Goal: Task Accomplishment & Management: Use online tool/utility

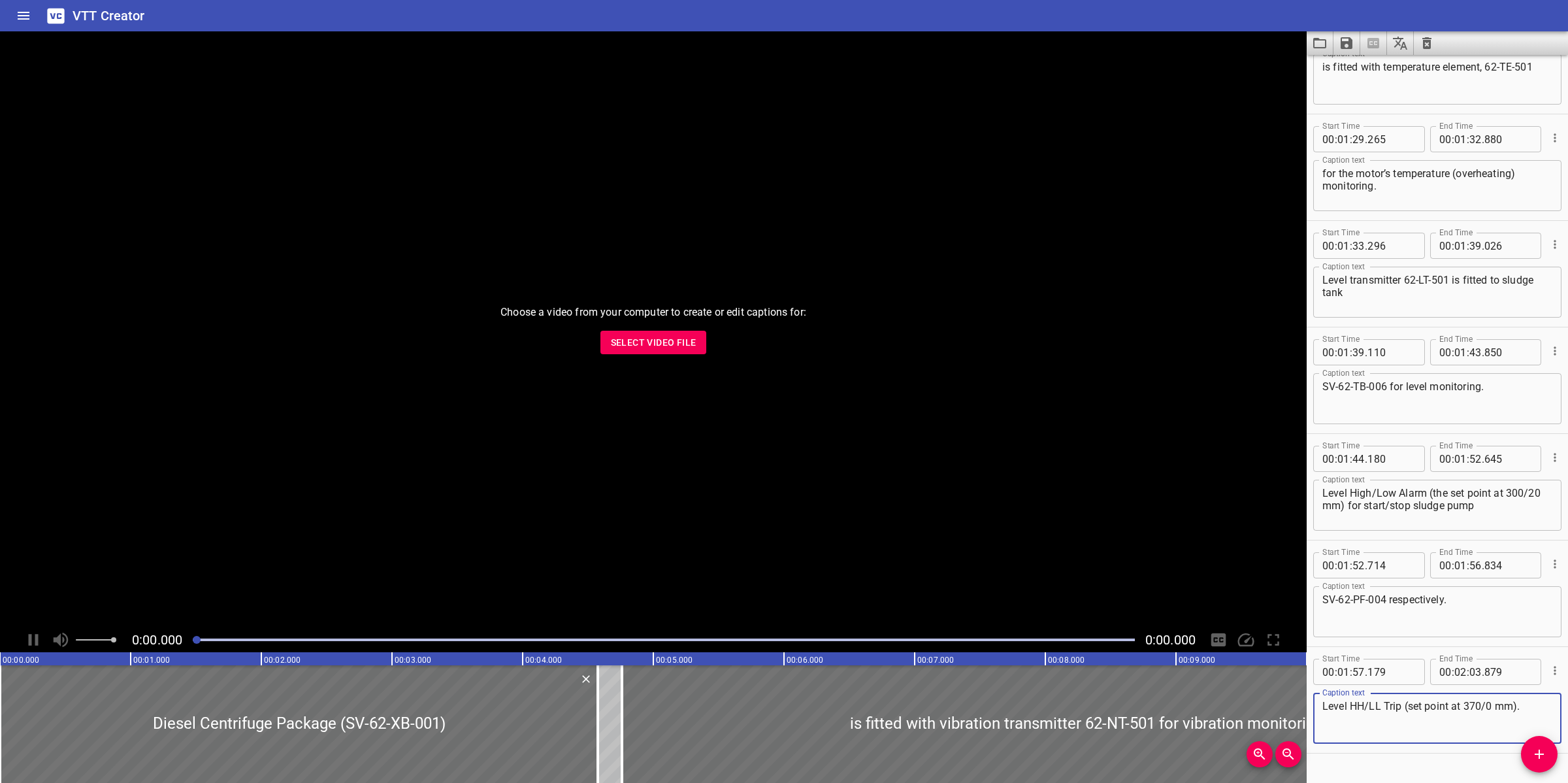
scroll to position [1355, 0]
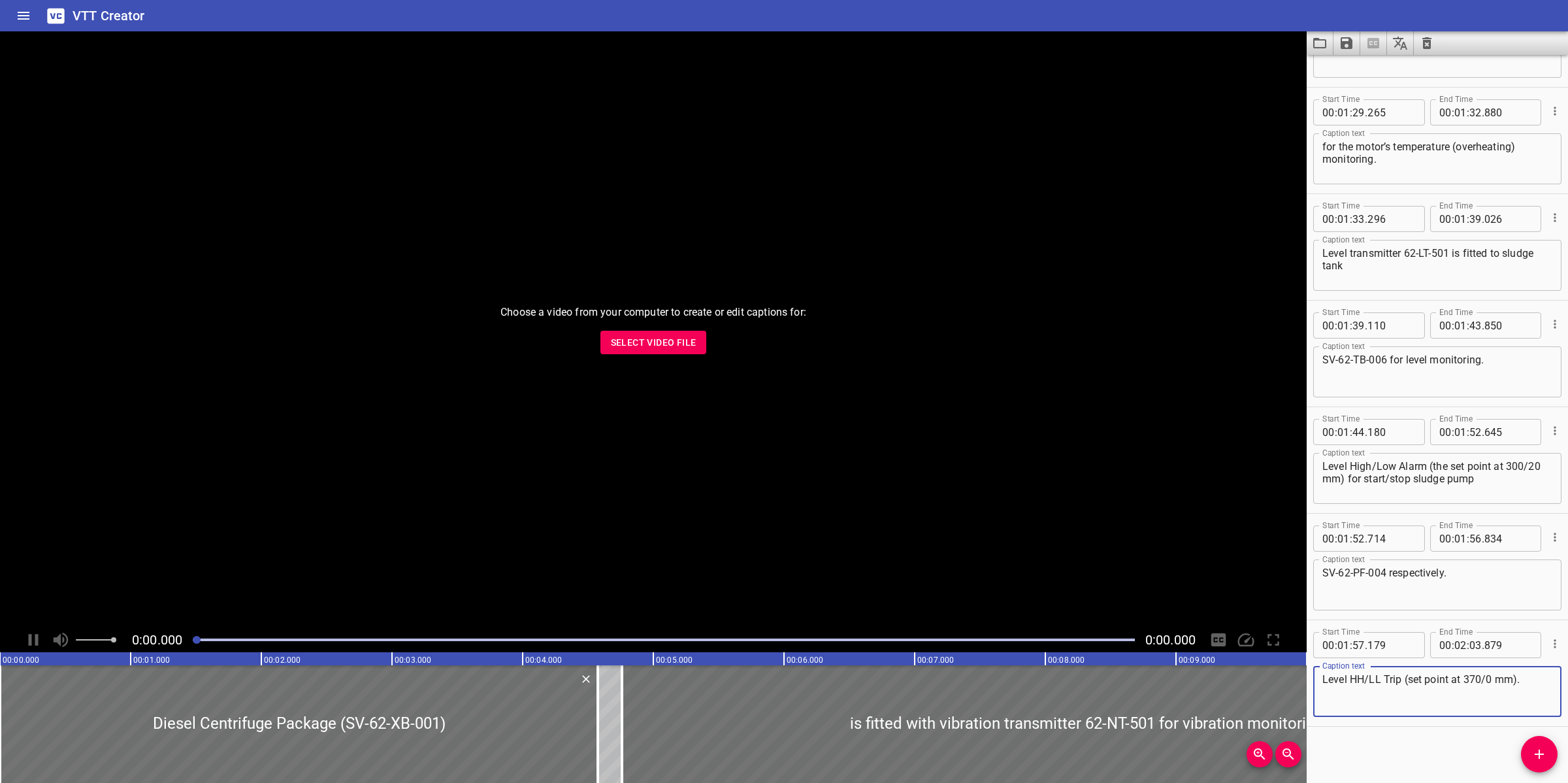
click at [644, 352] on button "Select Video File" at bounding box center [653, 343] width 106 height 24
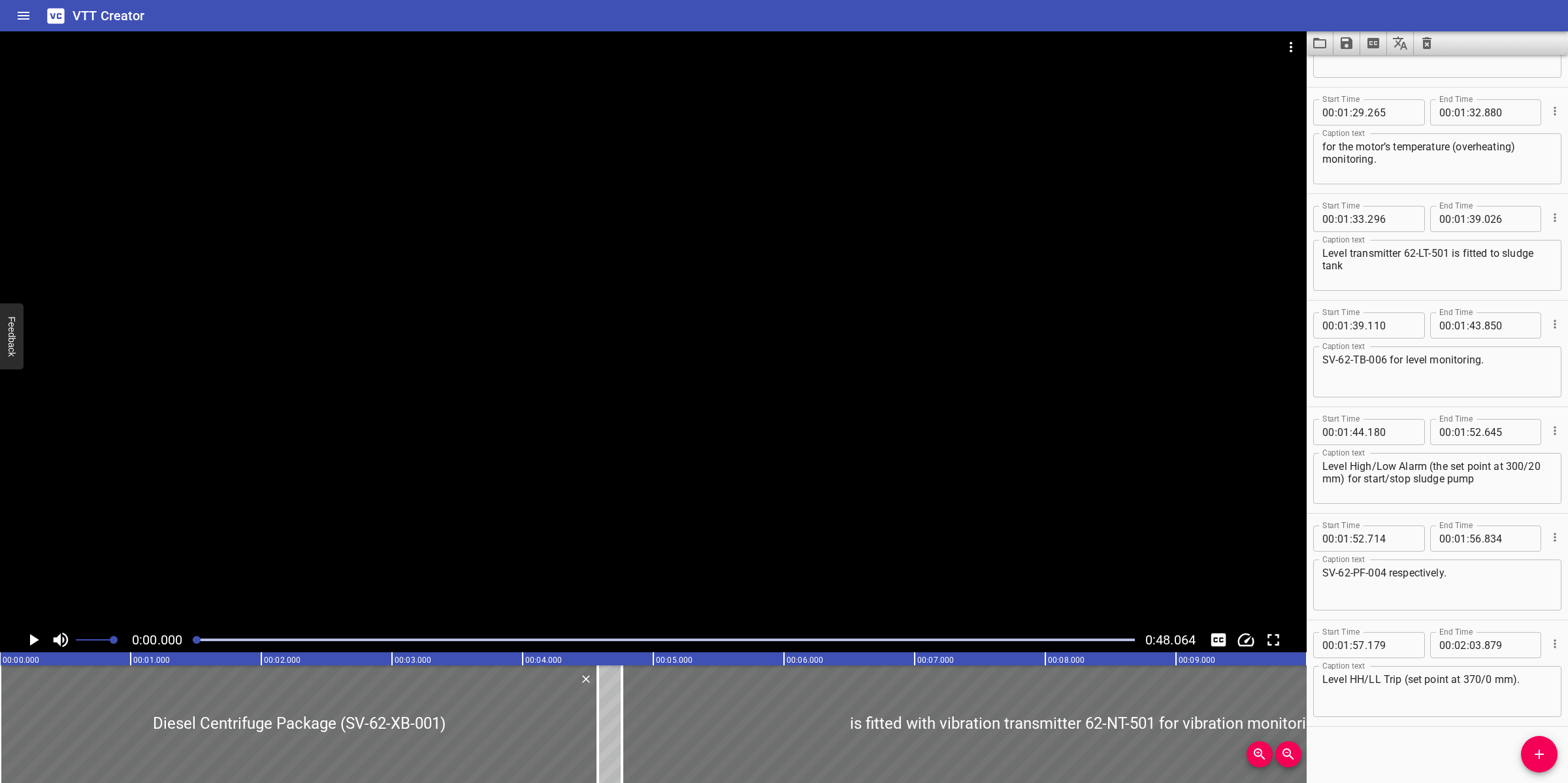
click at [1426, 49] on icon "Clear captions" at bounding box center [1427, 43] width 16 height 16
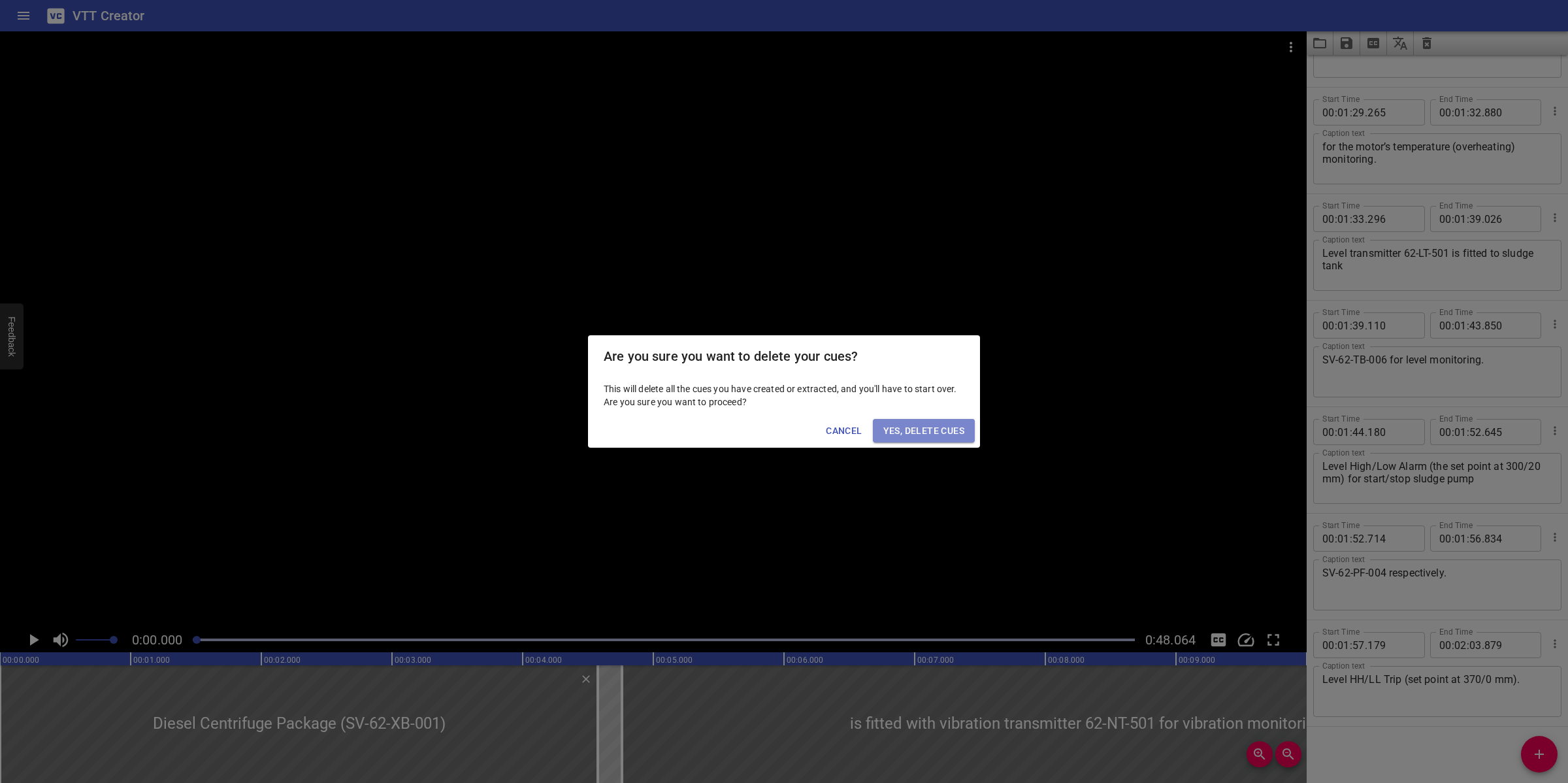
click at [921, 428] on span "Yes, Delete Cues" at bounding box center [924, 431] width 81 height 16
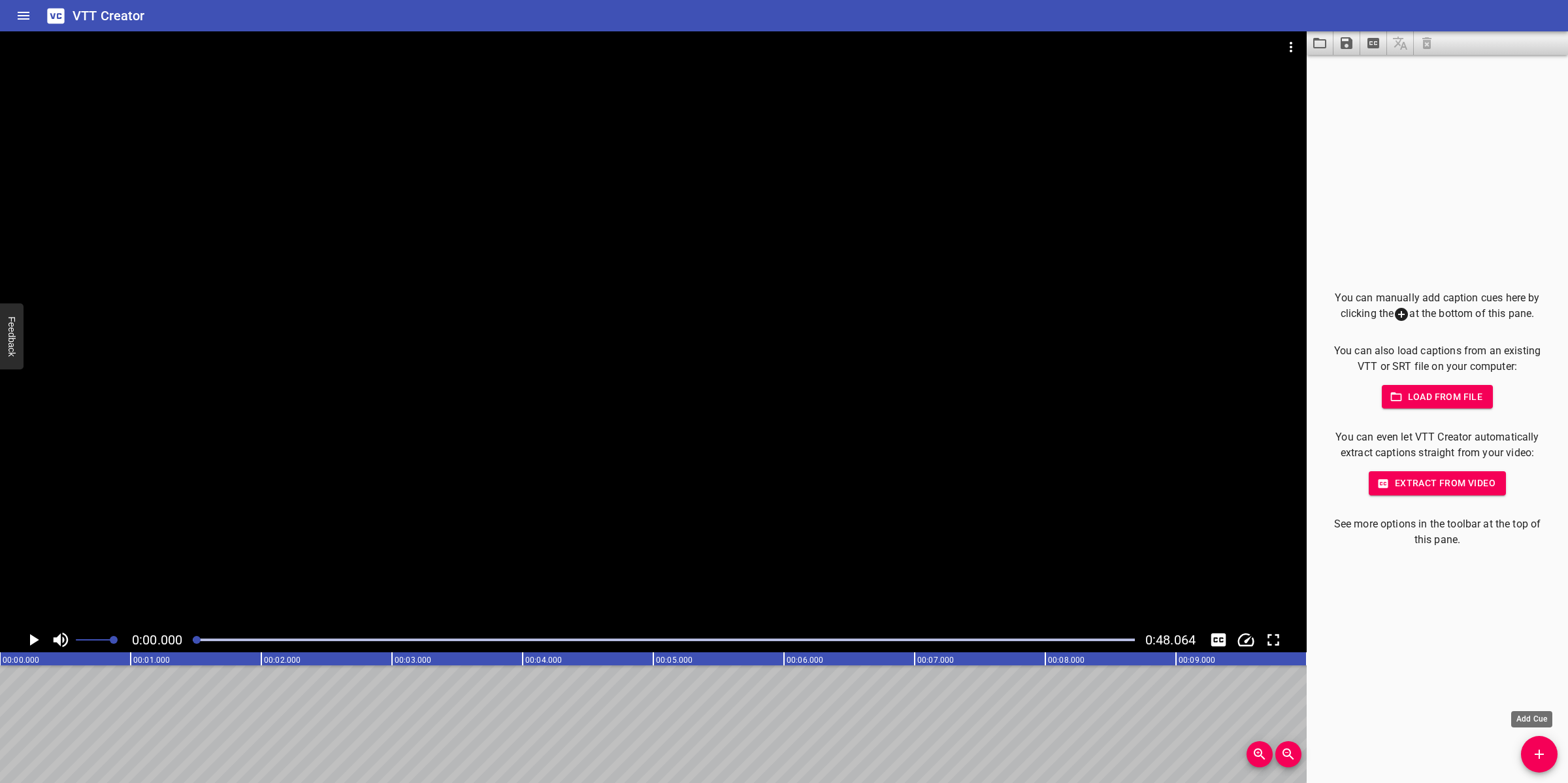
click at [1532, 757] on icon "Add Cue" at bounding box center [1539, 754] width 16 height 16
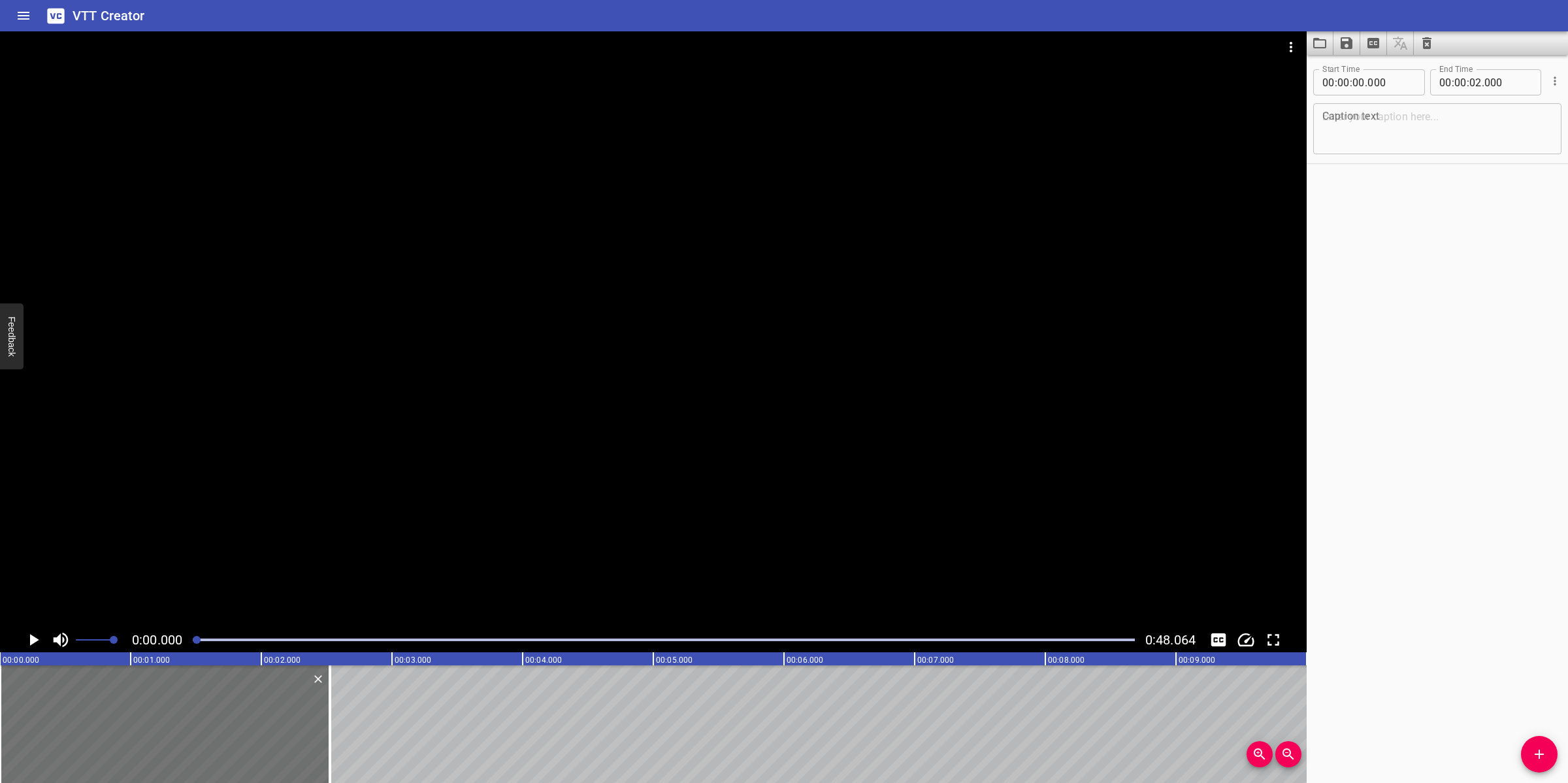
drag, startPoint x: 262, startPoint y: 706, endPoint x: 343, endPoint y: 672, distance: 87.8
click at [331, 695] on div at bounding box center [330, 724] width 3 height 117
type input "530"
click at [1411, 133] on textarea at bounding box center [1437, 129] width 230 height 38
paste textarea "Definition of Hazardous Materials"
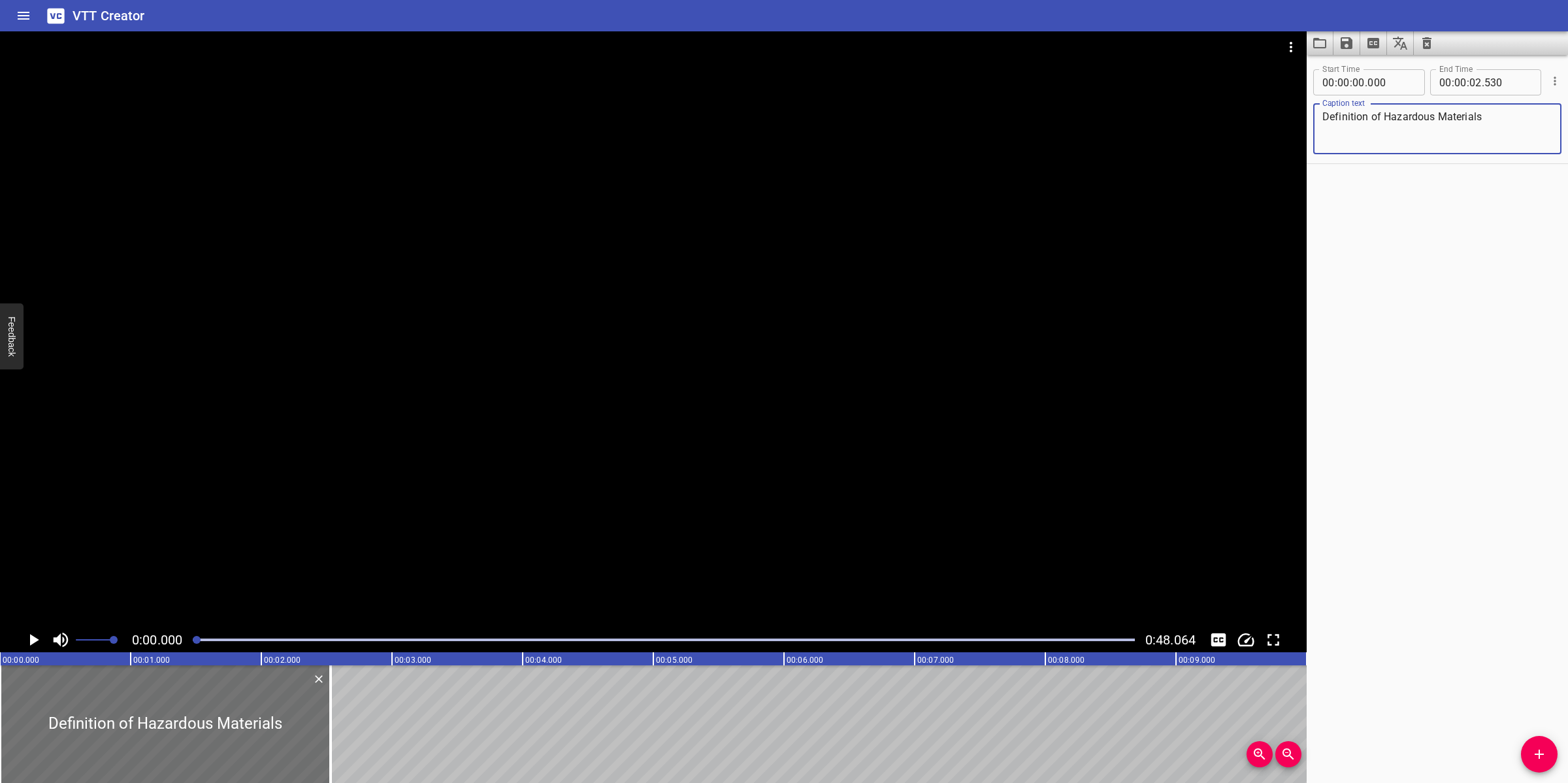
type textarea "Definition of Hazardous Materials"
click at [811, 399] on div at bounding box center [653, 329] width 1307 height 596
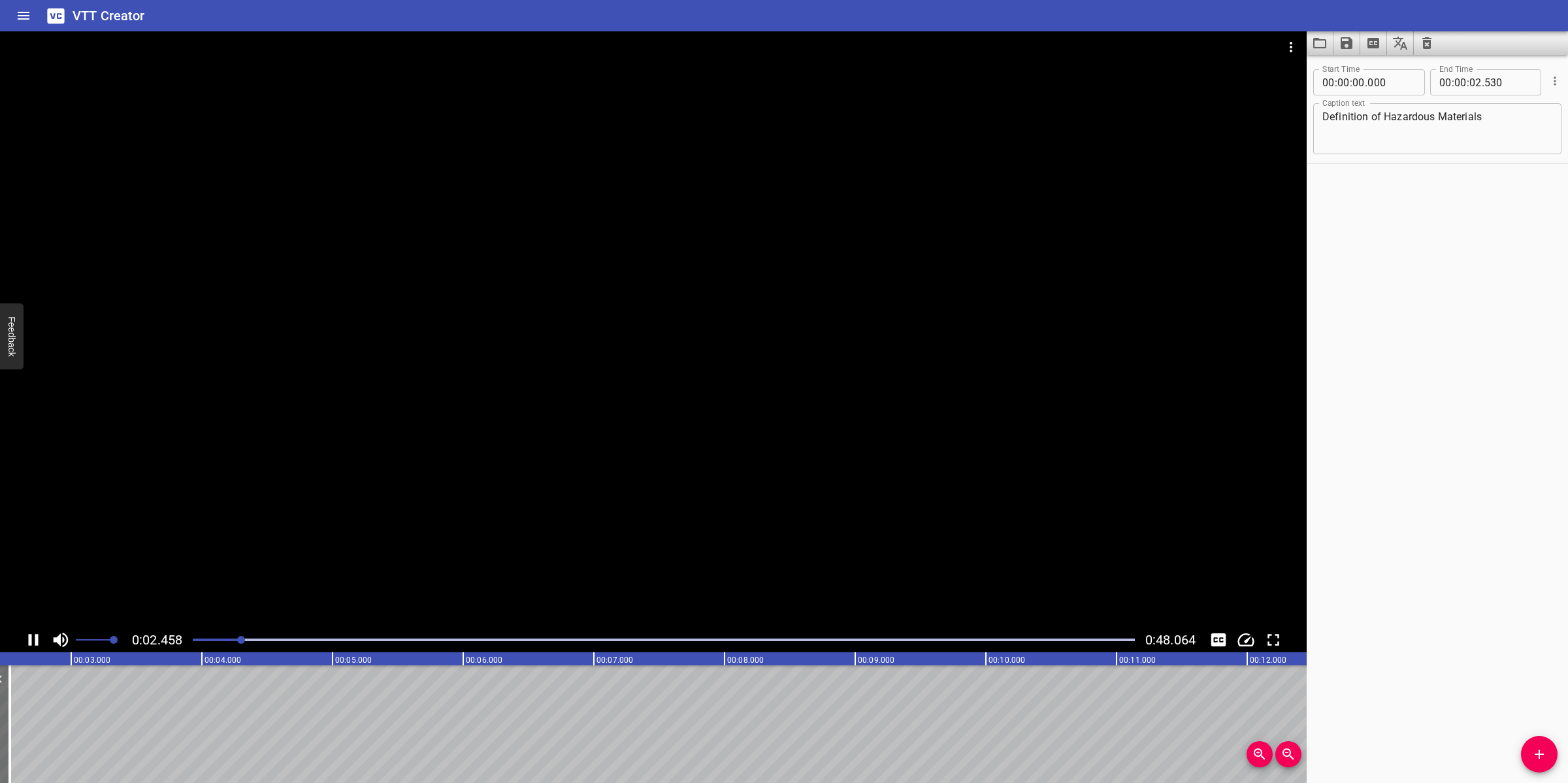
click at [814, 462] on div at bounding box center [653, 329] width 1307 height 596
click at [1533, 749] on icon "Add Cue" at bounding box center [1539, 754] width 16 height 16
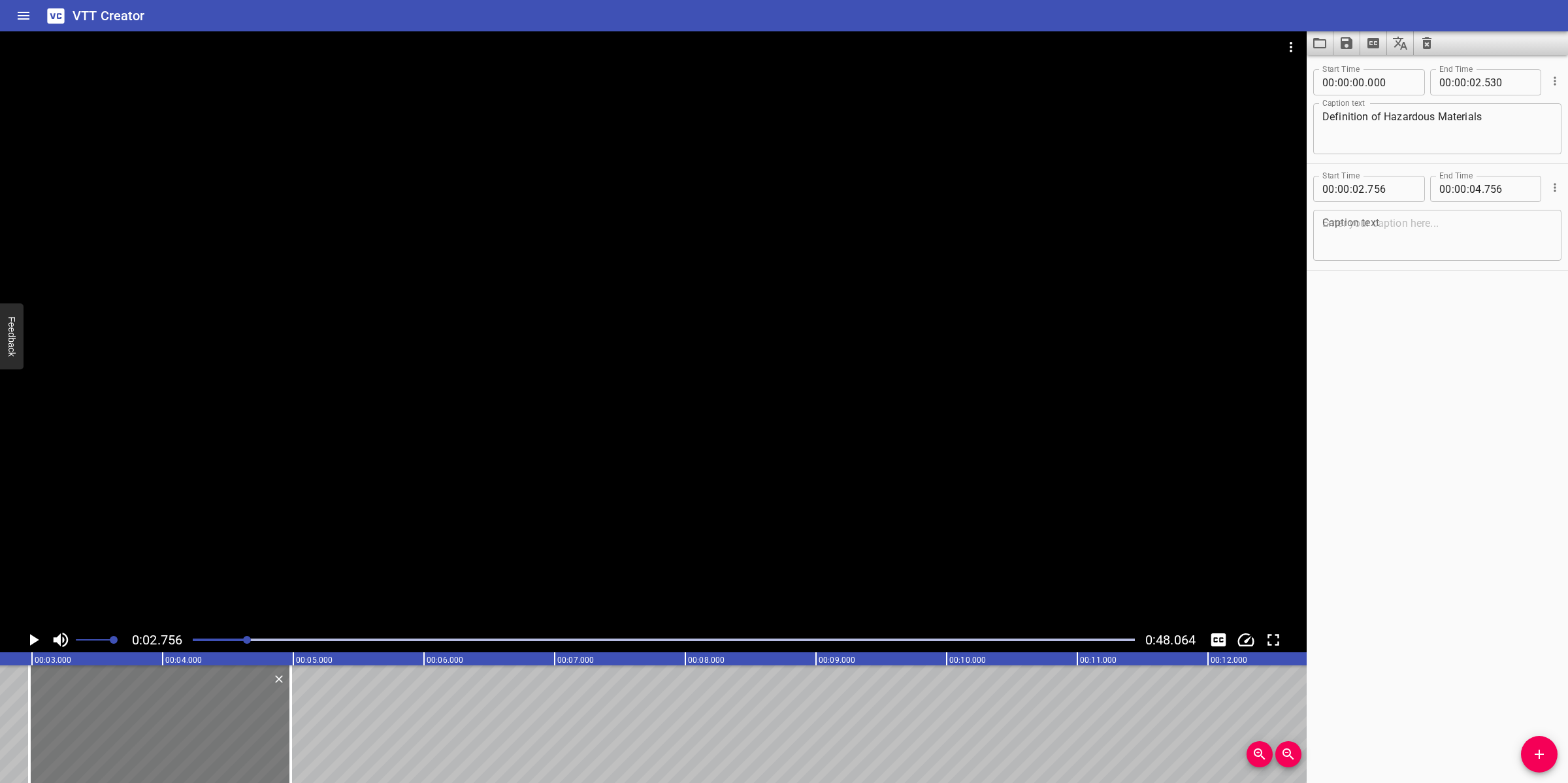
drag, startPoint x: 144, startPoint y: 737, endPoint x: 173, endPoint y: 719, distance: 34.1
click at [173, 719] on div at bounding box center [160, 724] width 261 height 117
type input "981"
click at [1410, 239] on textarea at bounding box center [1437, 236] width 230 height 38
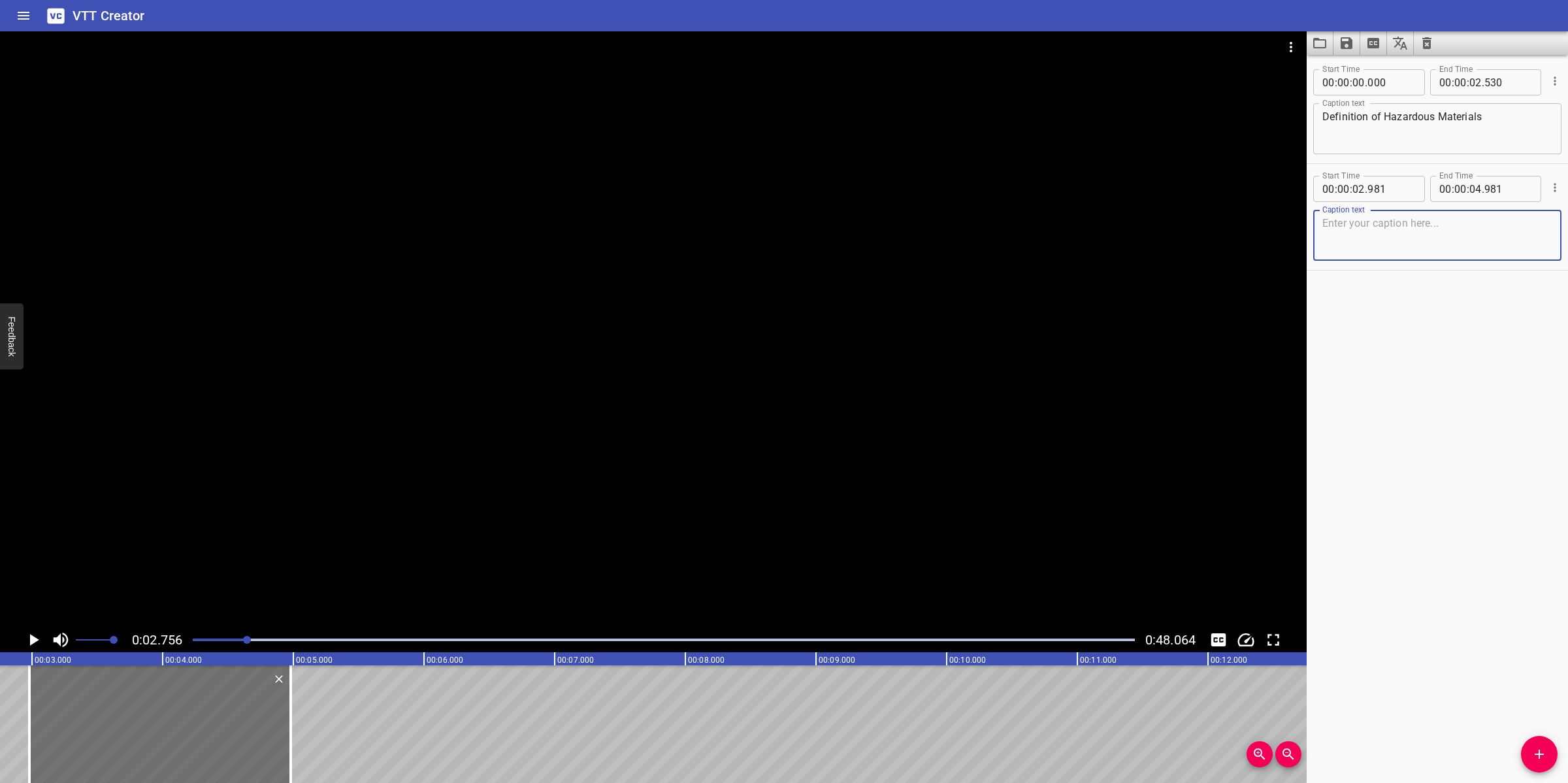
paste textarea "These are pure chemicals, proprietary blends, mixtures, or products containing …"
type textarea "These are pure chemicals, proprietary blends, mixtures, or products containing …"
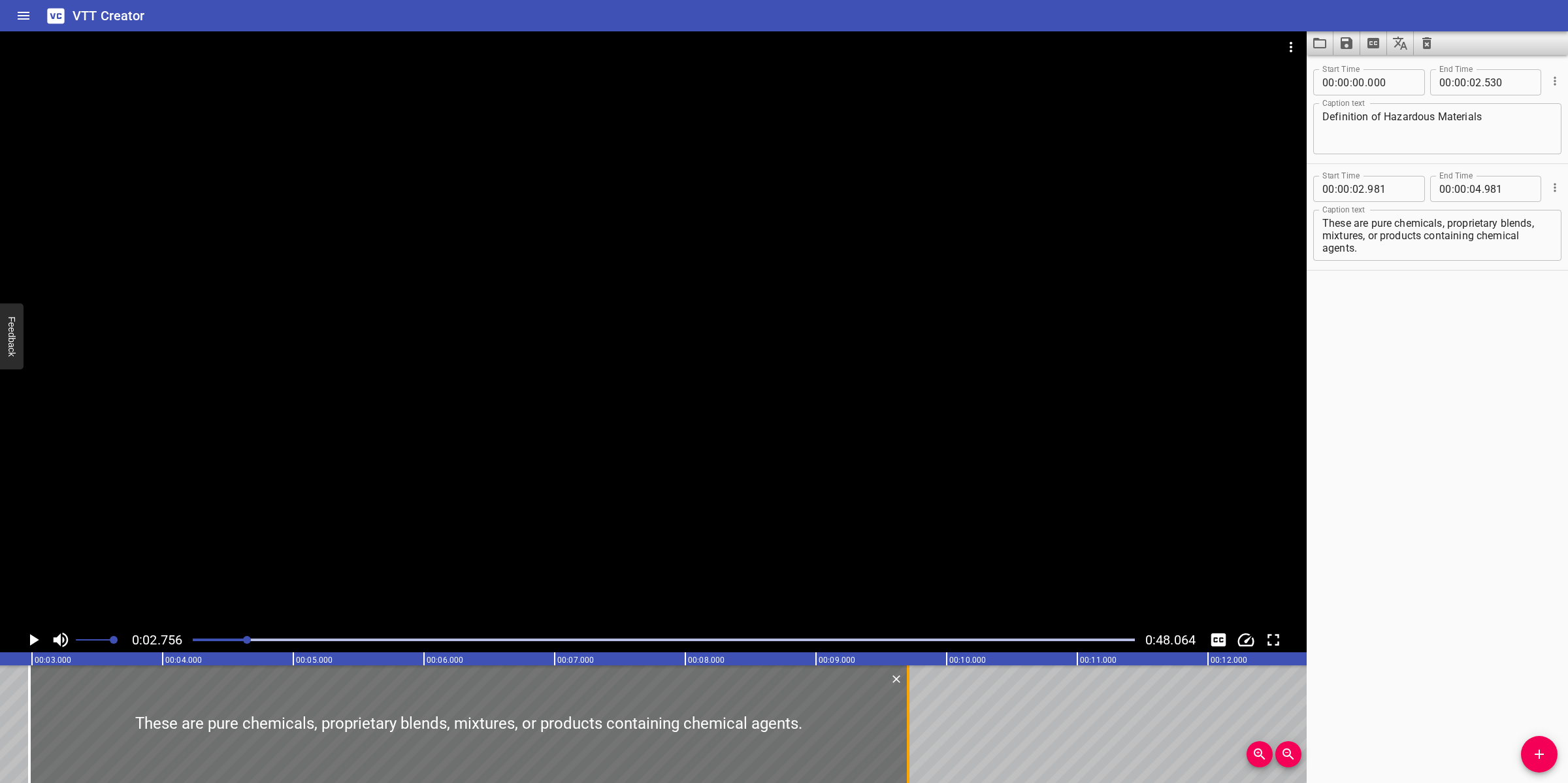
drag, startPoint x: 294, startPoint y: 701, endPoint x: 912, endPoint y: 695, distance: 618.0
click at [912, 695] on div at bounding box center [908, 724] width 13 height 117
type input "09"
type input "706"
click at [922, 476] on div at bounding box center [653, 329] width 1307 height 596
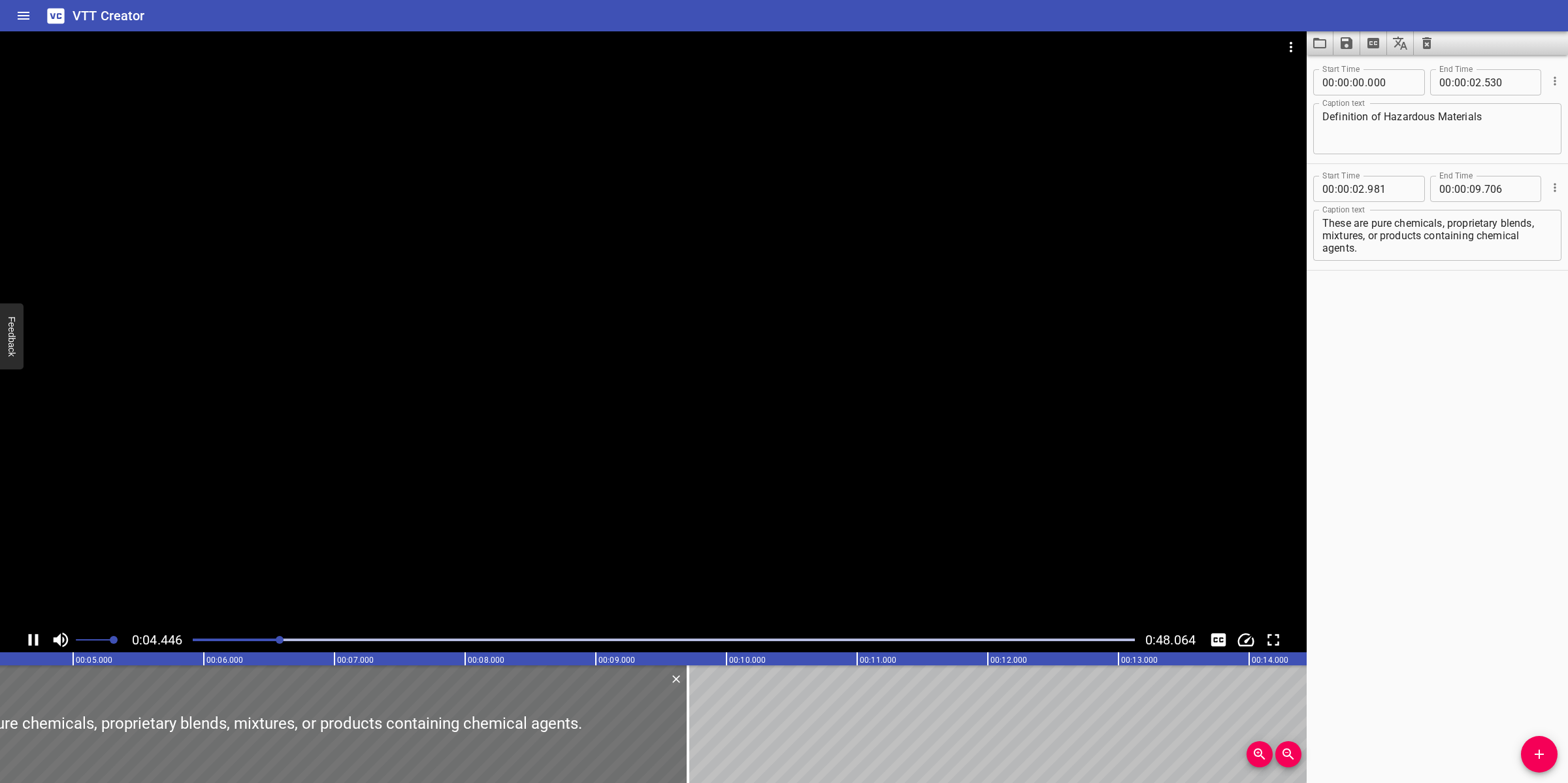
click at [792, 524] on div at bounding box center [653, 329] width 1307 height 596
click at [768, 431] on div at bounding box center [653, 329] width 1307 height 596
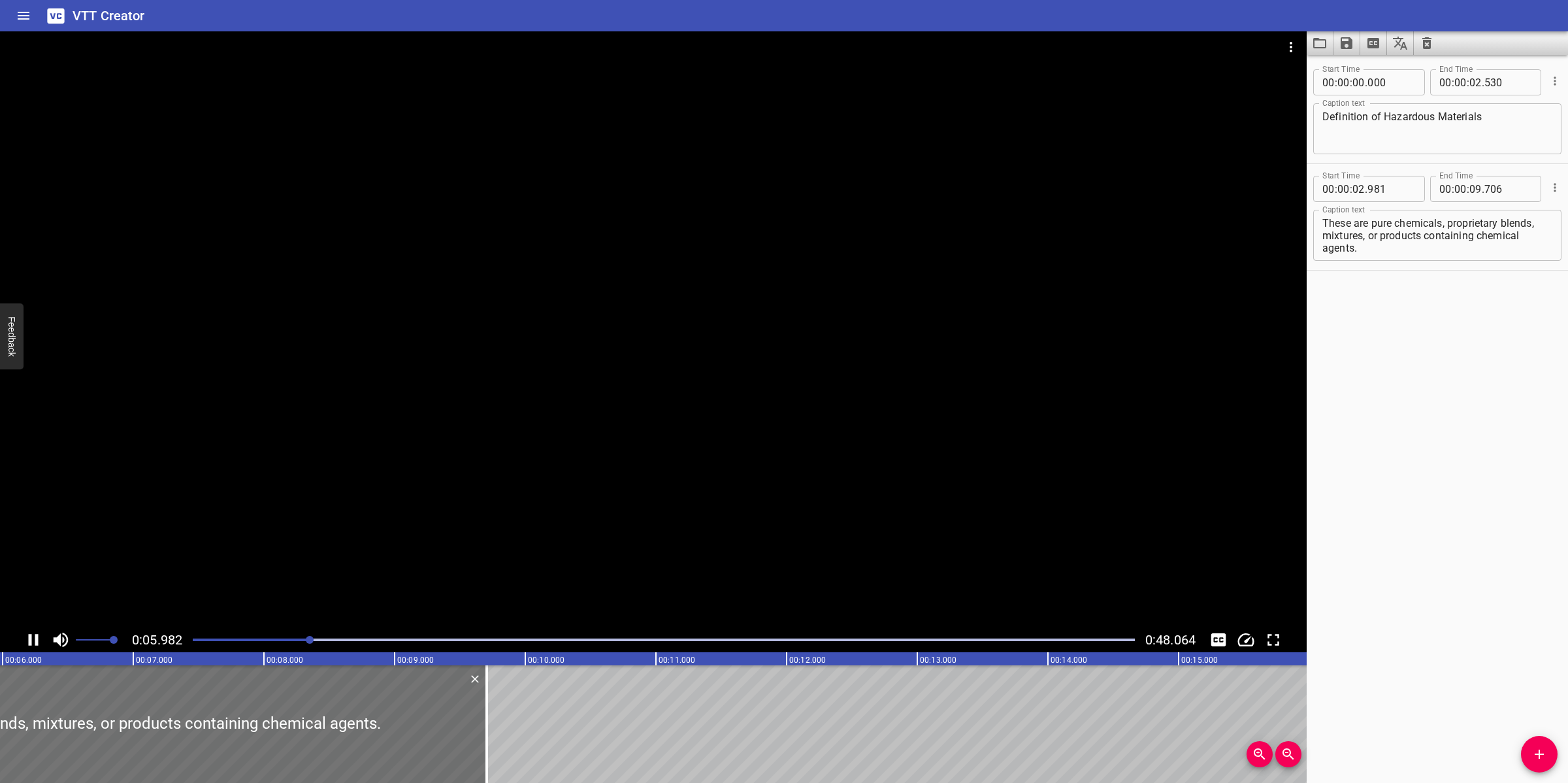
click at [753, 442] on div at bounding box center [653, 329] width 1307 height 596
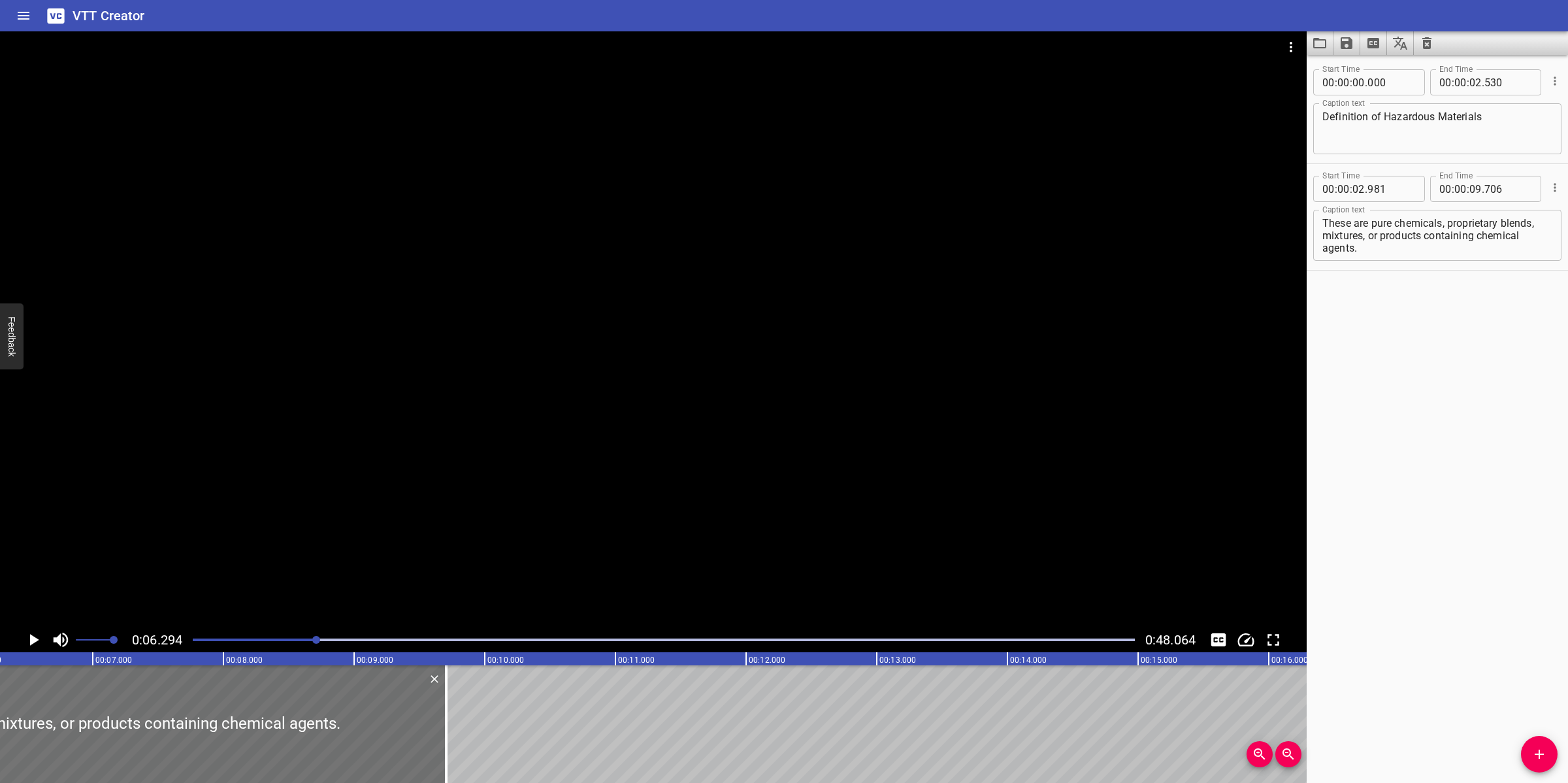
click at [1426, 233] on textarea "These are pure chemicals, proprietary blends, mixtures, or products containing …" at bounding box center [1437, 236] width 230 height 38
drag, startPoint x: 1359, startPoint y: 246, endPoint x: 1315, endPoint y: 235, distance: 45.4
click at [1315, 235] on div "These are pure chemicals, proprietary blends, mixtures, or products containing …" at bounding box center [1437, 235] width 248 height 51
type textarea "These are pure chemicals, proprietary blends,"
click at [1470, 193] on input "number" at bounding box center [1475, 189] width 12 height 26
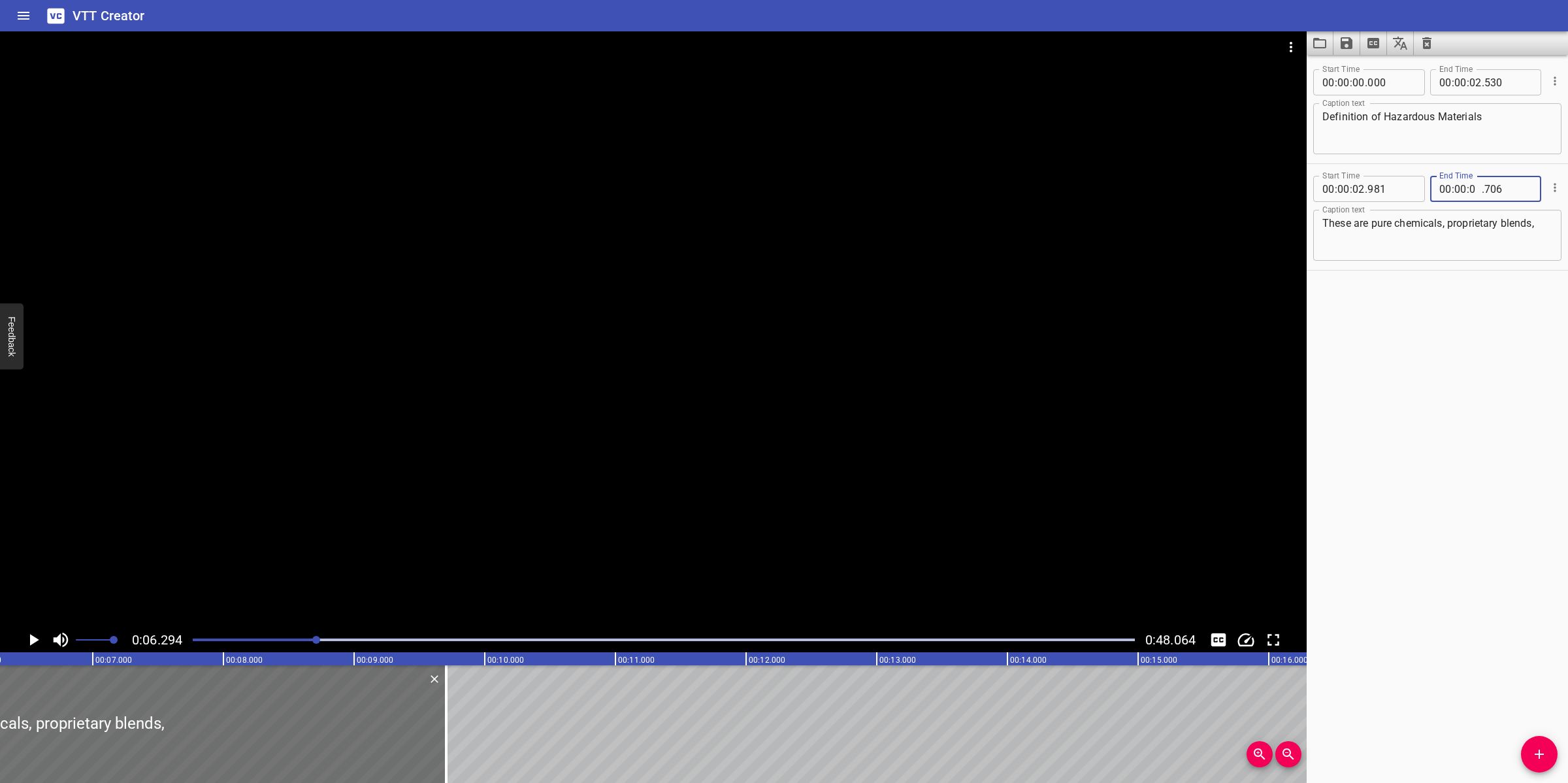
type input "06"
type input "294"
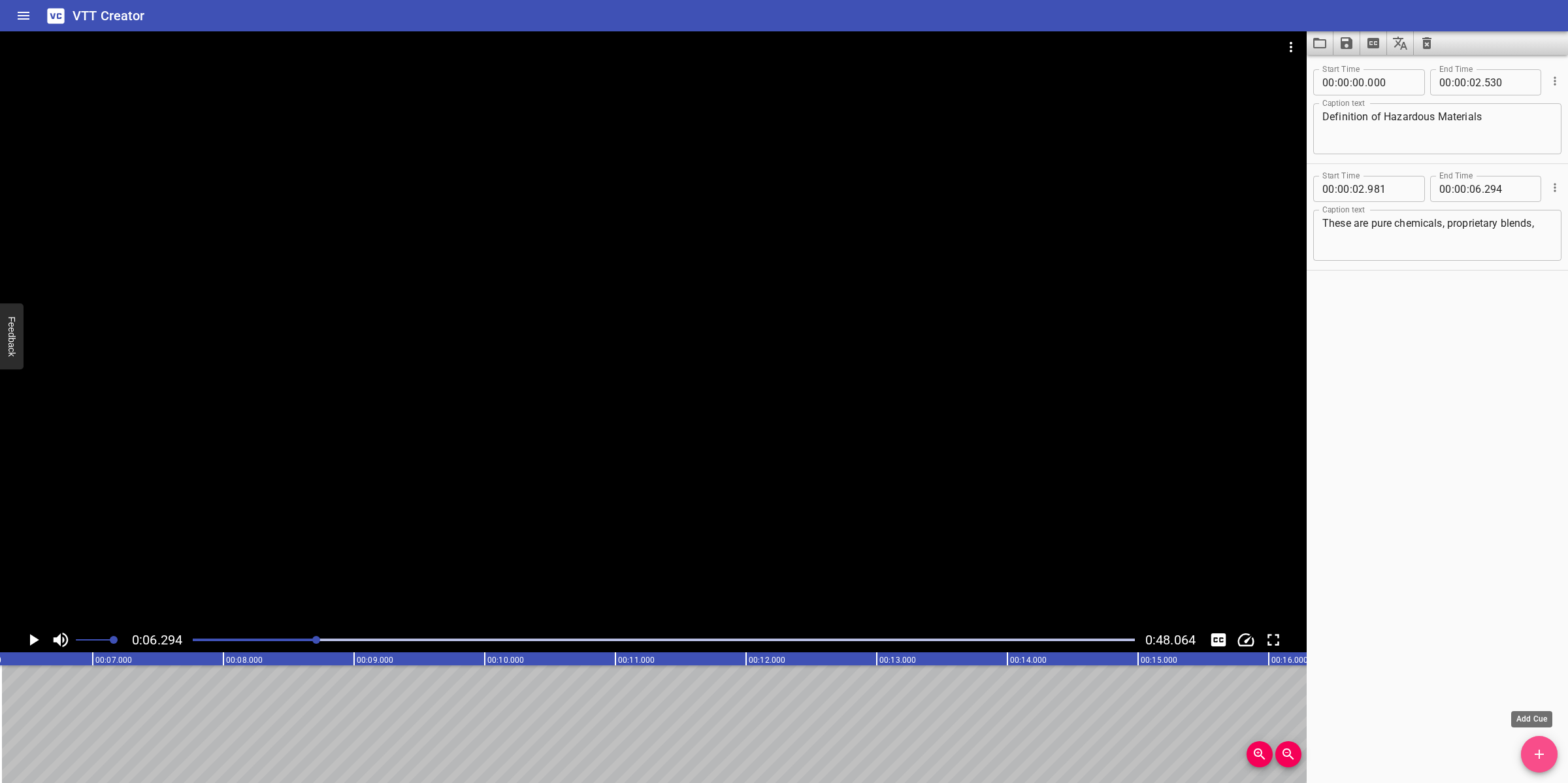
click at [1533, 756] on icon "Add Cue" at bounding box center [1539, 754] width 16 height 16
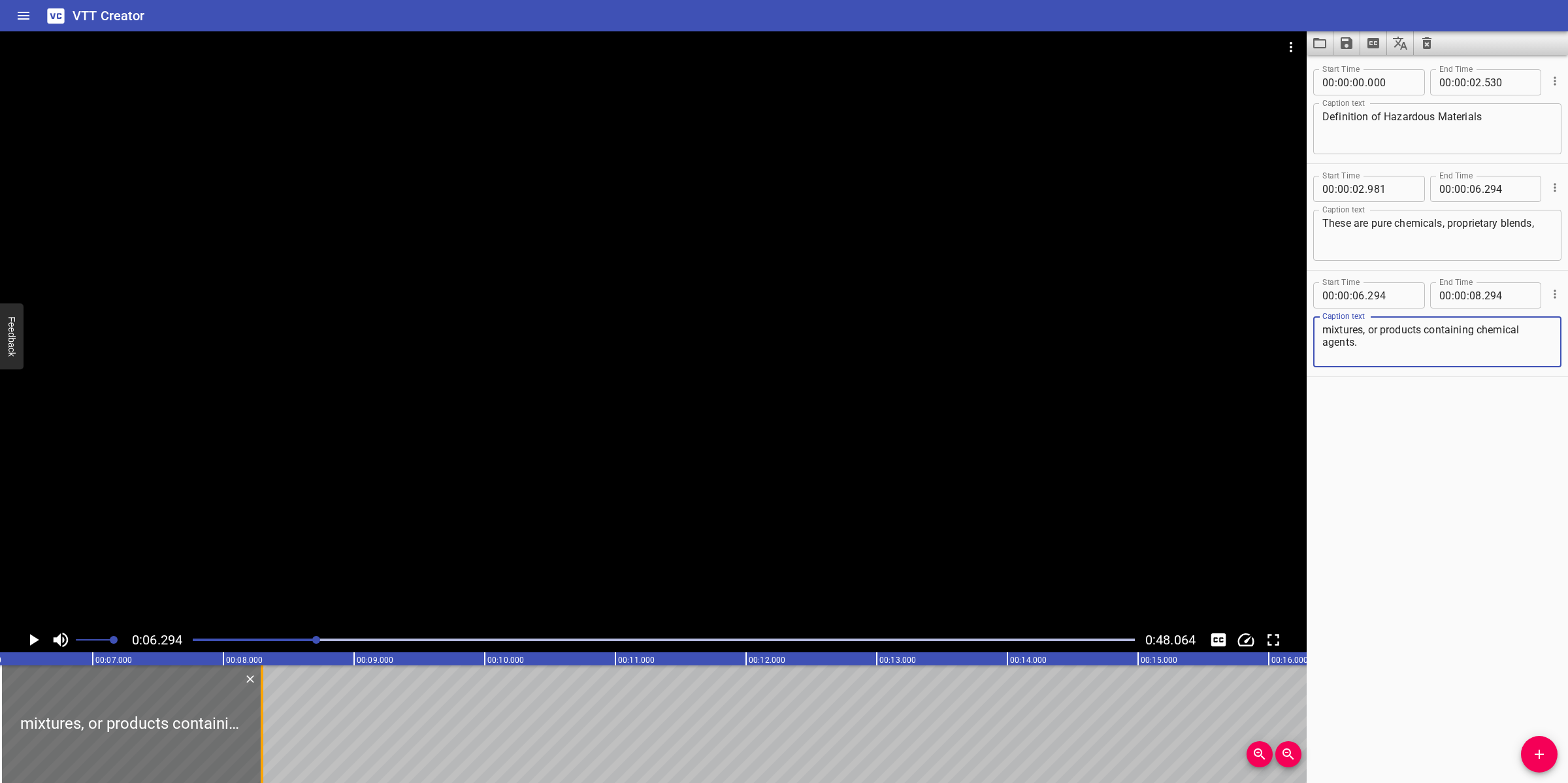
type textarea "mixtures, or products containing chemical agents."
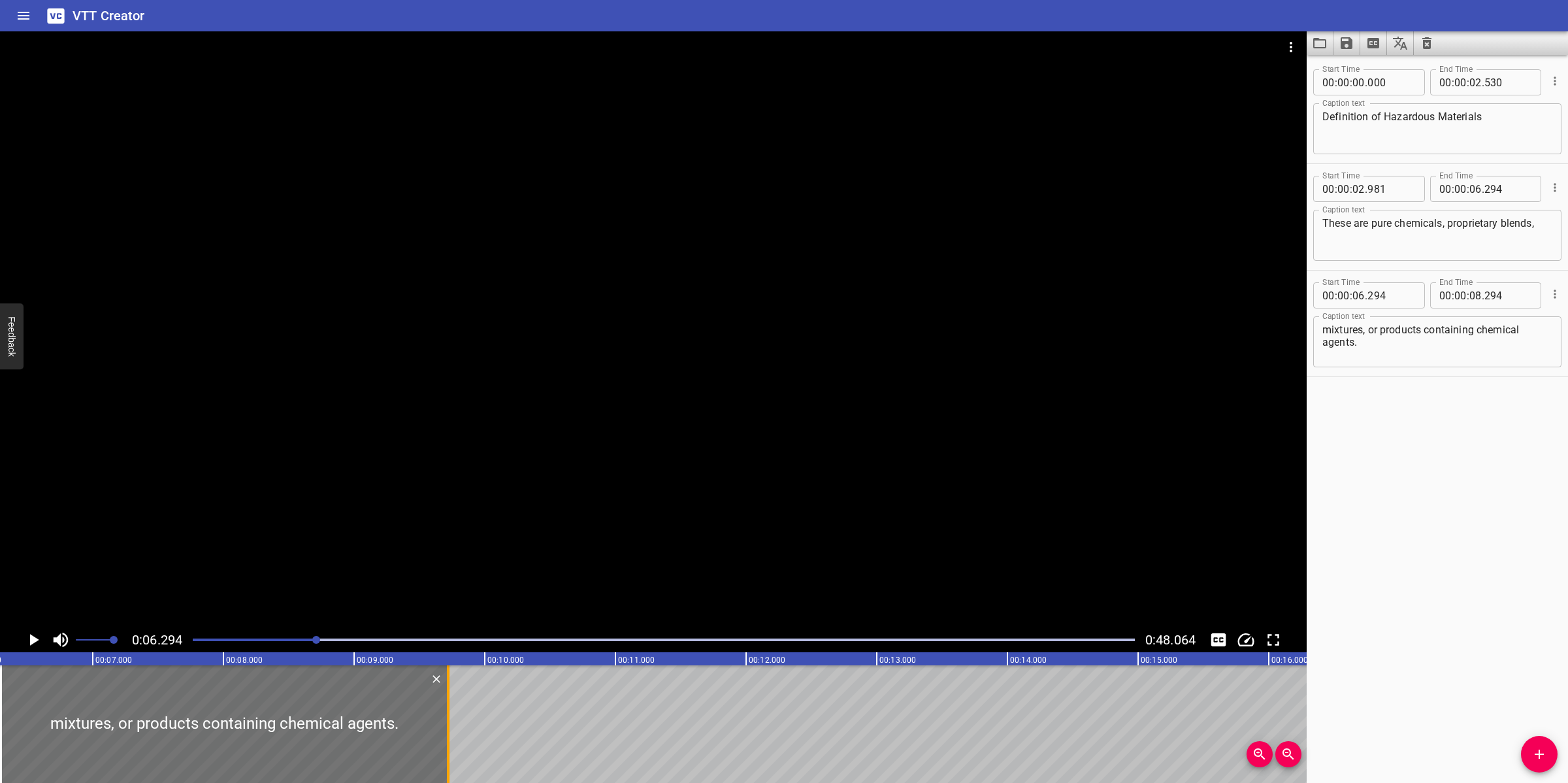
drag, startPoint x: 260, startPoint y: 708, endPoint x: 447, endPoint y: 706, distance: 187.0
click at [447, 706] on div at bounding box center [447, 724] width 3 height 117
type input "09"
type input "719"
click at [642, 480] on div at bounding box center [653, 329] width 1307 height 596
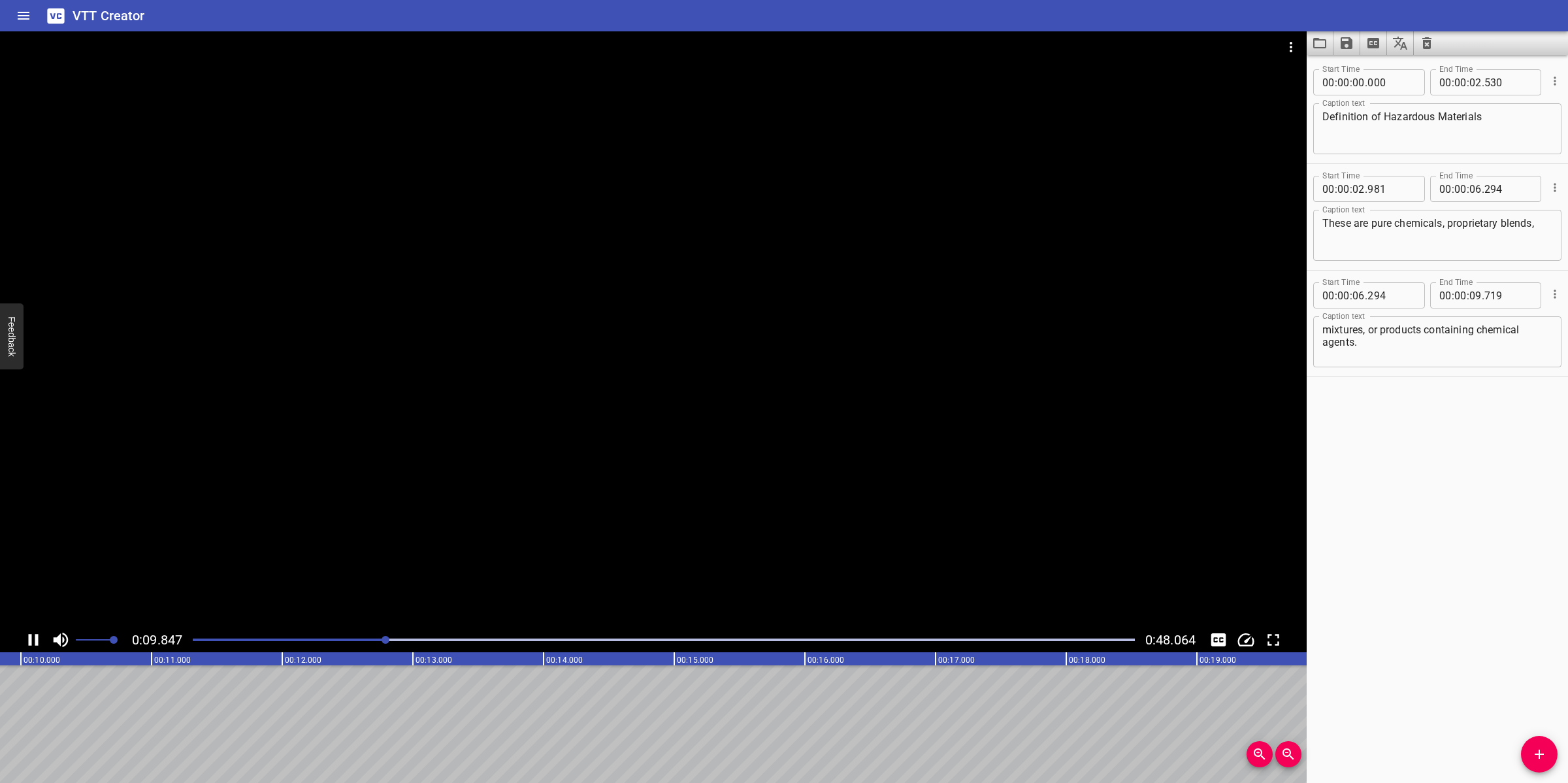
drag, startPoint x: 762, startPoint y: 528, endPoint x: 782, endPoint y: 520, distance: 21.5
click at [765, 527] on div at bounding box center [653, 329] width 1307 height 596
click at [1531, 753] on icon "Add Cue" at bounding box center [1539, 754] width 16 height 16
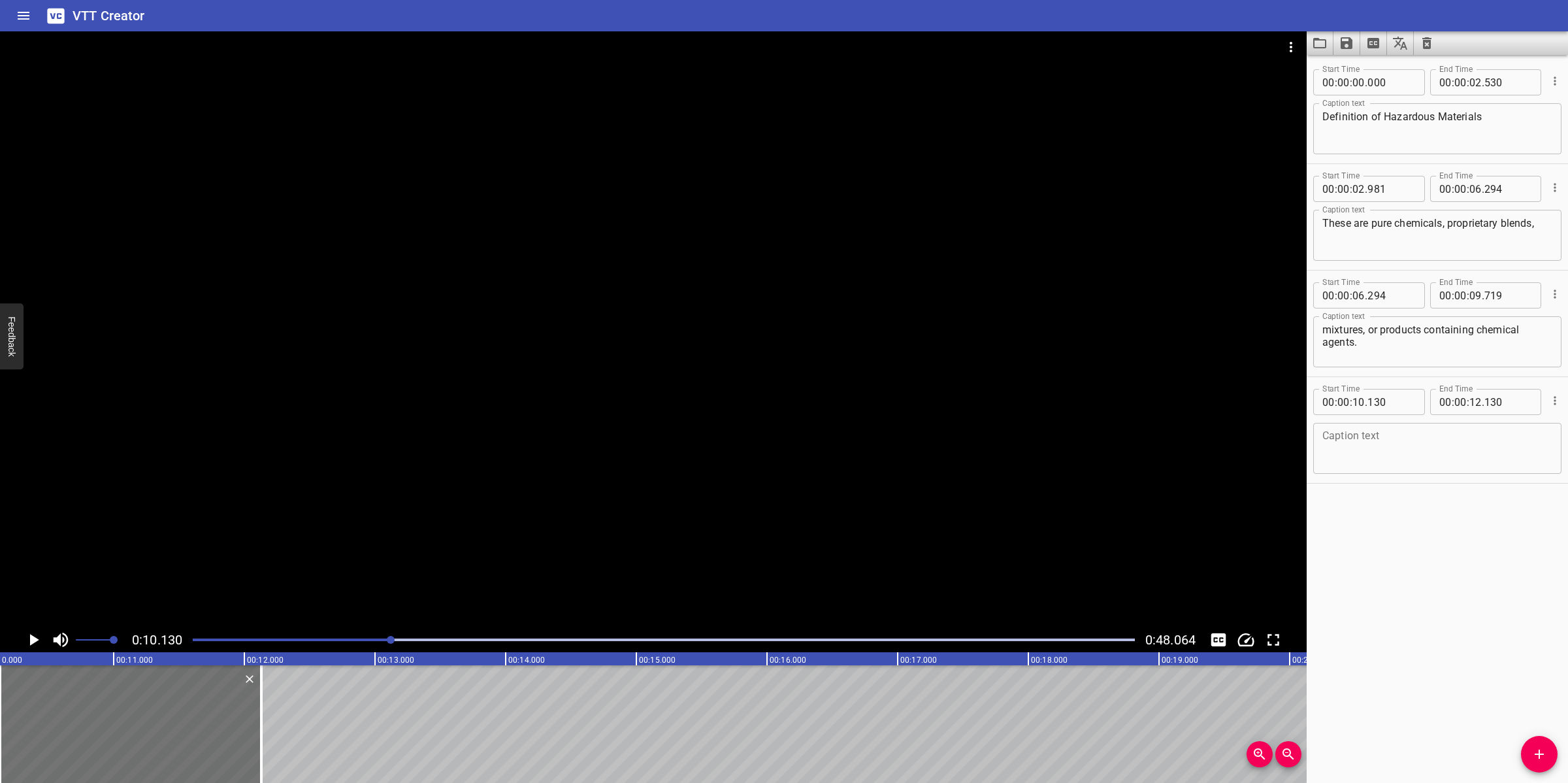
click at [1408, 451] on textarea at bounding box center [1437, 448] width 230 height 38
paste textarea "These materials include reaction products, modified chemicals or process-by pro…"
click at [533, 465] on div at bounding box center [653, 329] width 1307 height 596
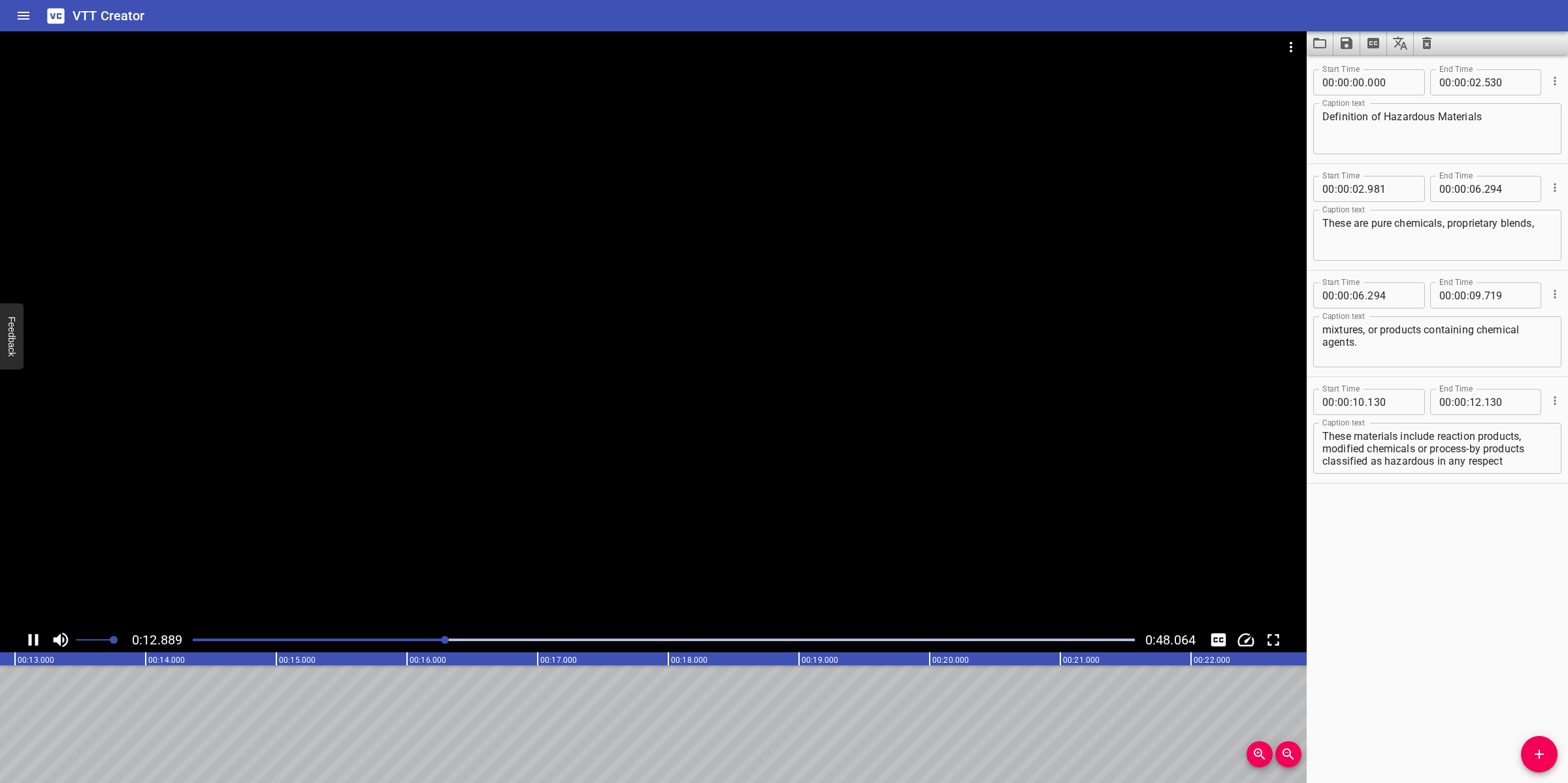
click at [588, 478] on div at bounding box center [653, 329] width 1307 height 596
click at [1468, 462] on textarea "These materials include reaction products, modified chemicals or process-by pro…" at bounding box center [1437, 448] width 230 height 38
drag, startPoint x: 1525, startPoint y: 430, endPoint x: 1548, endPoint y: 475, distance: 50.5
click at [1548, 475] on div "Caption text These materials include reaction products, modified chemicals or p…" at bounding box center [1437, 446] width 248 height 59
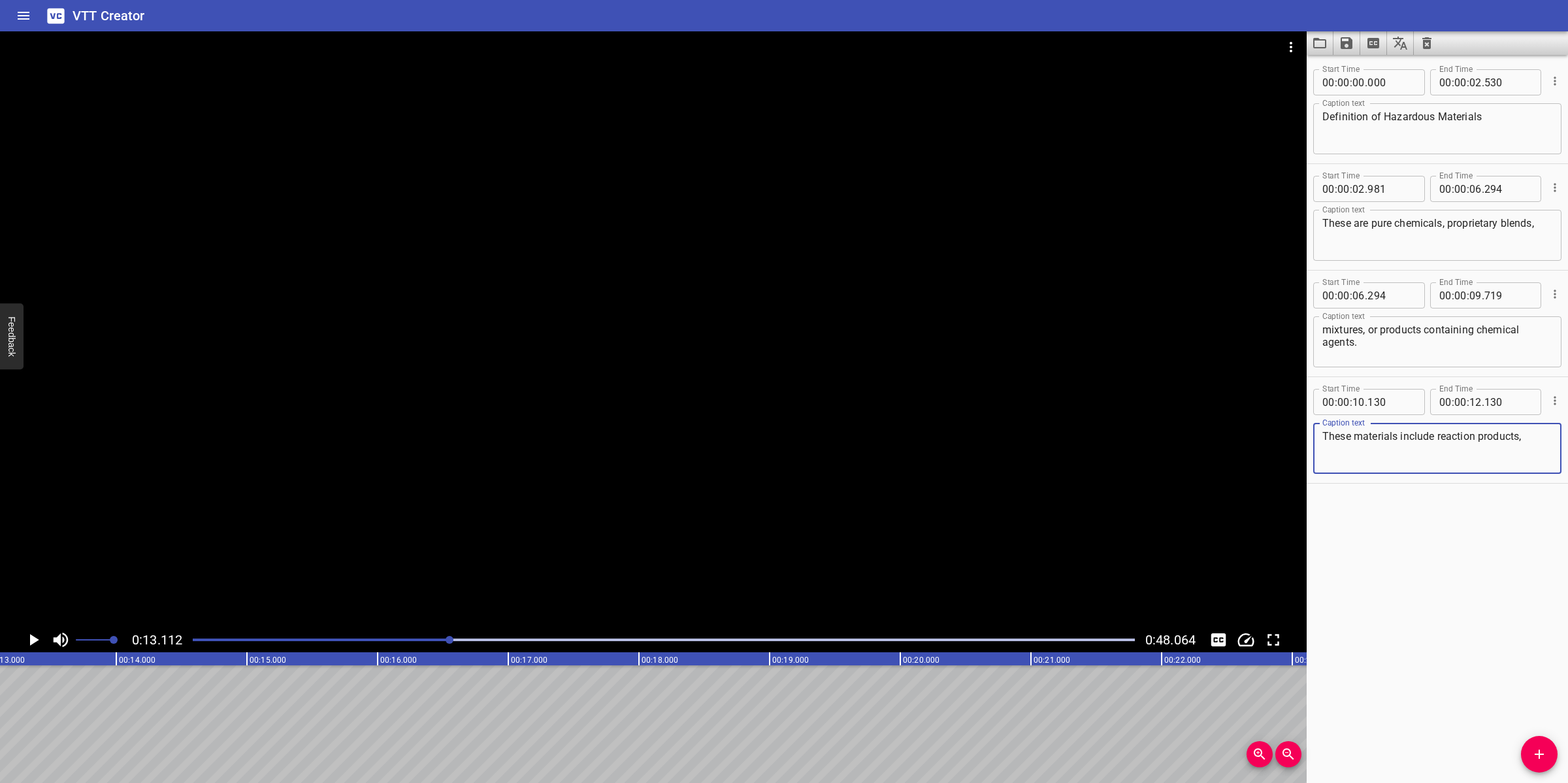
type textarea "These materials include reaction products,"
click at [1467, 404] on span ":" at bounding box center [1468, 402] width 3 height 26
click at [1469, 399] on input "number" at bounding box center [1475, 402] width 12 height 26
type input "13"
type input "112"
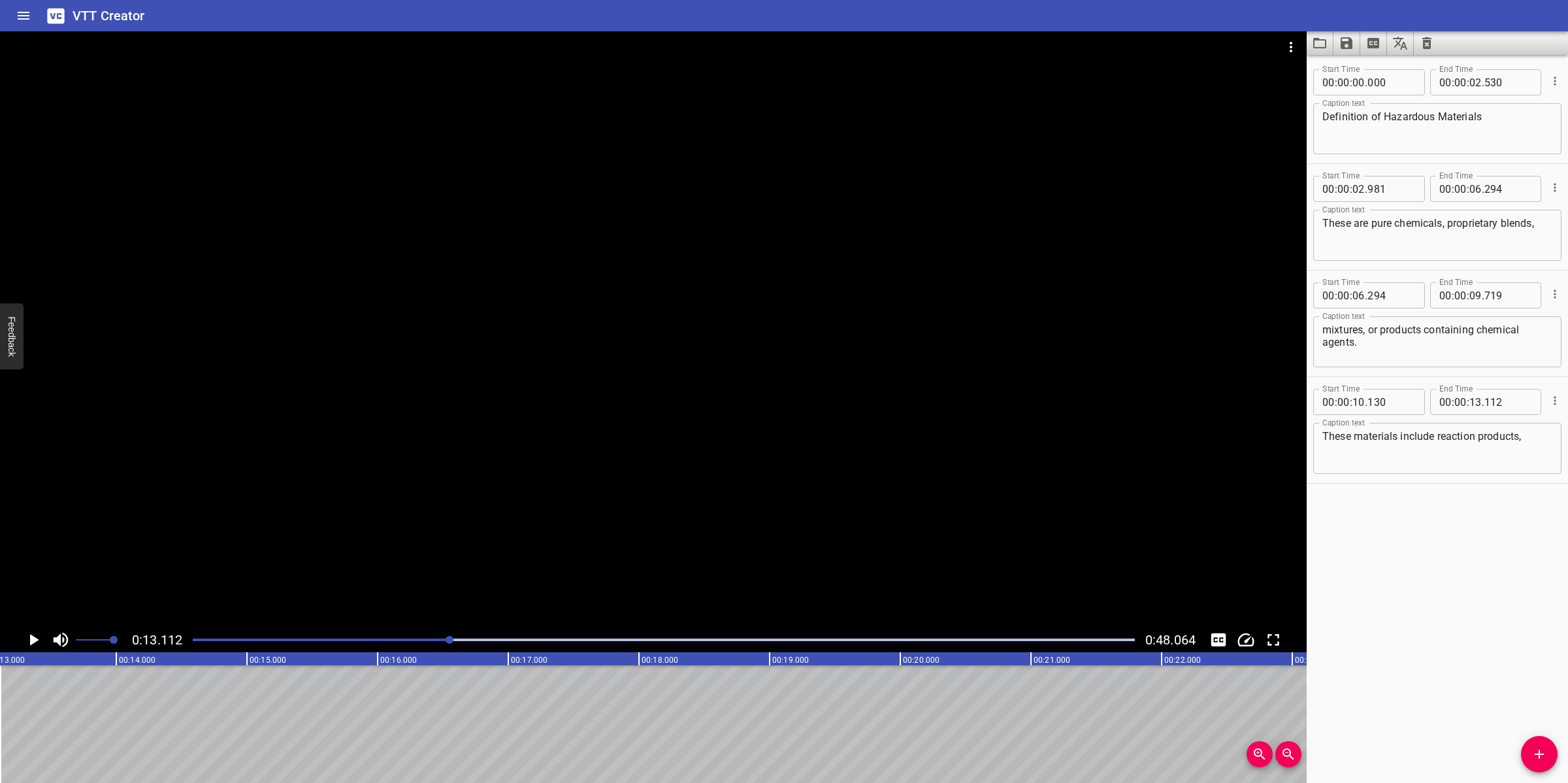
click at [1540, 751] on icon "Add Cue" at bounding box center [1539, 754] width 16 height 16
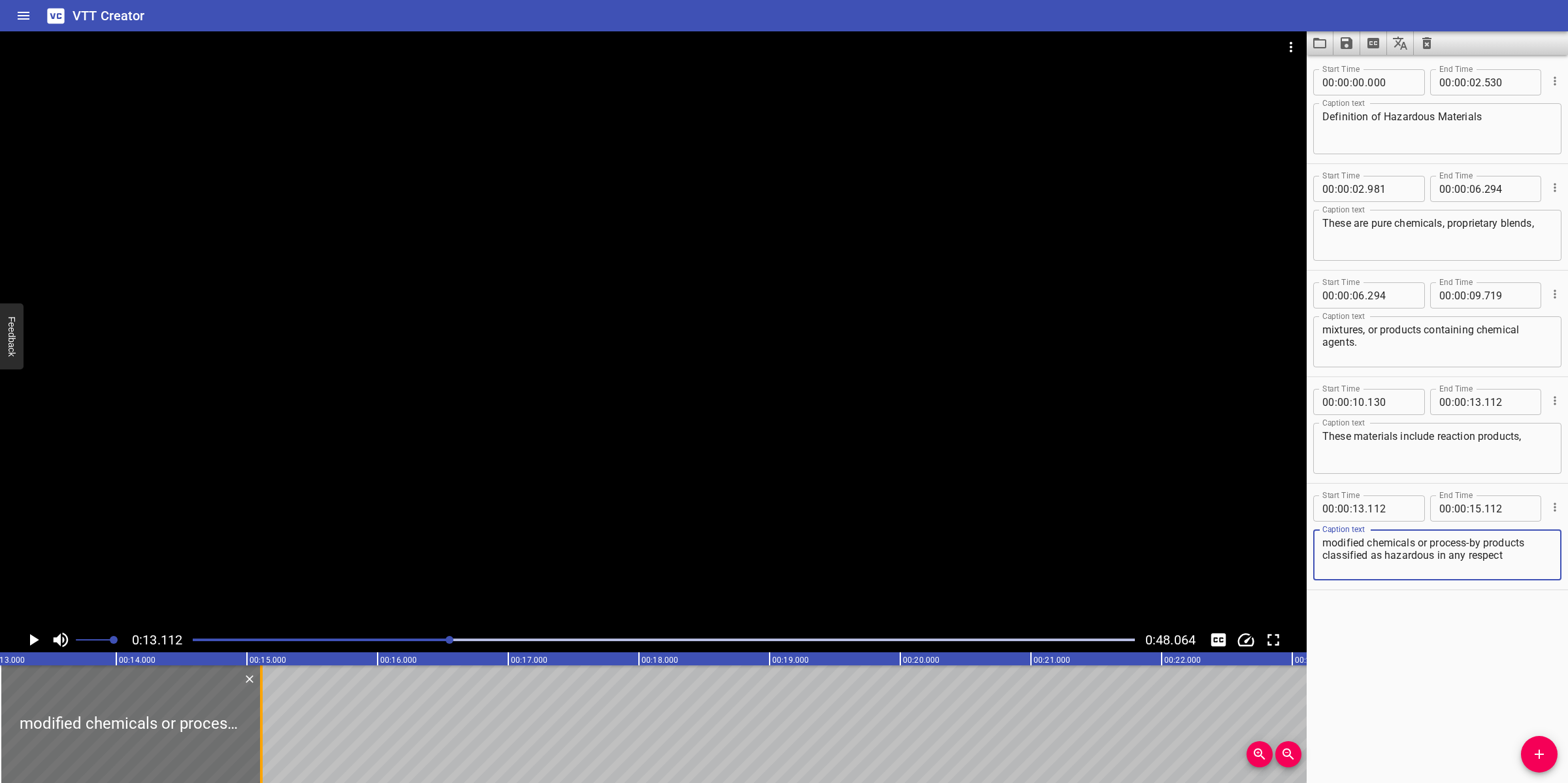
type textarea "modified chemicals or process-by products classified as hazardous in any respect"
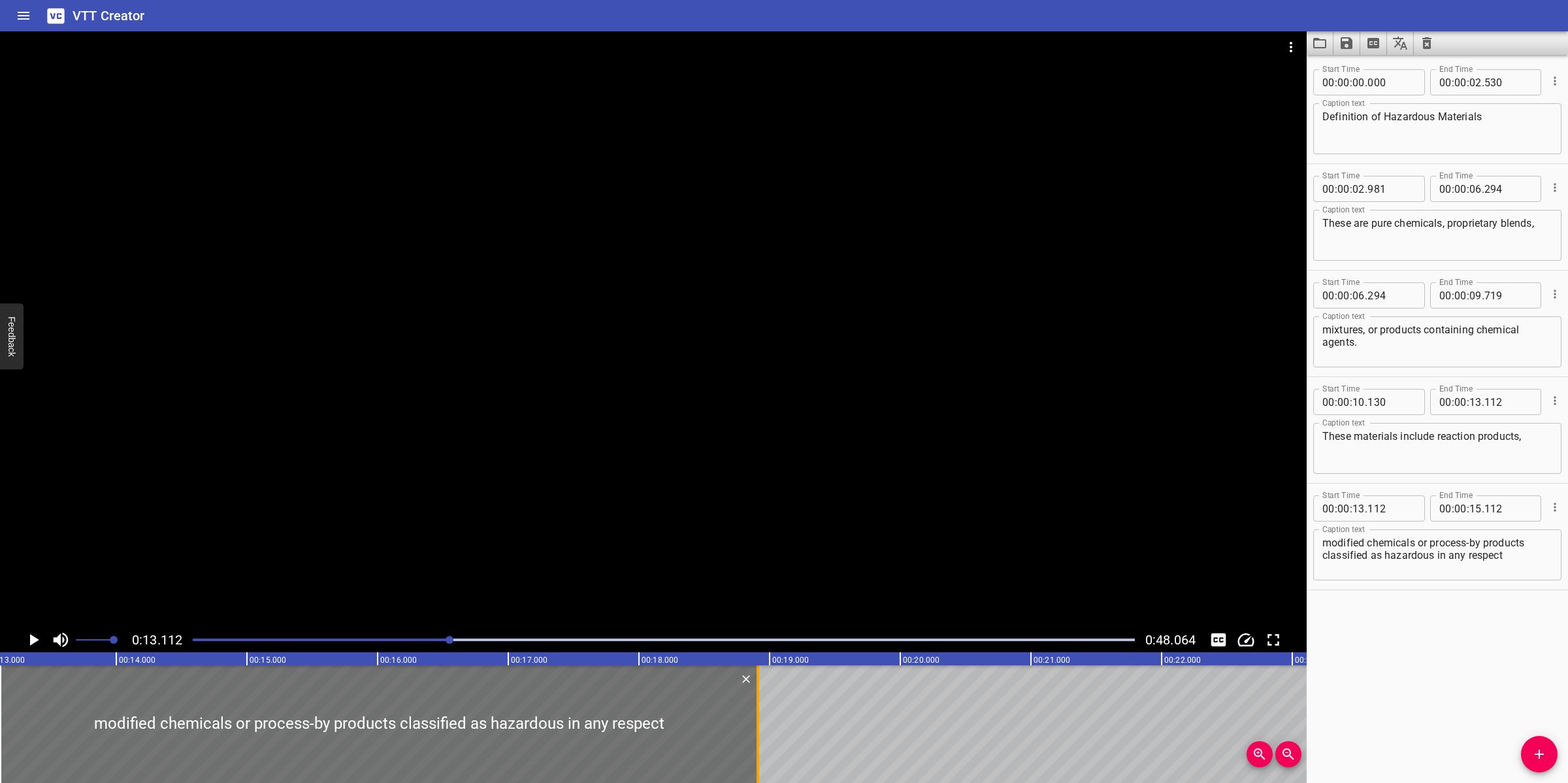
drag, startPoint x: 263, startPoint y: 706, endPoint x: 760, endPoint y: 687, distance: 497.4
click at [760, 687] on div at bounding box center [758, 724] width 13 height 117
type input "18"
type input "912"
click at [733, 481] on div at bounding box center [653, 329] width 1307 height 596
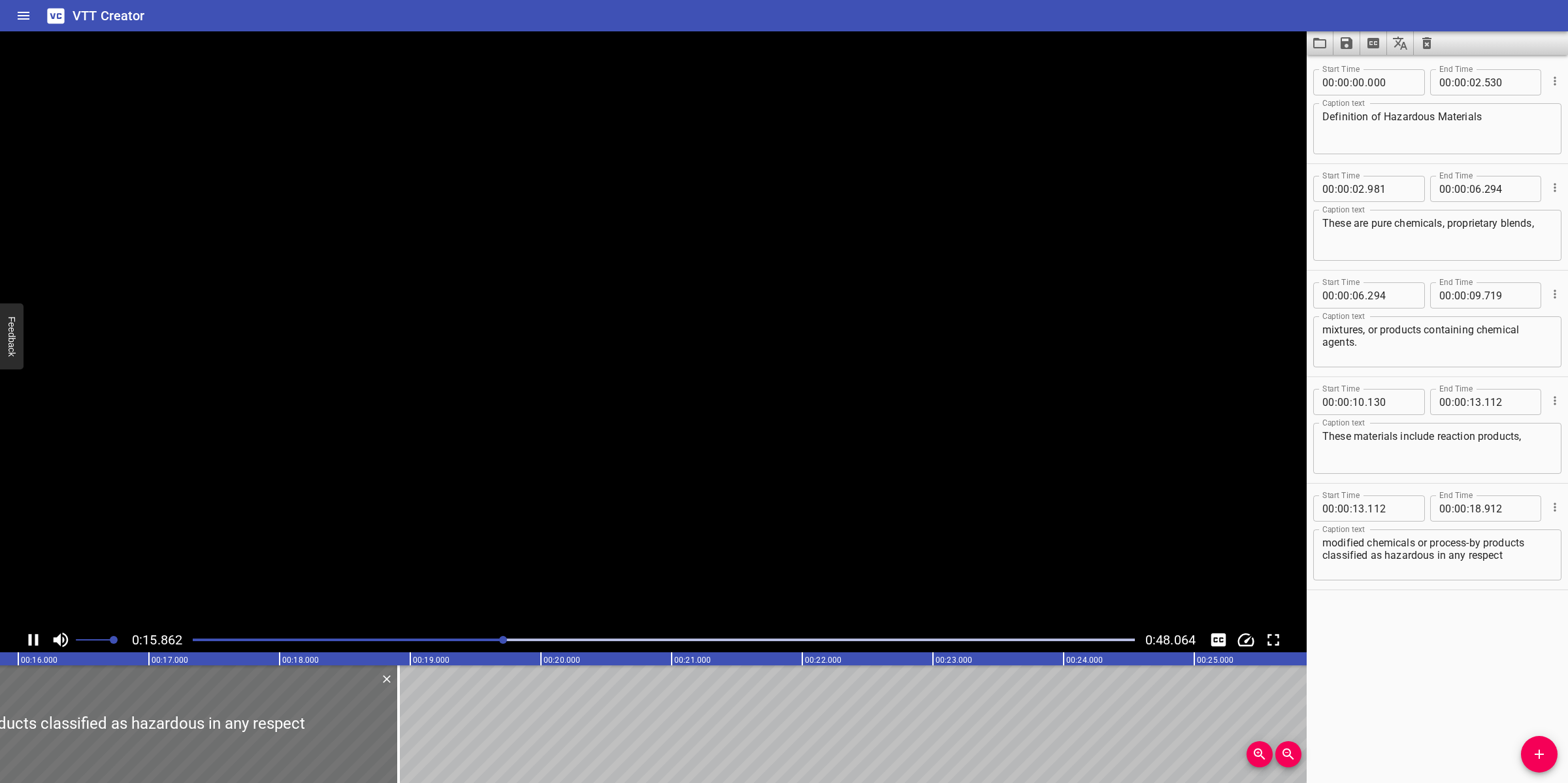
click at [733, 481] on video at bounding box center [653, 329] width 1307 height 596
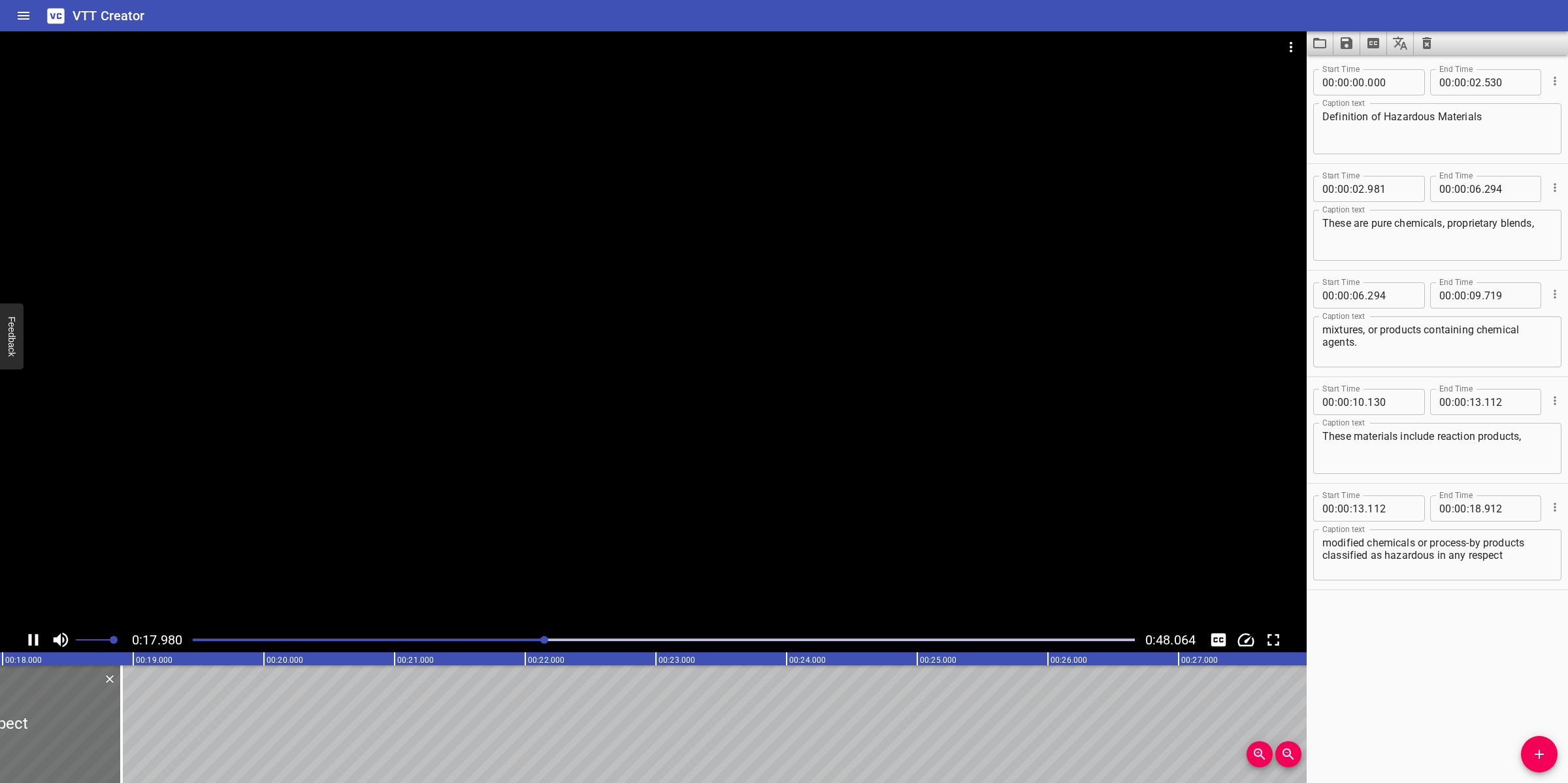
click at [711, 550] on div at bounding box center [653, 329] width 1307 height 596
click at [1512, 556] on textarea "modified chemicals or process-by products classified as hazardous in any respect" at bounding box center [1437, 556] width 230 height 38
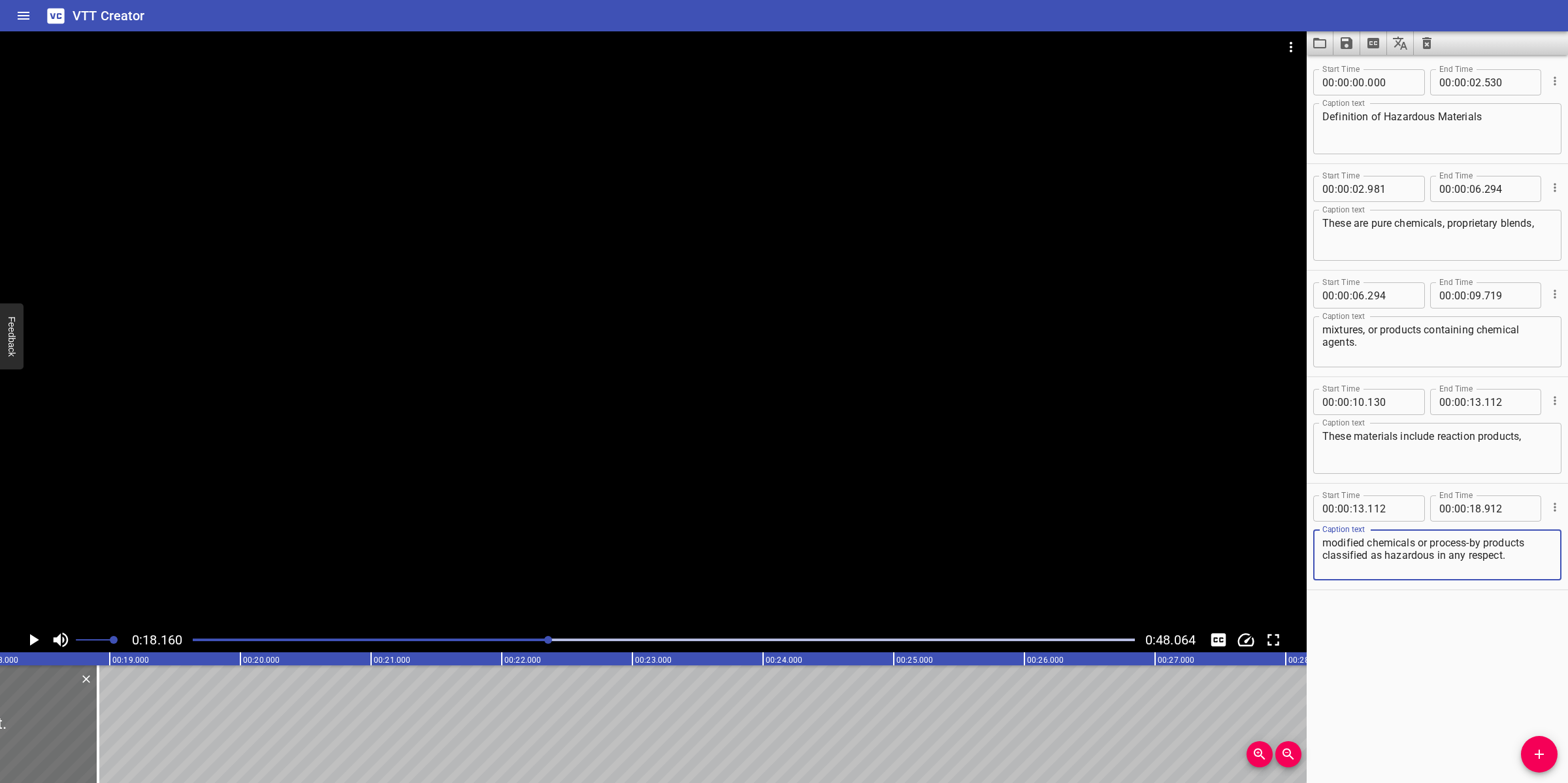
type textarea "modified chemicals or process-by products classified as hazardous in any respec…"
click at [1549, 749] on span "Add Cue" at bounding box center [1539, 754] width 37 height 16
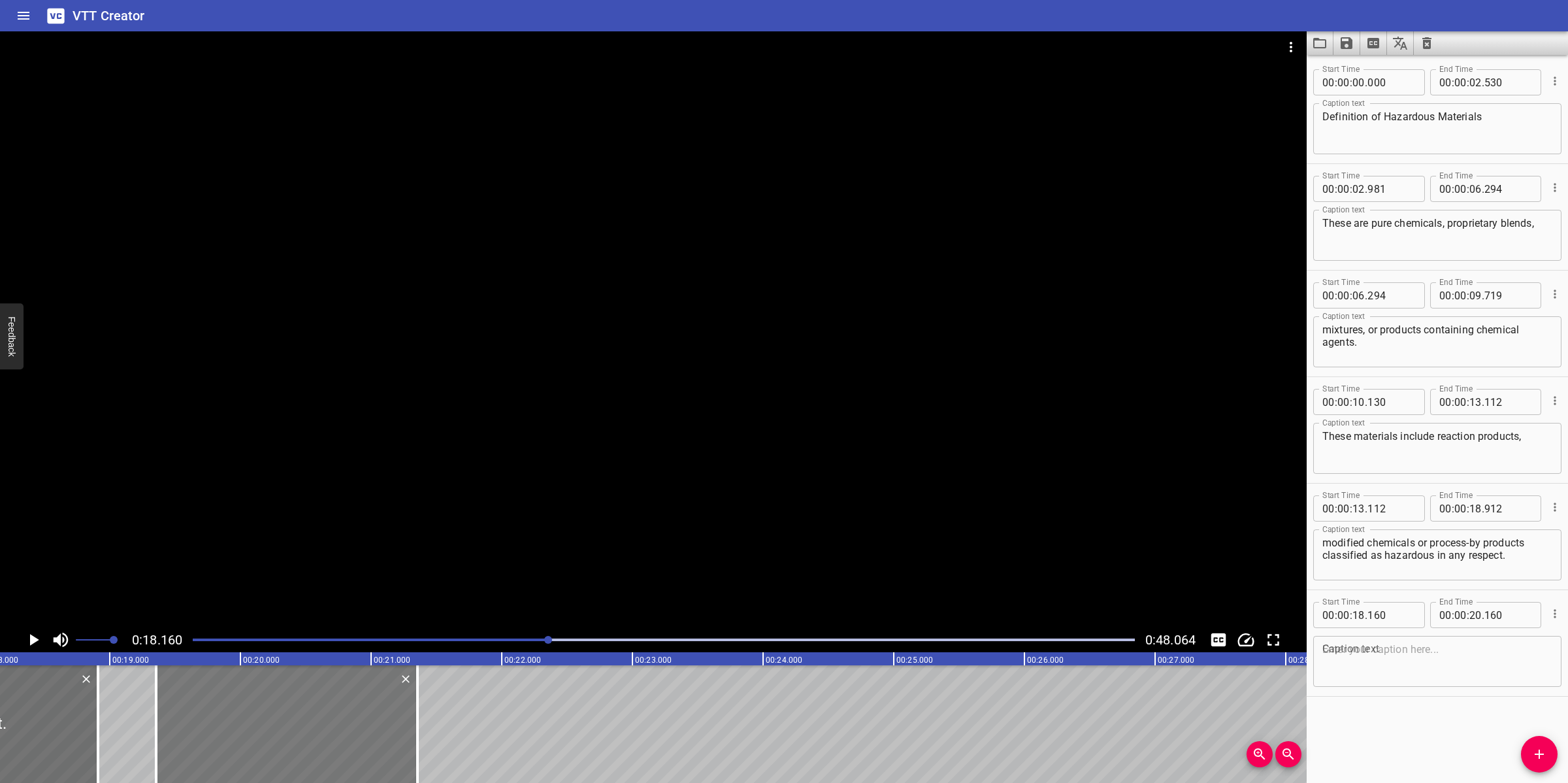
drag, startPoint x: 175, startPoint y: 717, endPoint x: 321, endPoint y: 723, distance: 146.1
click at [321, 723] on div at bounding box center [287, 724] width 261 height 117
type input "19"
type input "345"
type input "21"
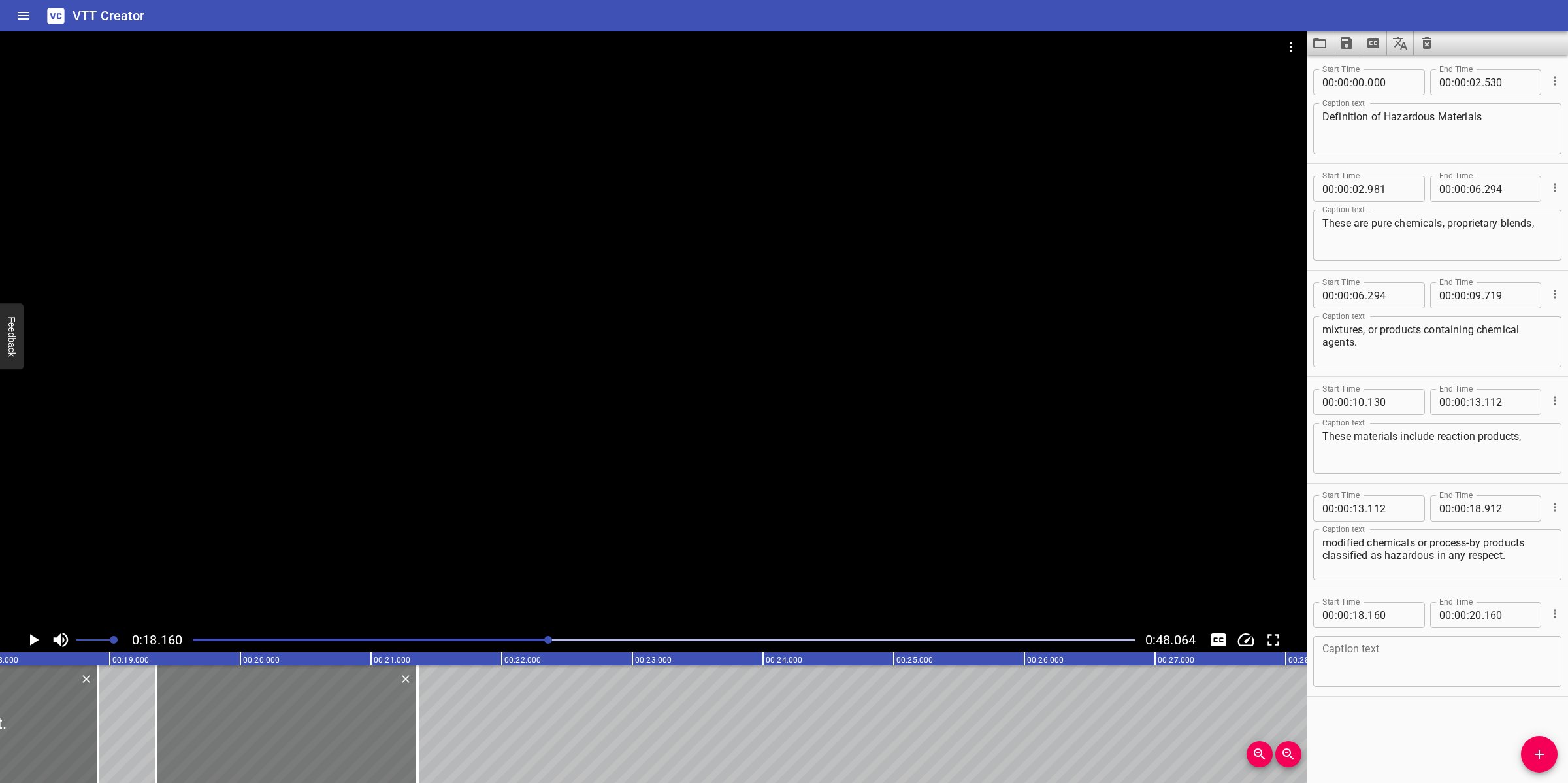
type input "345"
click at [1392, 664] on textarea at bounding box center [1437, 662] width 230 height 38
paste textarea "Any substance, even if it has a low toxicity, is considered hazardous if exposu…"
drag, startPoint x: 1361, startPoint y: 674, endPoint x: 1422, endPoint y: 684, distance: 61.8
click at [1422, 684] on div "Any substance, even if it has a low toxicity, is considered hazardous if exposu…" at bounding box center [1437, 661] width 248 height 51
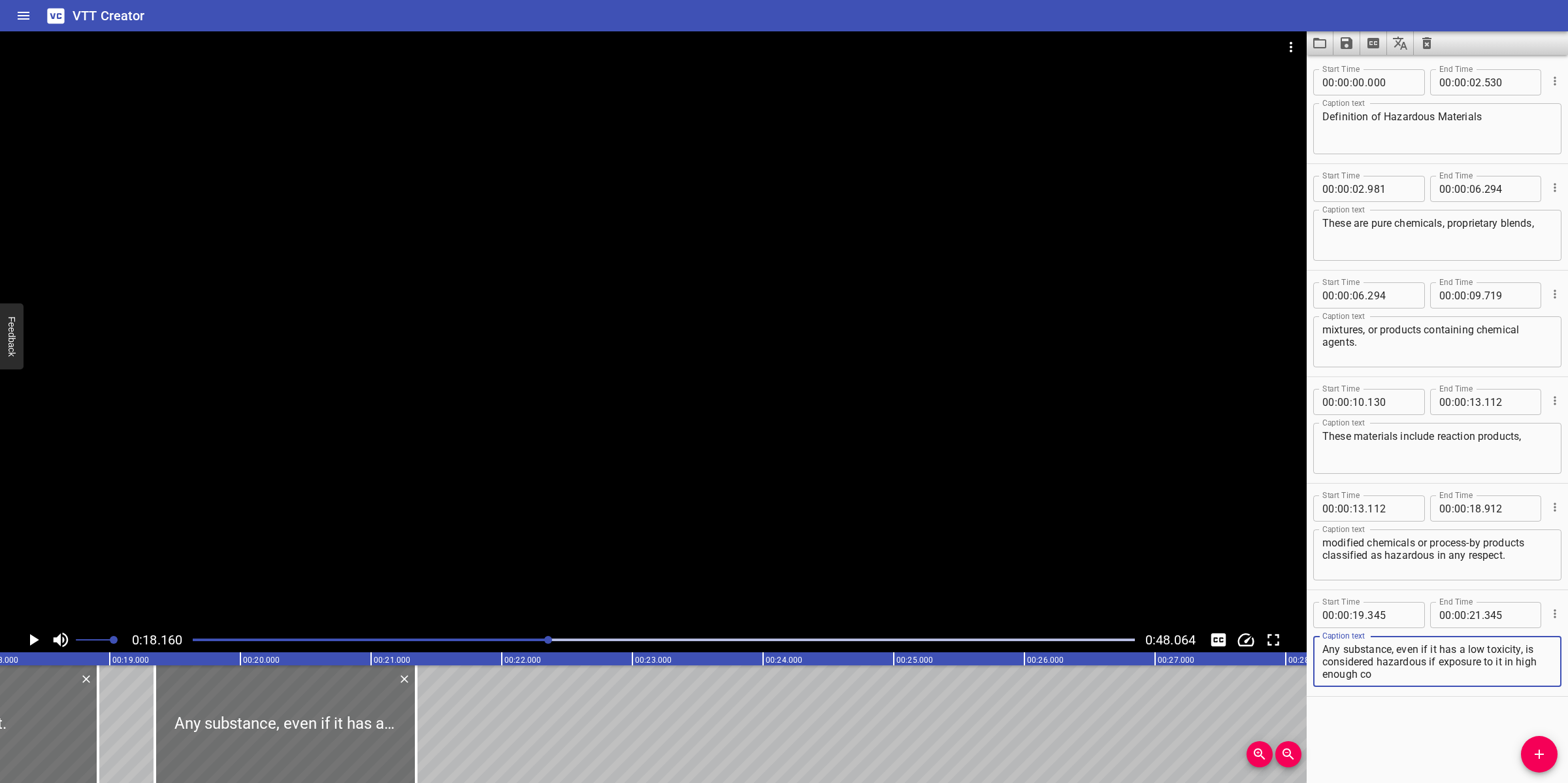
paste textarea "ncentrations could cause harm. This can be described as:"
click at [855, 520] on div at bounding box center [653, 329] width 1307 height 596
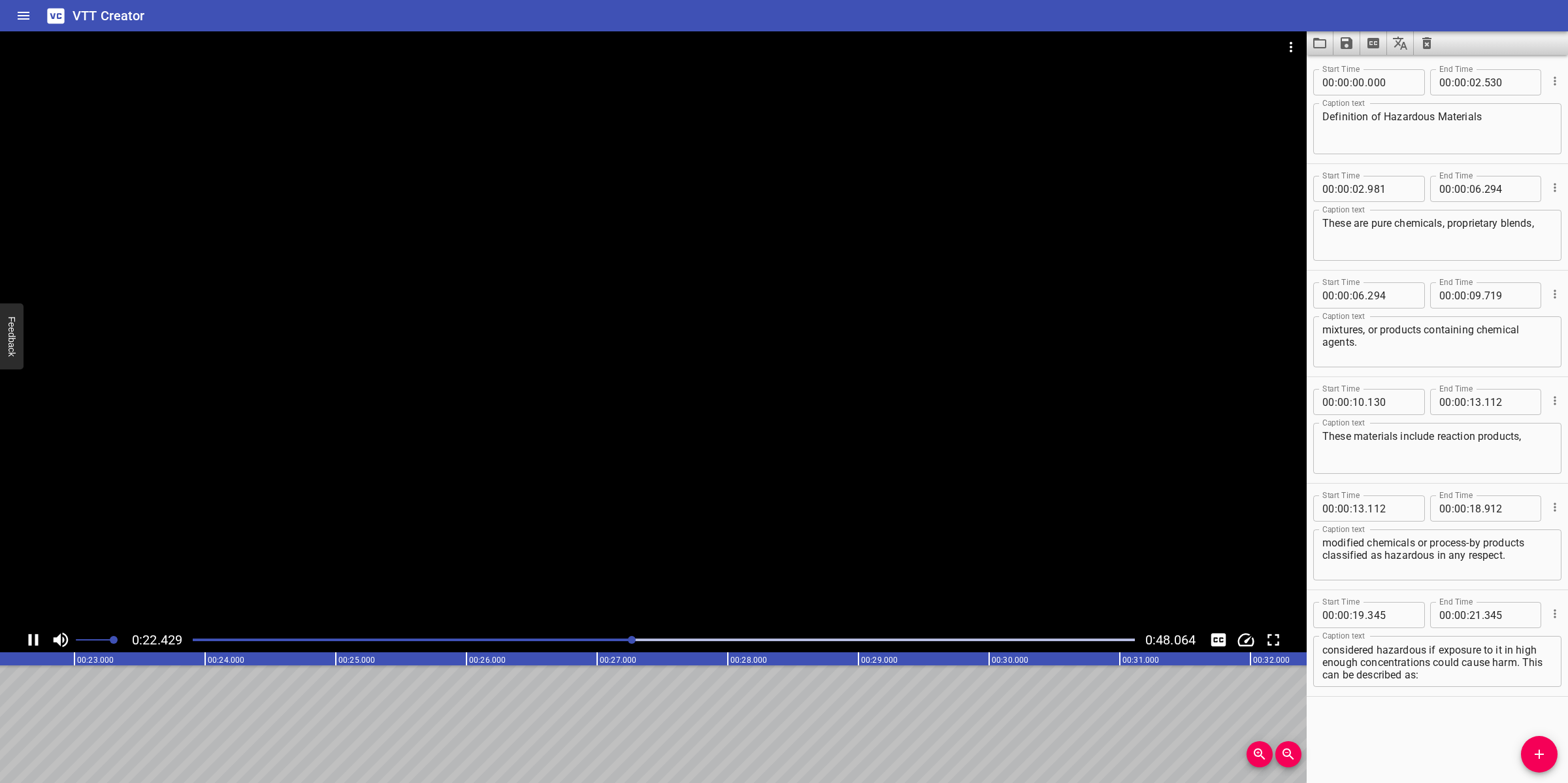
click at [740, 531] on div at bounding box center [653, 329] width 1307 height 596
click at [1456, 660] on textarea "Any substance, even if it has a low toxicity, is considered hazardous if exposu…" at bounding box center [1437, 662] width 230 height 38
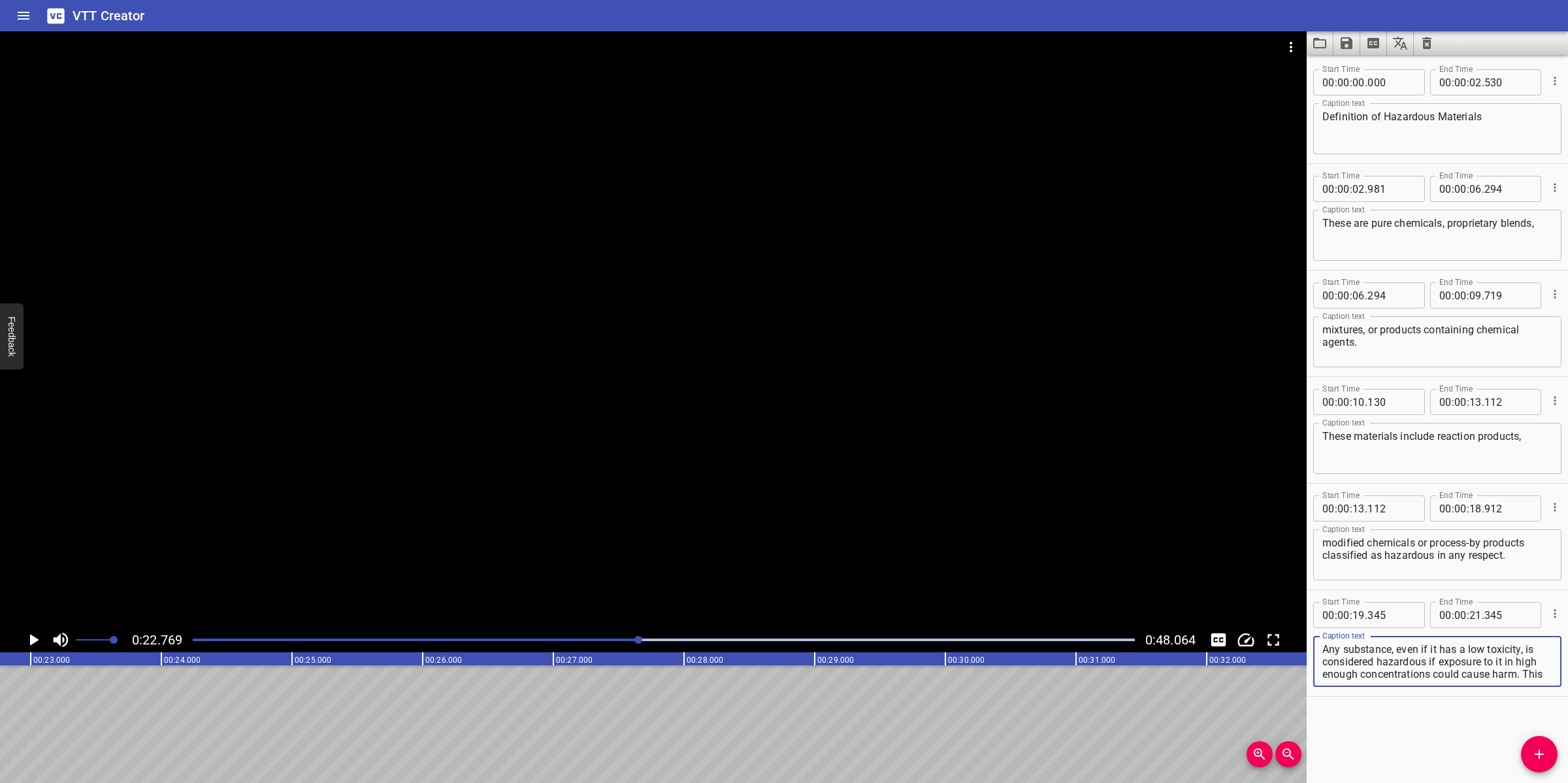
scroll to position [12, 0]
drag, startPoint x: 1526, startPoint y: 648, endPoint x: 1516, endPoint y: 684, distance: 37.4
click at [1516, 684] on div "Any substance, even if it has a low toxicity, is considered hazardous if exposu…" at bounding box center [1437, 661] width 248 height 51
type textarea "Any substance, even if it has a low toxicity,"
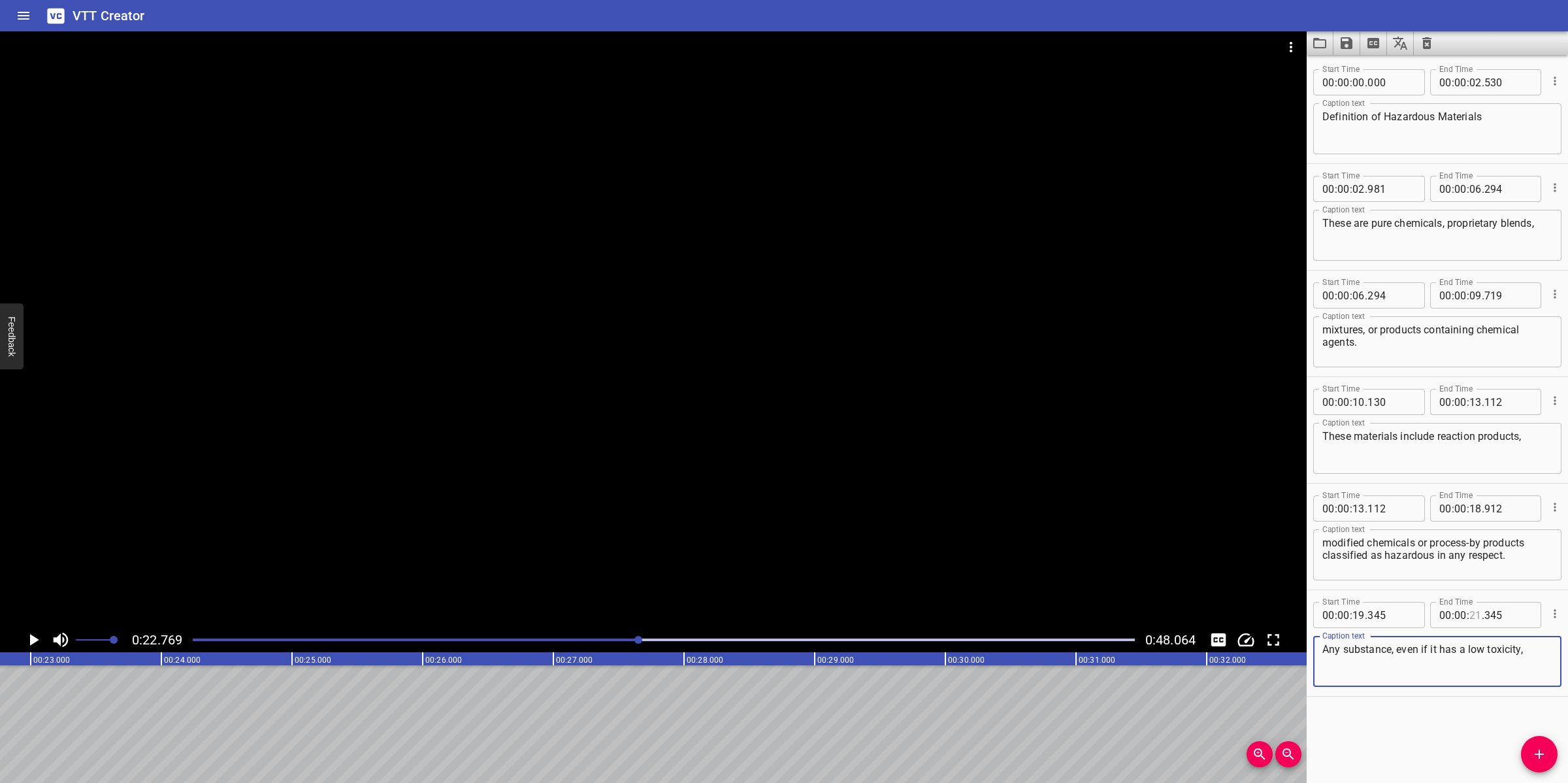
click at [1469, 619] on input "number" at bounding box center [1475, 615] width 12 height 26
type input "22"
type input "769"
click at [1541, 755] on icon "Add Cue" at bounding box center [1540, 754] width 9 height 9
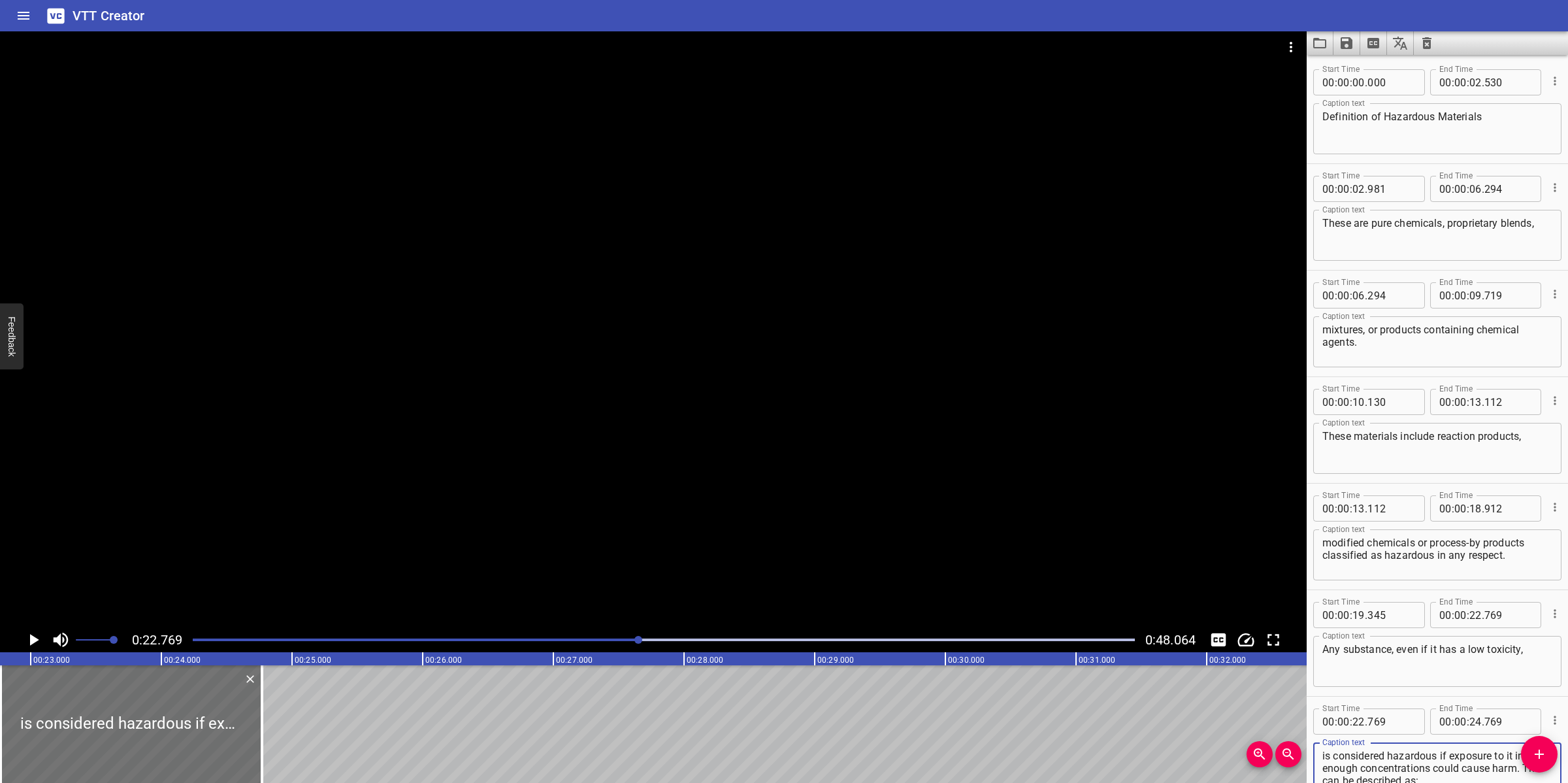
click at [665, 536] on div at bounding box center [653, 329] width 1307 height 596
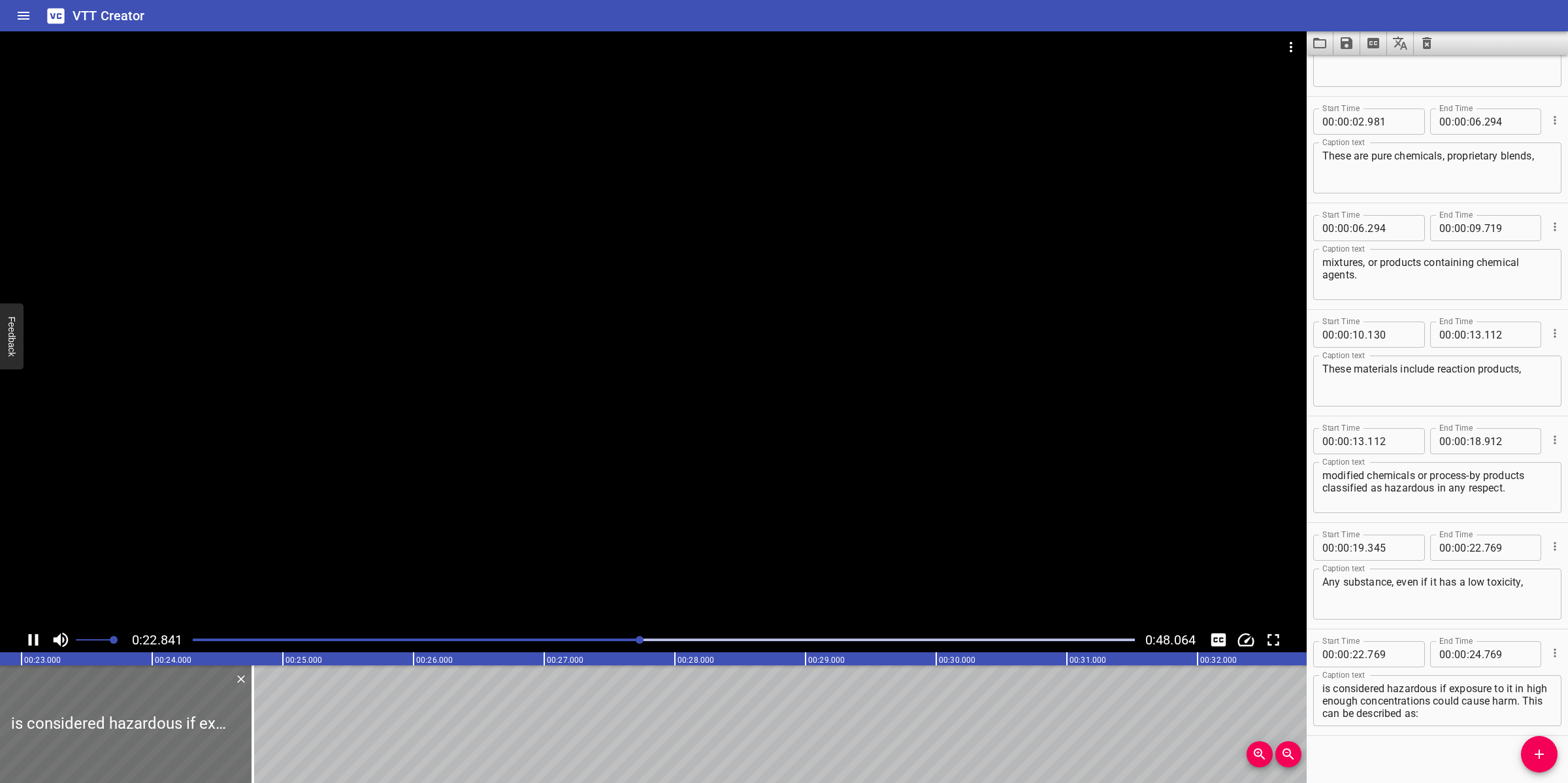
scroll to position [77, 0]
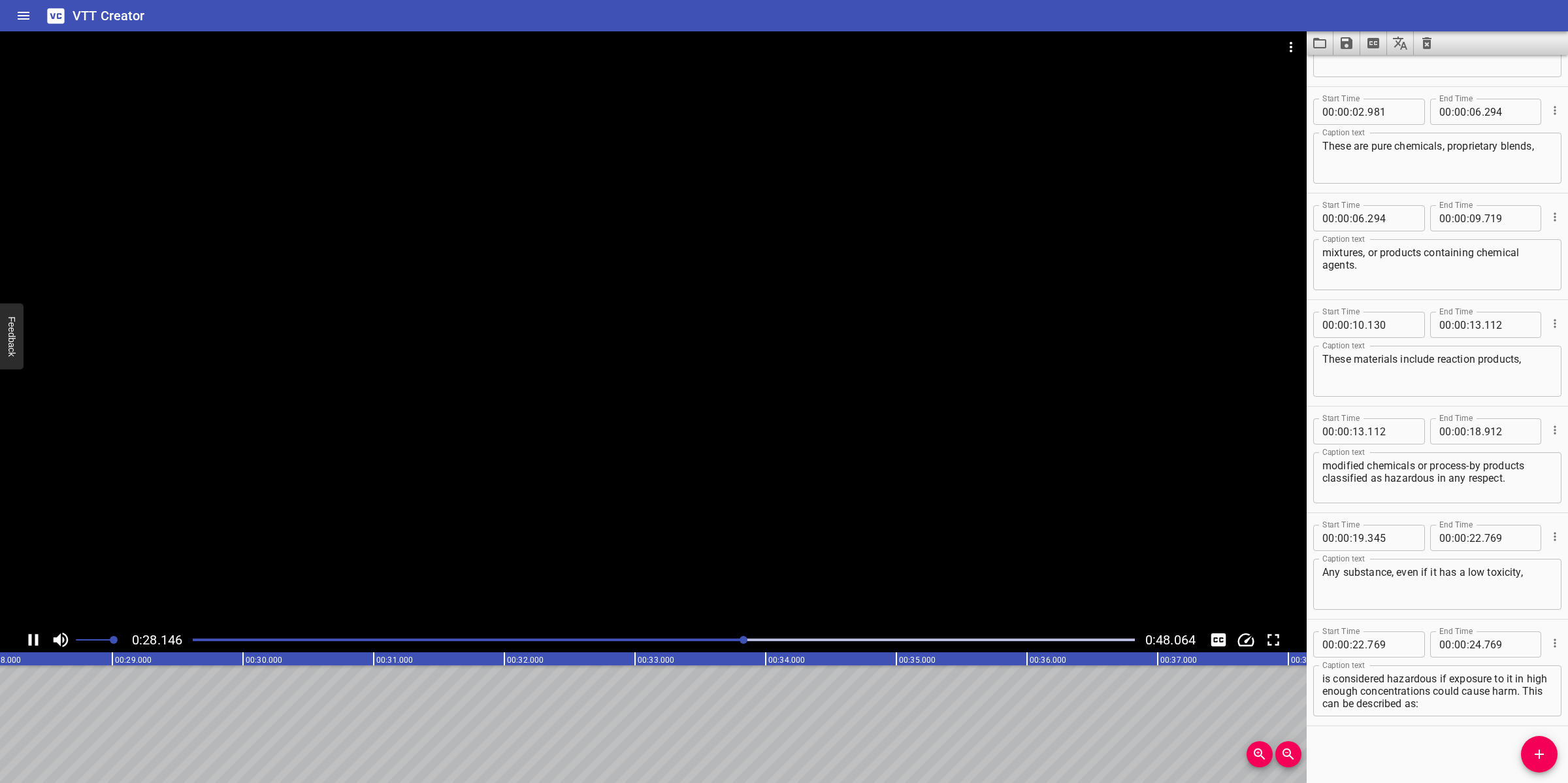
drag, startPoint x: 591, startPoint y: 534, endPoint x: 915, endPoint y: 544, distance: 324.2
click at [592, 534] on div at bounding box center [653, 329] width 1307 height 596
drag, startPoint x: 1354, startPoint y: 706, endPoint x: 1525, endPoint y: 704, distance: 171.0
click at [1525, 704] on textarea "is considered hazardous if exposure to it in high enough concentrations could c…" at bounding box center [1437, 691] width 230 height 38
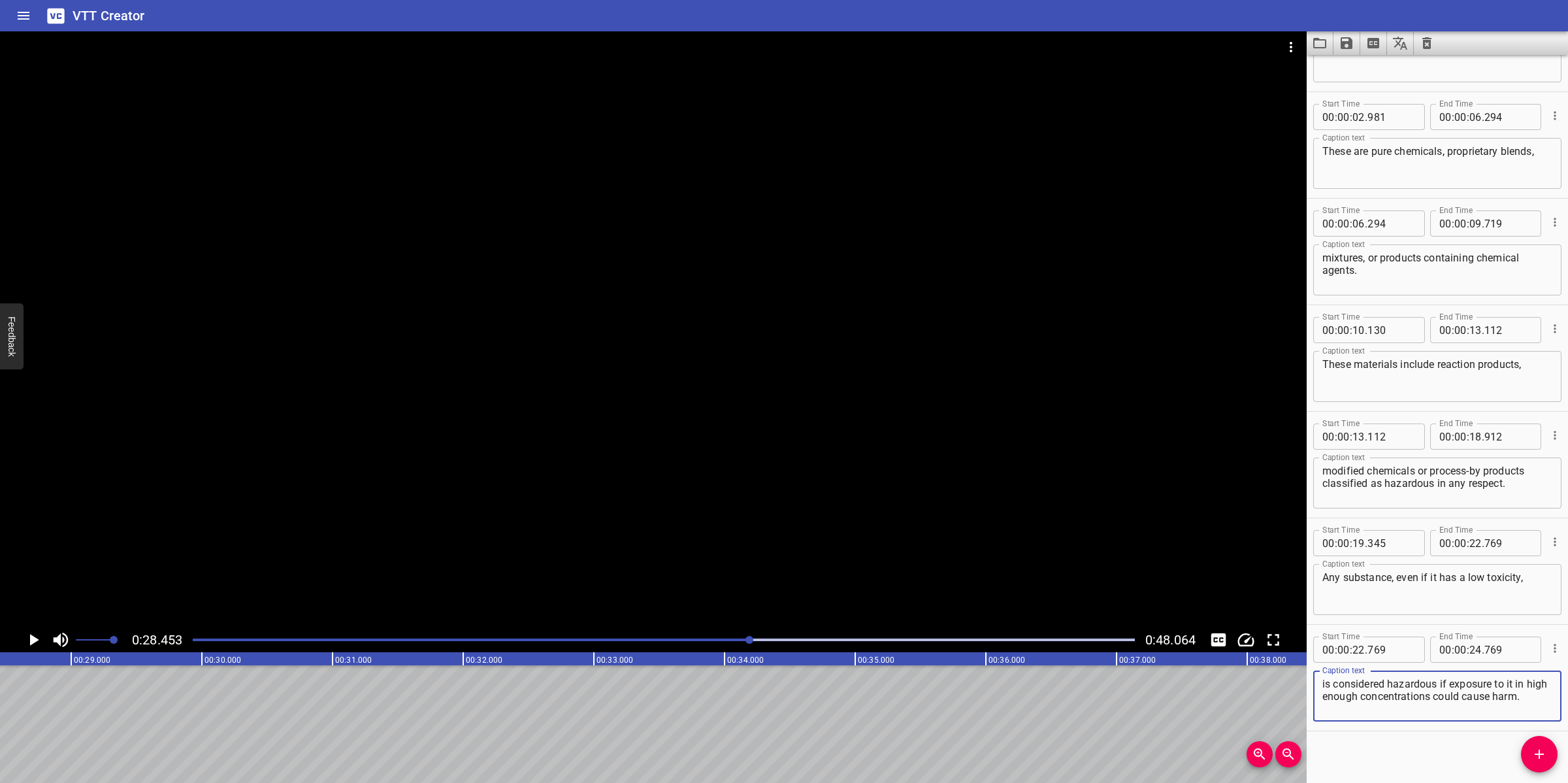
scroll to position [77, 0]
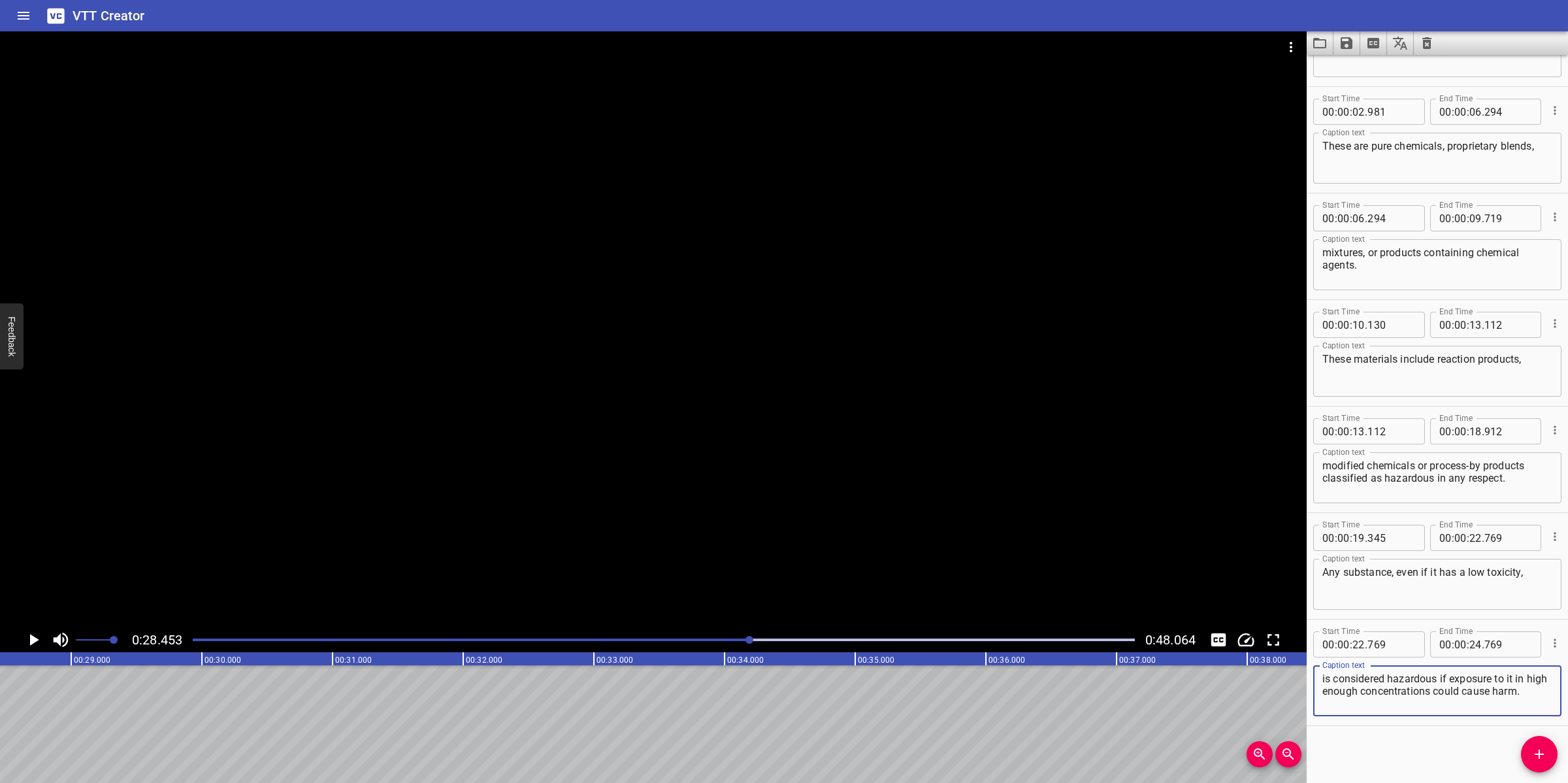
type textarea "is considered hazardous if exposure to it in high enough concentrations could c…"
click at [1469, 642] on input "number" at bounding box center [1475, 644] width 12 height 26
type input "28"
type input "453"
click at [1538, 762] on icon "Add Cue" at bounding box center [1539, 754] width 16 height 16
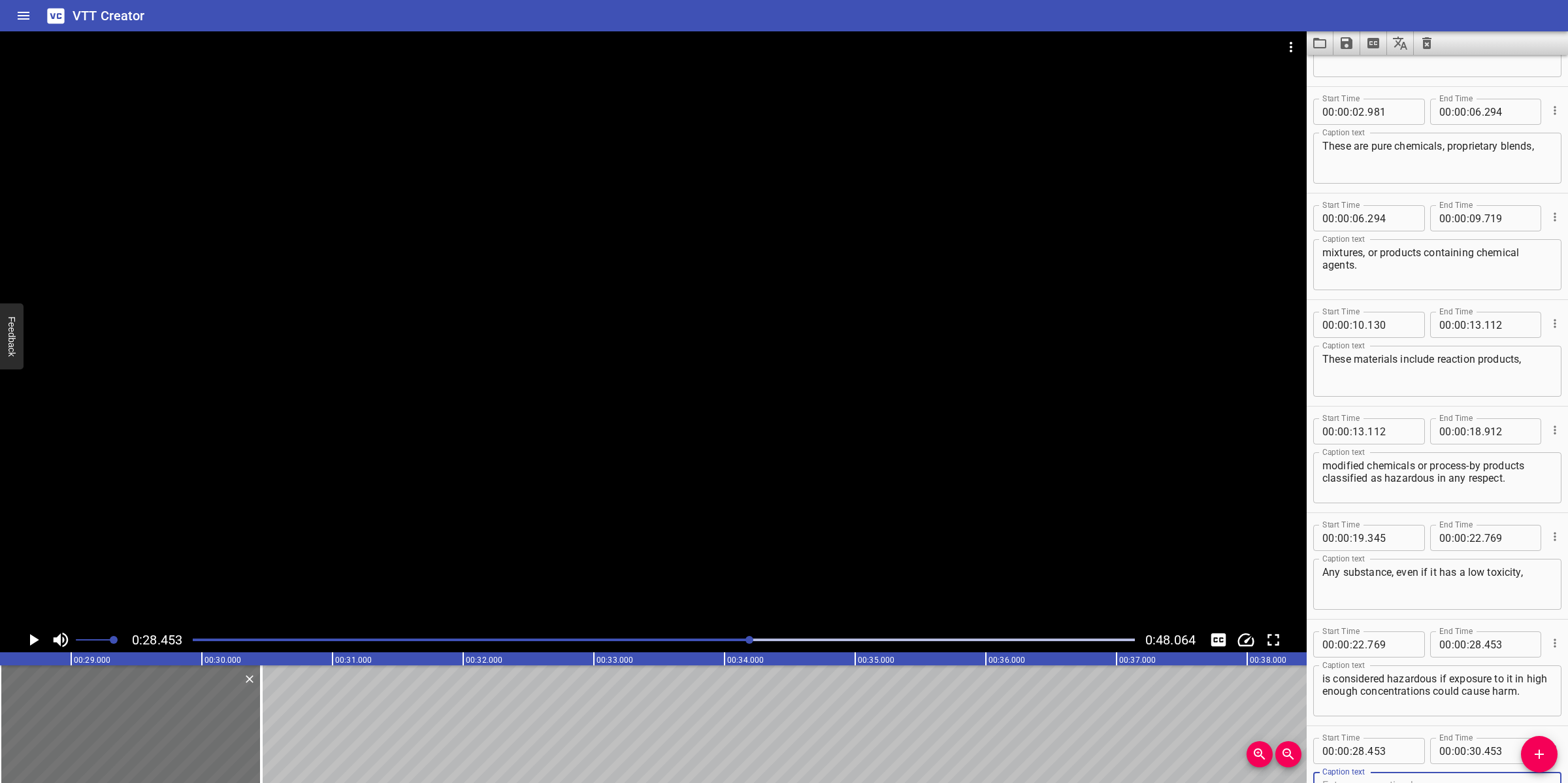
scroll to position [84, 0]
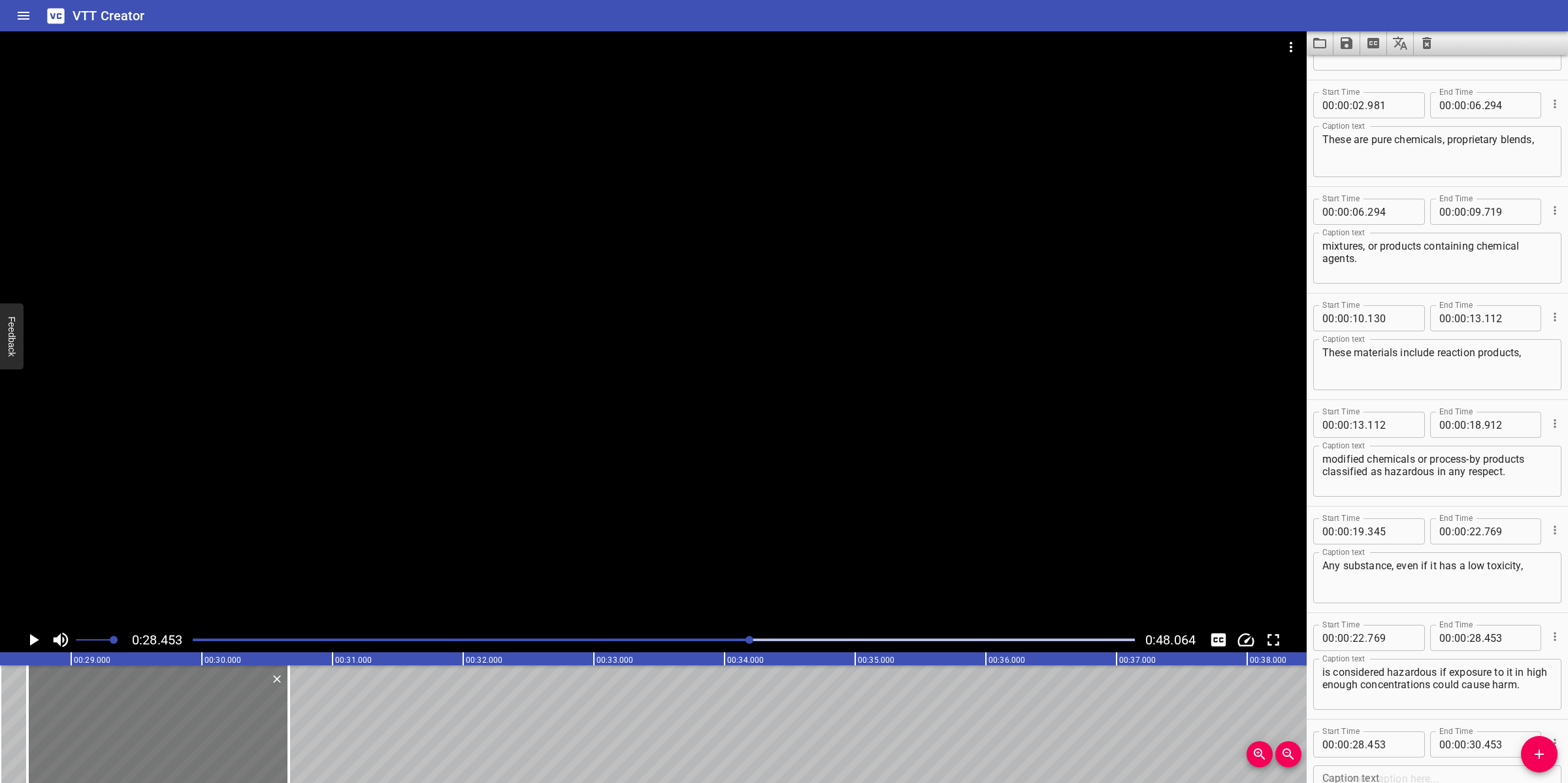
drag, startPoint x: 155, startPoint y: 728, endPoint x: 183, endPoint y: 723, distance: 28.4
click at [183, 723] on div at bounding box center [158, 724] width 261 height 117
type input "663"
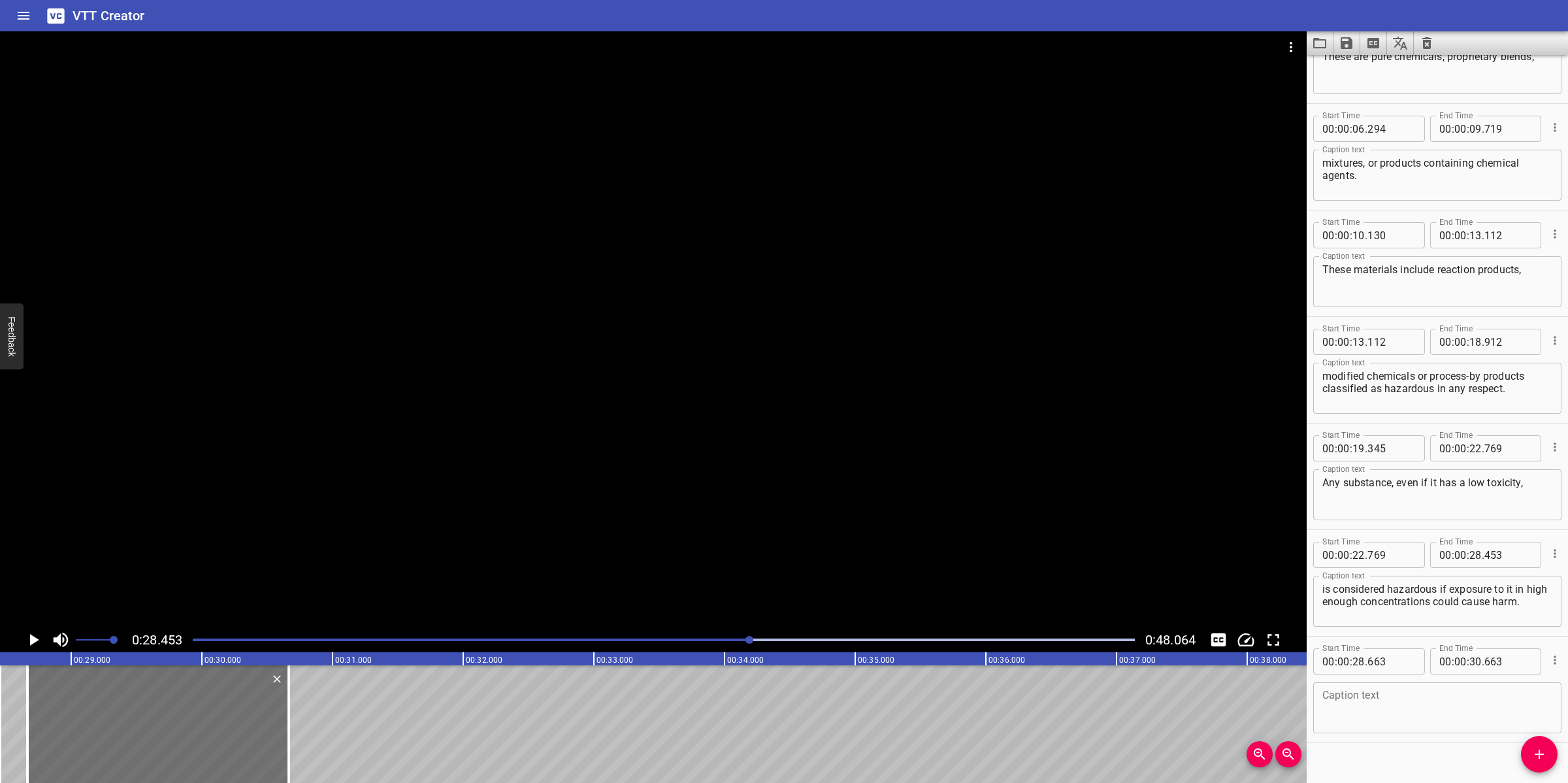
scroll to position [183, 0]
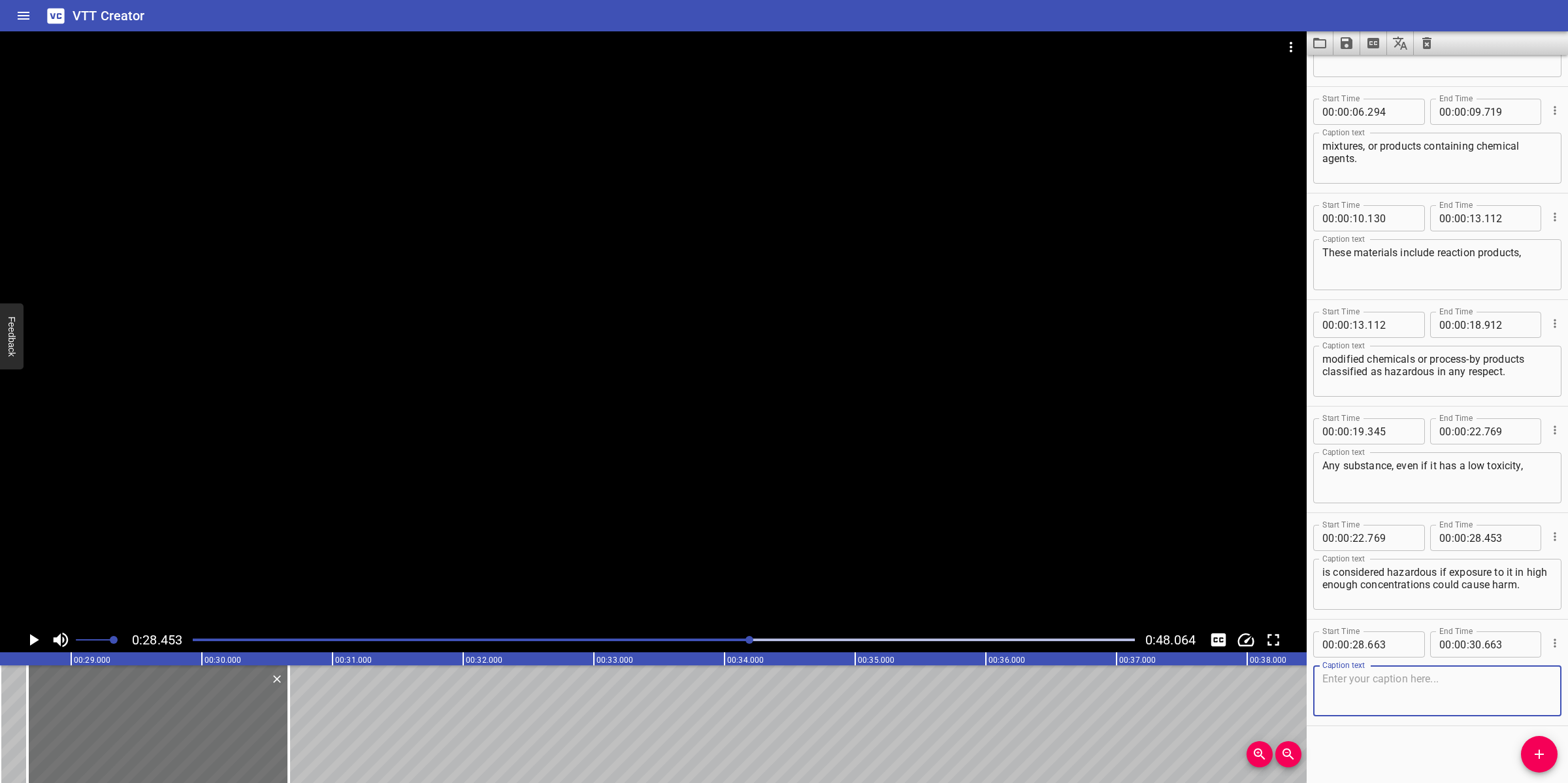
click at [1426, 683] on textarea at bounding box center [1437, 691] width 230 height 38
paste textarea "This can be described as:"
type textarea "This can be described as:"
click at [760, 408] on div at bounding box center [653, 329] width 1307 height 596
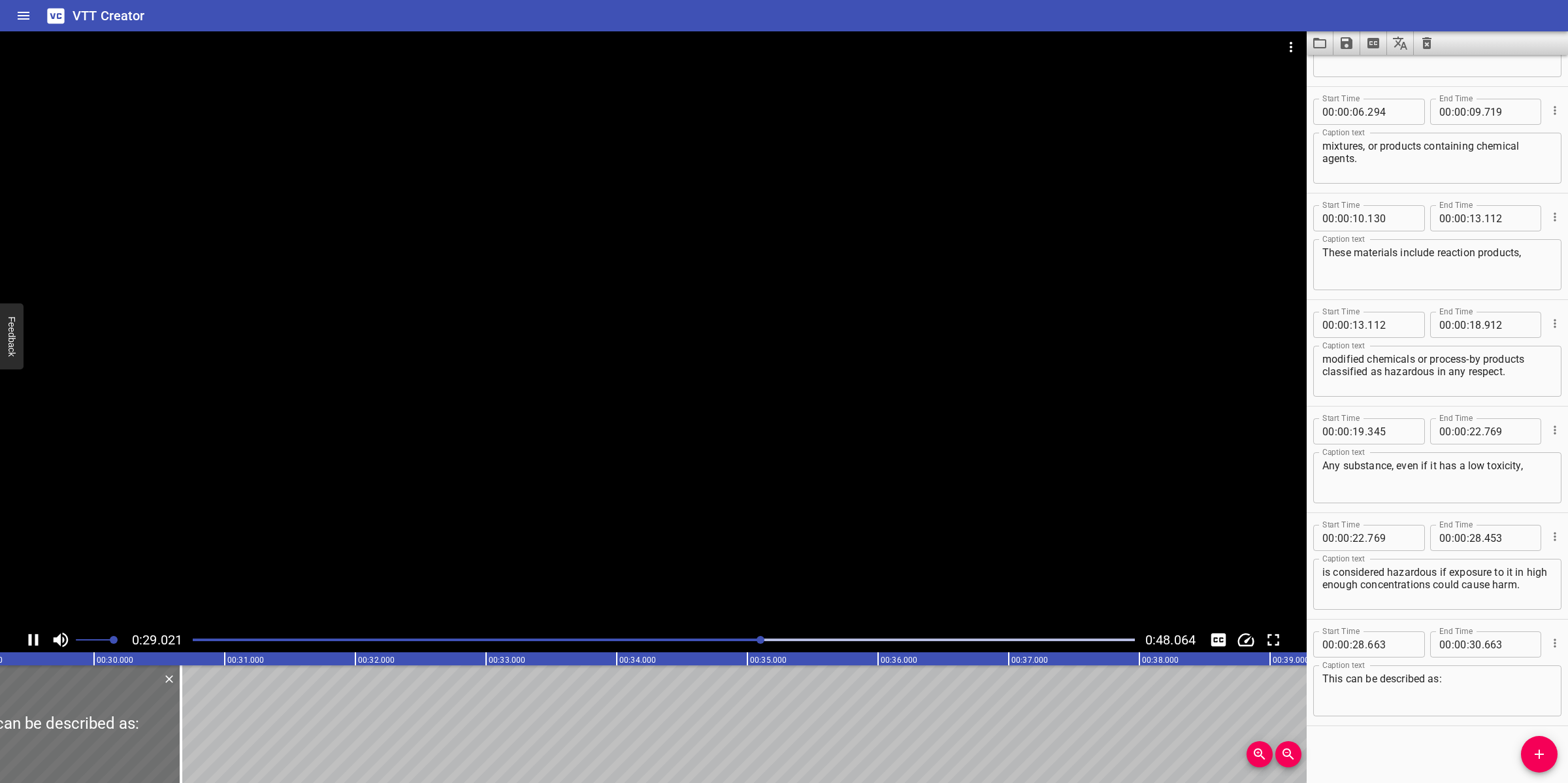
click at [781, 472] on div at bounding box center [653, 329] width 1307 height 596
click at [717, 635] on div at bounding box center [664, 639] width 958 height 18
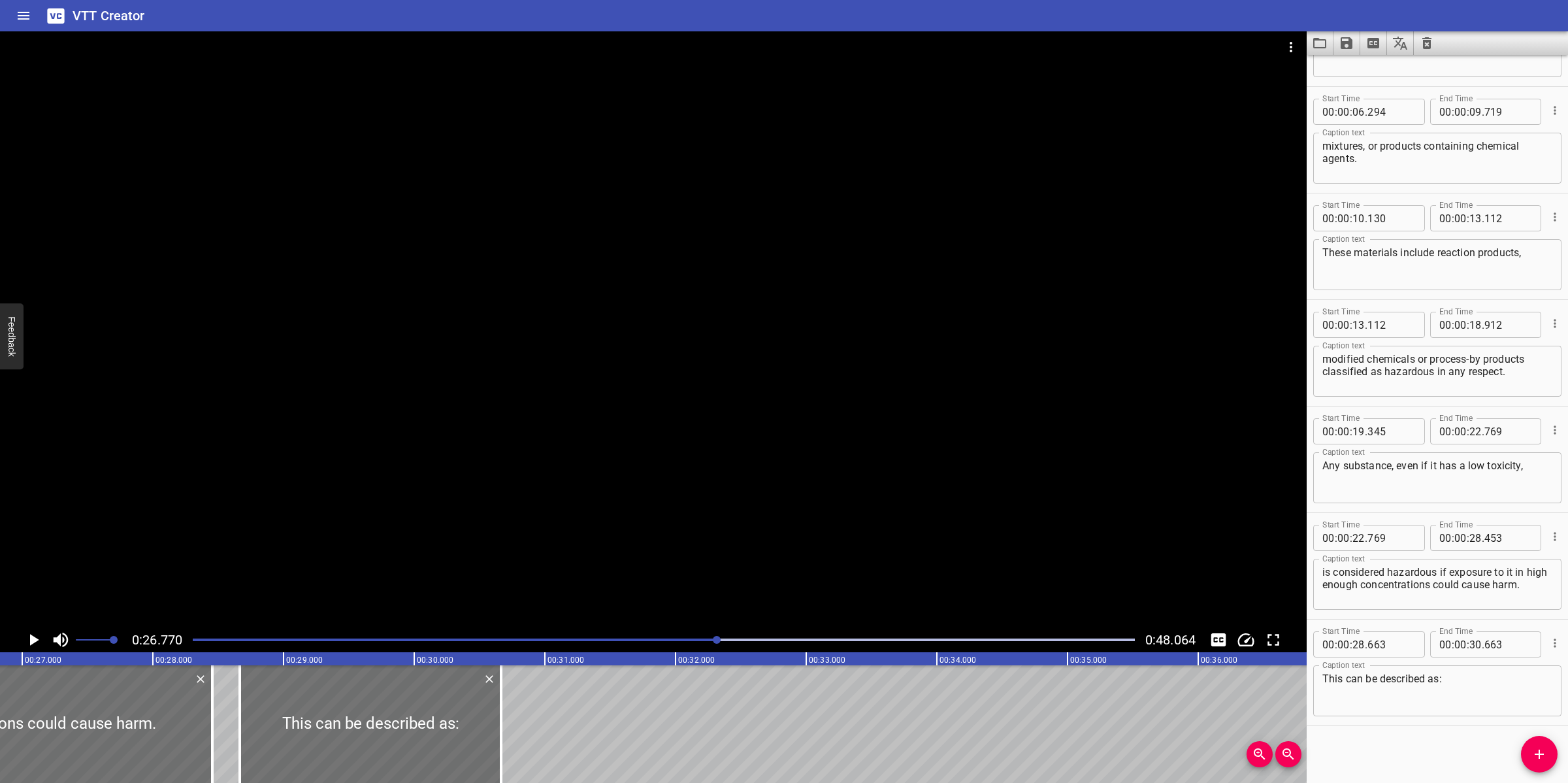
scroll to position [0, 3498]
click at [785, 492] on div at bounding box center [653, 329] width 1307 height 596
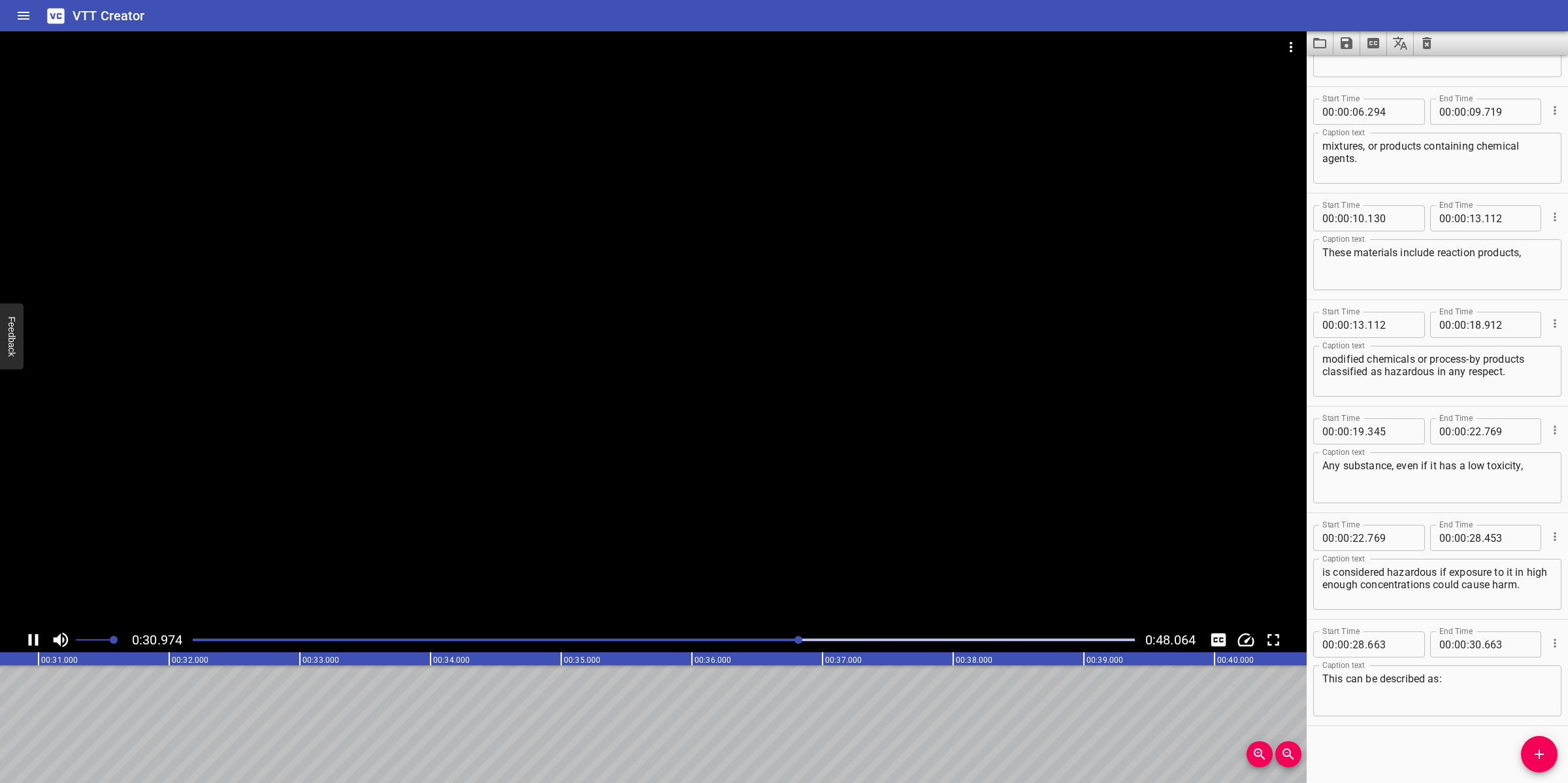
click at [827, 516] on div at bounding box center [653, 329] width 1307 height 596
click at [1540, 753] on icon "Add Cue" at bounding box center [1540, 754] width 9 height 9
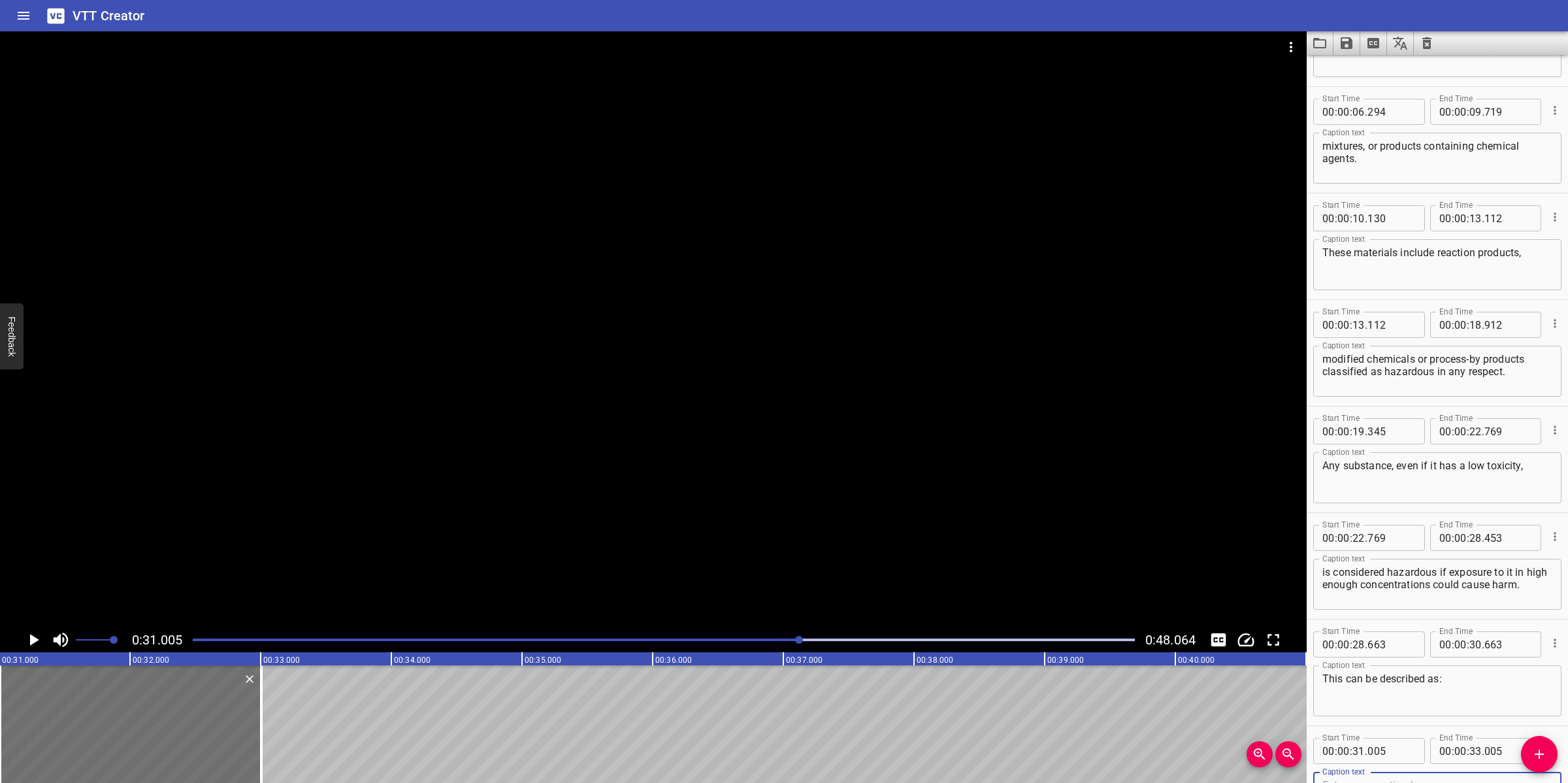
scroll to position [191, 0]
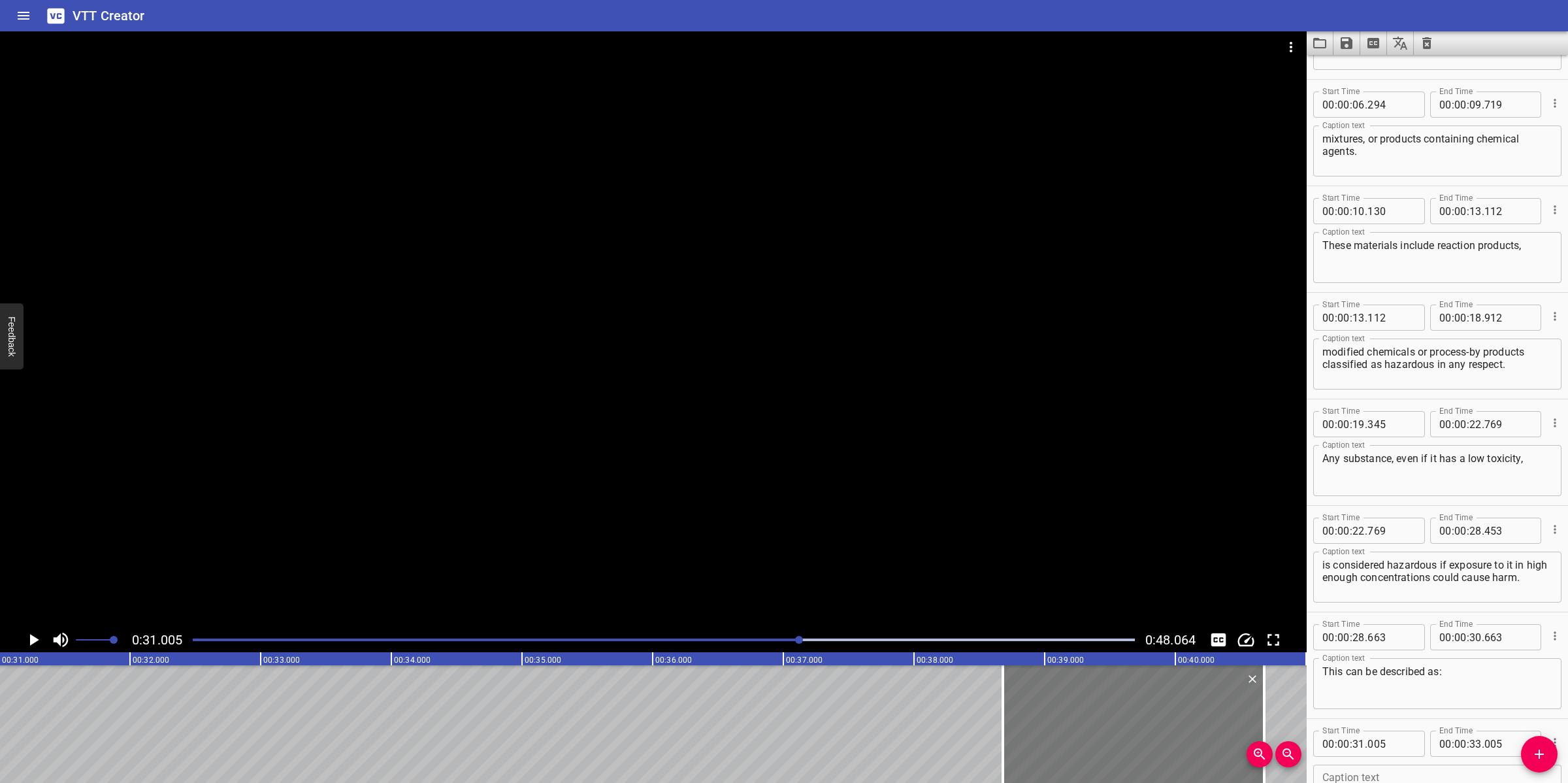
drag, startPoint x: 109, startPoint y: 743, endPoint x: 1112, endPoint y: 738, distance: 1003.0
click at [1112, 738] on div at bounding box center [1134, 724] width 261 height 117
type input "38"
type input "680"
type input "40"
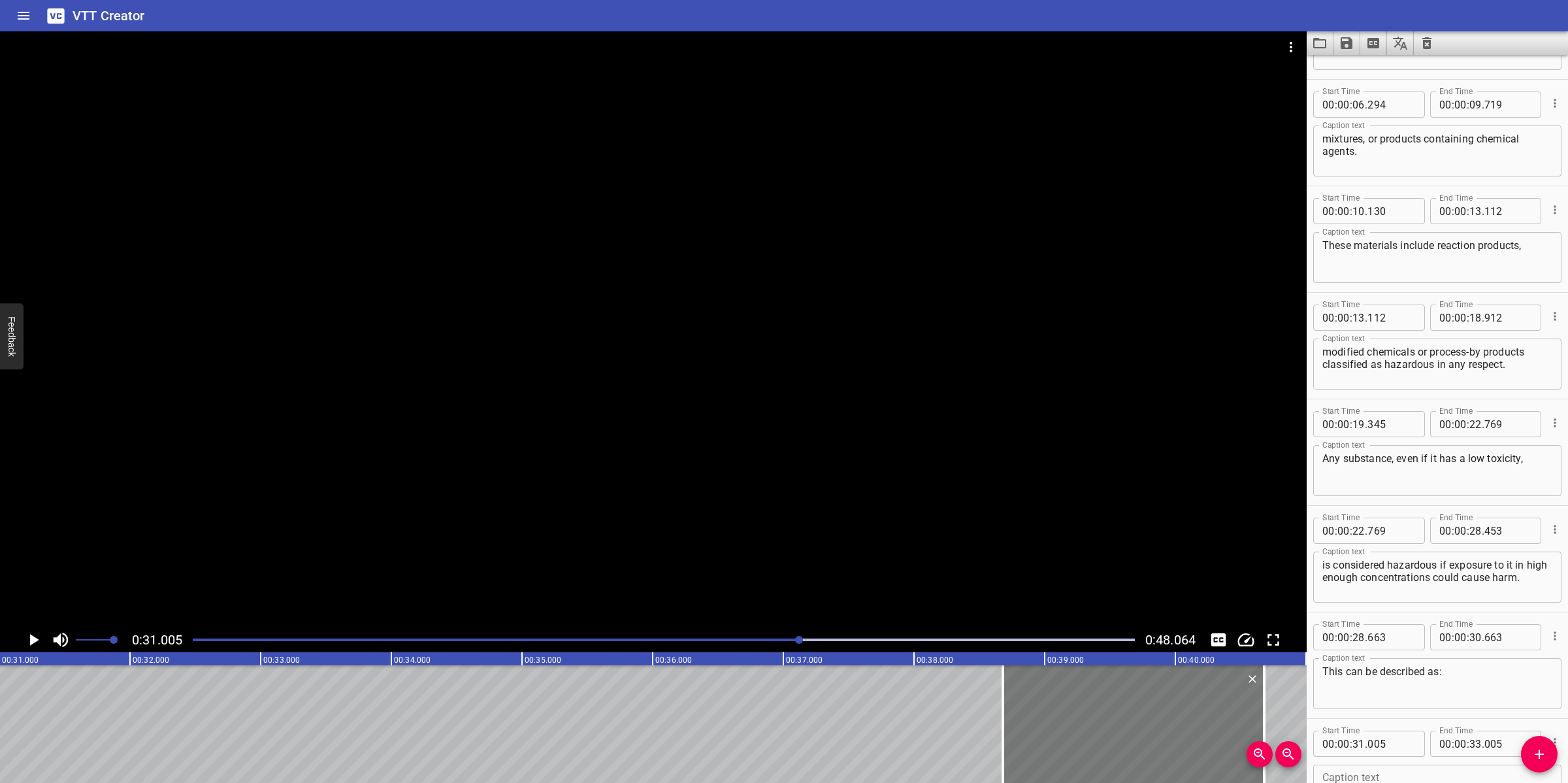
type input "680"
drag, startPoint x: 998, startPoint y: 719, endPoint x: 1105, endPoint y: 722, distance: 107.0
click at [1105, 722] on div at bounding box center [1107, 724] width 13 height 117
type input "39"
type input "490"
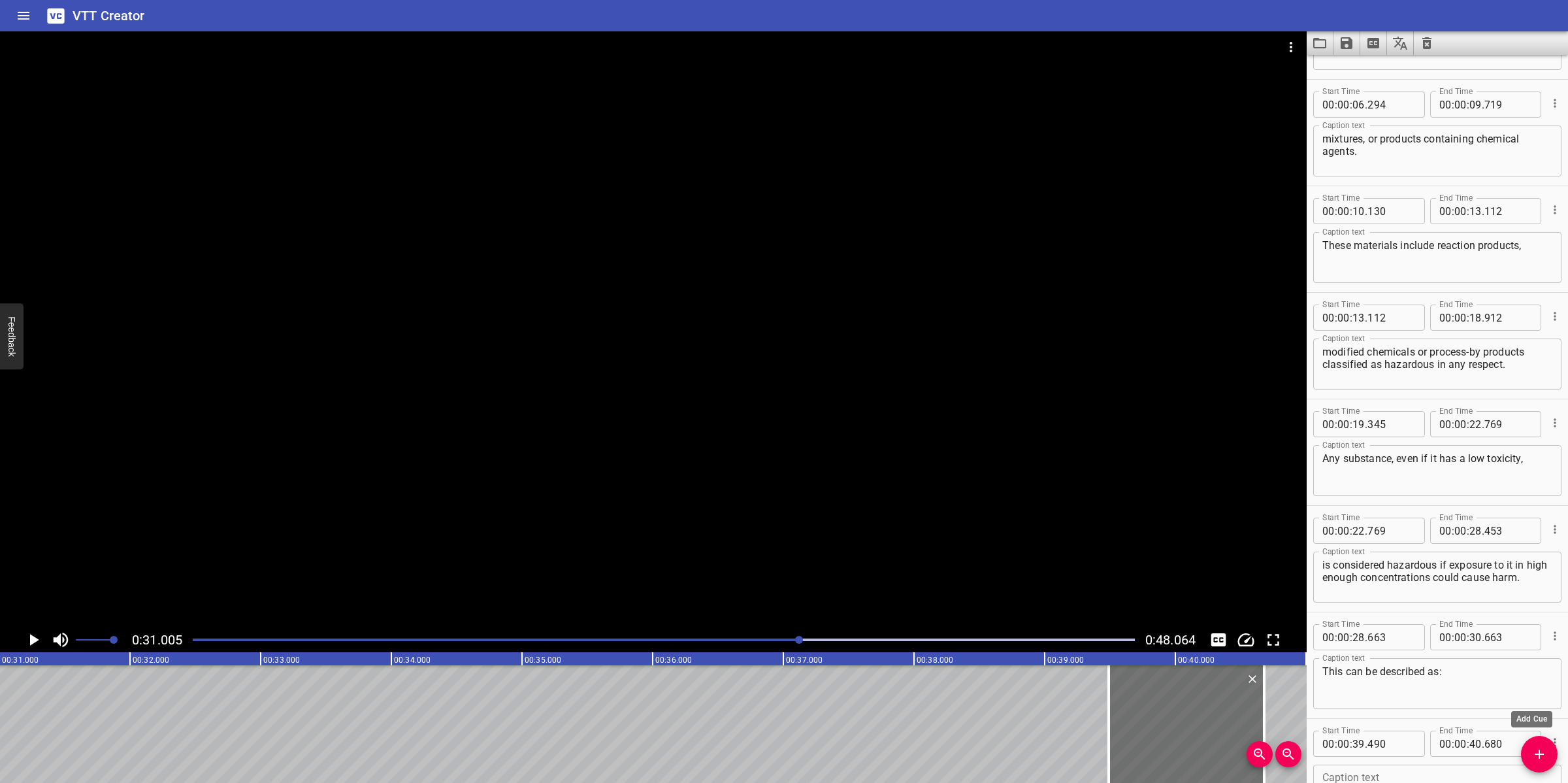
click at [1536, 760] on icon "Add Cue" at bounding box center [1539, 754] width 16 height 16
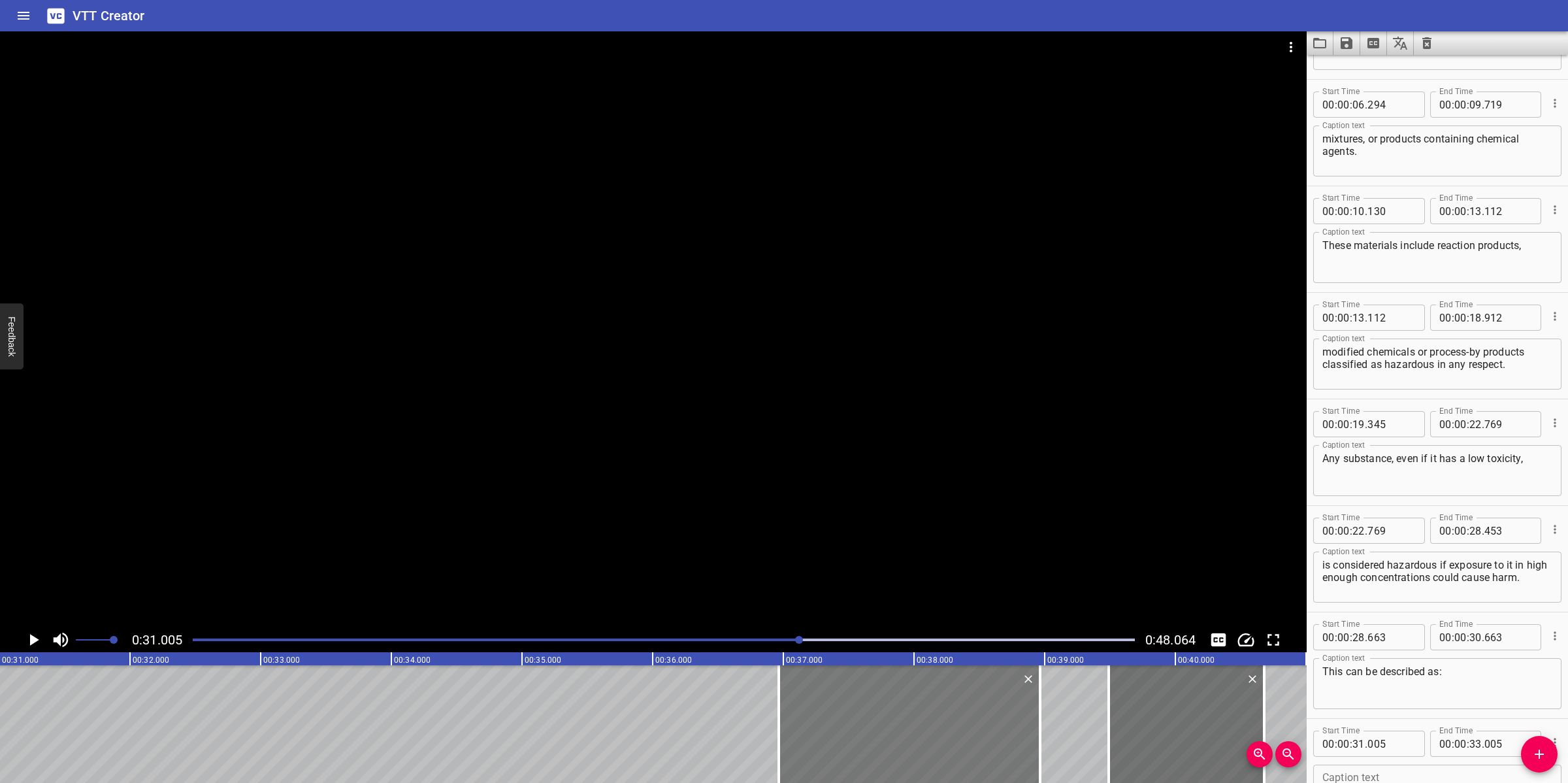
drag, startPoint x: 170, startPoint y: 729, endPoint x: 949, endPoint y: 713, distance: 779.2
click at [949, 713] on div at bounding box center [910, 724] width 261 height 117
type input "36"
type input "965"
type input "38"
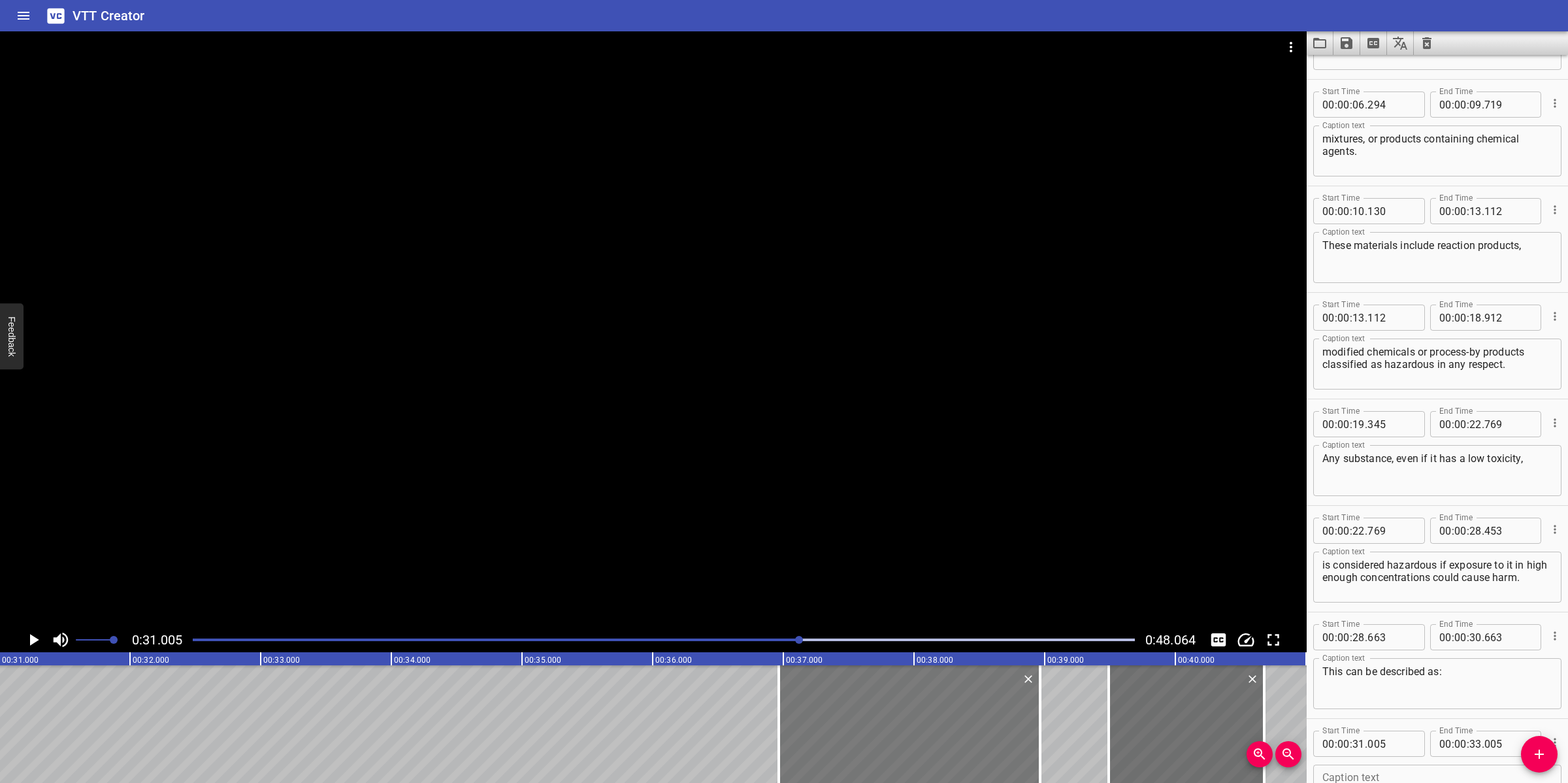
type input "965"
drag, startPoint x: 776, startPoint y: 717, endPoint x: 845, endPoint y: 728, distance: 69.9
click at [845, 728] on div at bounding box center [848, 724] width 13 height 117
type input "37"
type input "495"
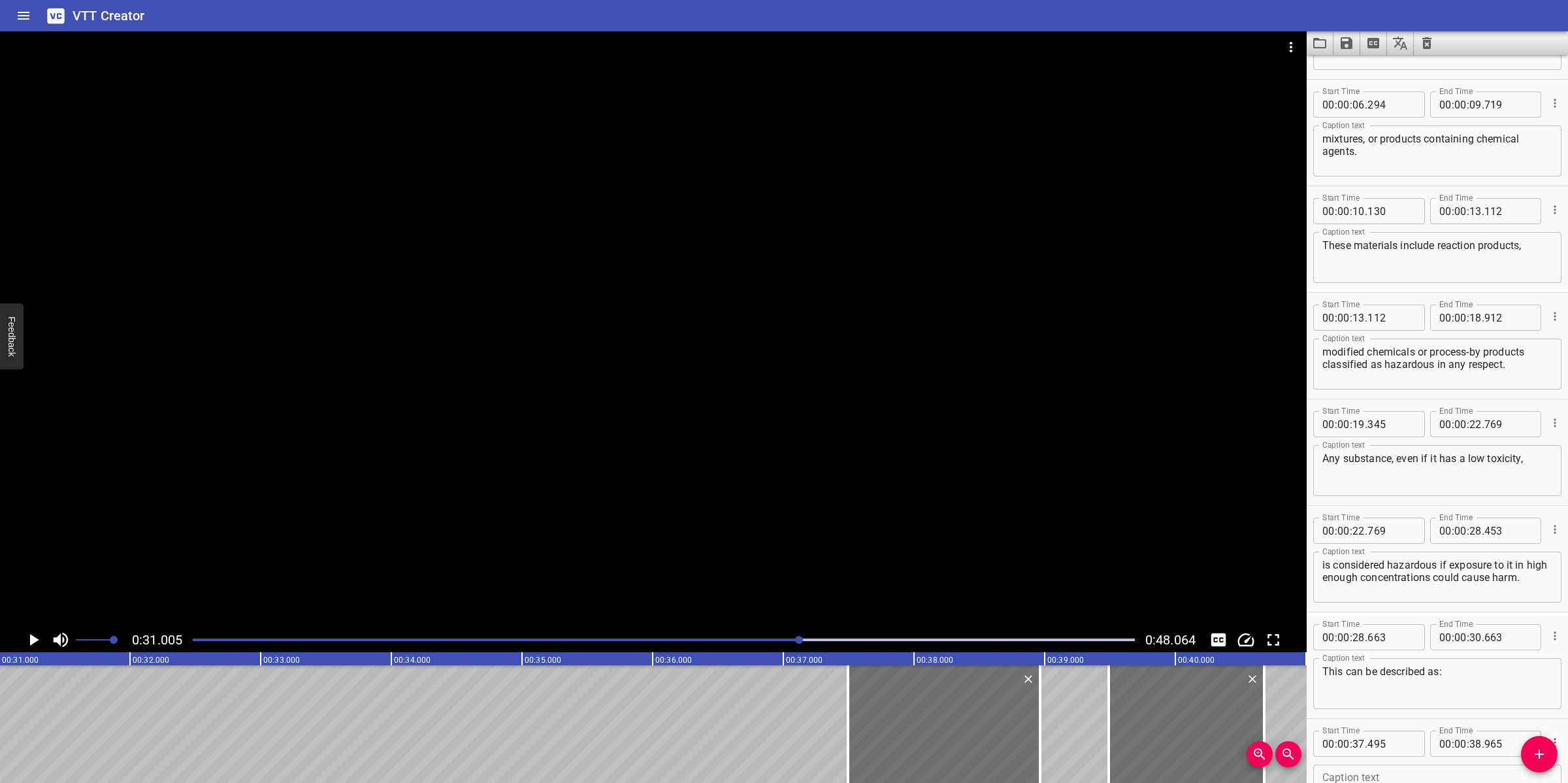
click at [1540, 756] on icon "Add Cue" at bounding box center [1539, 754] width 16 height 16
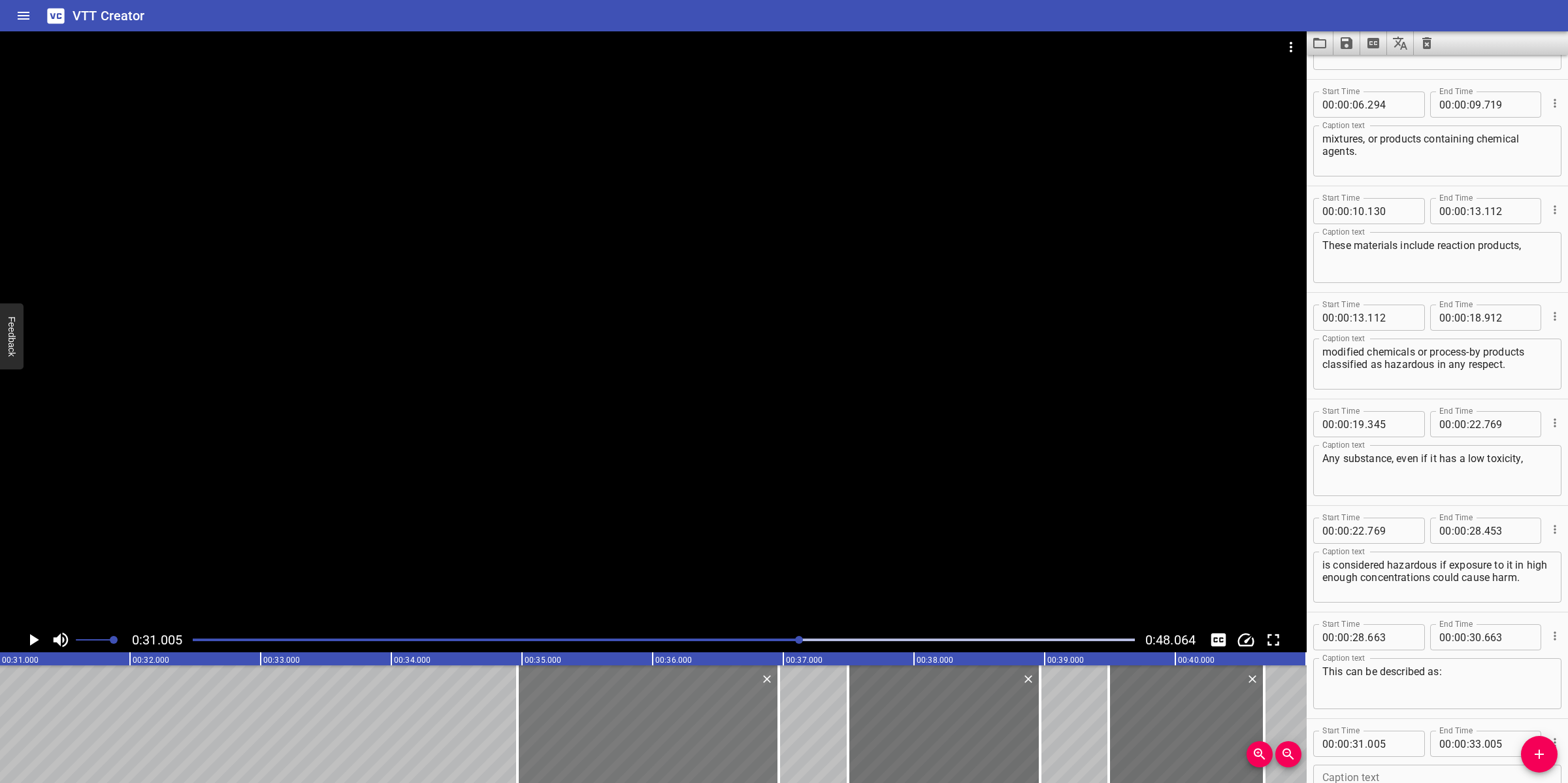
drag, startPoint x: 103, startPoint y: 721, endPoint x: 621, endPoint y: 739, distance: 518.3
click at [621, 739] on div at bounding box center [649, 724] width 261 height 117
type input "34"
type input "970"
type input "36"
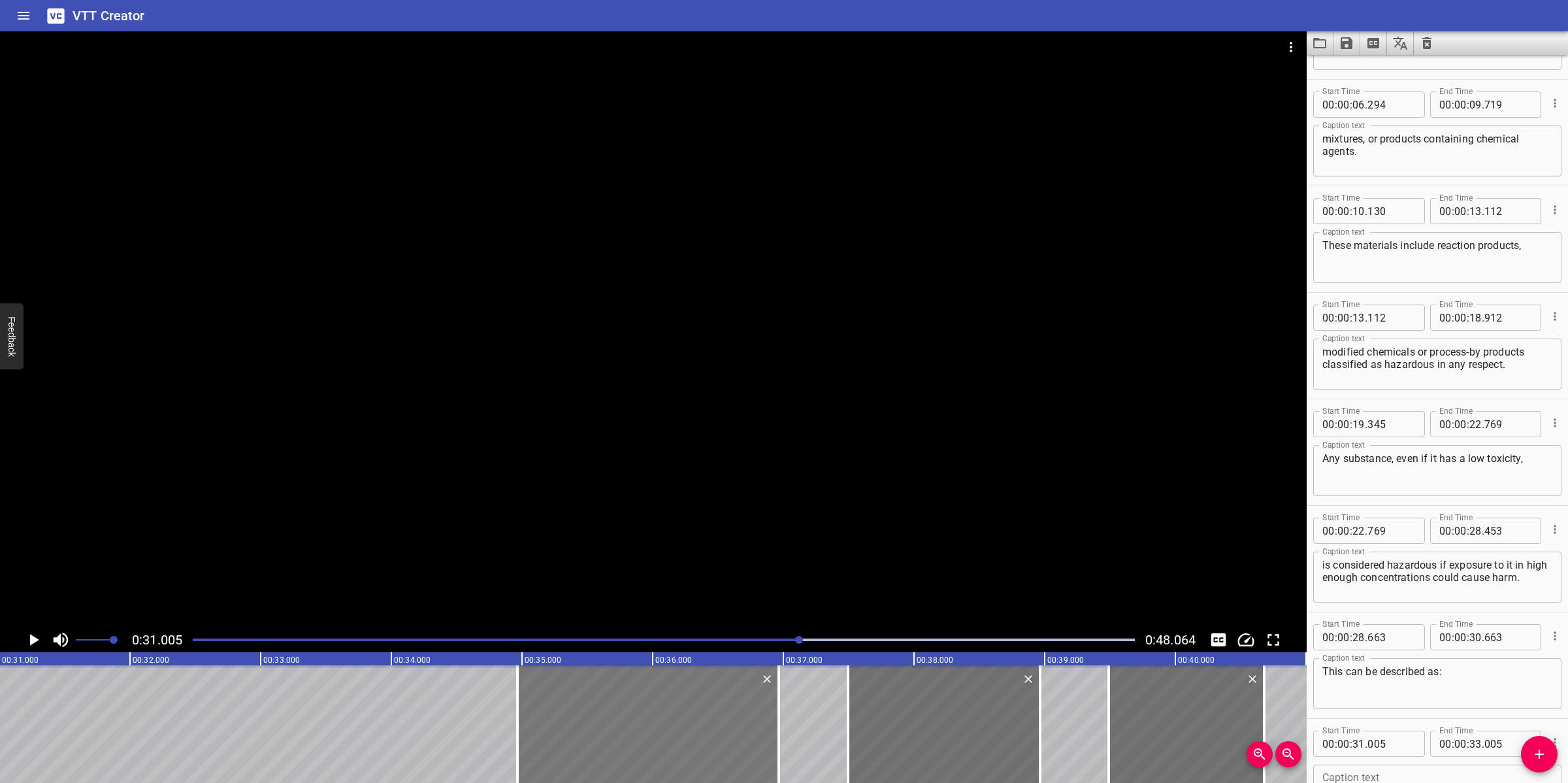
type input "970"
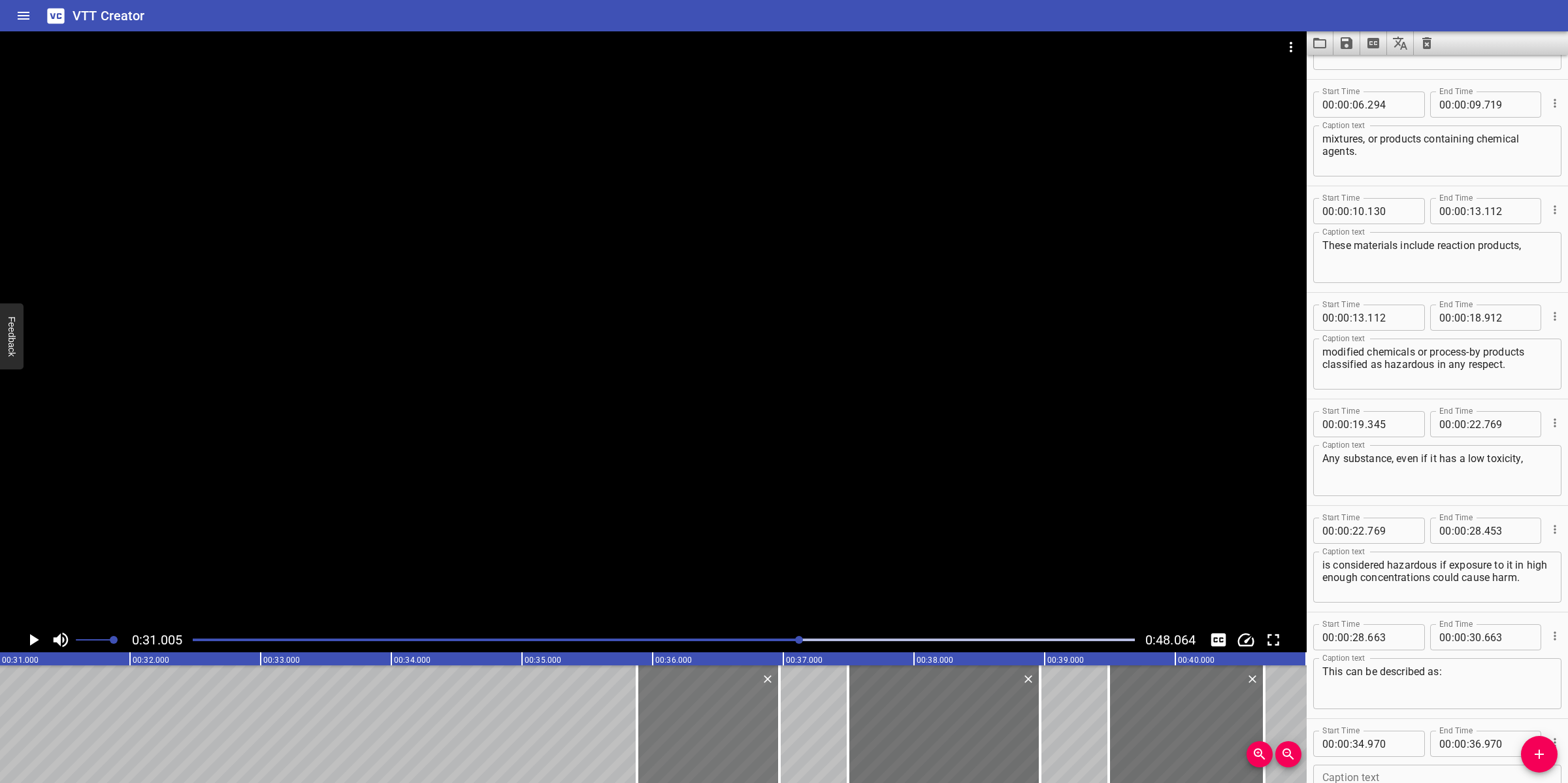
drag, startPoint x: 520, startPoint y: 723, endPoint x: 648, endPoint y: 719, distance: 128.1
click at [641, 726] on div at bounding box center [637, 724] width 13 height 117
type input "35"
type input "895"
click at [1537, 760] on icon "Add Cue" at bounding box center [1539, 754] width 16 height 16
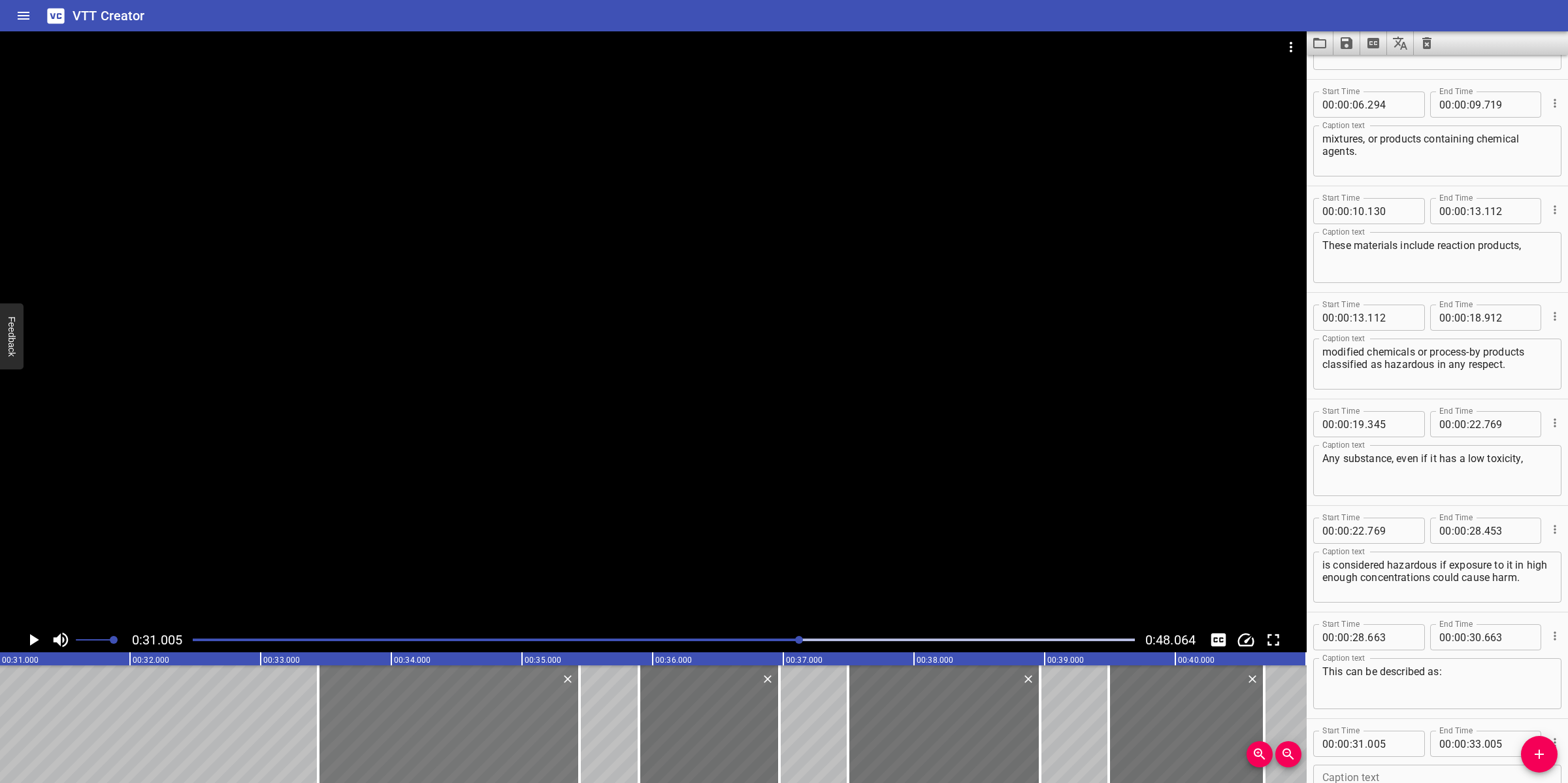
drag, startPoint x: 194, startPoint y: 704, endPoint x: 436, endPoint y: 721, distance: 242.6
click at [511, 719] on div at bounding box center [449, 724] width 261 height 117
type input "33"
type input "440"
type input "35"
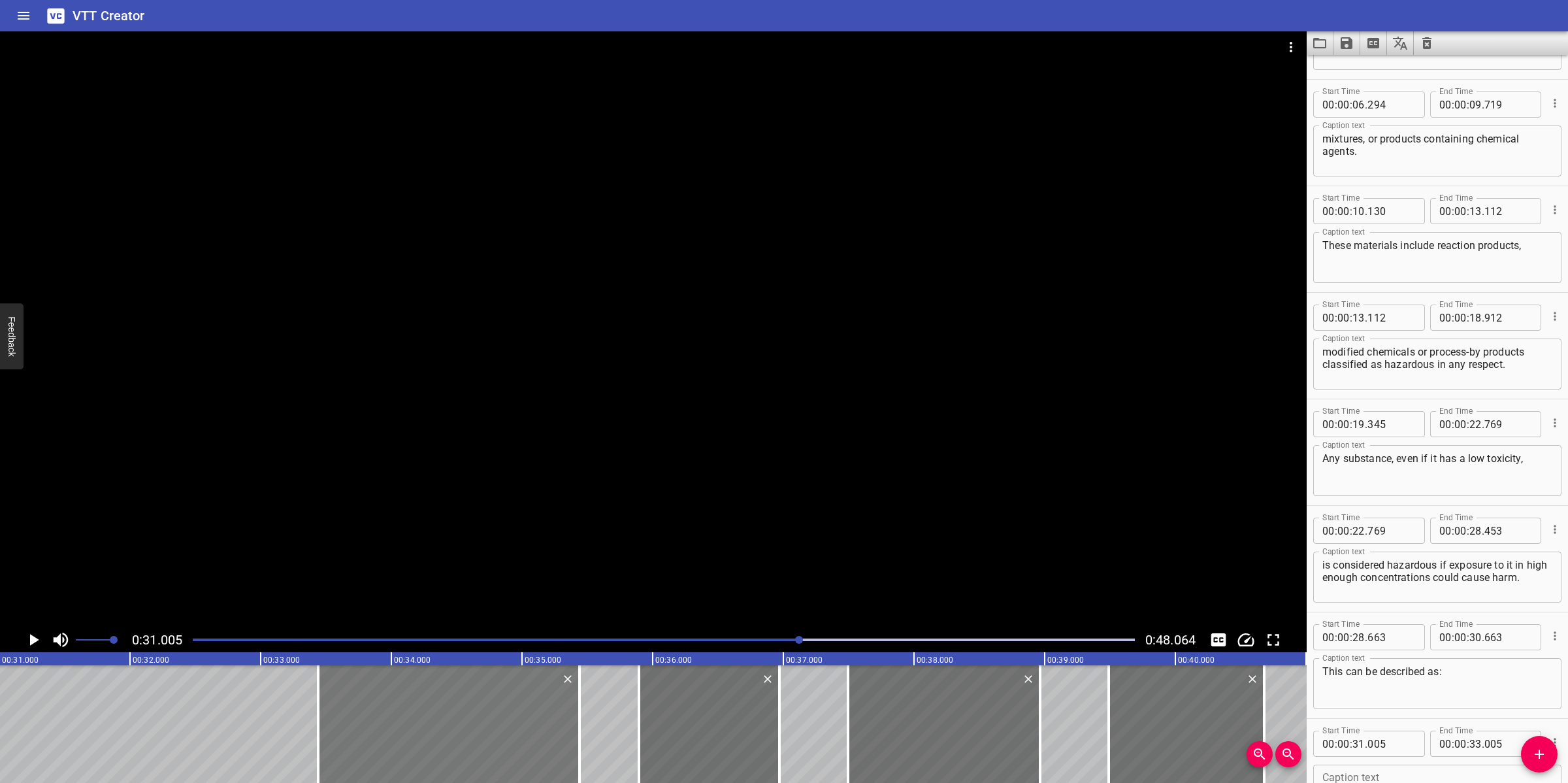
type input "440"
drag, startPoint x: 316, startPoint y: 728, endPoint x: 431, endPoint y: 734, distance: 115.2
click at [431, 734] on div at bounding box center [434, 724] width 13 height 117
type input "34"
type input "330"
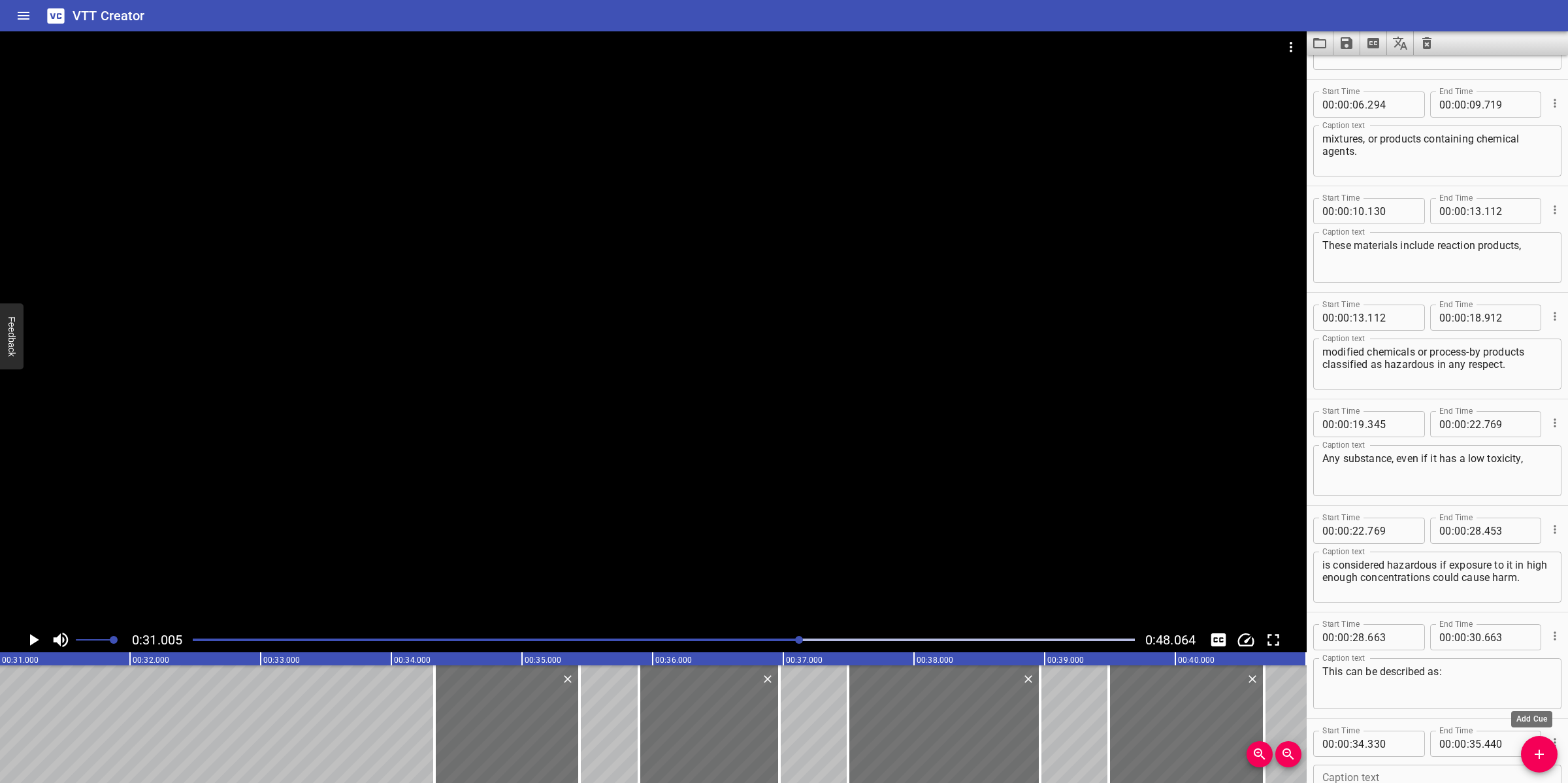
click at [1543, 752] on icon "Add Cue" at bounding box center [1539, 754] width 16 height 16
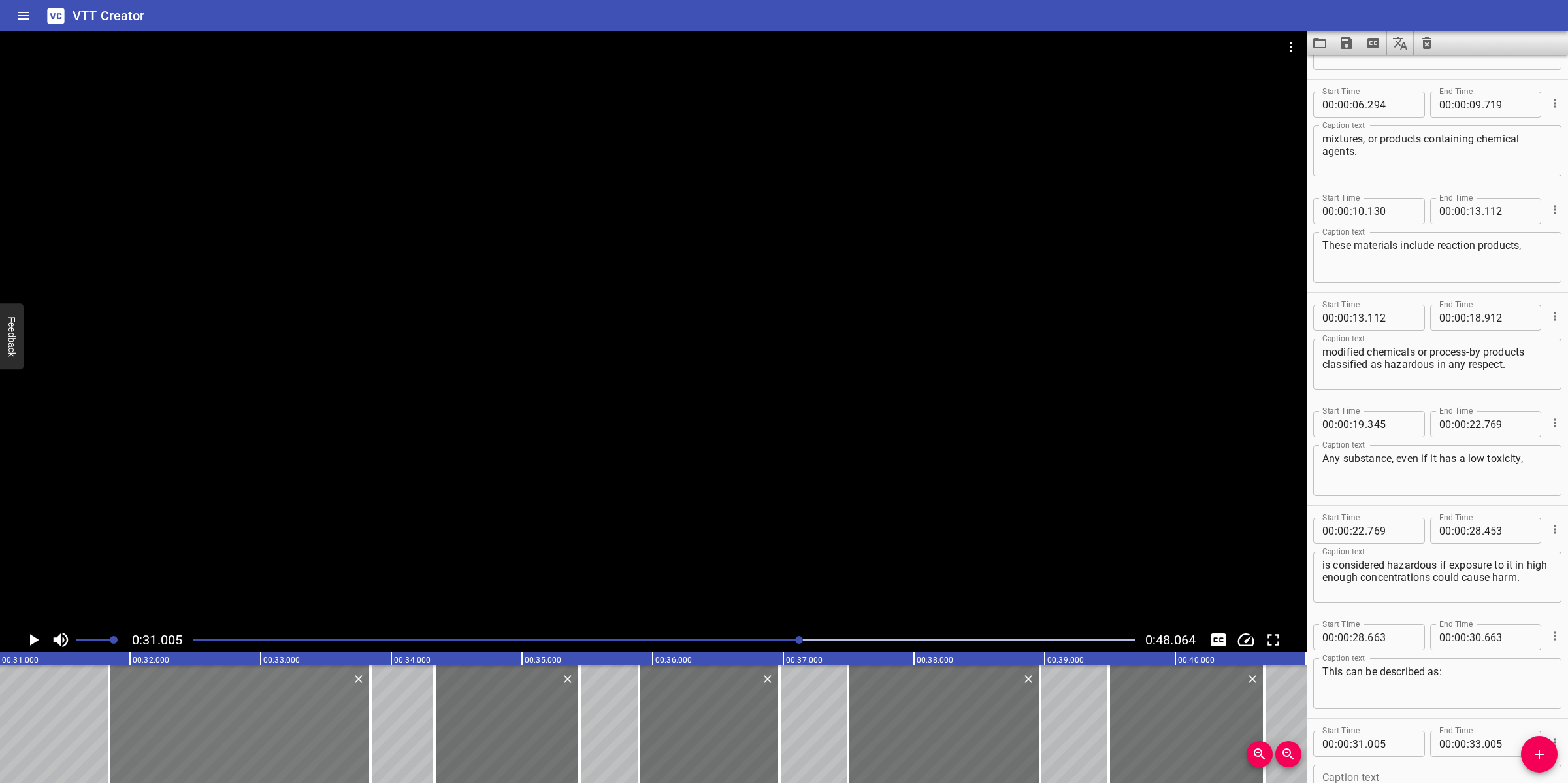
drag, startPoint x: 102, startPoint y: 729, endPoint x: 213, endPoint y: 728, distance: 111.0
click at [213, 728] on div at bounding box center [240, 724] width 261 height 117
type input "860"
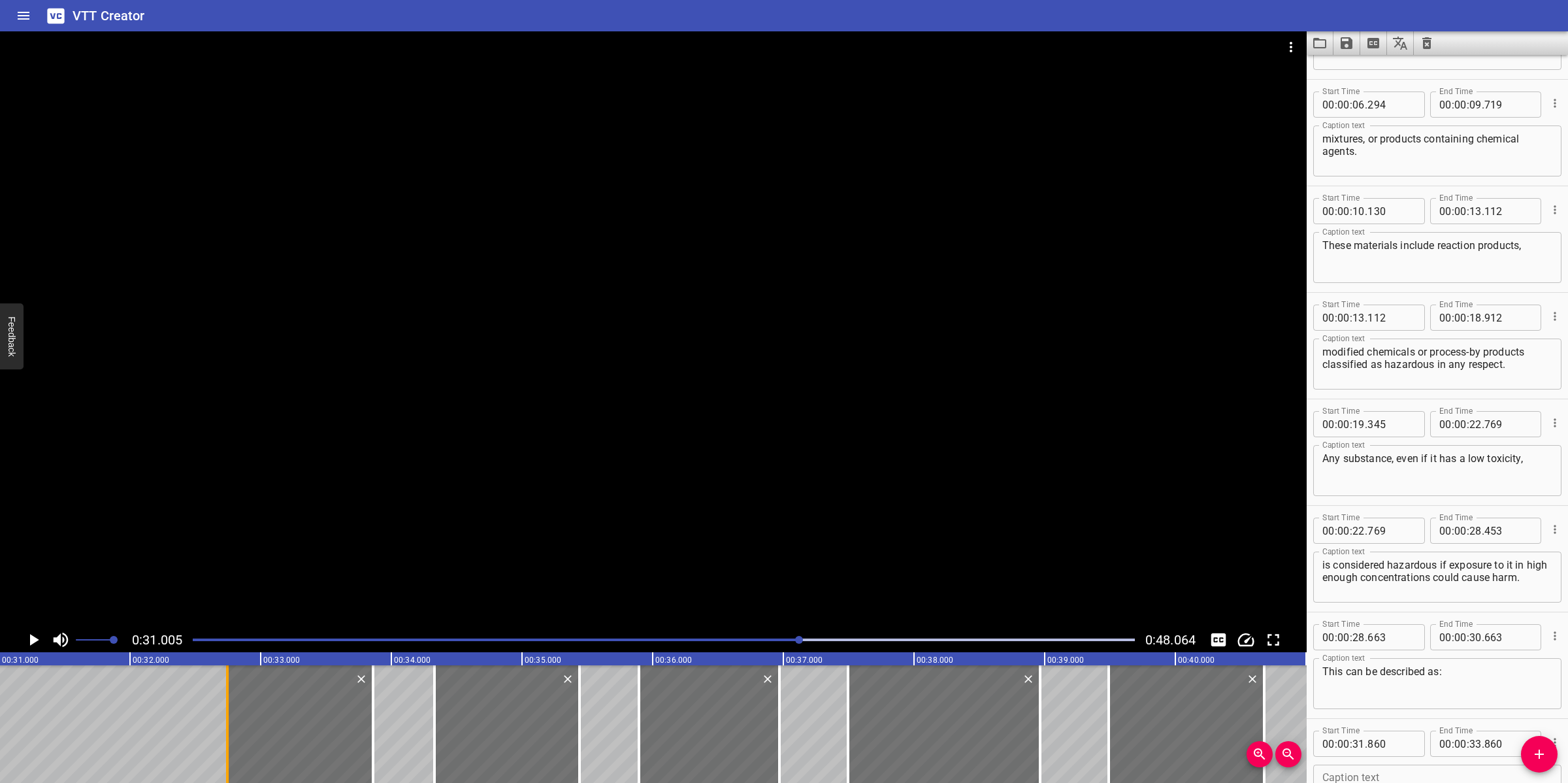
drag, startPoint x: 115, startPoint y: 707, endPoint x: 230, endPoint y: 719, distance: 115.6
click at [230, 719] on div at bounding box center [227, 724] width 13 height 117
type input "32"
type input "745"
drag, startPoint x: 1538, startPoint y: 756, endPoint x: 1277, endPoint y: 740, distance: 261.5
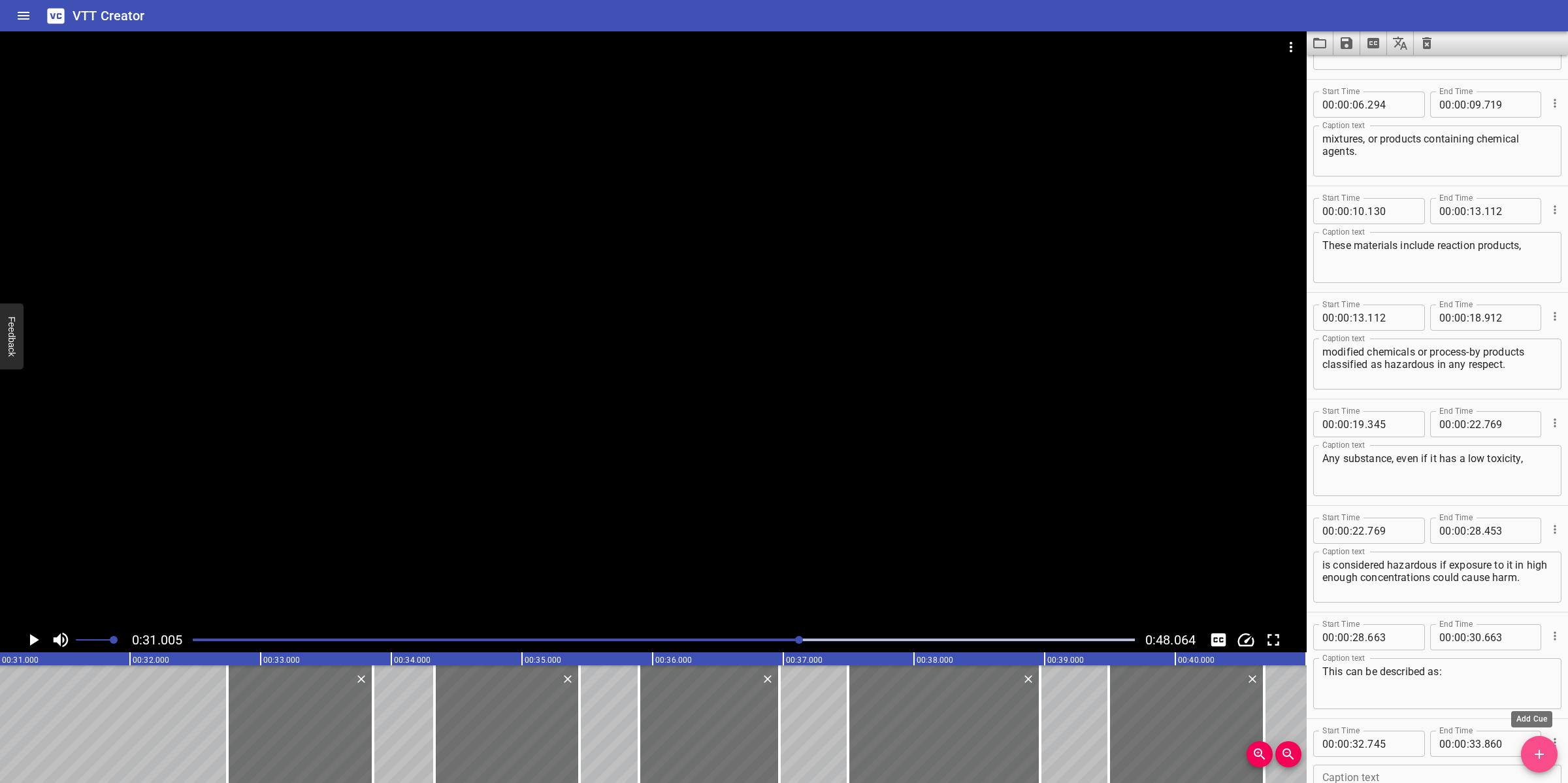
click at [1538, 756] on icon "Add Cue" at bounding box center [1539, 754] width 16 height 16
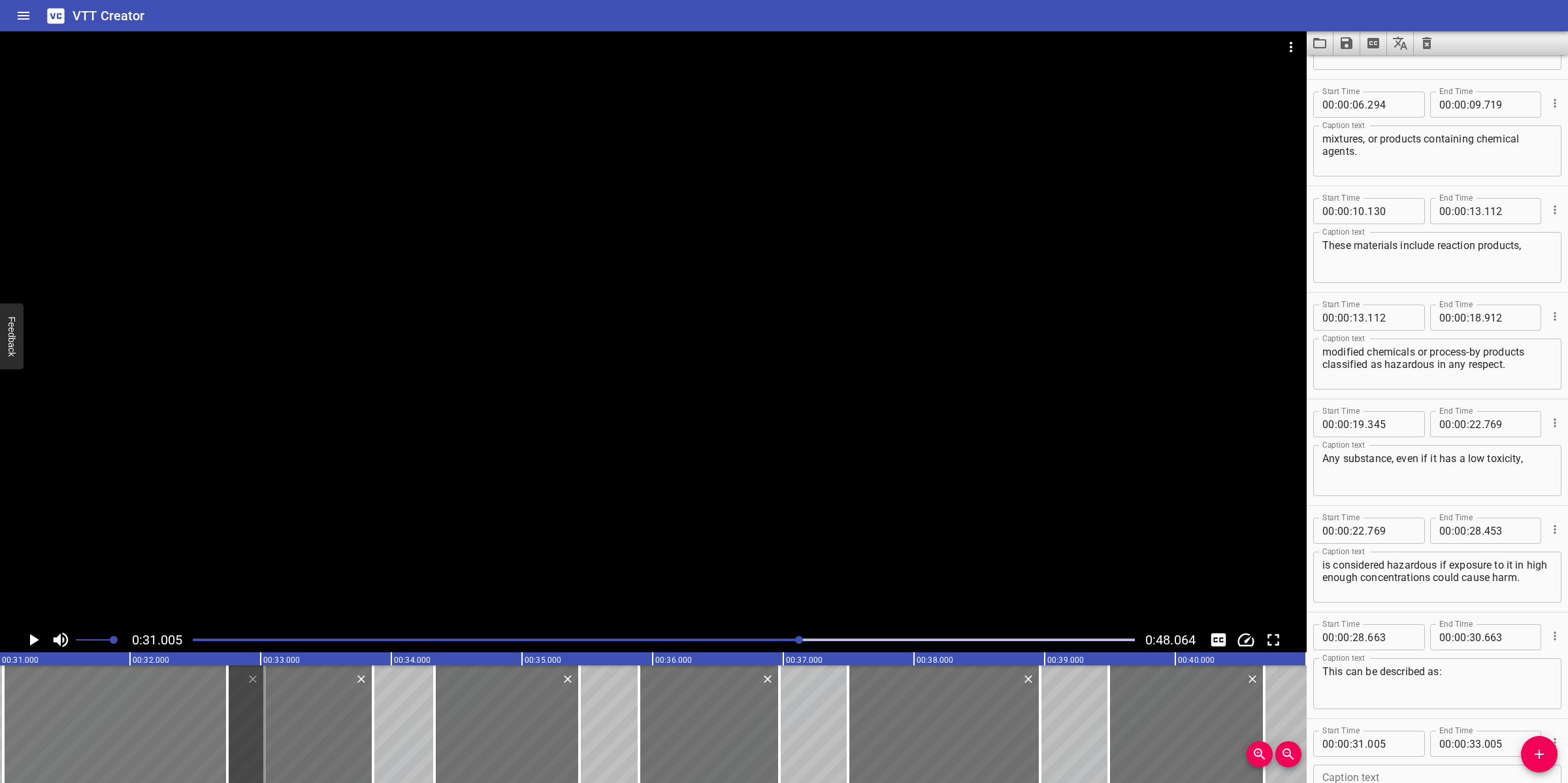
drag, startPoint x: 113, startPoint y: 747, endPoint x: 119, endPoint y: 742, distance: 7.8
click at [119, 742] on div at bounding box center [133, 724] width 261 height 117
type input "075"
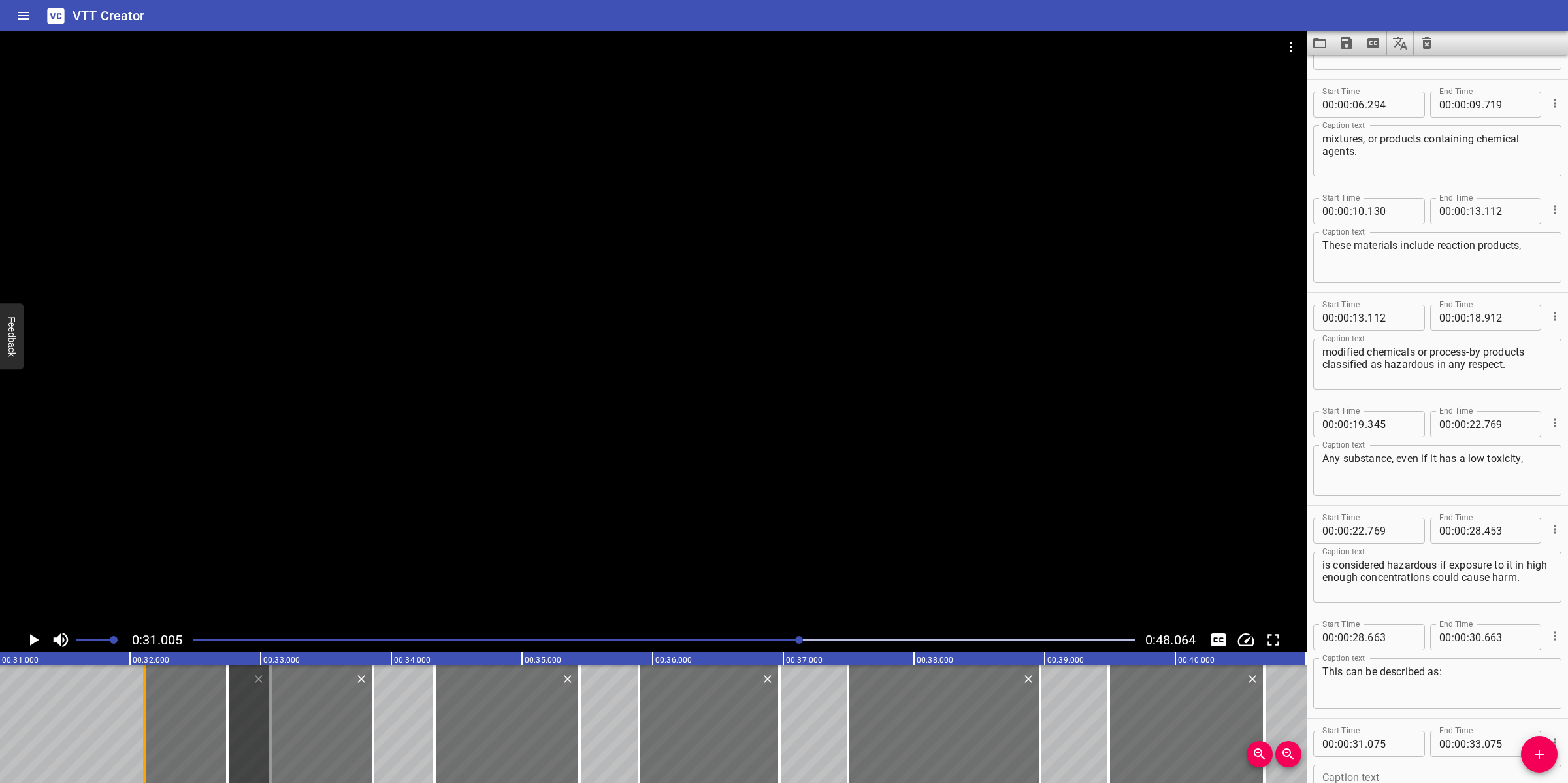
drag, startPoint x: 14, startPoint y: 732, endPoint x: 149, endPoint y: 728, distance: 135.1
click at [149, 728] on div at bounding box center [145, 724] width 13 height 117
type input "32"
type input "110"
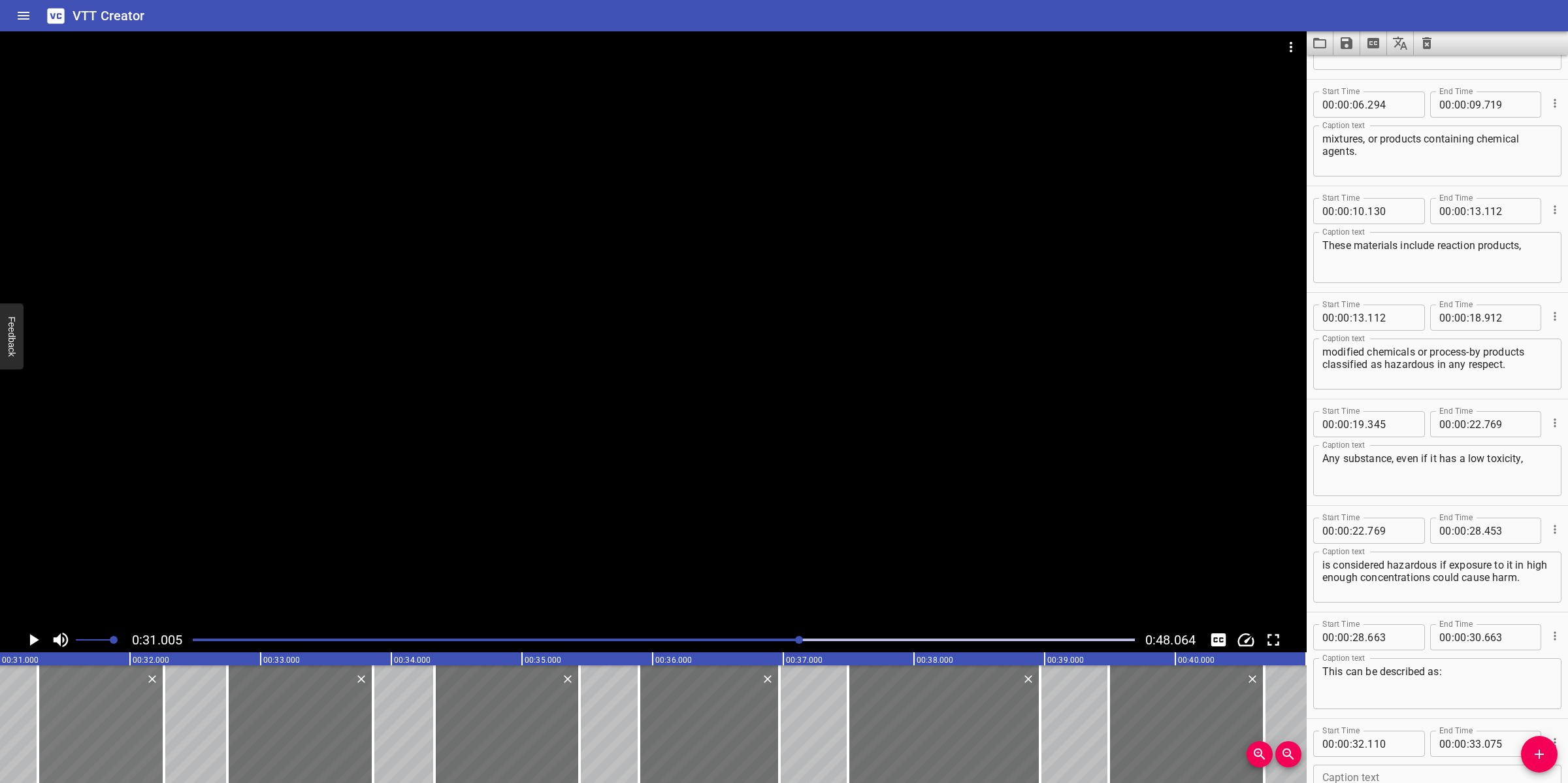
drag, startPoint x: 142, startPoint y: 719, endPoint x: 92, endPoint y: 730, distance: 51.2
click at [92, 730] on div at bounding box center [101, 724] width 126 height 117
type input "31"
type input "290"
type input "32"
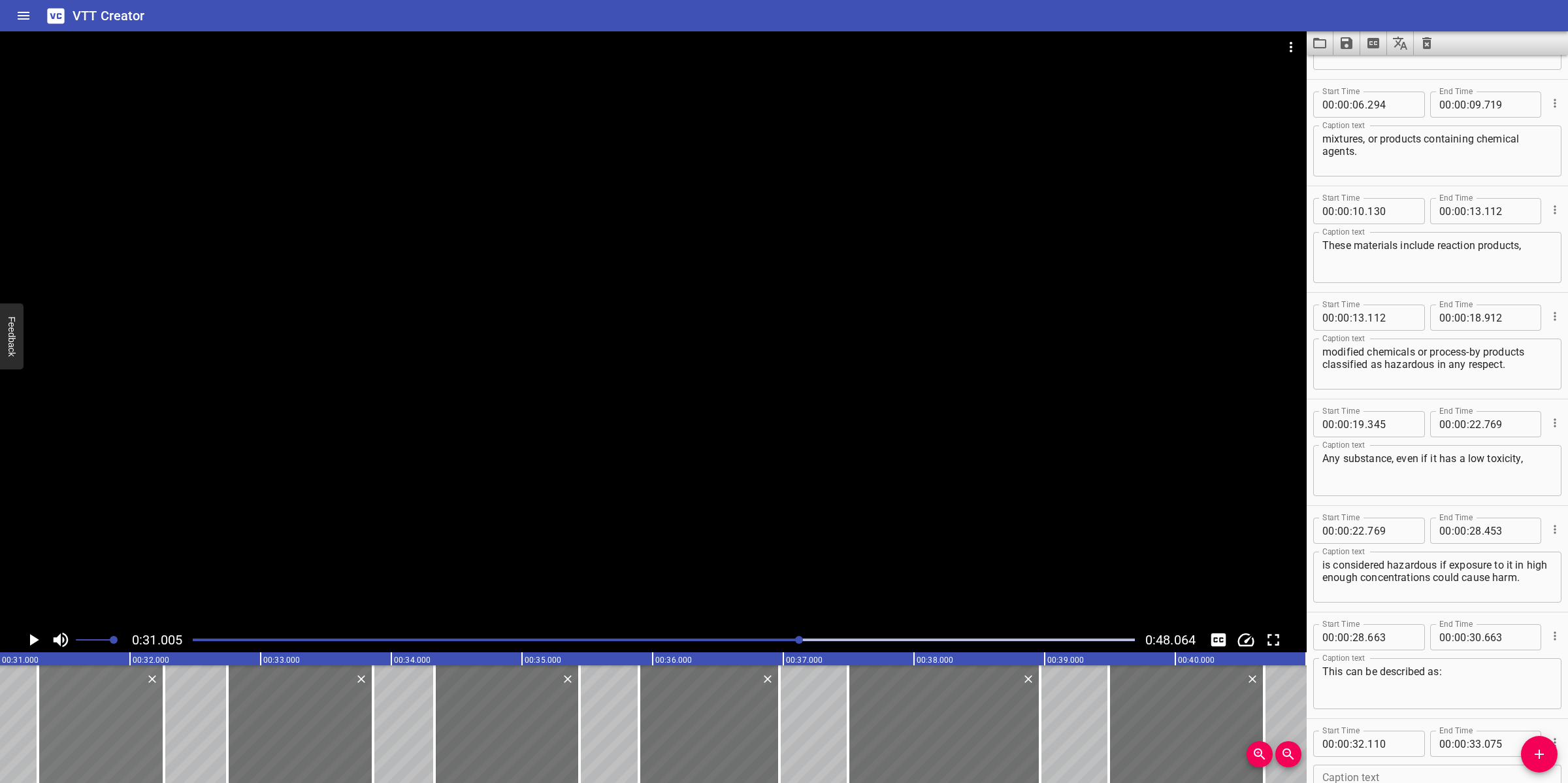
type input "255"
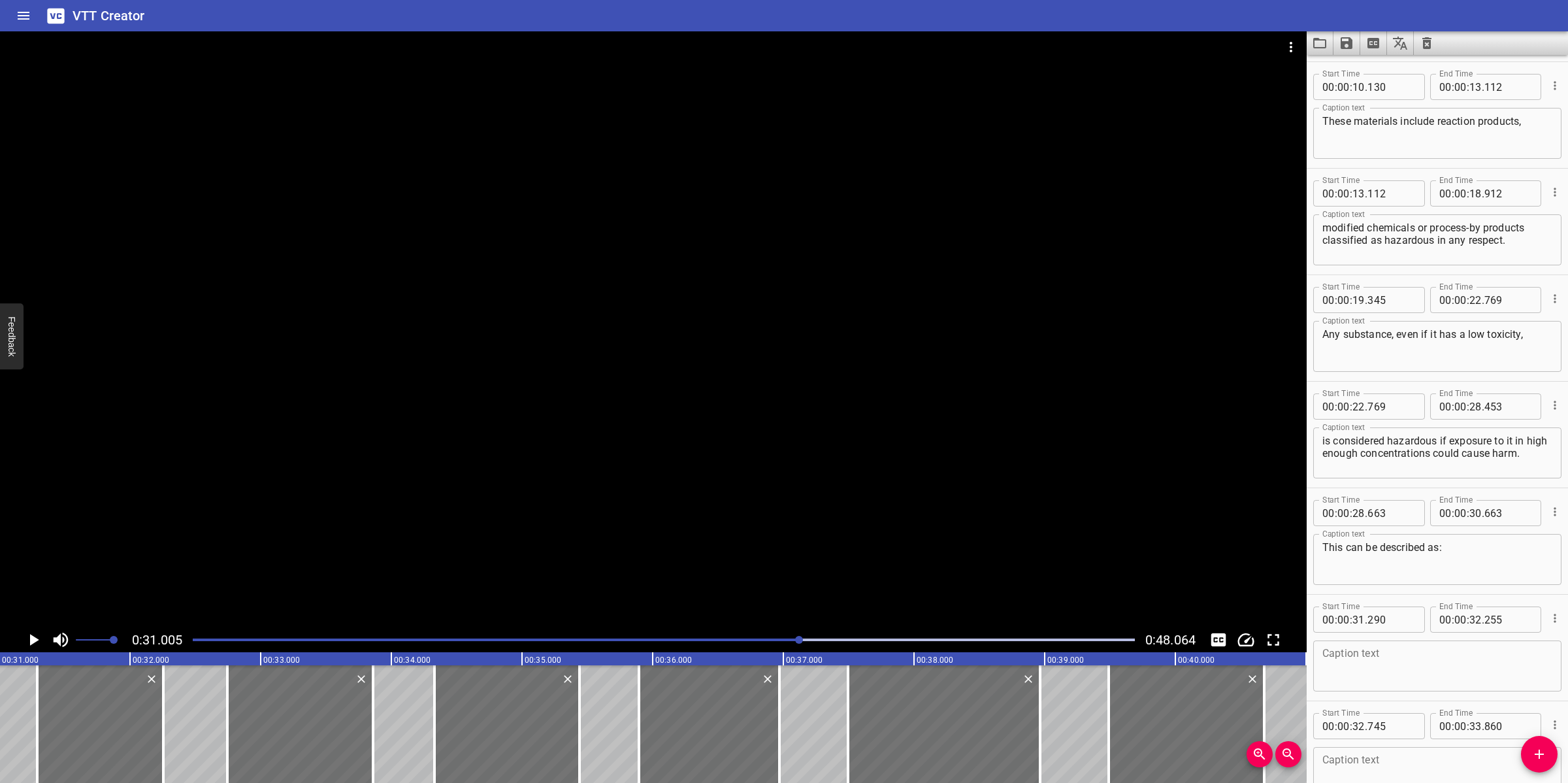
scroll to position [354, 0]
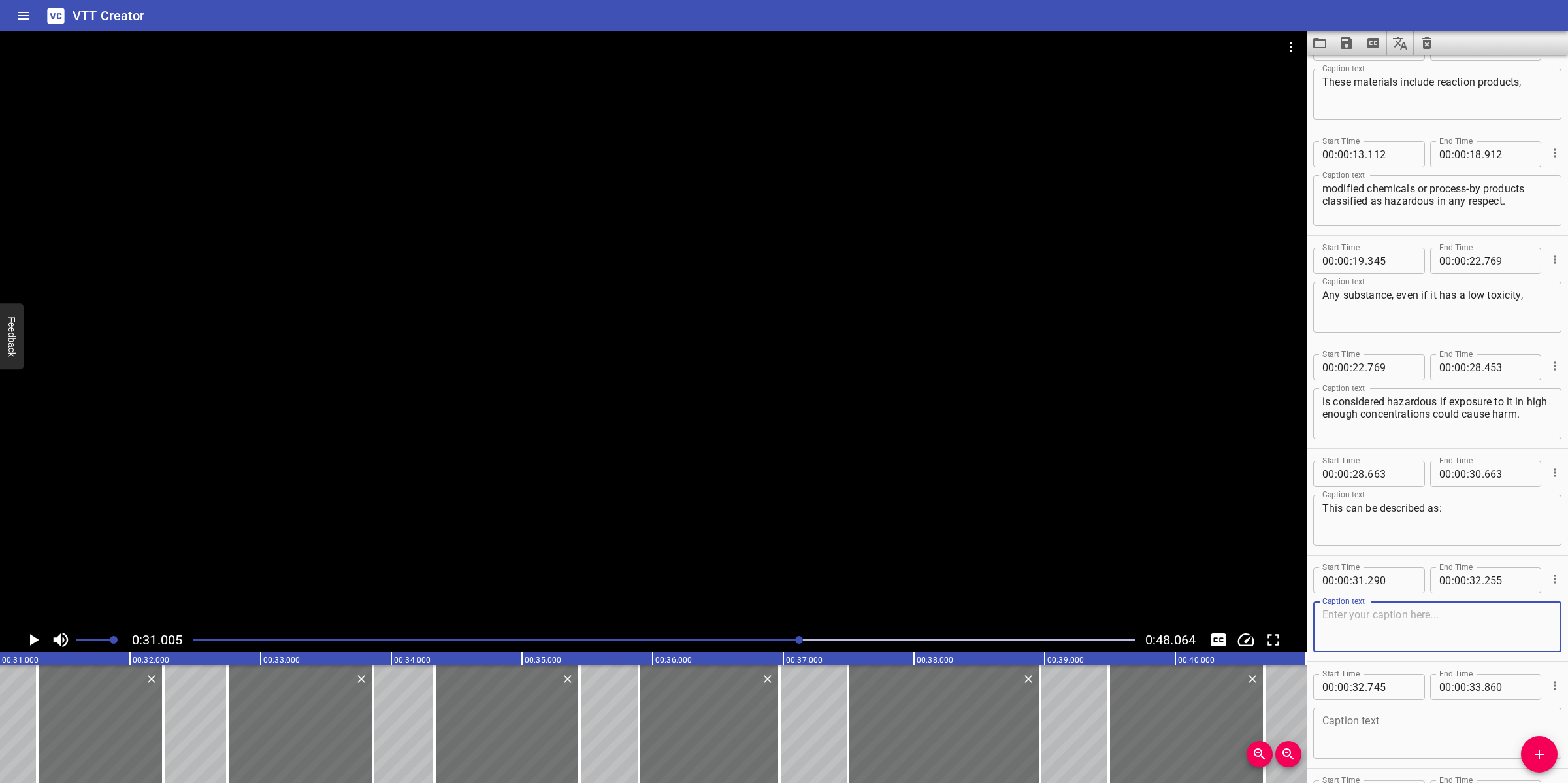
click at [1387, 635] on textarea at bounding box center [1437, 627] width 230 height 38
paste textarea "Harmful"
type textarea "Harmful"
click at [1375, 728] on textarea at bounding box center [1437, 733] width 230 height 38
paste textarea "[MEDICAL_DATA]"
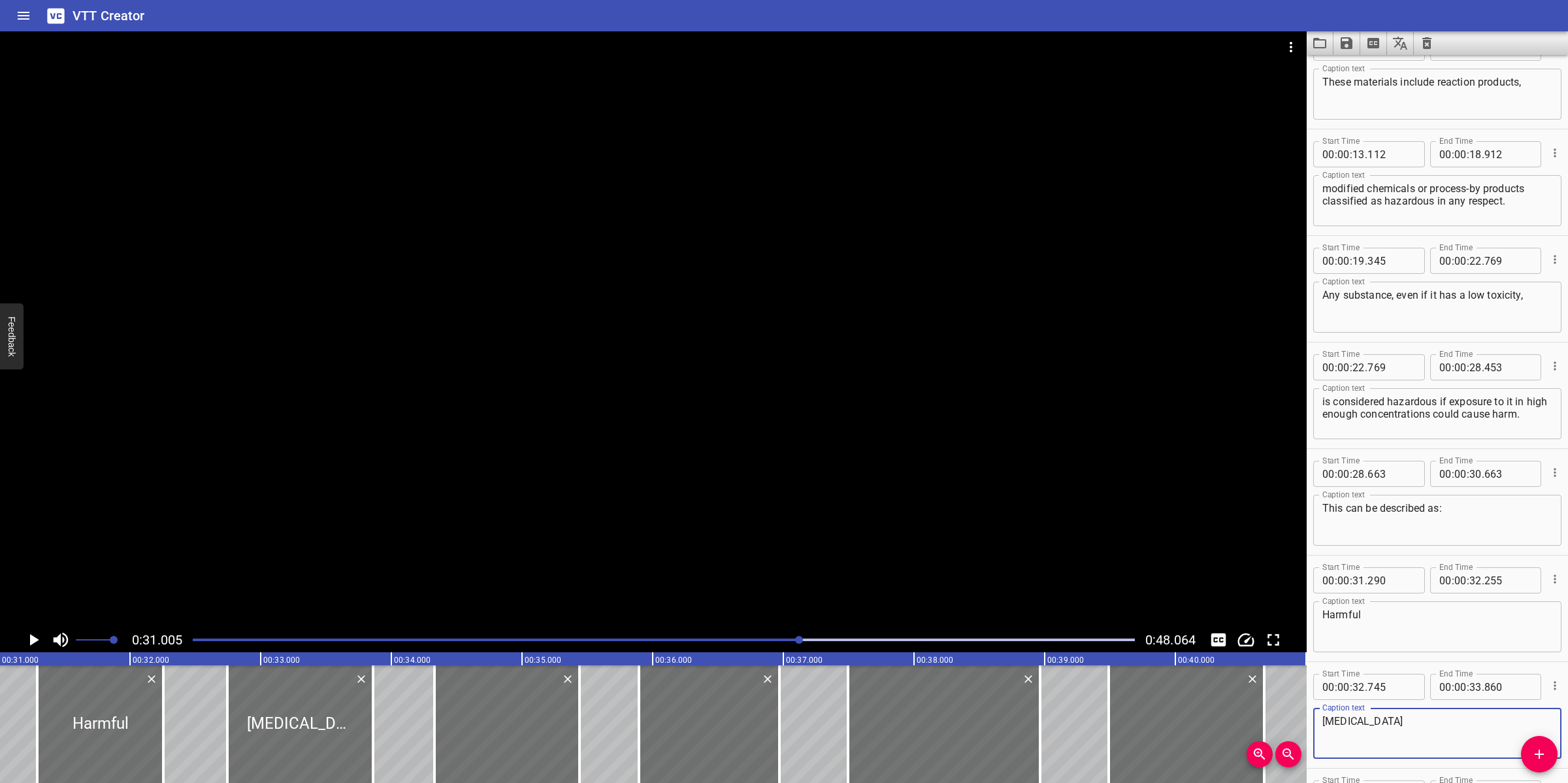
type textarea "[MEDICAL_DATA]"
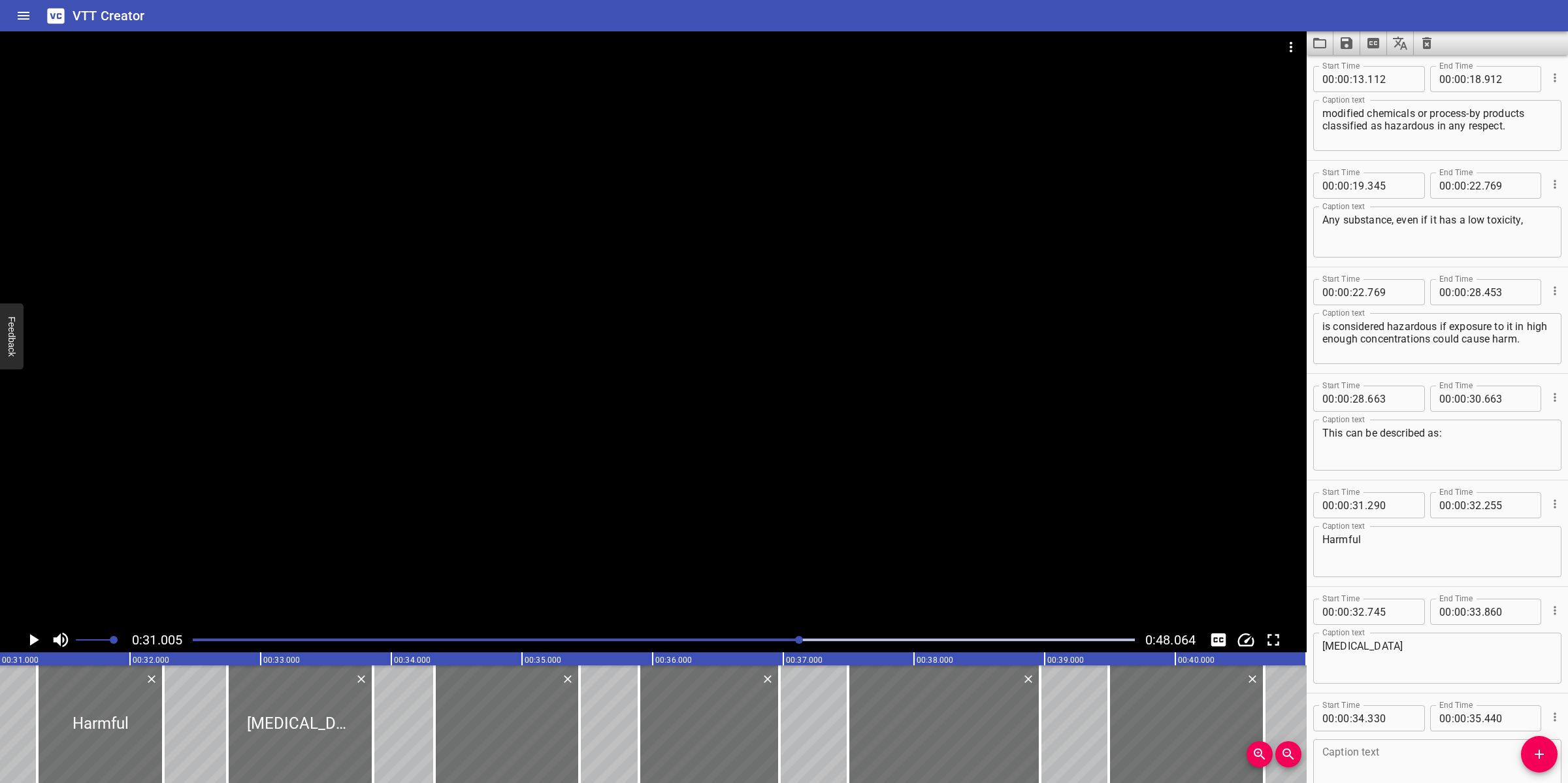
scroll to position [436, 0]
click at [1364, 760] on textarea at bounding box center [1437, 759] width 230 height 38
paste textarea "Irritant"
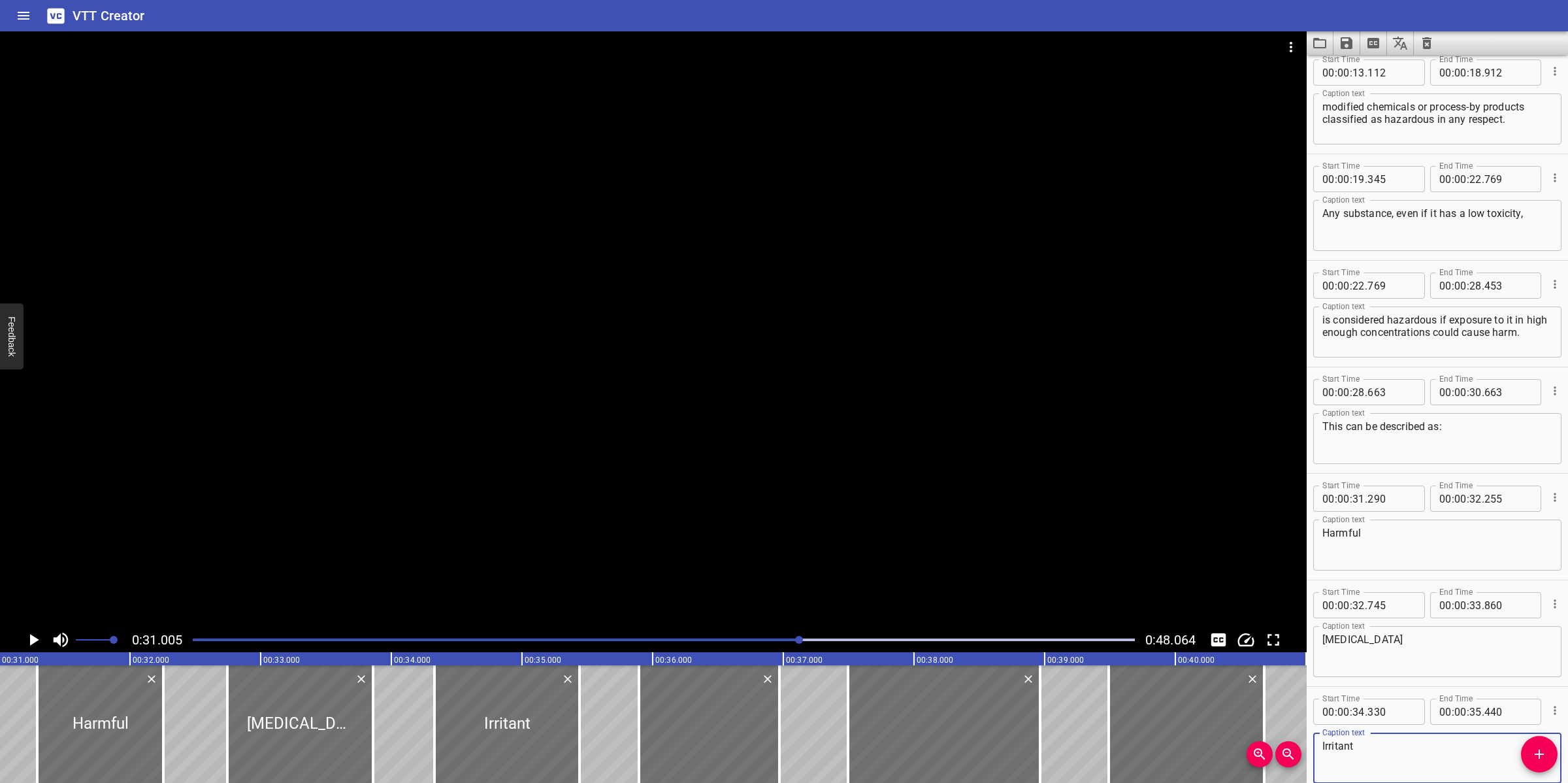
type textarea "Irritant"
click at [604, 447] on div at bounding box center [653, 329] width 1307 height 596
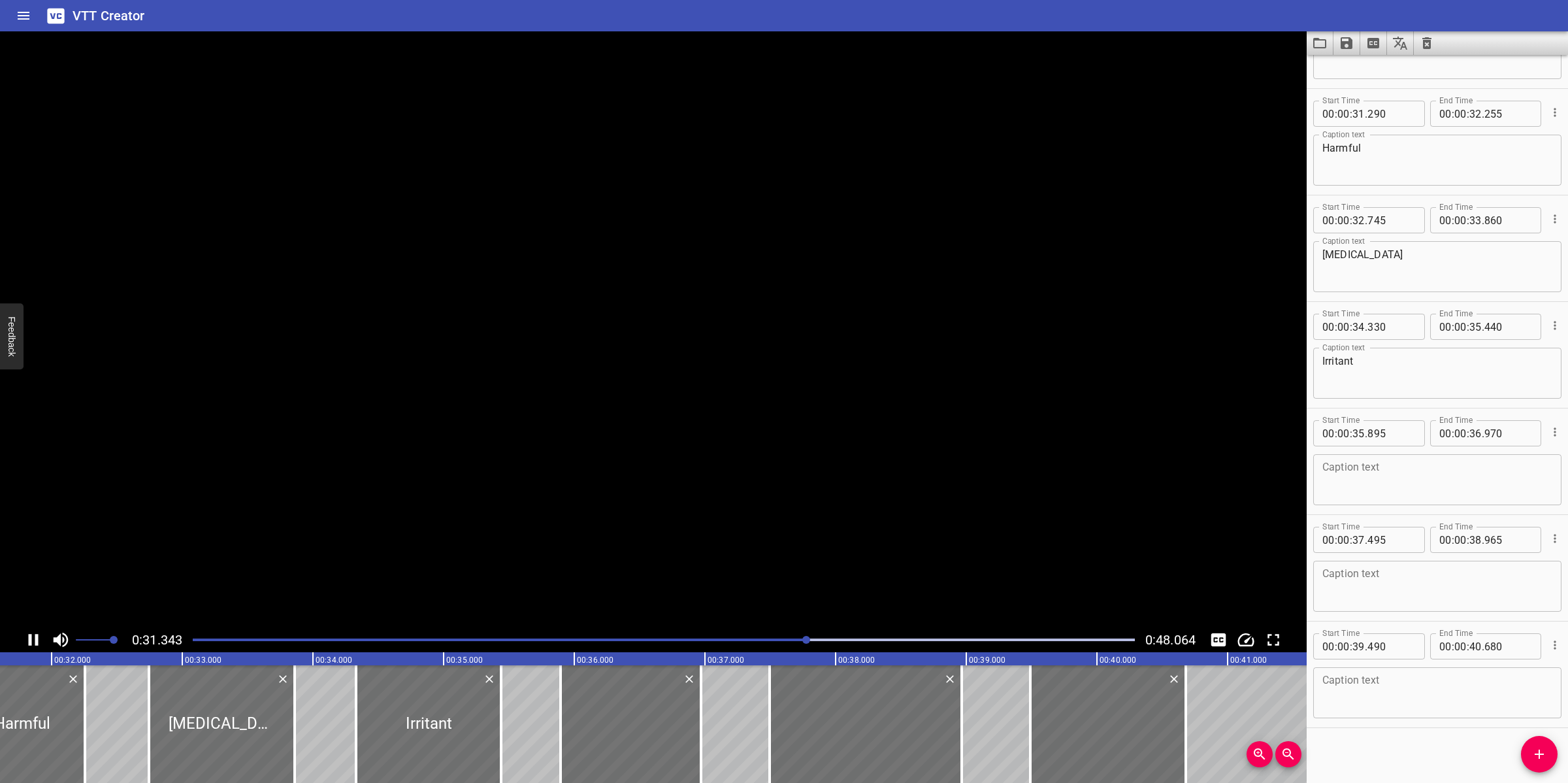
scroll to position [822, 0]
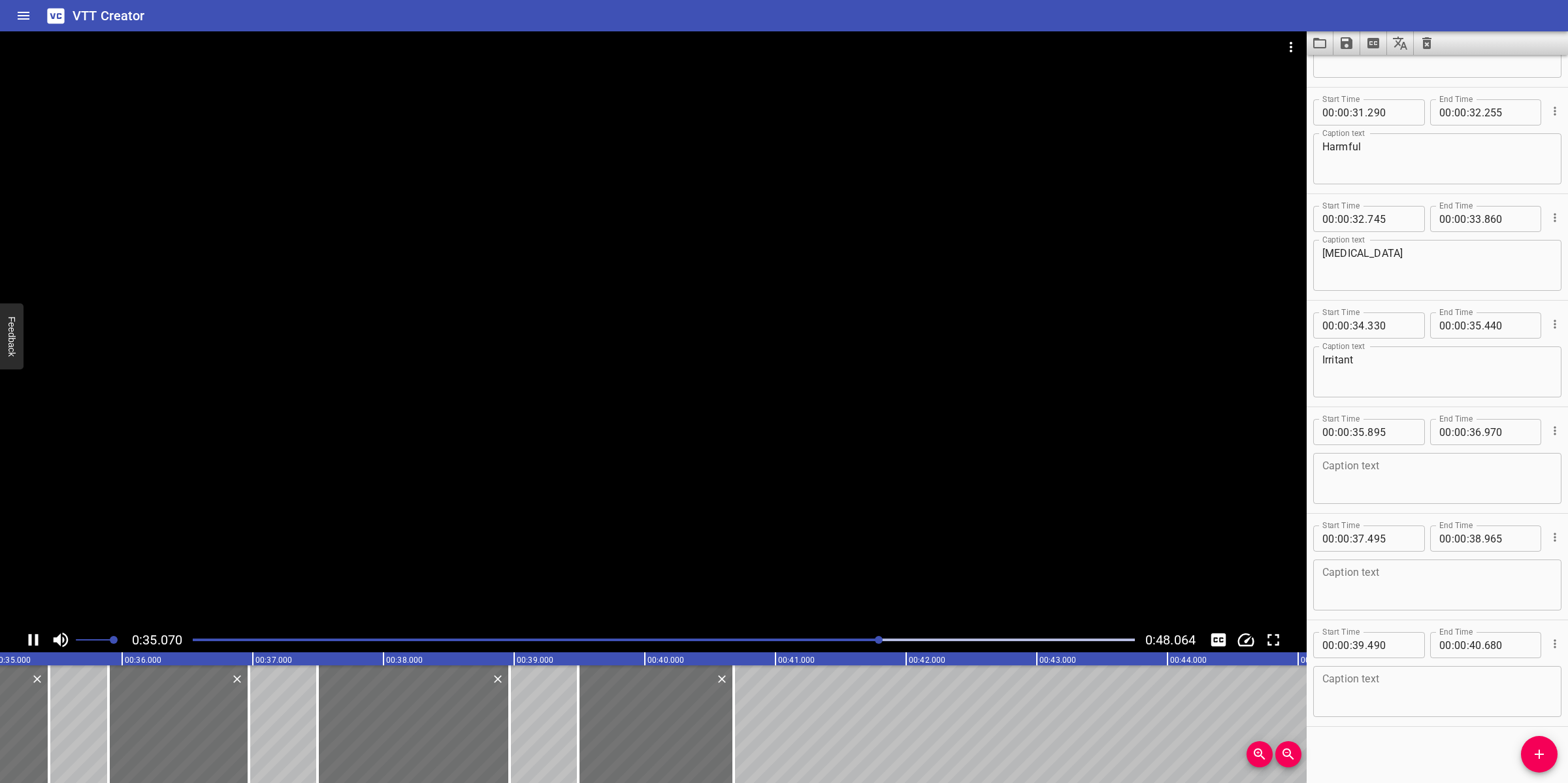
click at [738, 502] on div at bounding box center [653, 329] width 1307 height 596
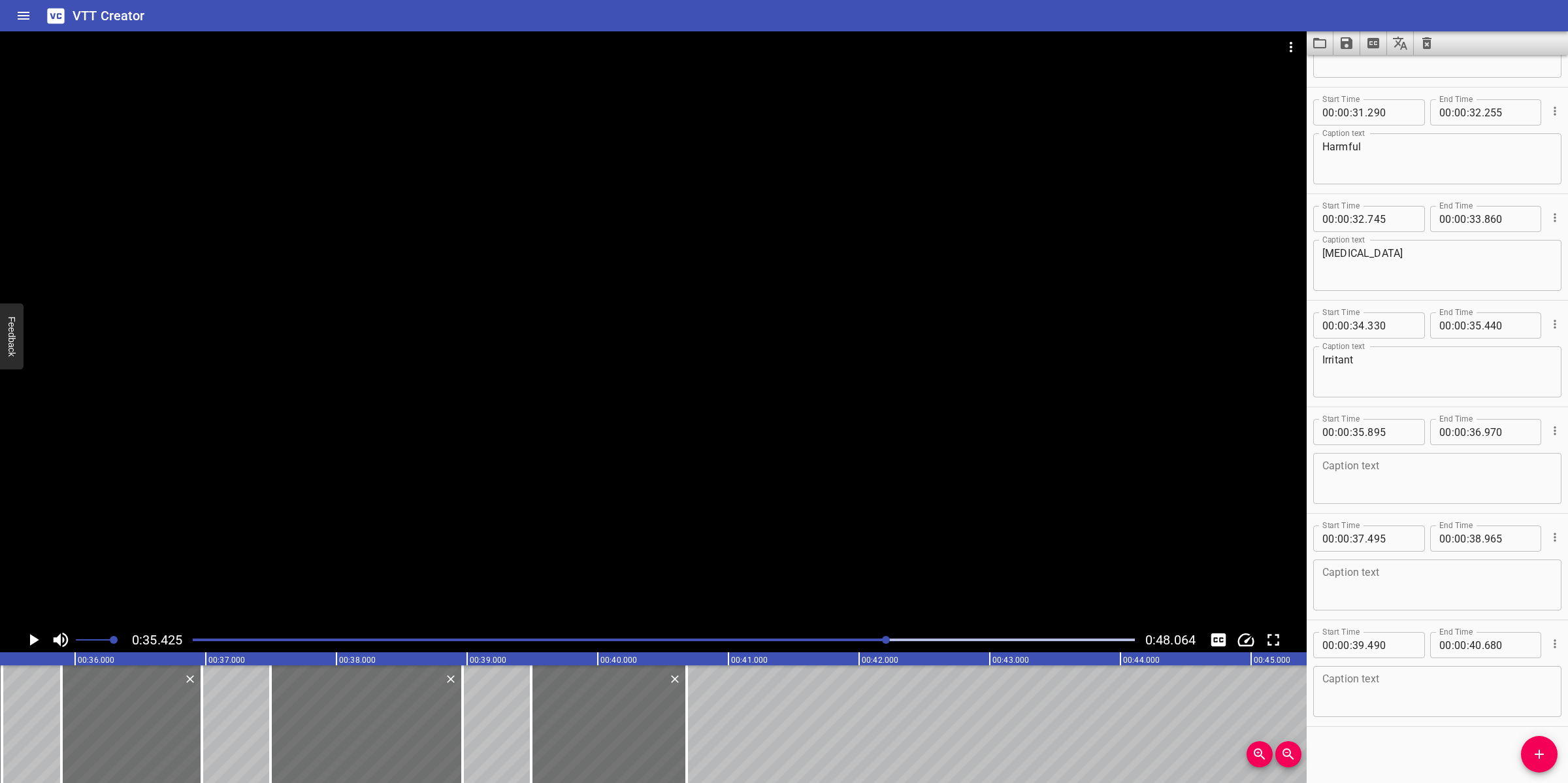
click at [1423, 681] on textarea at bounding box center [1437, 692] width 230 height 38
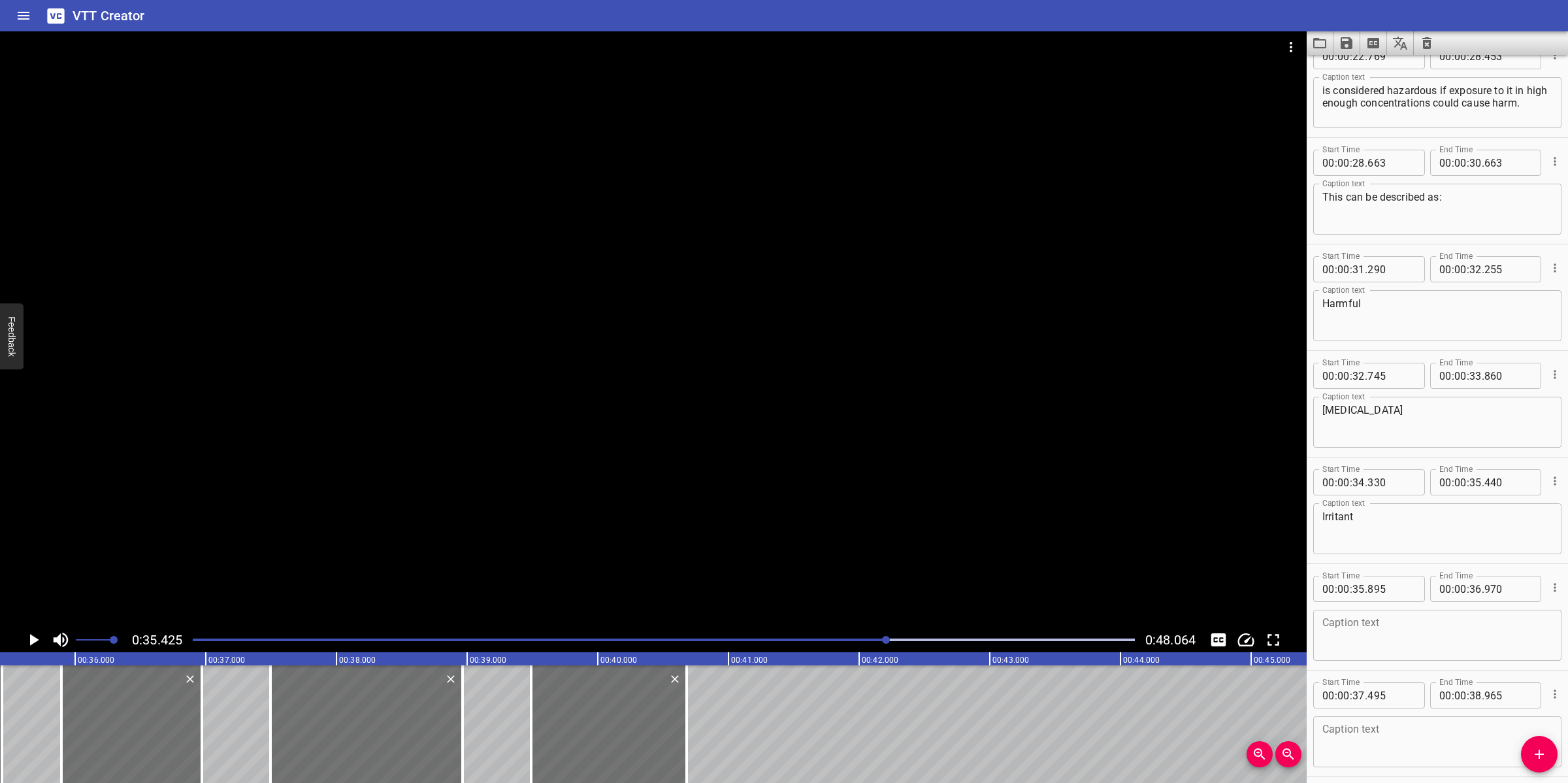
scroll to position [659, 0]
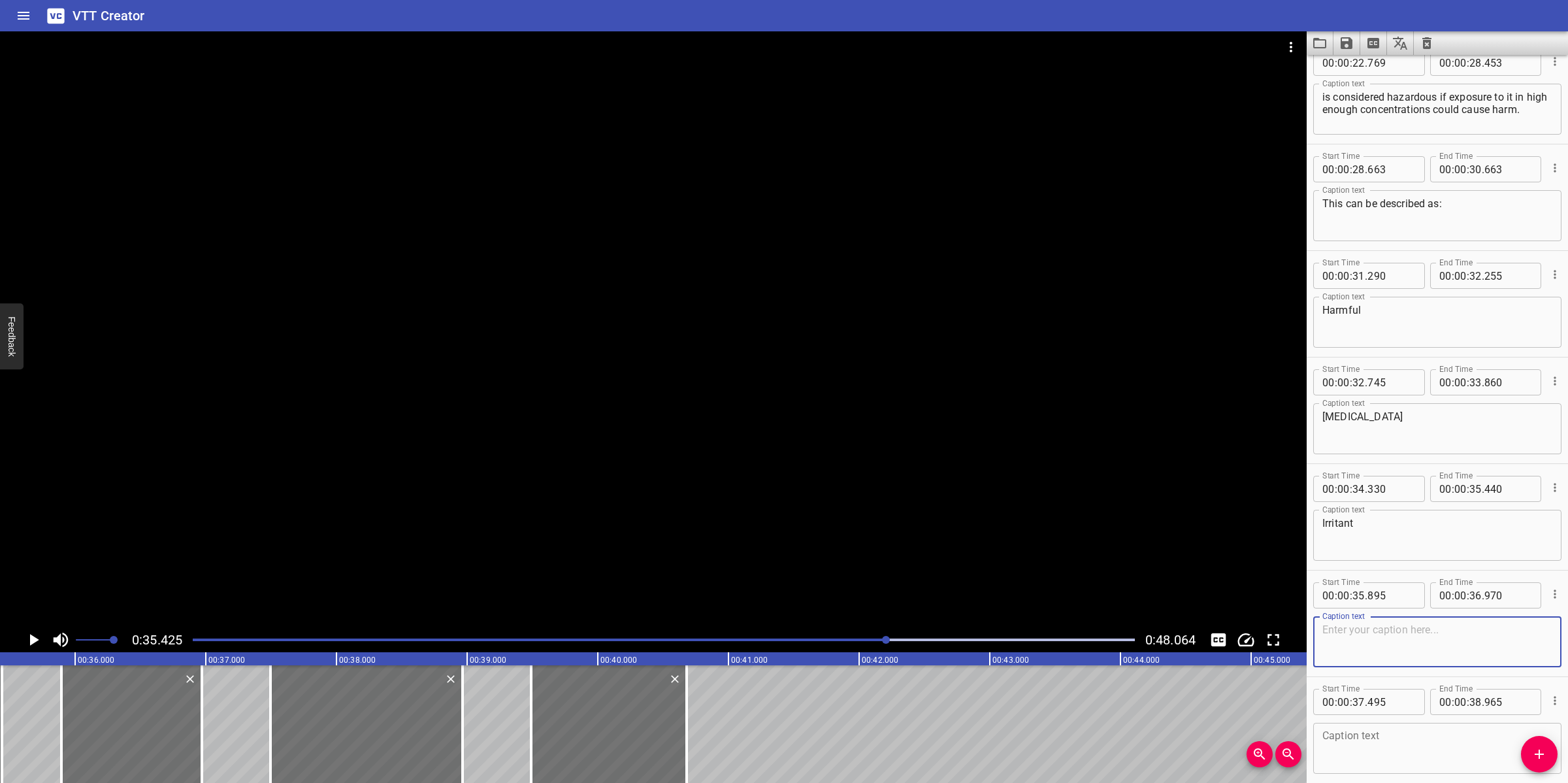
click at [1367, 646] on textarea at bounding box center [1437, 642] width 230 height 38
paste textarea "Toxic"
type textarea "Toxic"
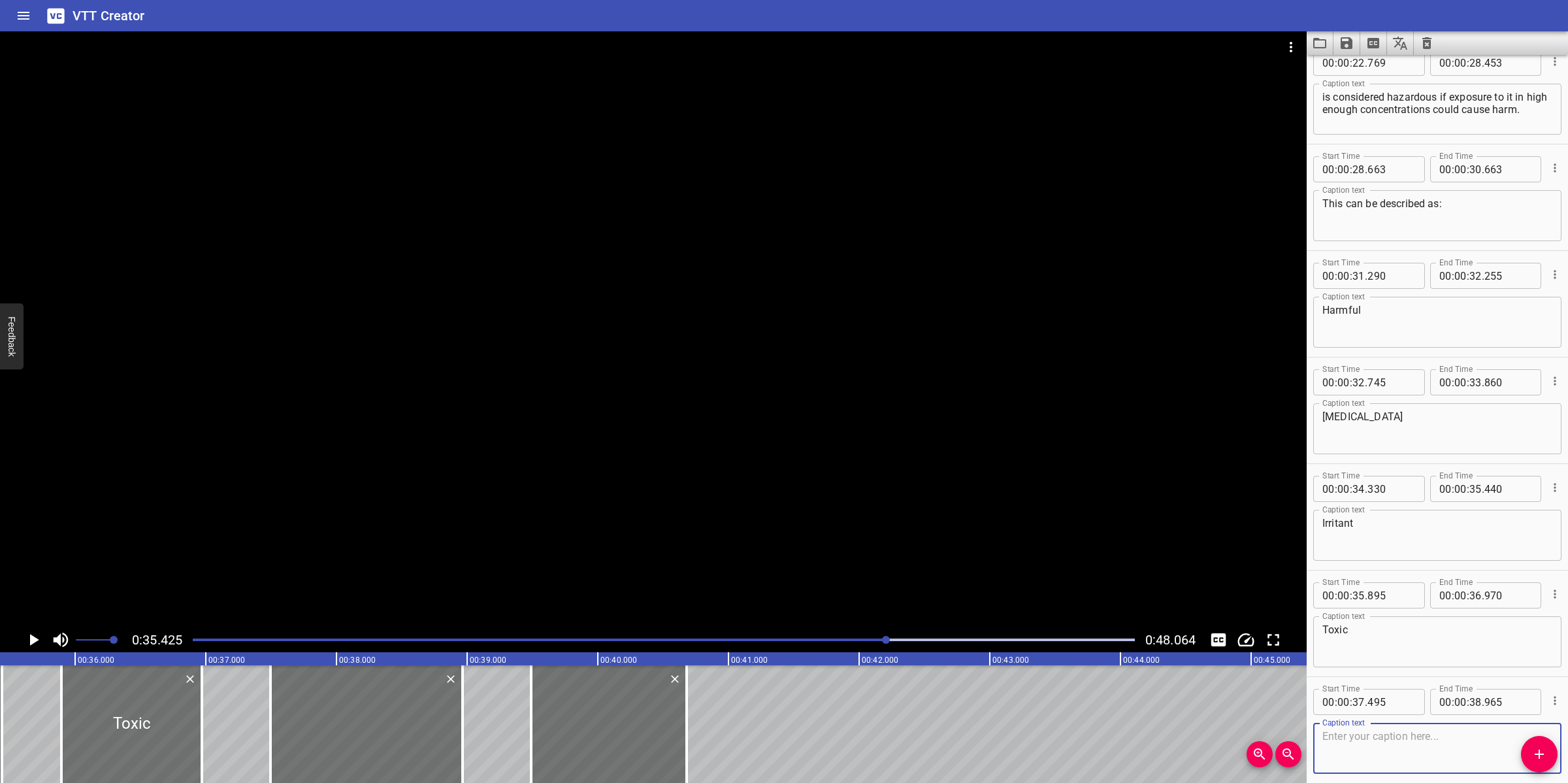
click at [1366, 739] on textarea at bounding box center [1437, 748] width 230 height 38
paste textarea "Sensitizer"
type textarea "Sensitizer"
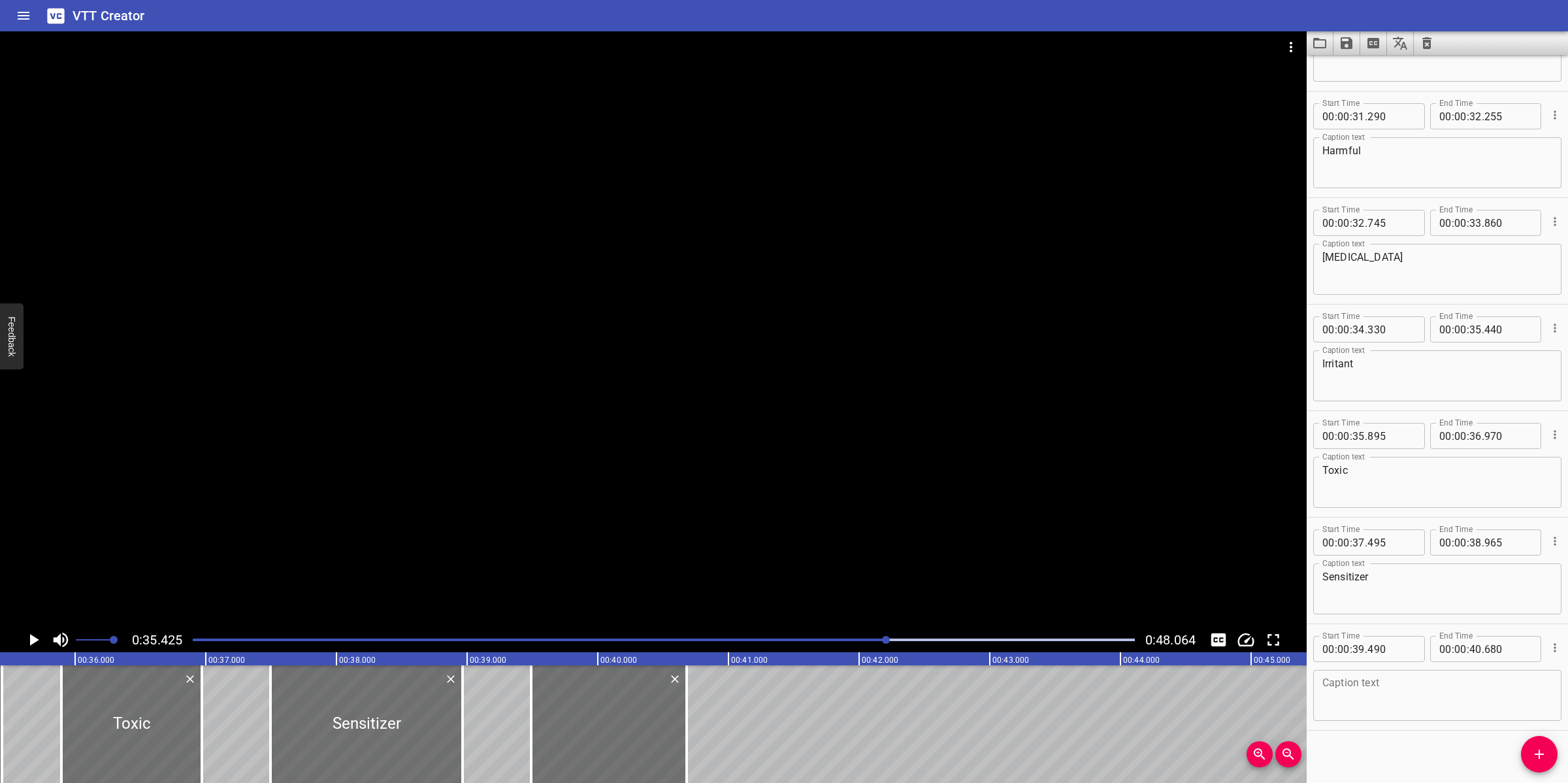
scroll to position [822, 0]
click at [1374, 687] on textarea at bounding box center [1437, 692] width 230 height 38
paste textarea "[MEDICAL_DATA]"
type textarea "[MEDICAL_DATA]"
click at [802, 521] on div at bounding box center [653, 329] width 1307 height 596
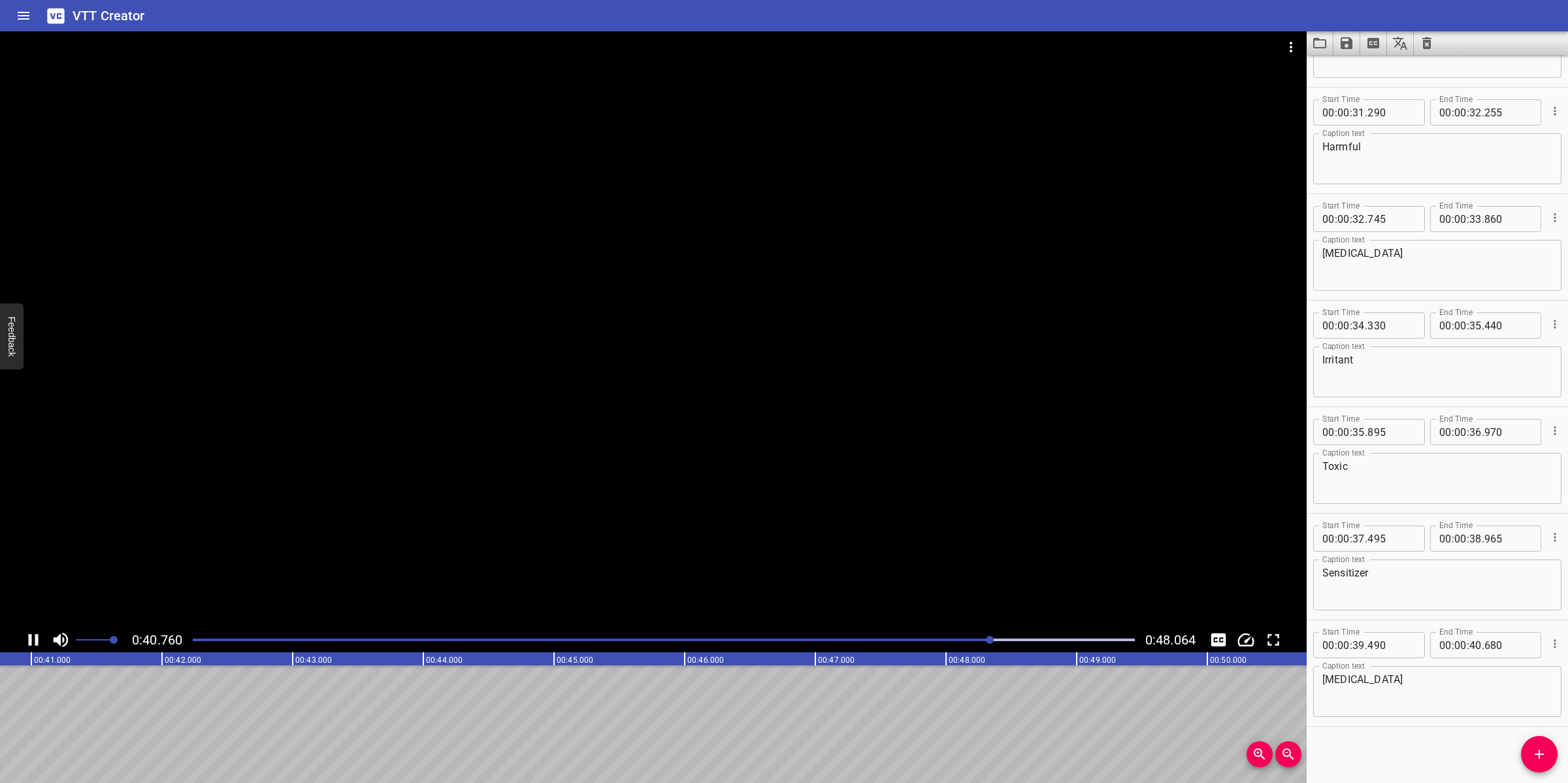
click at [790, 507] on div at bounding box center [653, 329] width 1307 height 596
click at [1542, 761] on button "Add Cue" at bounding box center [1539, 754] width 37 height 37
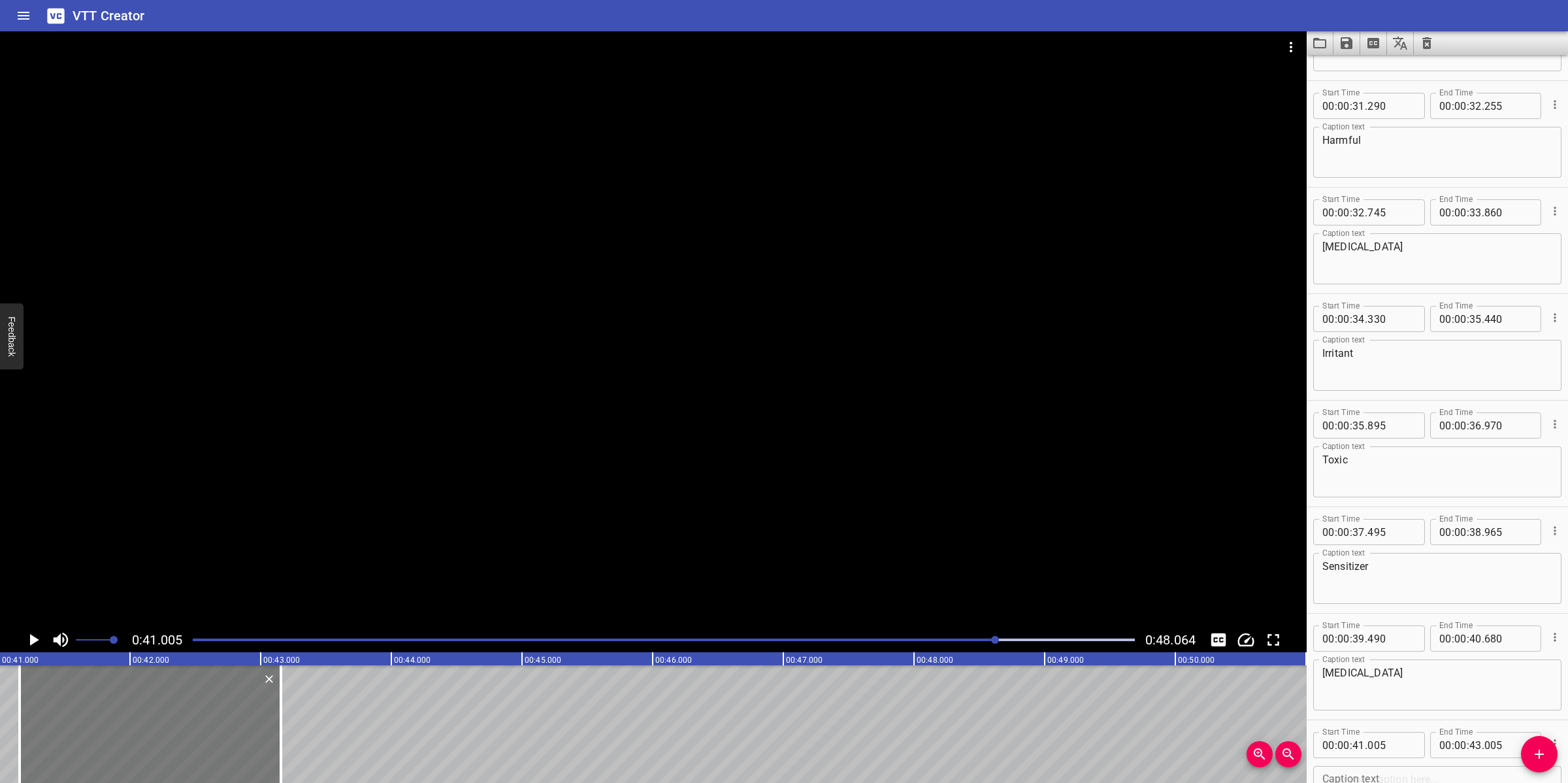
drag, startPoint x: 164, startPoint y: 738, endPoint x: 226, endPoint y: 745, distance: 62.4
click at [185, 729] on div at bounding box center [150, 724] width 261 height 117
type input "165"
drag, startPoint x: 282, startPoint y: 745, endPoint x: 158, endPoint y: 719, distance: 126.7
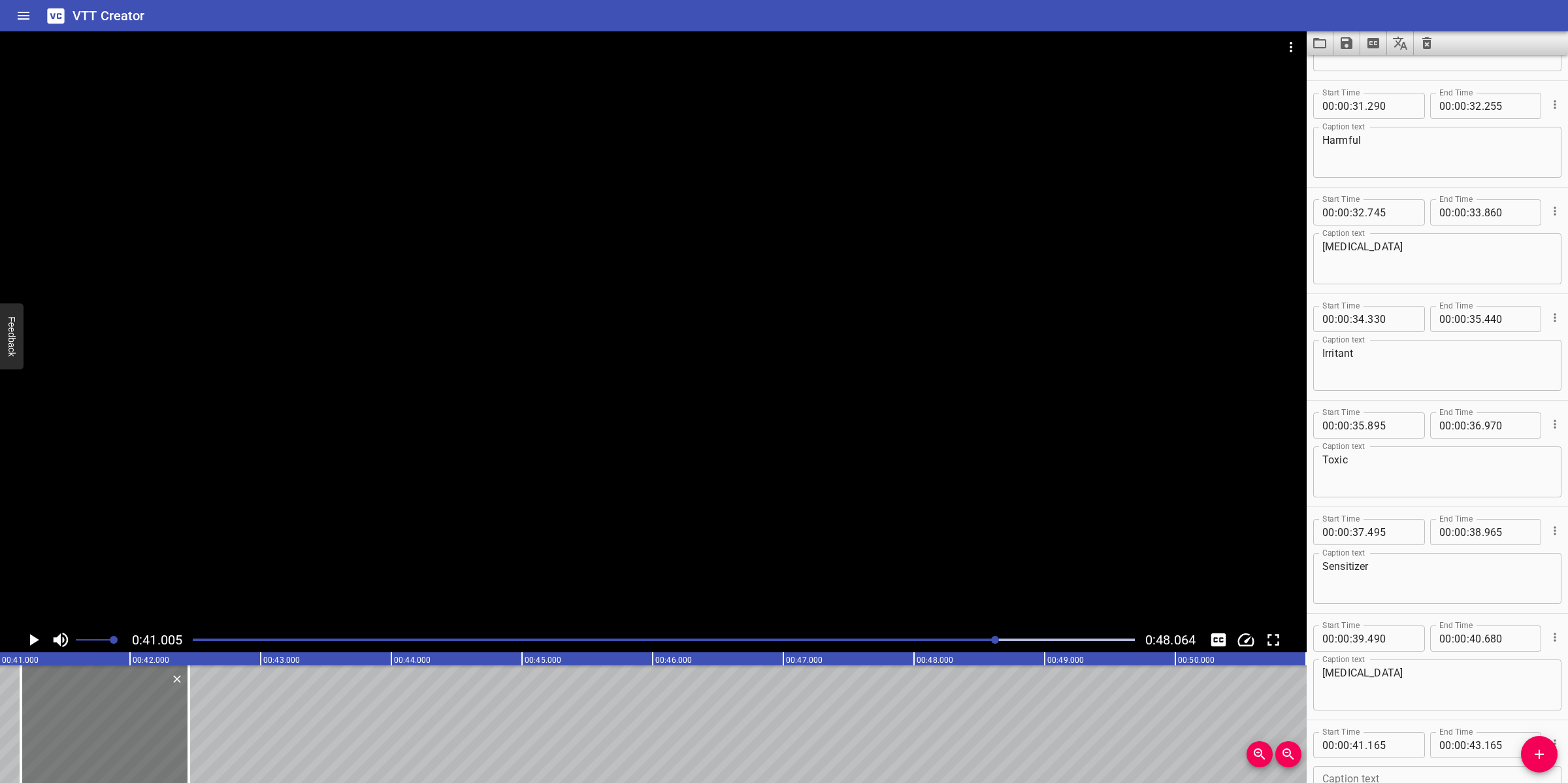
click at [187, 737] on div at bounding box center [188, 724] width 3 height 117
type input "42"
type input "445"
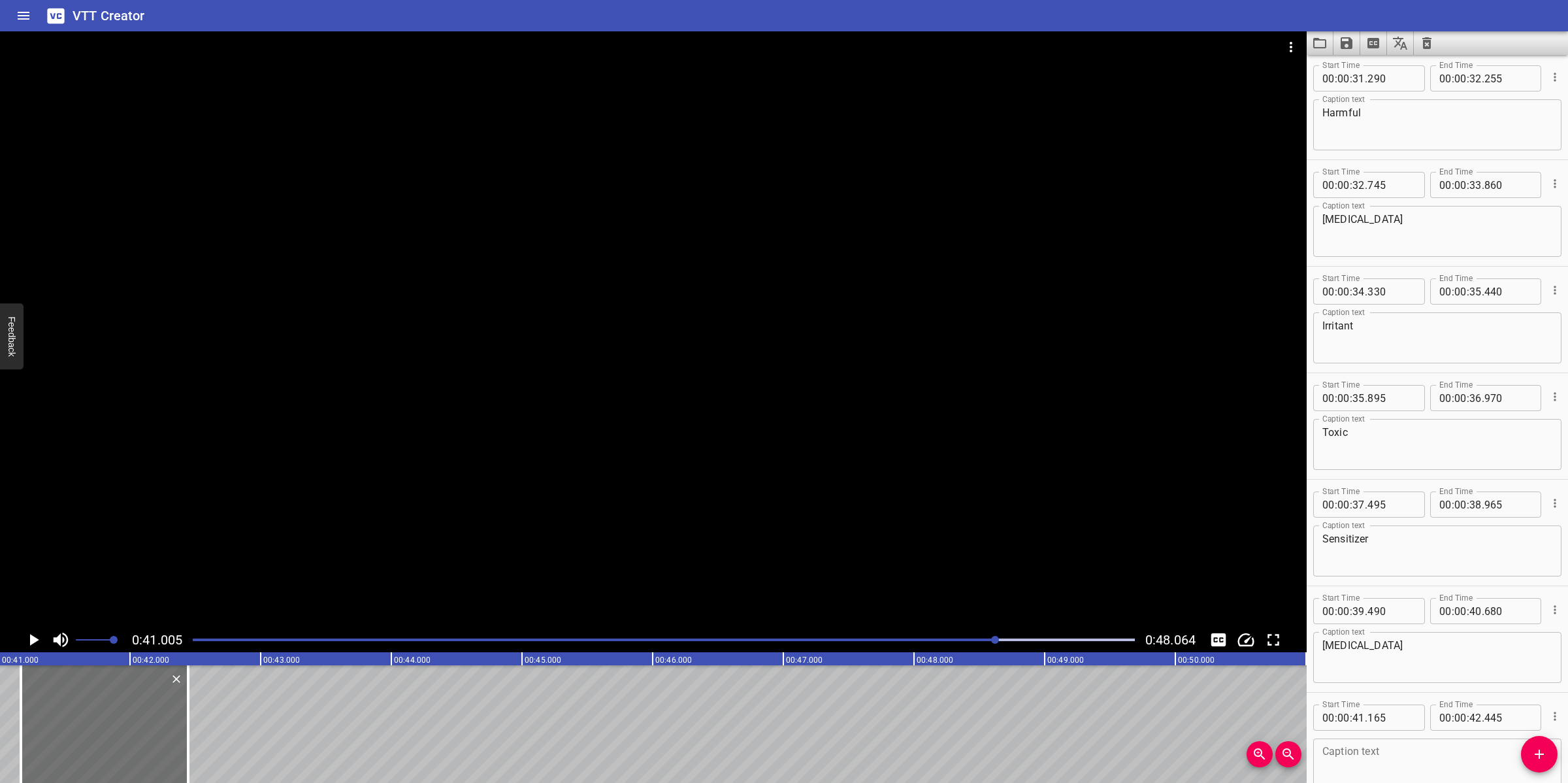
scroll to position [929, 0]
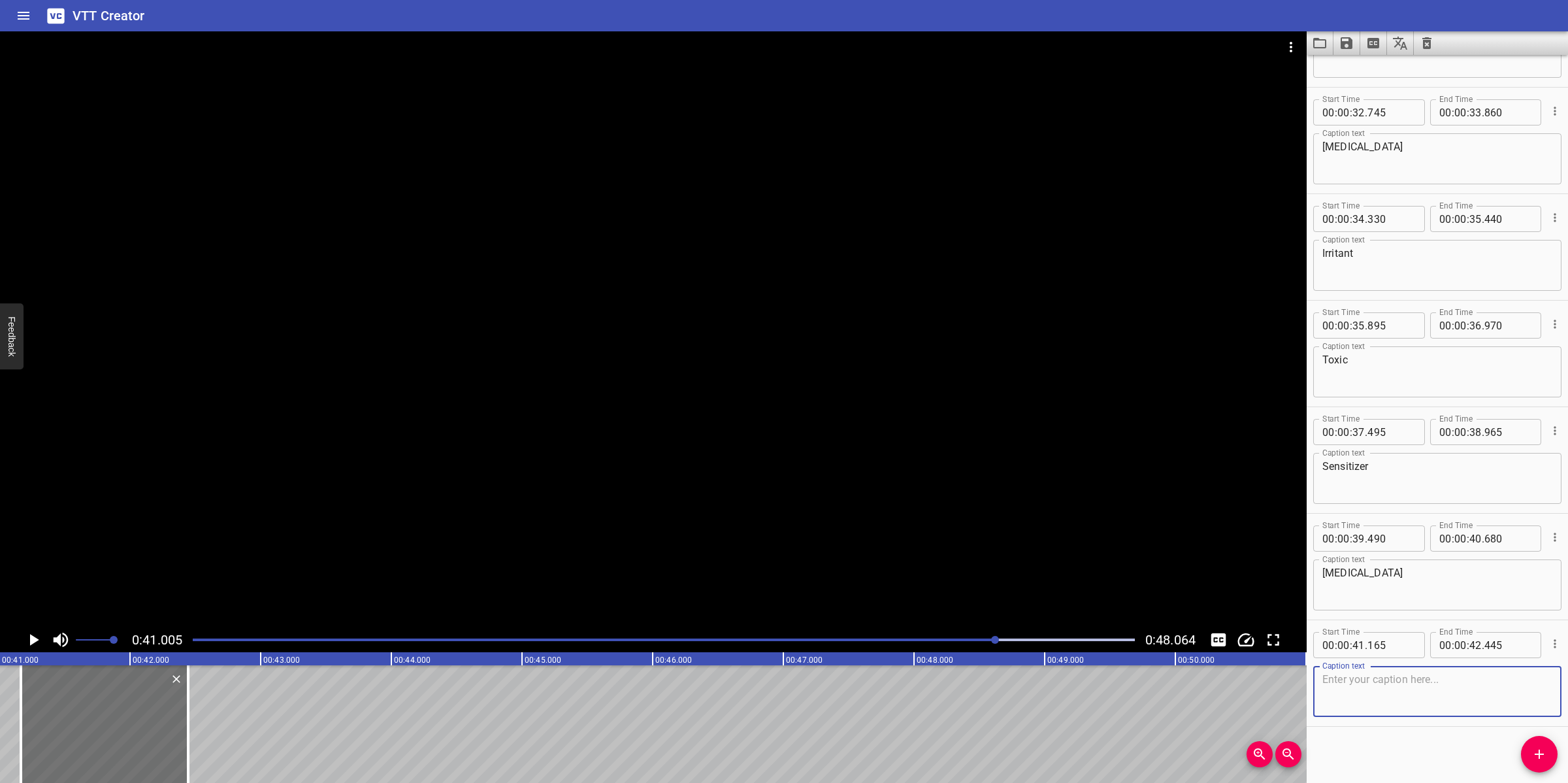
click at [1426, 693] on textarea at bounding box center [1437, 692] width 230 height 38
paste textarea "Oxidiser"
type textarea "Oxidiser"
click at [1546, 748] on icon "Add Cue" at bounding box center [1539, 754] width 16 height 16
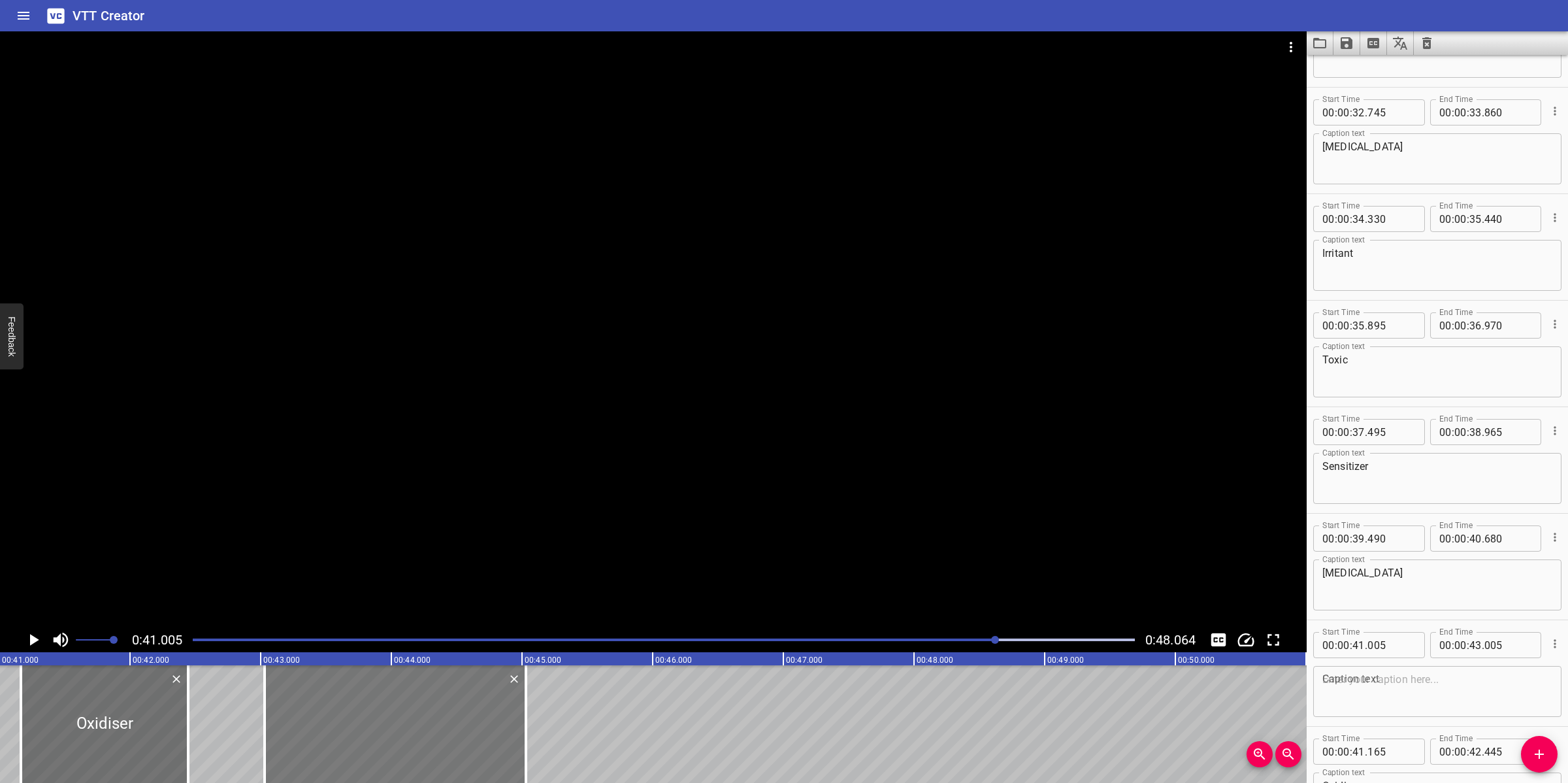
drag, startPoint x: 224, startPoint y: 715, endPoint x: 491, endPoint y: 717, distance: 267.0
type input "43"
type input "050"
type input "45"
type input "050"
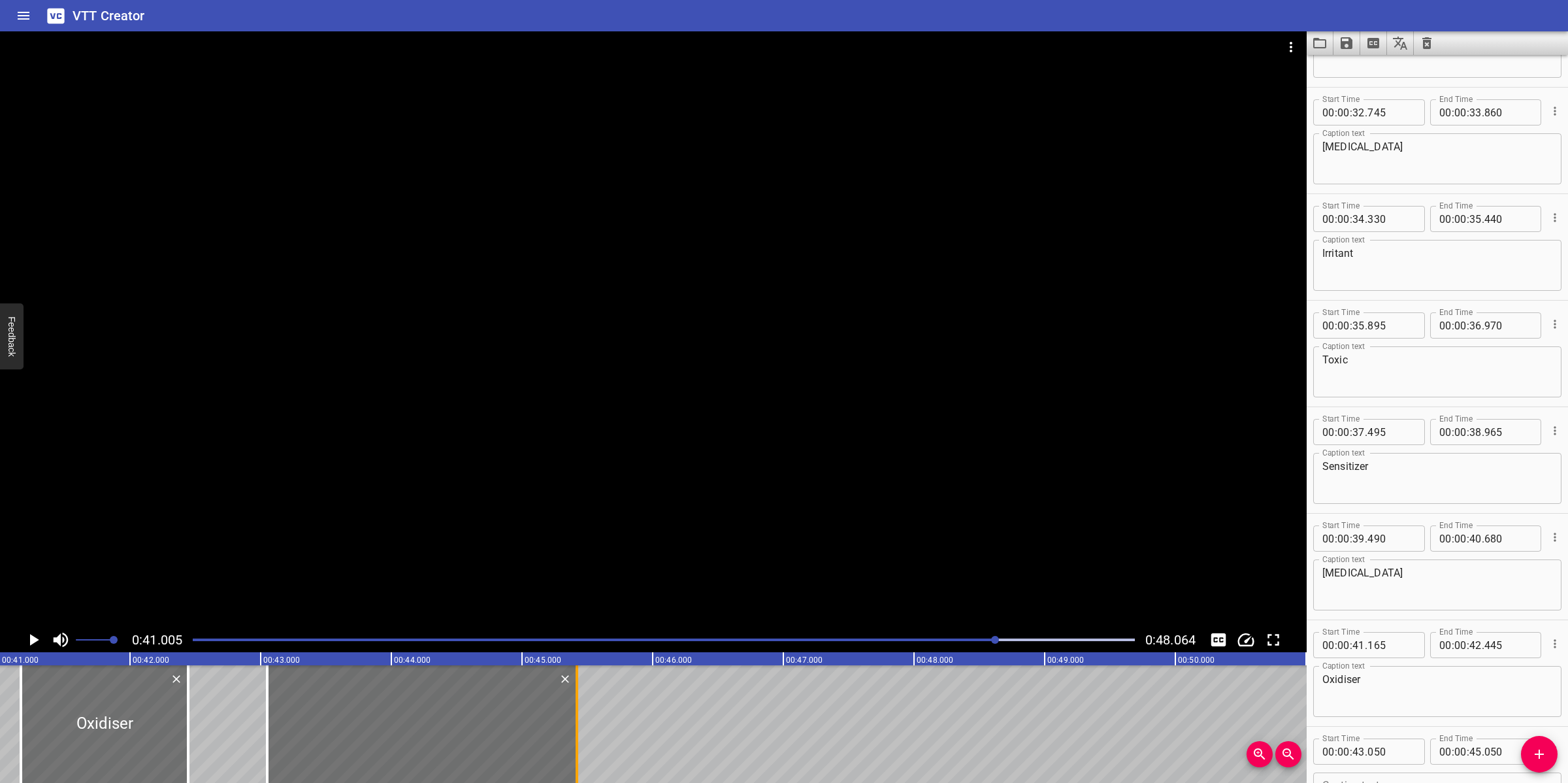
drag, startPoint x: 527, startPoint y: 710, endPoint x: 577, endPoint y: 708, distance: 50.0
click at [577, 708] on div at bounding box center [576, 724] width 3 height 117
type input "430"
click at [1403, 674] on textarea at bounding box center [1437, 691] width 230 height 38
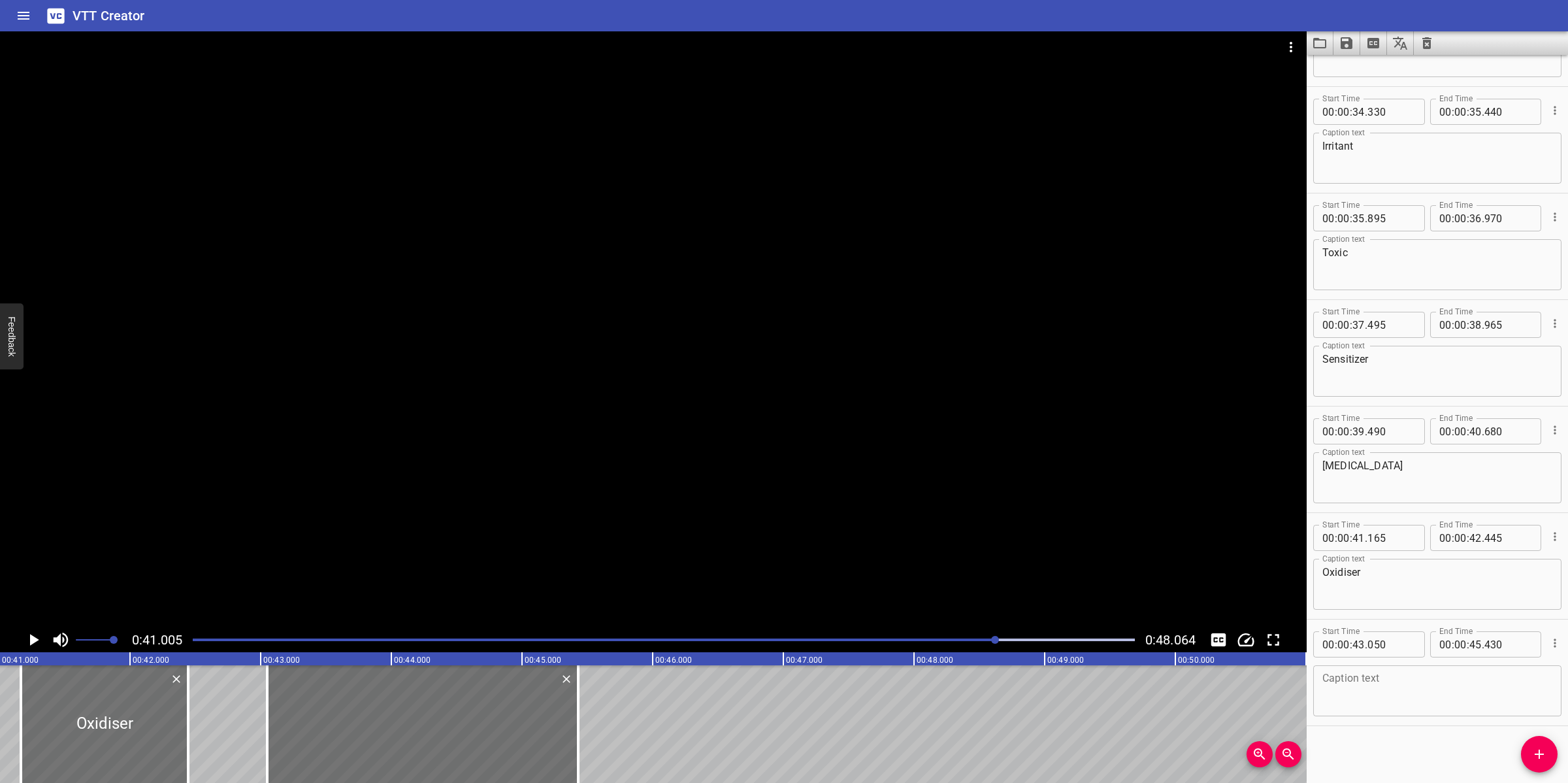
paste textarea "Flammable or highly flammable"
type textarea "Flammable or highly flammable"
click at [1001, 475] on div at bounding box center [653, 329] width 1307 height 596
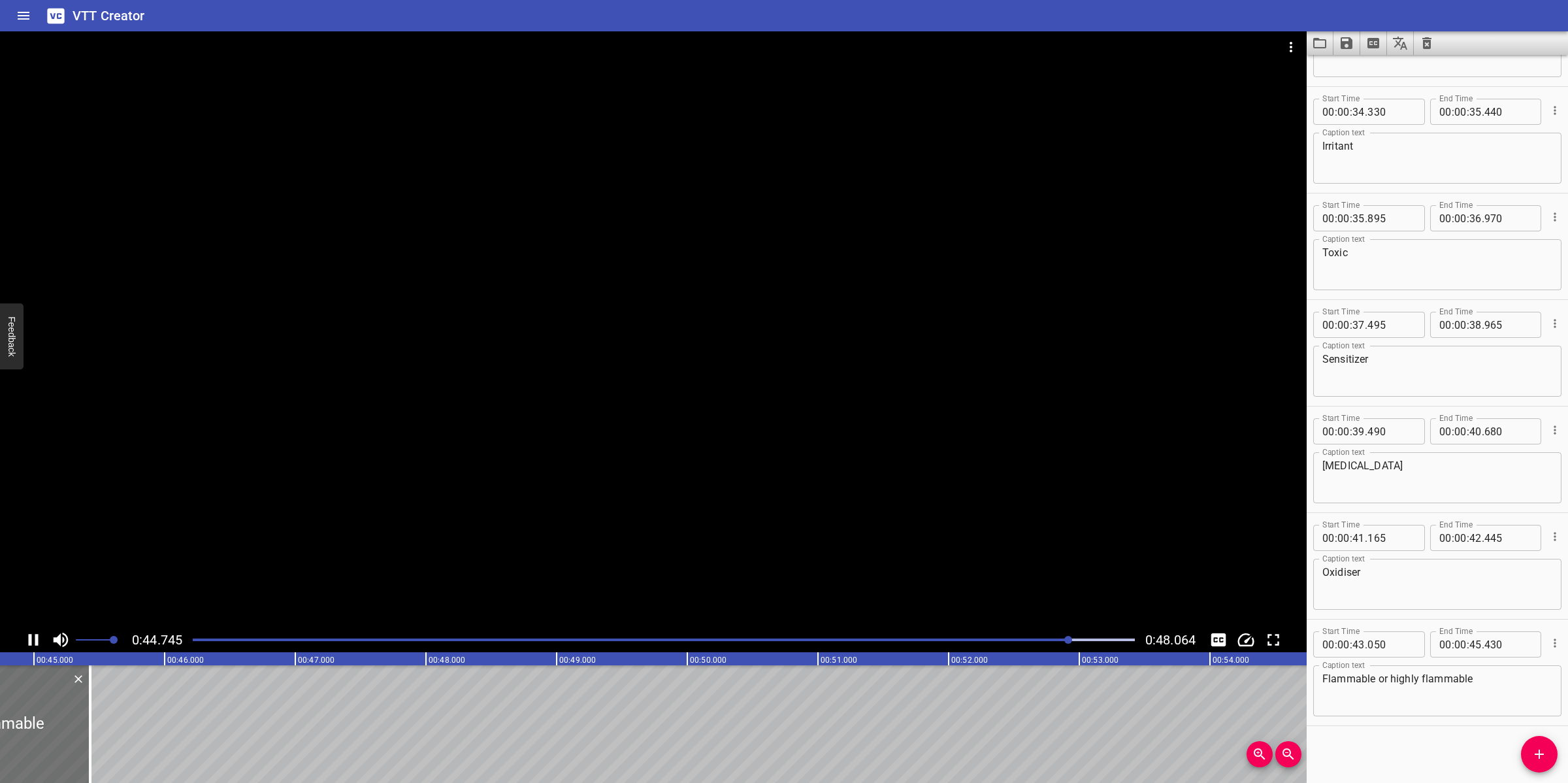
click at [786, 513] on div at bounding box center [653, 329] width 1307 height 596
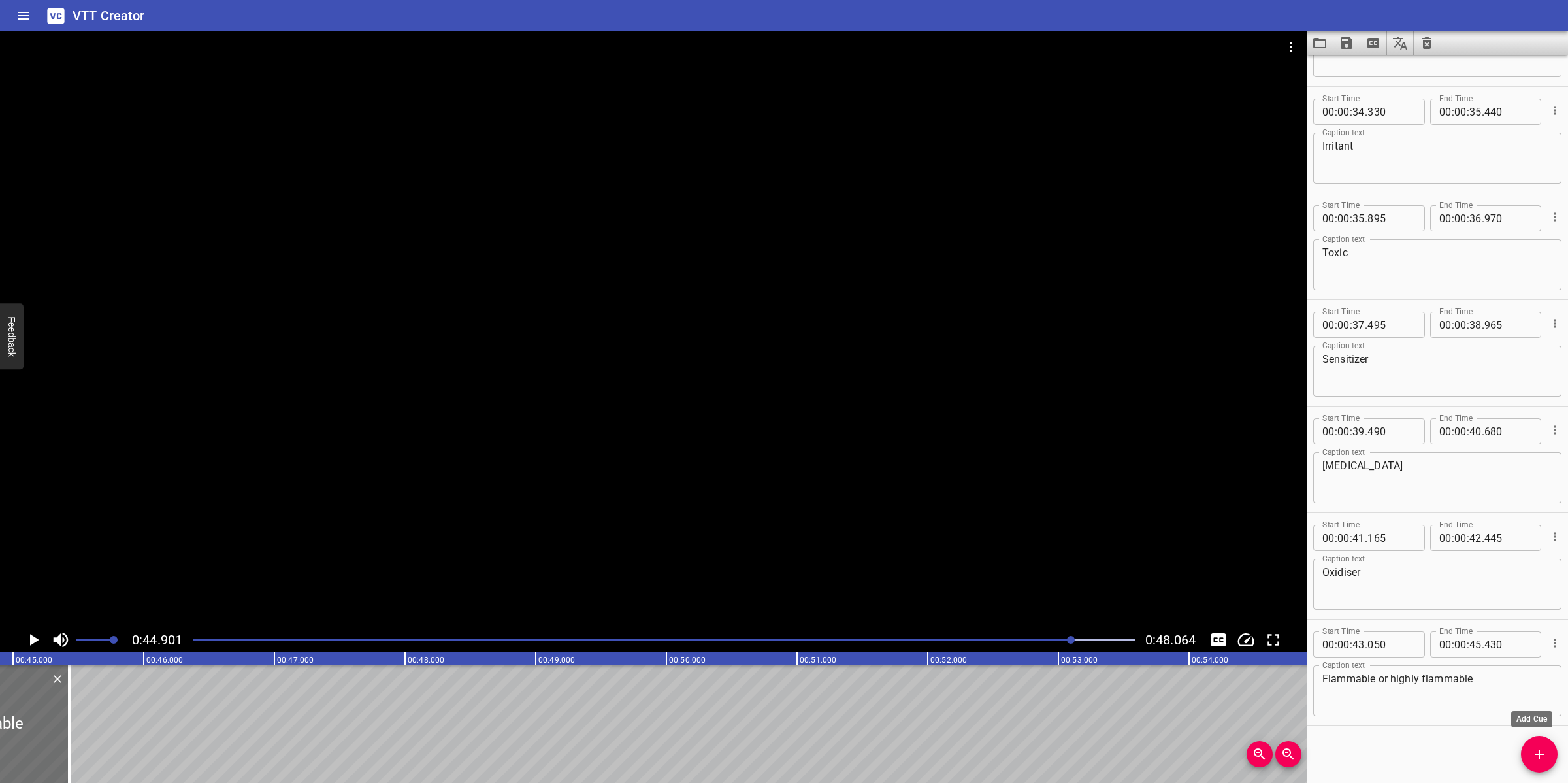
click at [1537, 760] on icon "Add Cue" at bounding box center [1539, 754] width 16 height 16
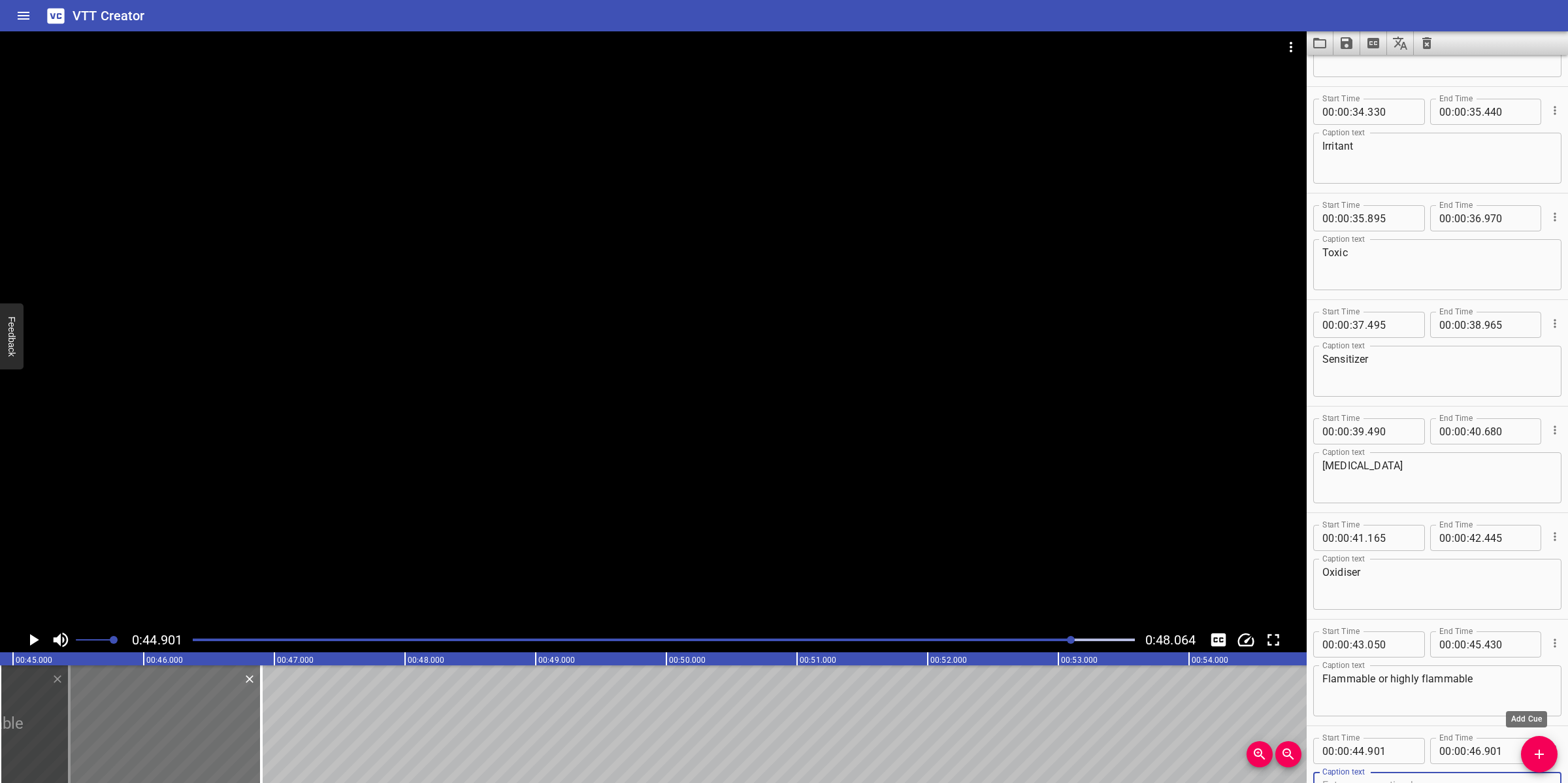
scroll to position [1042, 0]
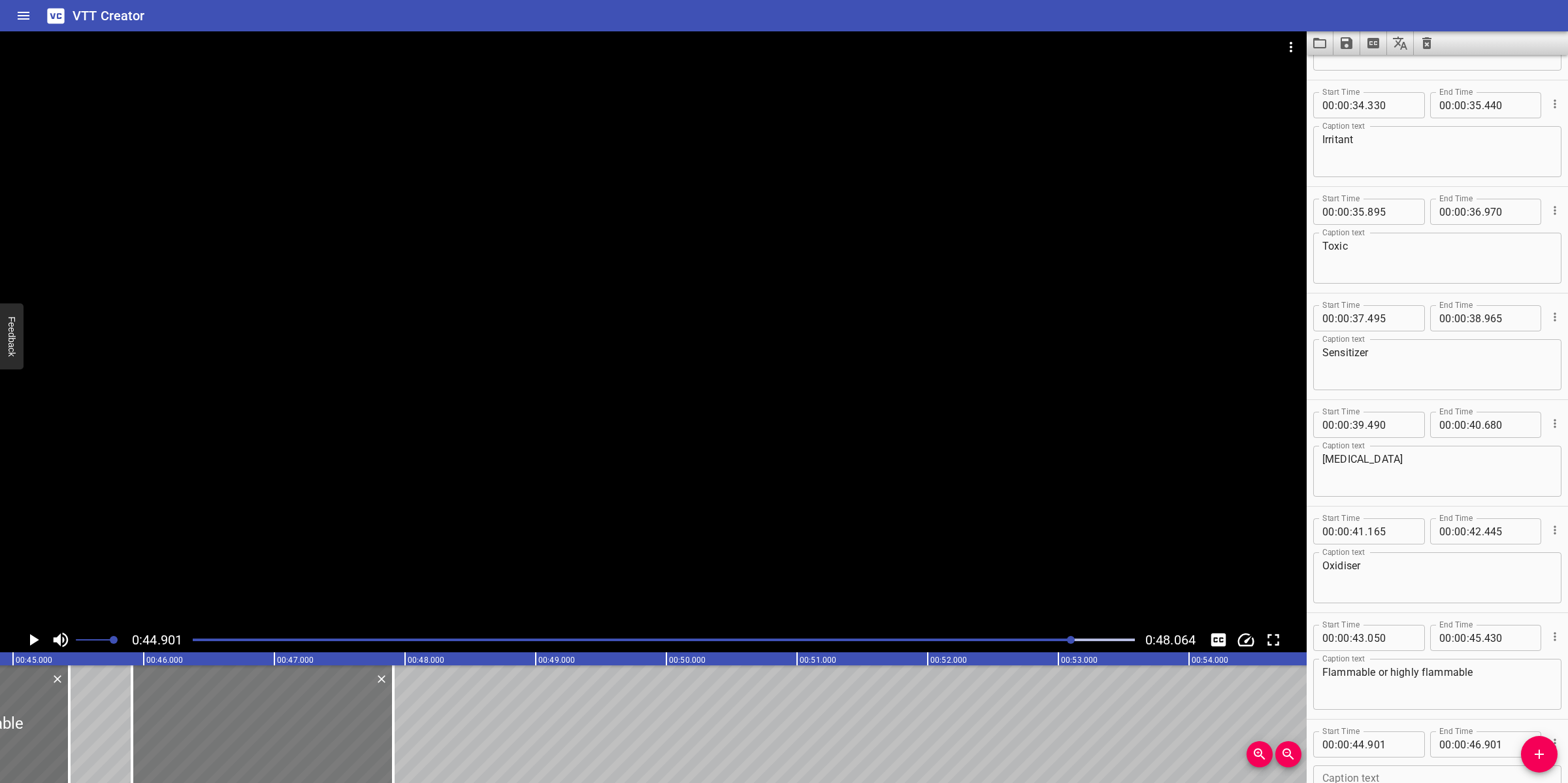
drag, startPoint x: 173, startPoint y: 729, endPoint x: 303, endPoint y: 710, distance: 131.4
click at [304, 710] on div at bounding box center [262, 724] width 261 height 117
type input "45"
type input "47"
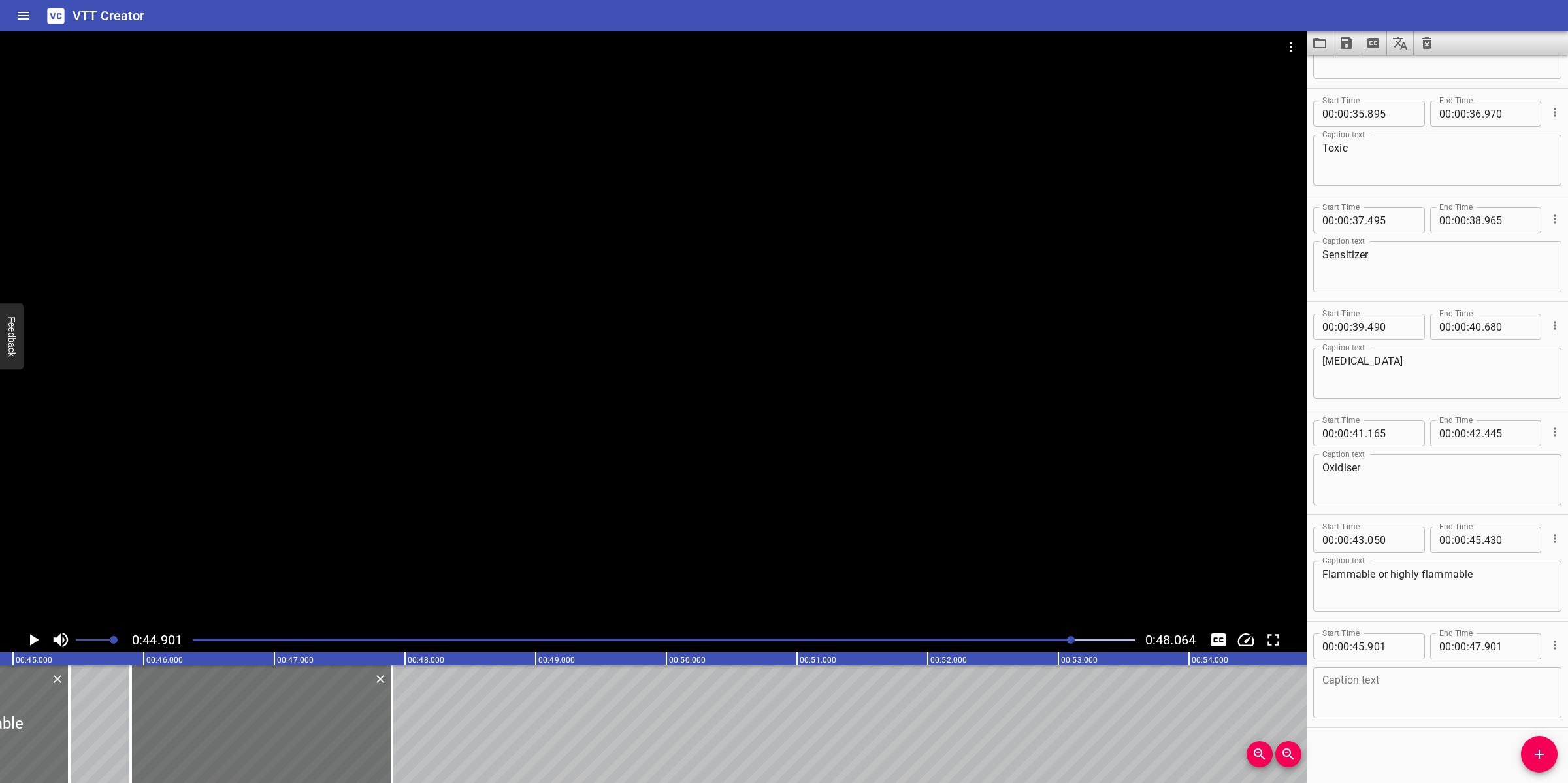
scroll to position [1141, 0]
click at [1422, 699] on textarea at bounding box center [1437, 692] width 230 height 38
paste textarea "Hazardous to the Environment"
type textarea "Hazardous to the Environment"
click at [651, 407] on div at bounding box center [653, 329] width 1307 height 596
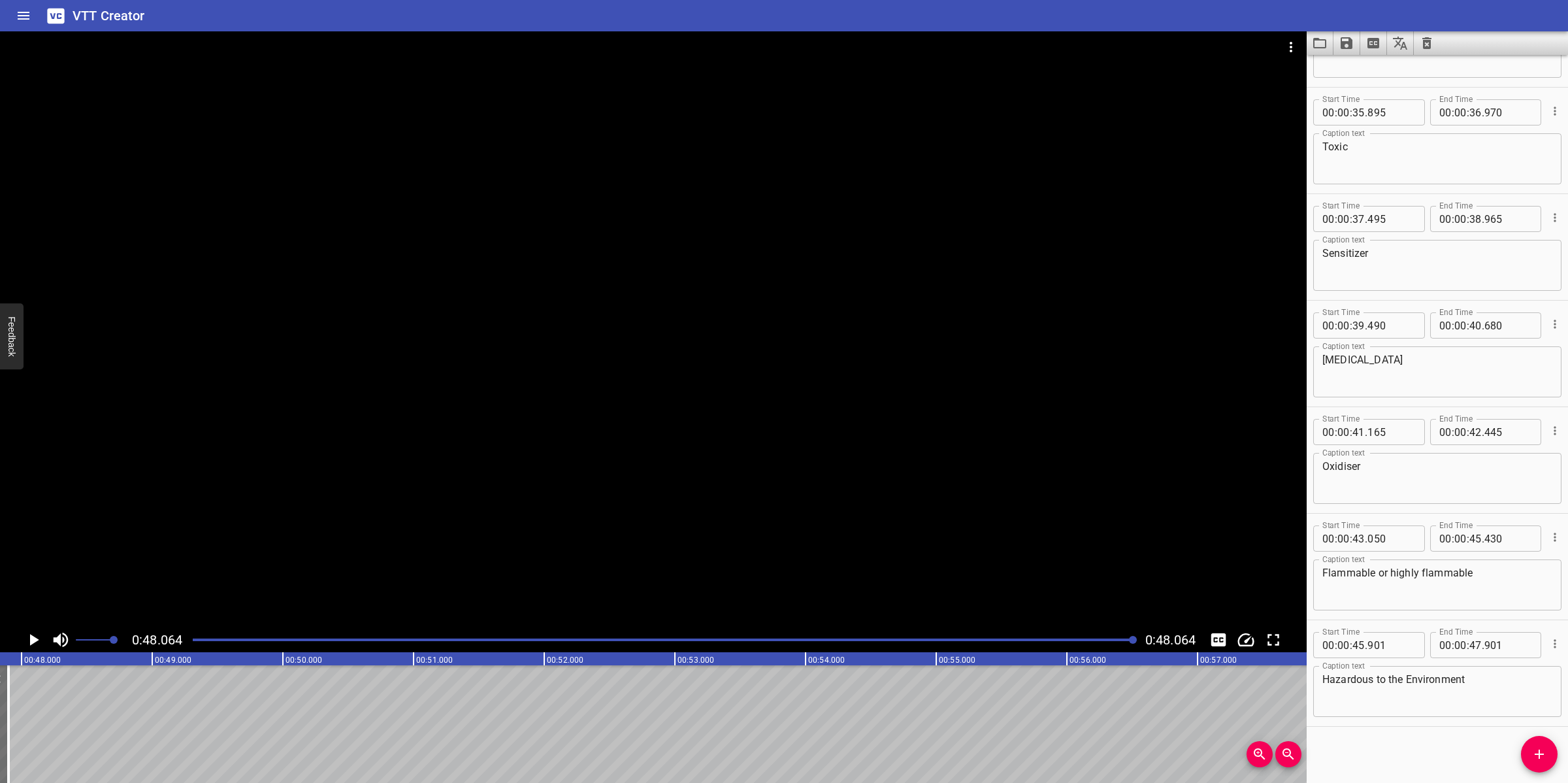
scroll to position [0, 6280]
click at [1341, 46] on icon "Save captions to file" at bounding box center [1346, 43] width 12 height 12
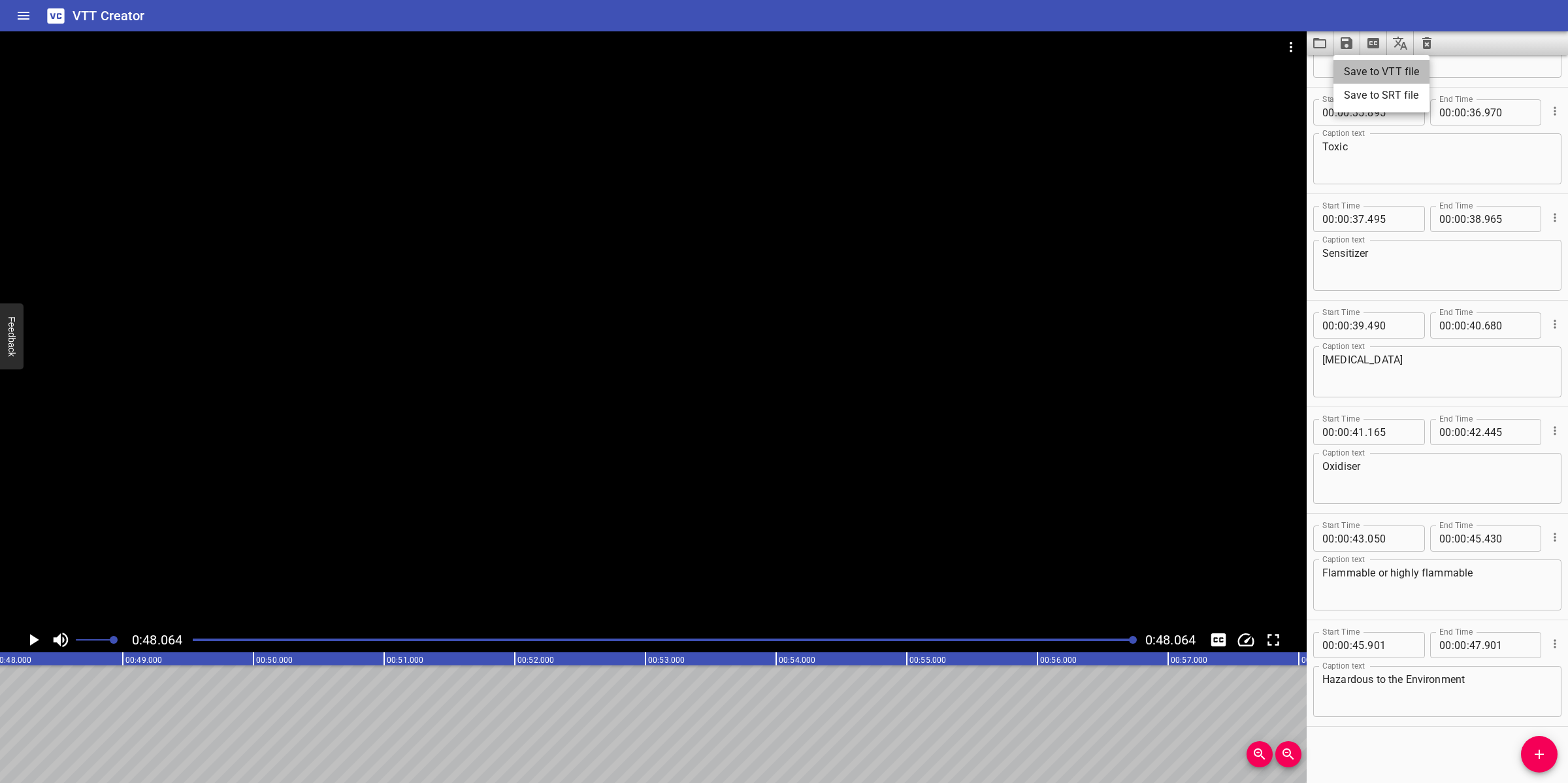
click at [1379, 75] on li "Save to VTT file" at bounding box center [1382, 71] width 96 height 23
click at [1284, 48] on icon "Video Options" at bounding box center [1291, 47] width 16 height 16
click at [1294, 50] on li "Select New Video File..." at bounding box center [1341, 48] width 130 height 23
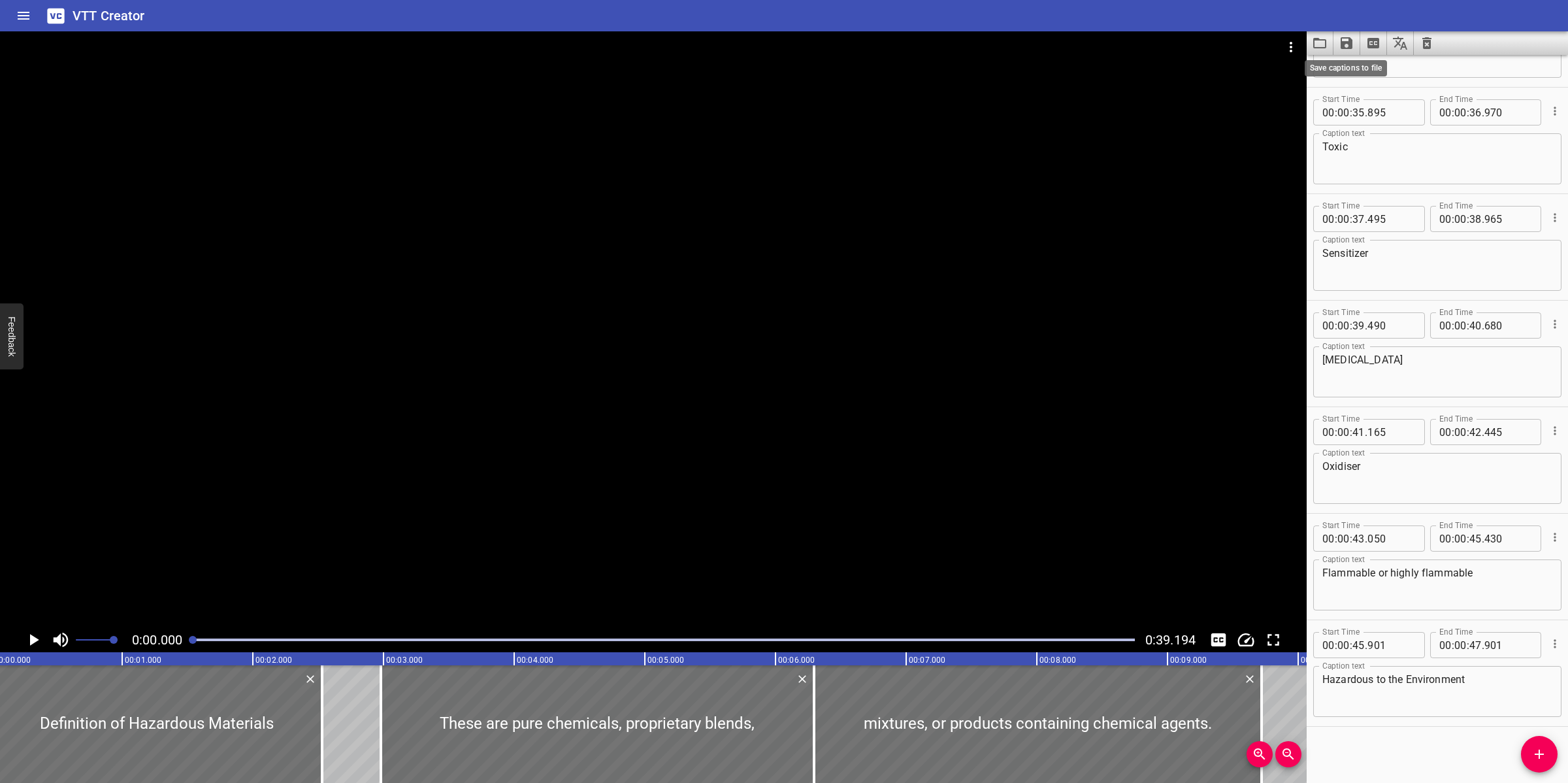
scroll to position [0, 0]
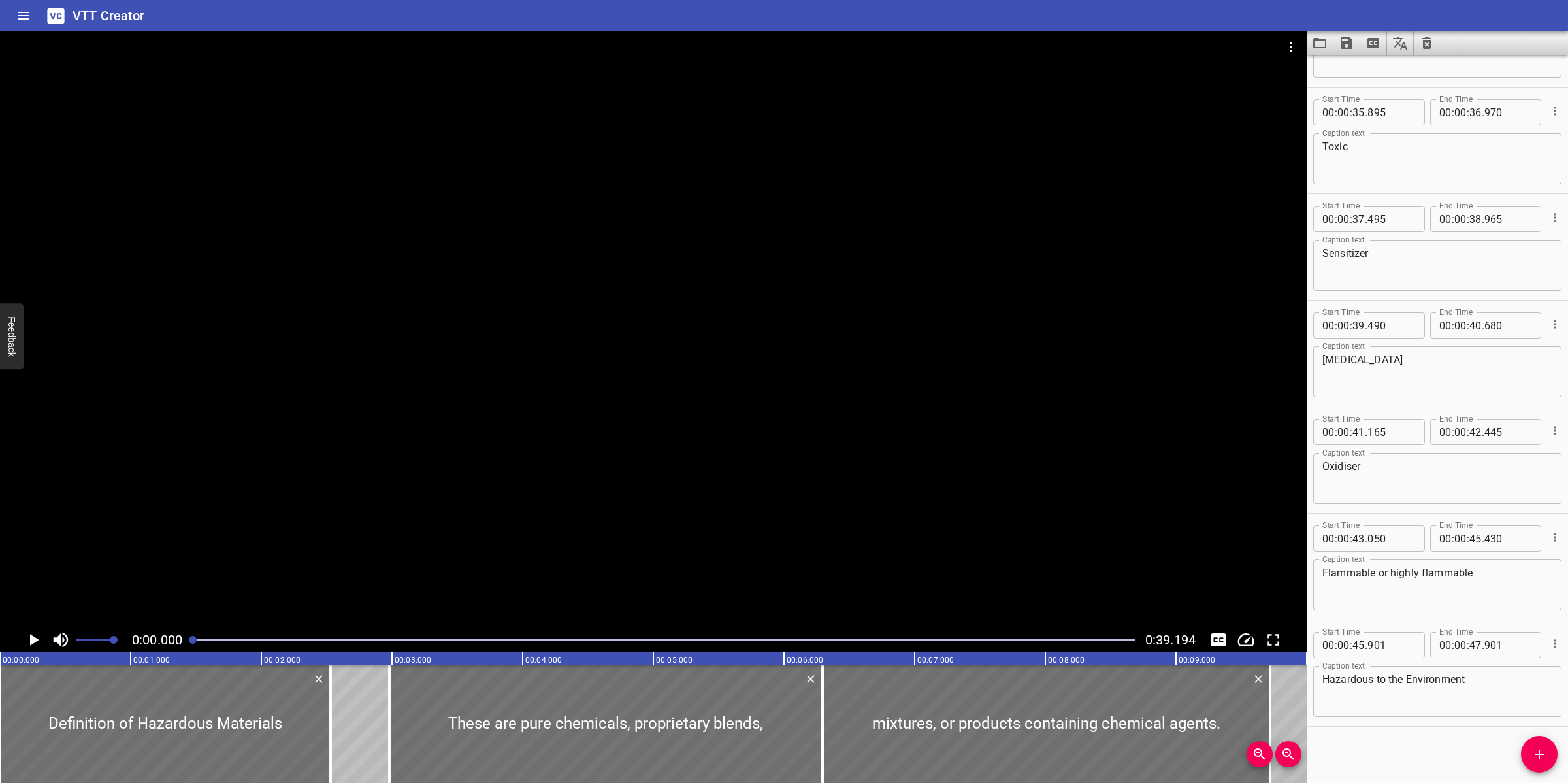
click at [1309, 39] on button "Load captions from file" at bounding box center [1320, 42] width 26 height 23
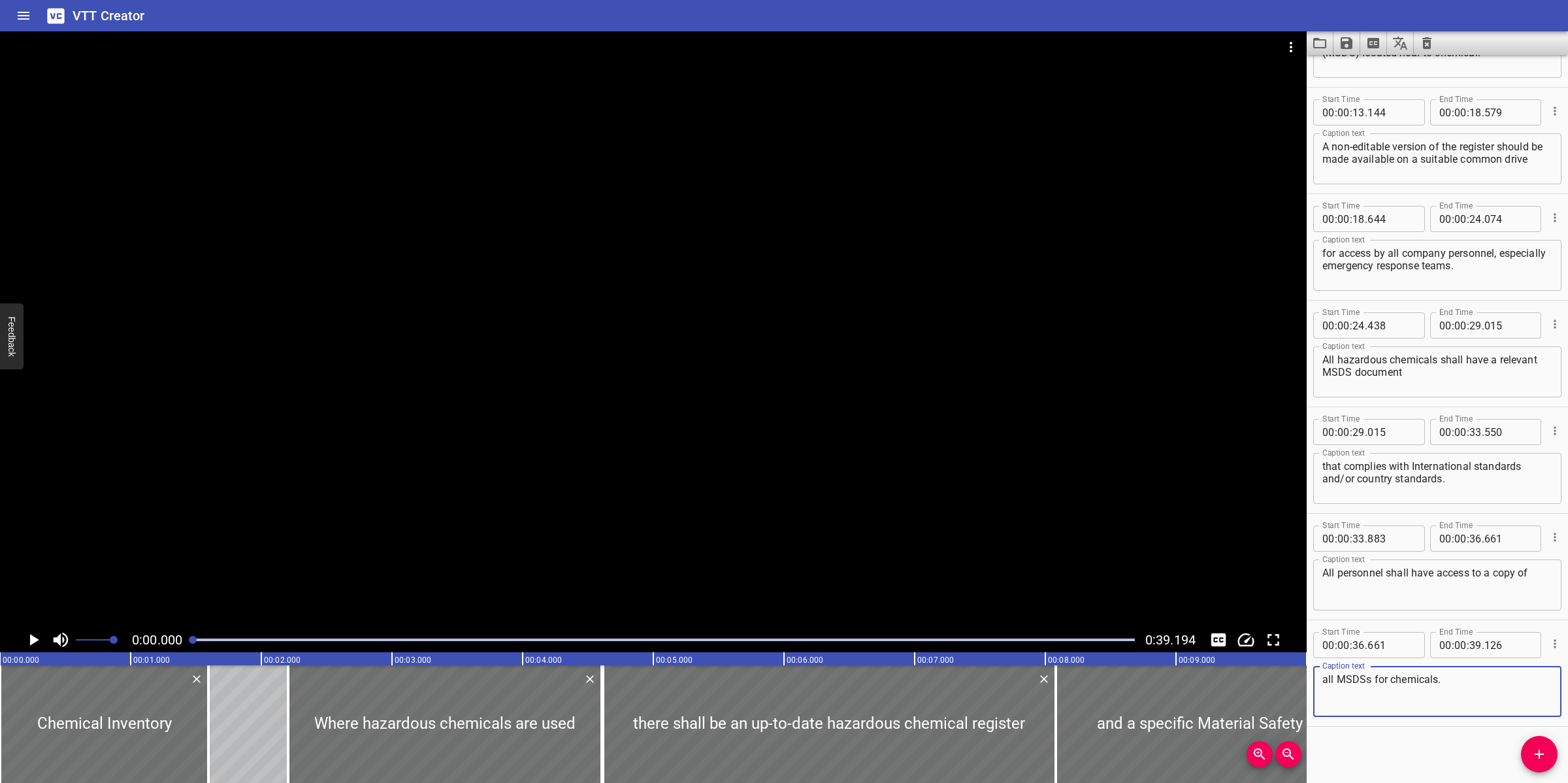
scroll to position [397, 0]
click at [940, 477] on div at bounding box center [653, 329] width 1307 height 596
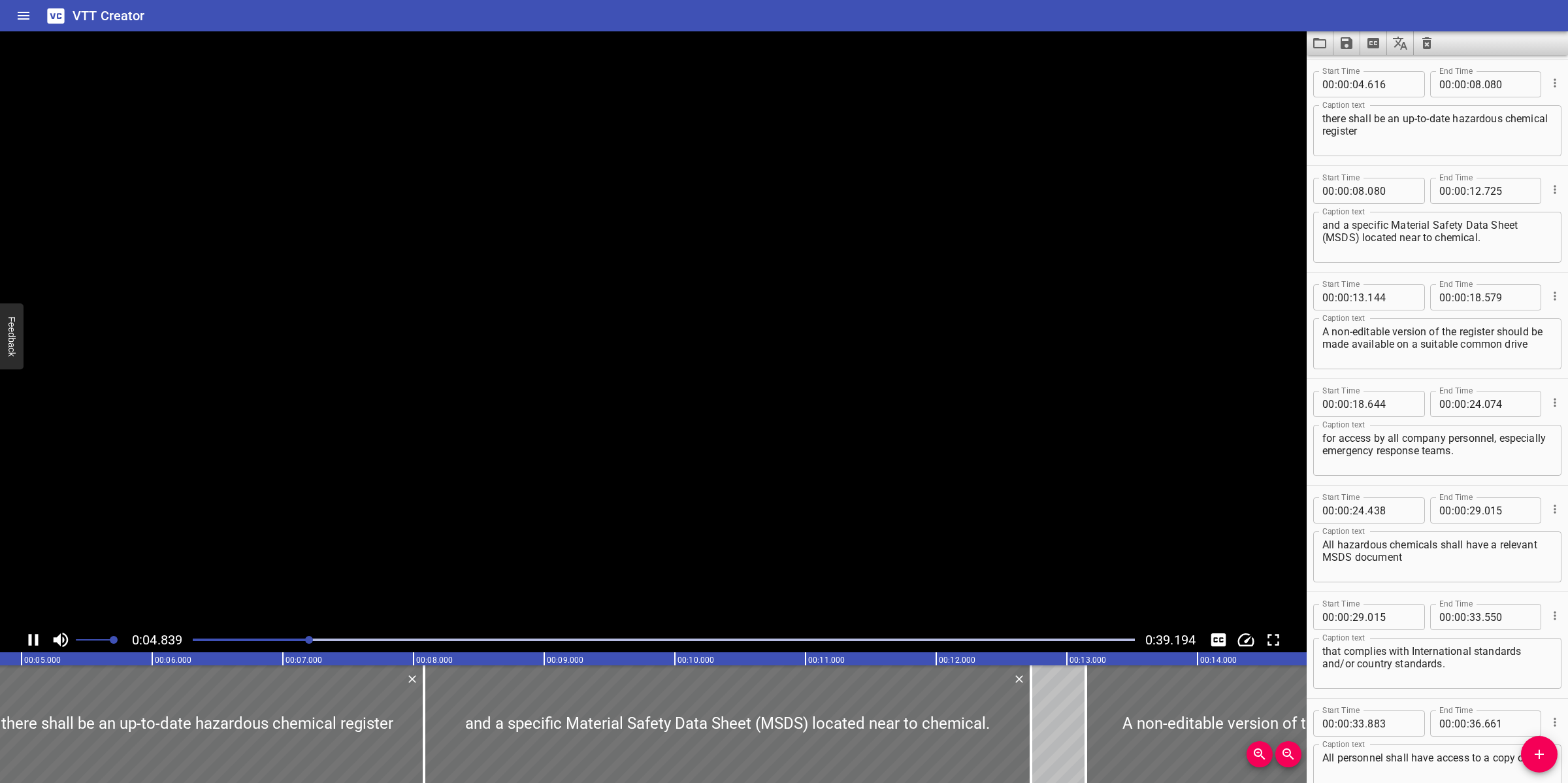
scroll to position [213, 0]
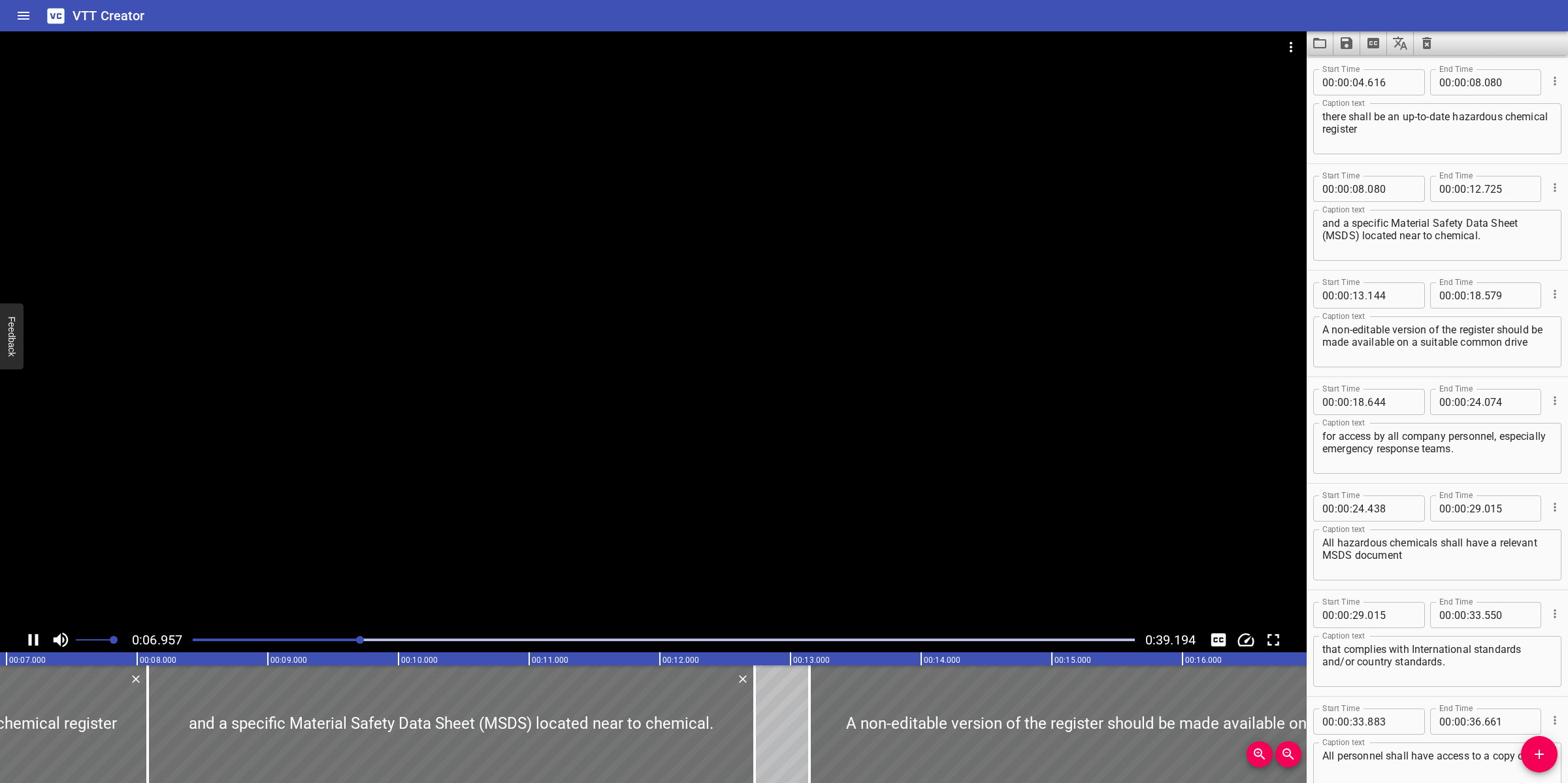
click at [938, 447] on div at bounding box center [653, 329] width 1307 height 596
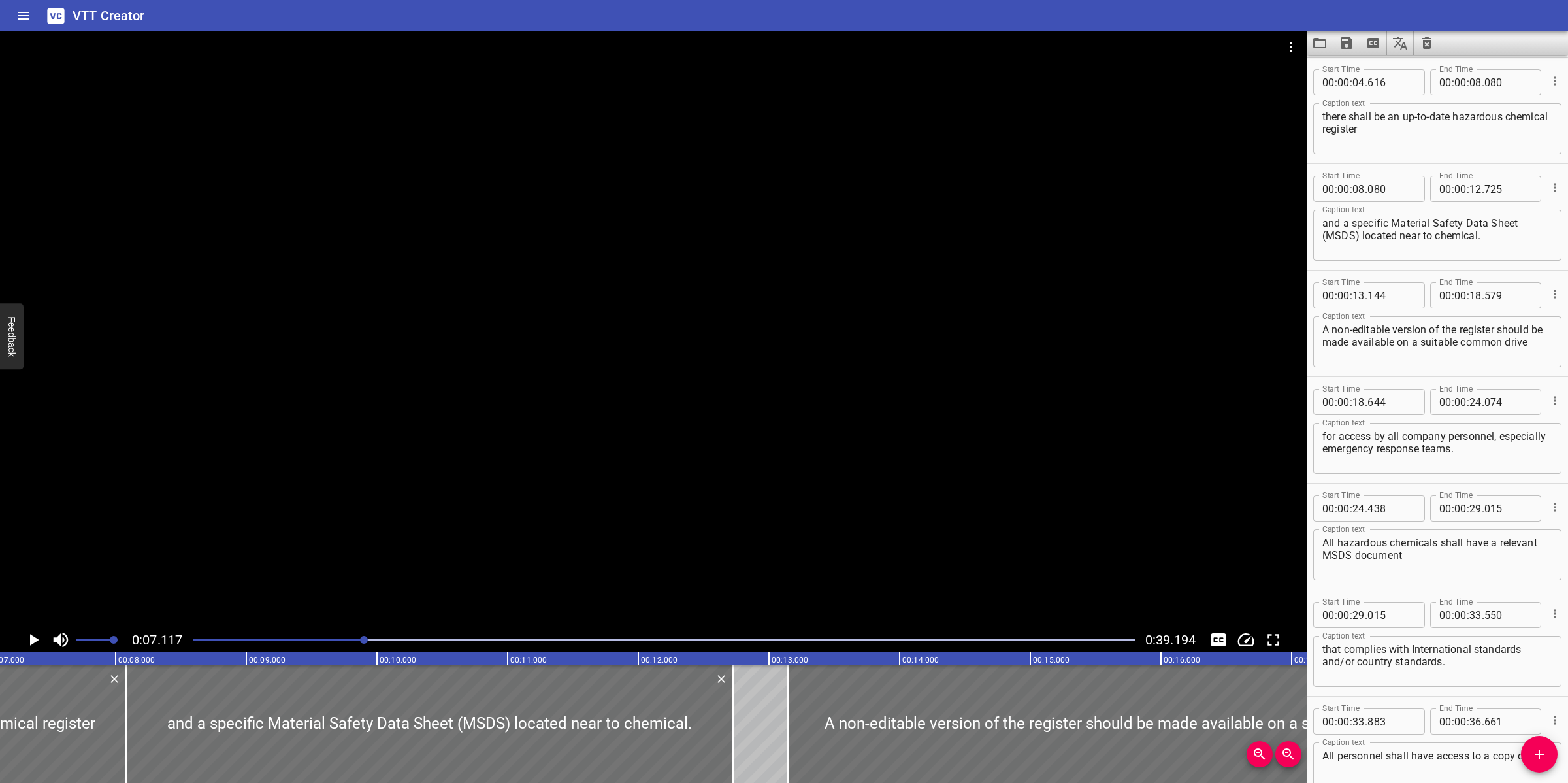
click at [319, 637] on div at bounding box center [664, 639] width 958 height 18
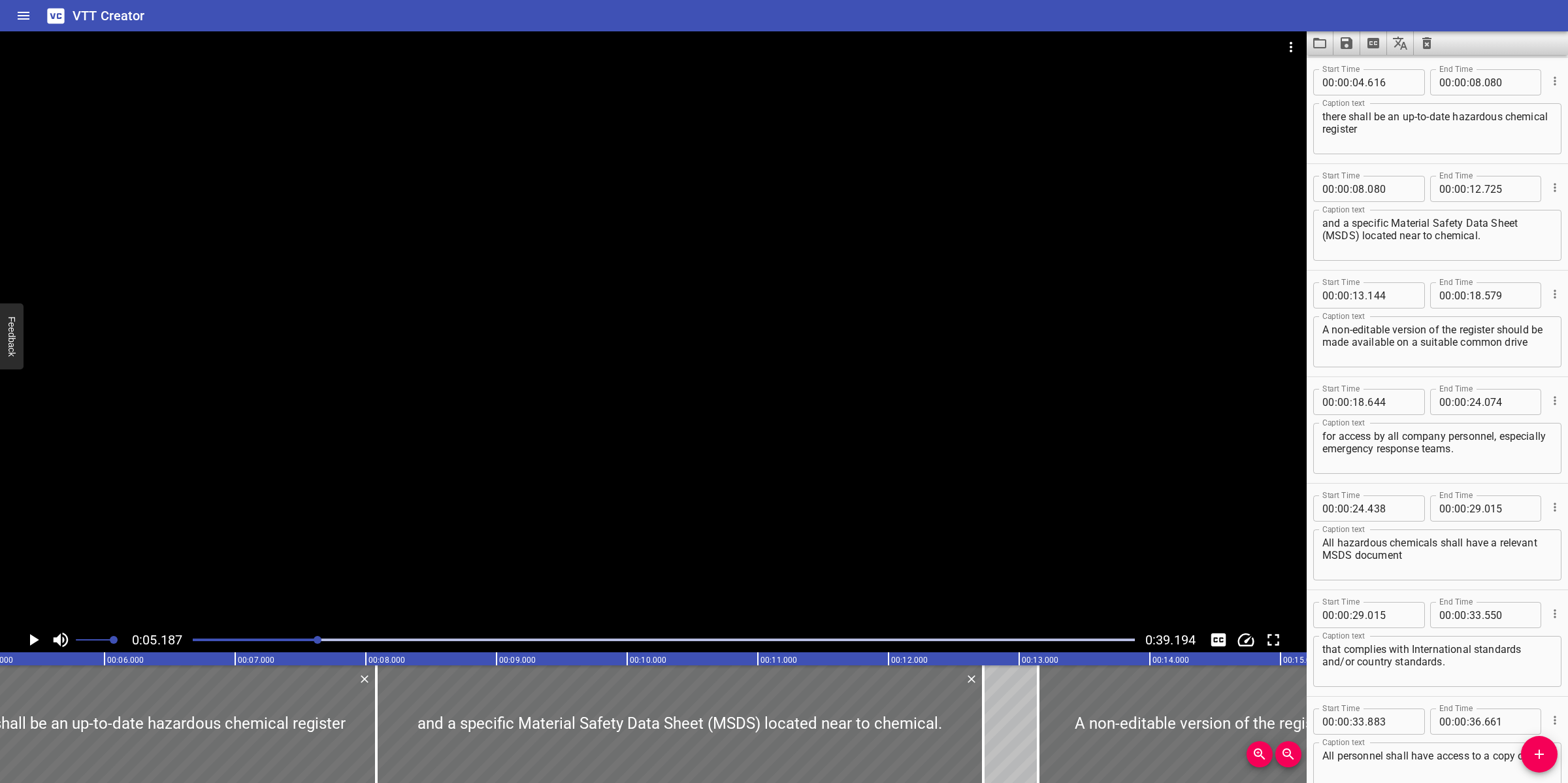
scroll to position [0, 678]
drag, startPoint x: 1449, startPoint y: 115, endPoint x: 1403, endPoint y: 118, distance: 46.1
click at [1403, 118] on textarea "there shall be an up-to-date hazardous chemical register" at bounding box center [1437, 129] width 230 height 38
paste textarea "dated"
type textarea "there shall be an updated hazardous chemical register"
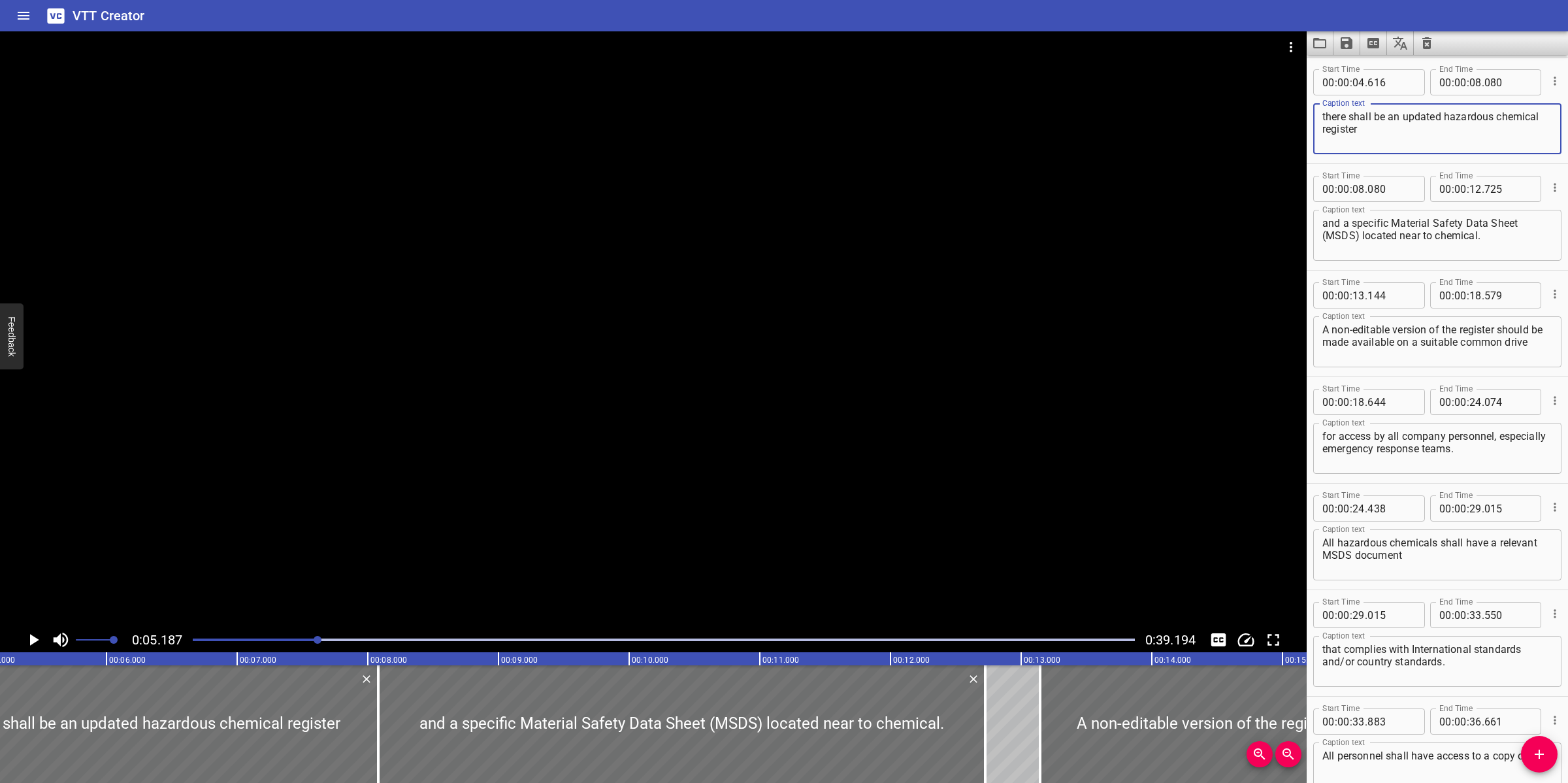
click at [704, 397] on div at bounding box center [653, 329] width 1307 height 596
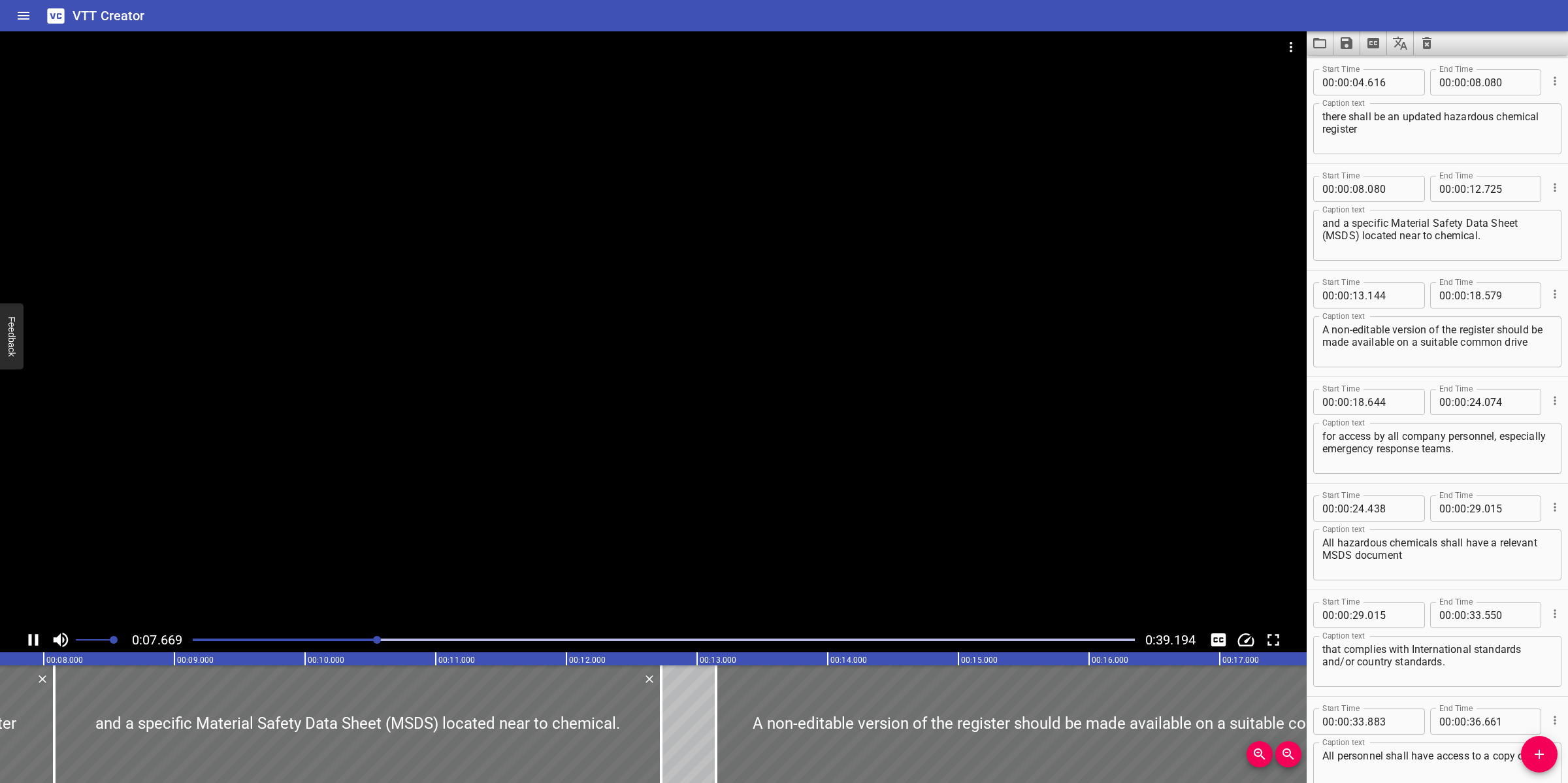
click at [794, 493] on div at bounding box center [653, 329] width 1307 height 596
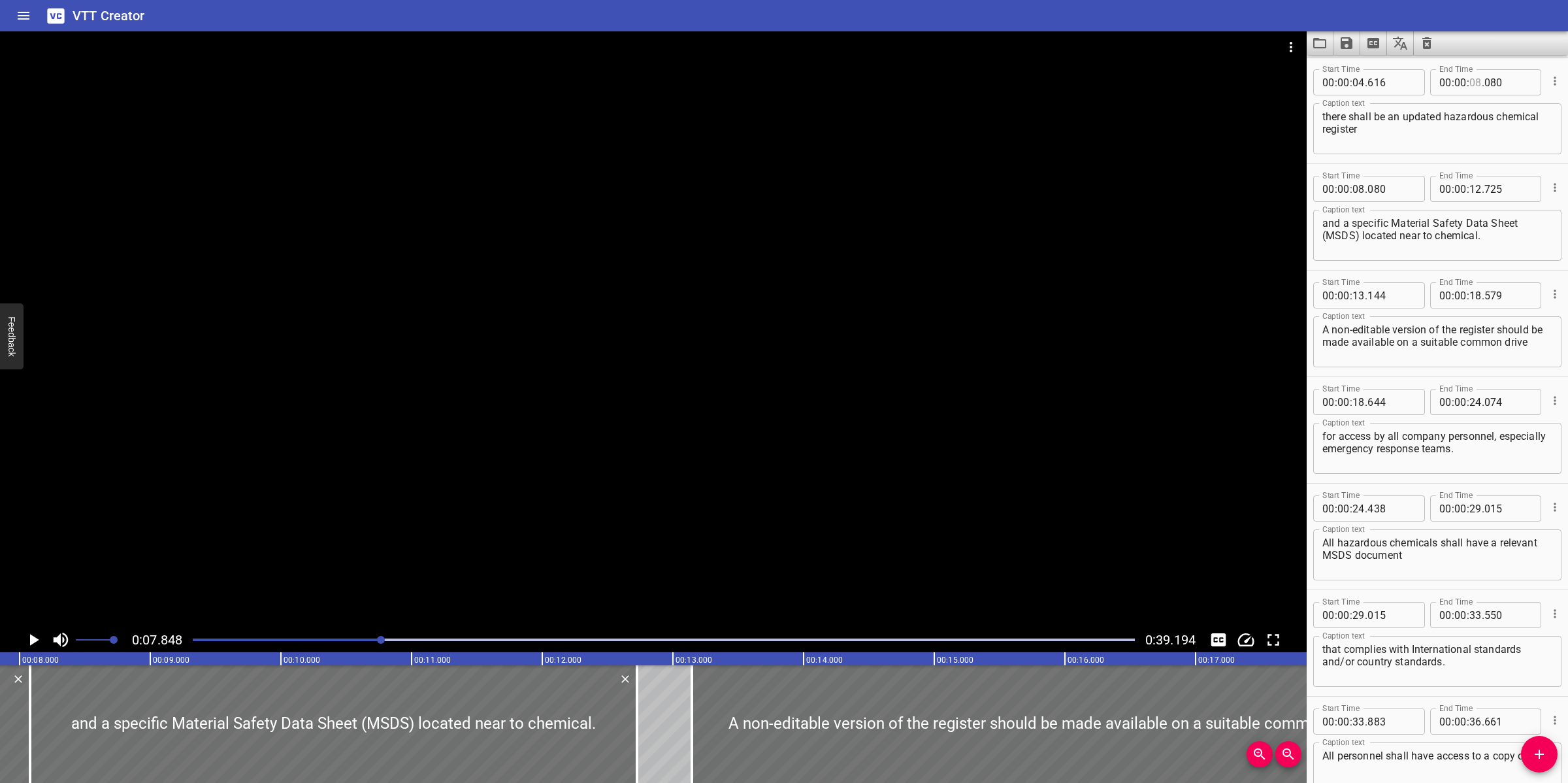
click at [1471, 83] on input "number" at bounding box center [1475, 83] width 12 height 26
type input "07"
type input "848"
click at [1450, 236] on textarea "and a specific Material Safety Data Sheet (MSDS) located near to chemical." at bounding box center [1437, 236] width 230 height 38
click at [1455, 227] on textarea "and a specific Material Safety Data Sheet (MSDS) located near to chemical." at bounding box center [1437, 236] width 230 height 38
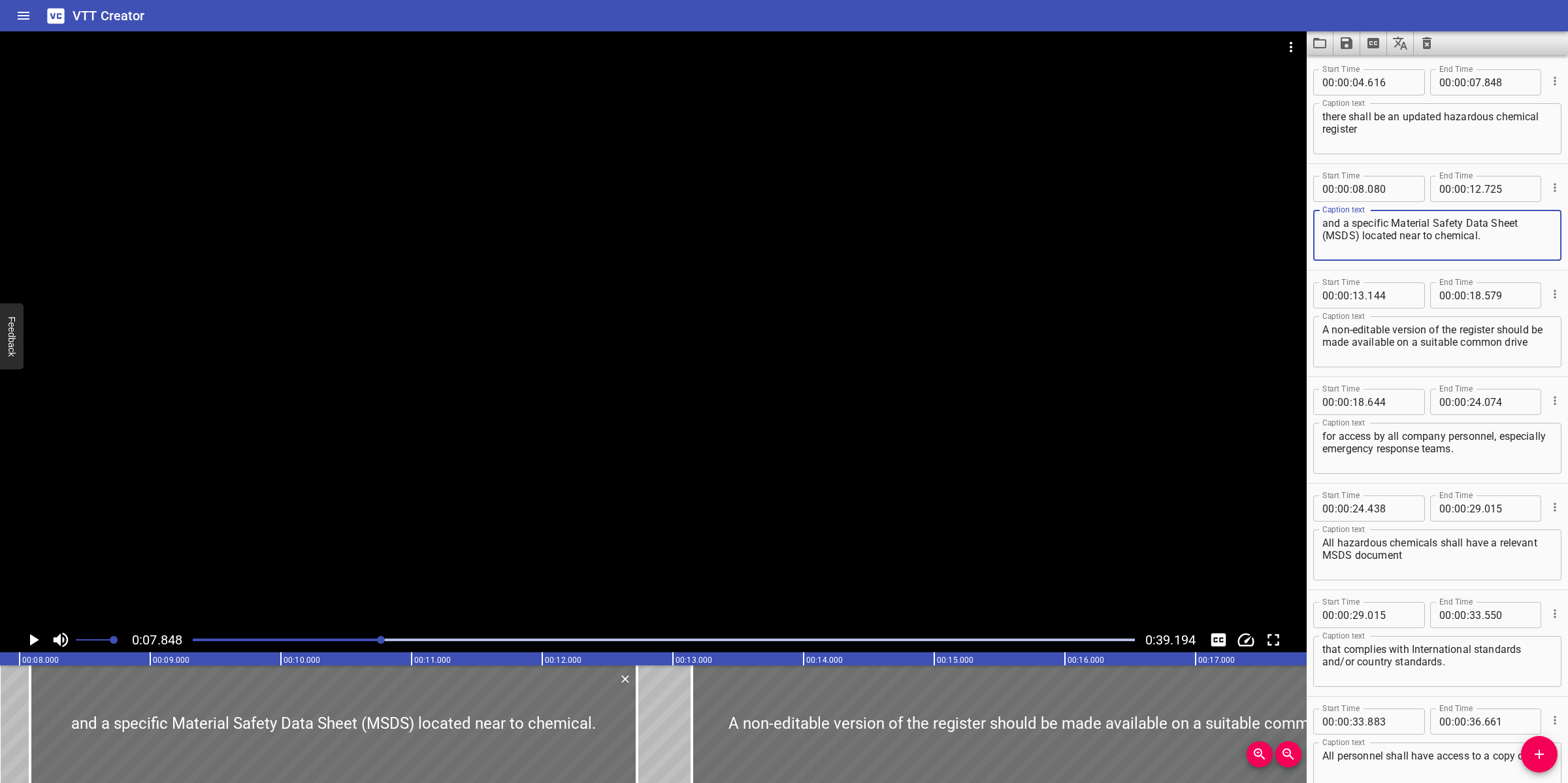
paste textarea "Safety Data Sheet (SDS) located near the"
type textarea "and a specific Safety Data Sheet (SDS) located near the chemical."
click at [719, 386] on div at bounding box center [653, 329] width 1307 height 596
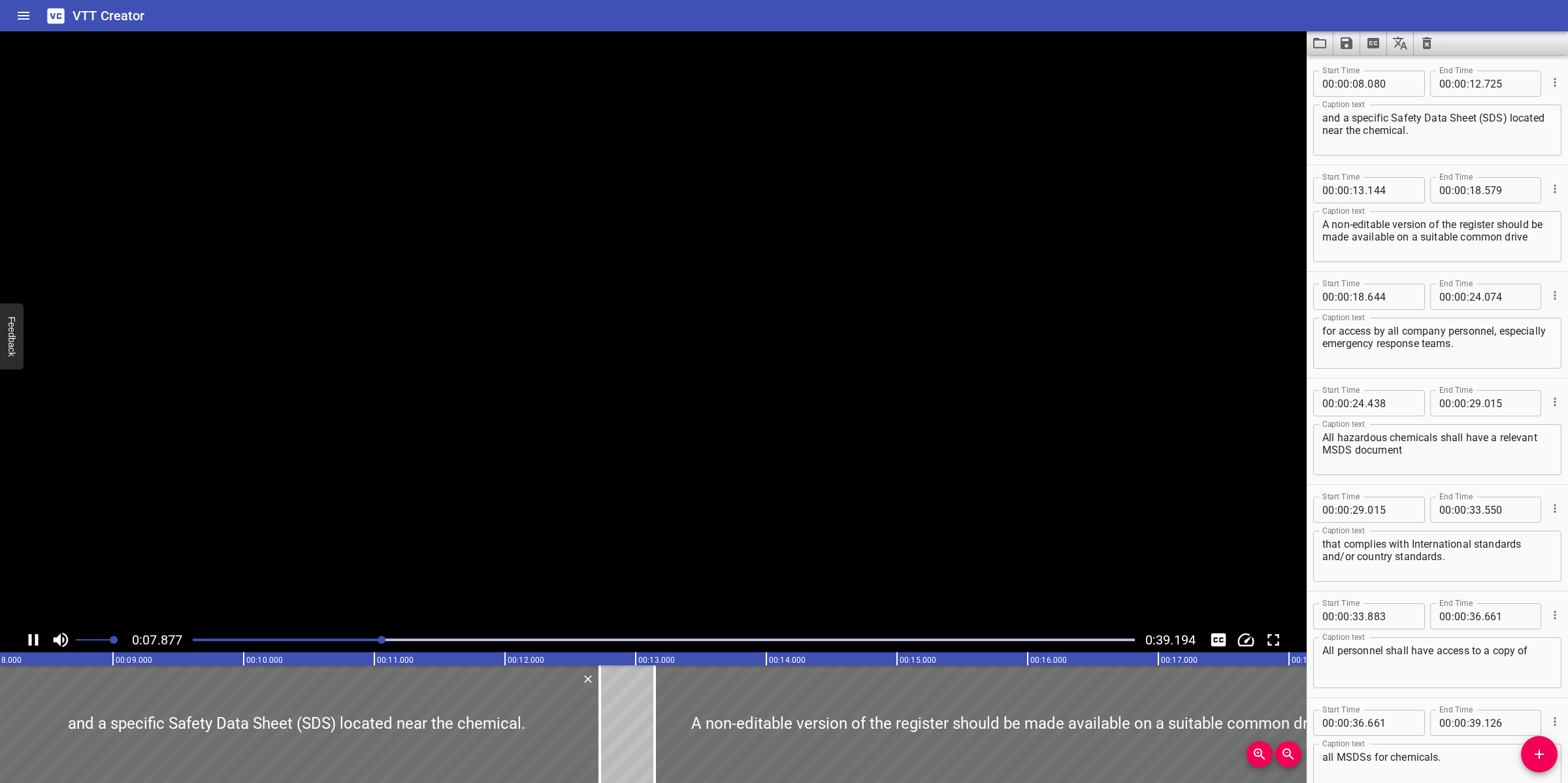
scroll to position [319, 0]
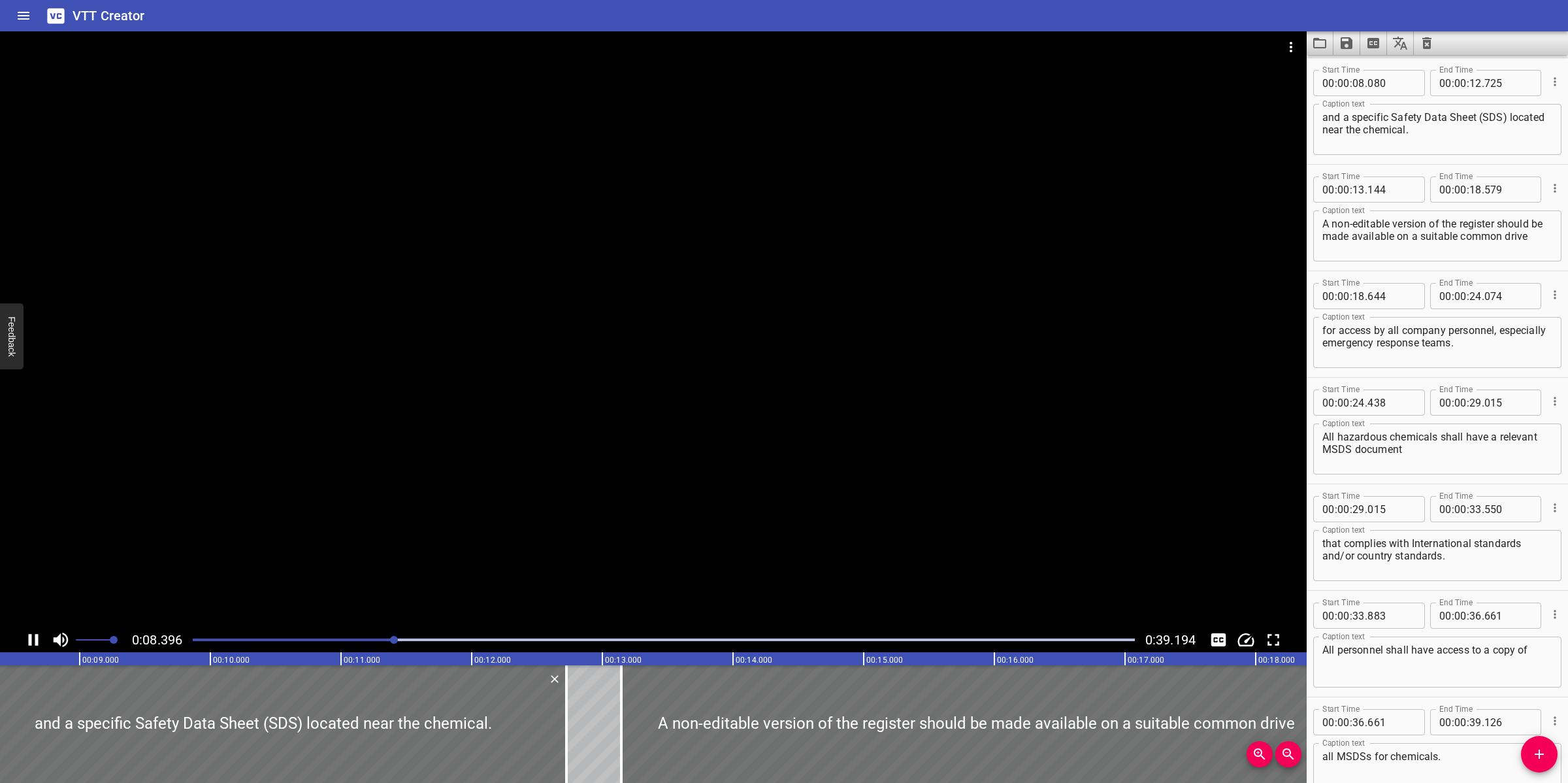
drag, startPoint x: 717, startPoint y: 438, endPoint x: 732, endPoint y: 435, distance: 15.3
click at [717, 438] on div at bounding box center [653, 329] width 1307 height 596
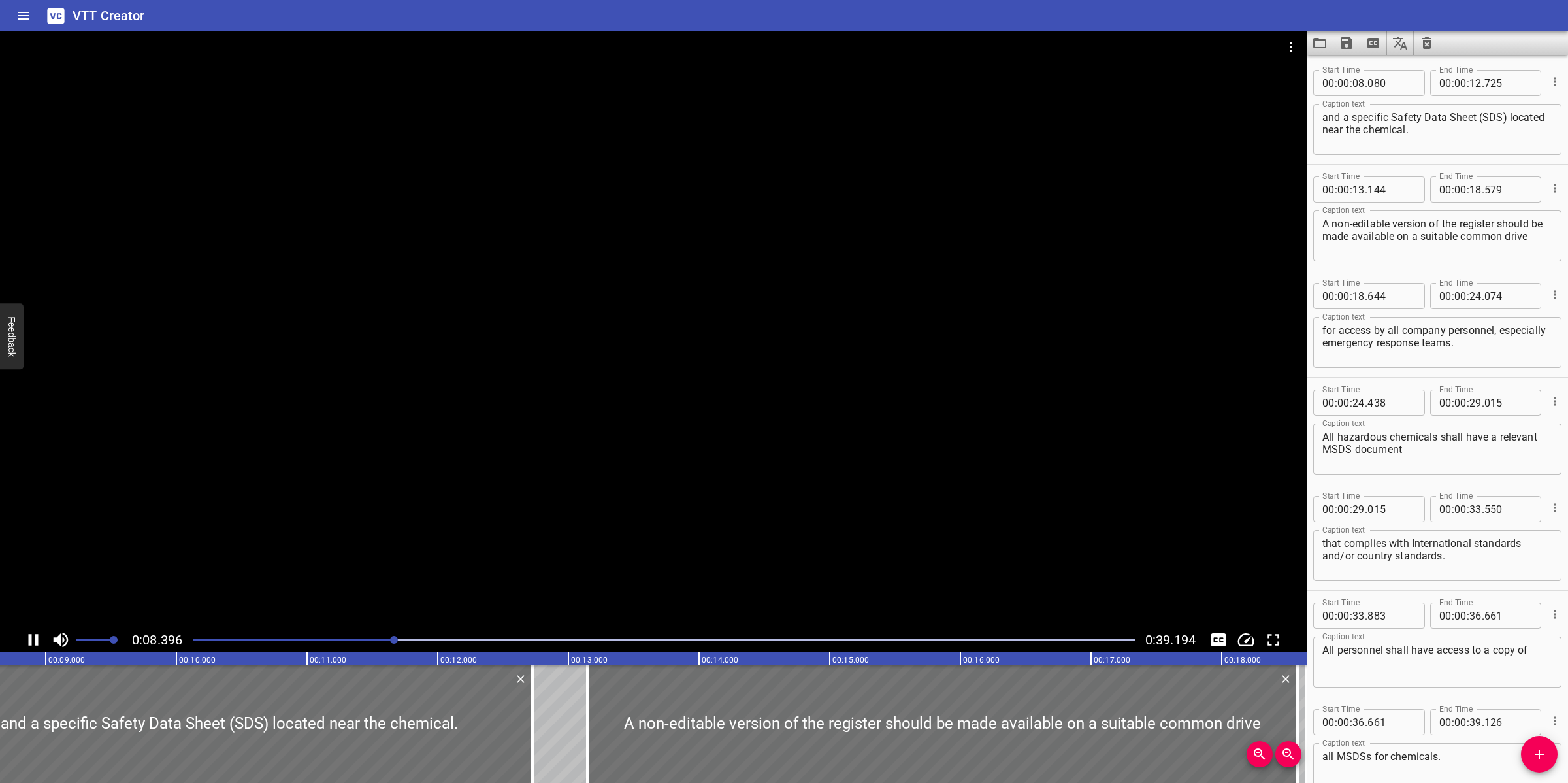
scroll to position [0, 1143]
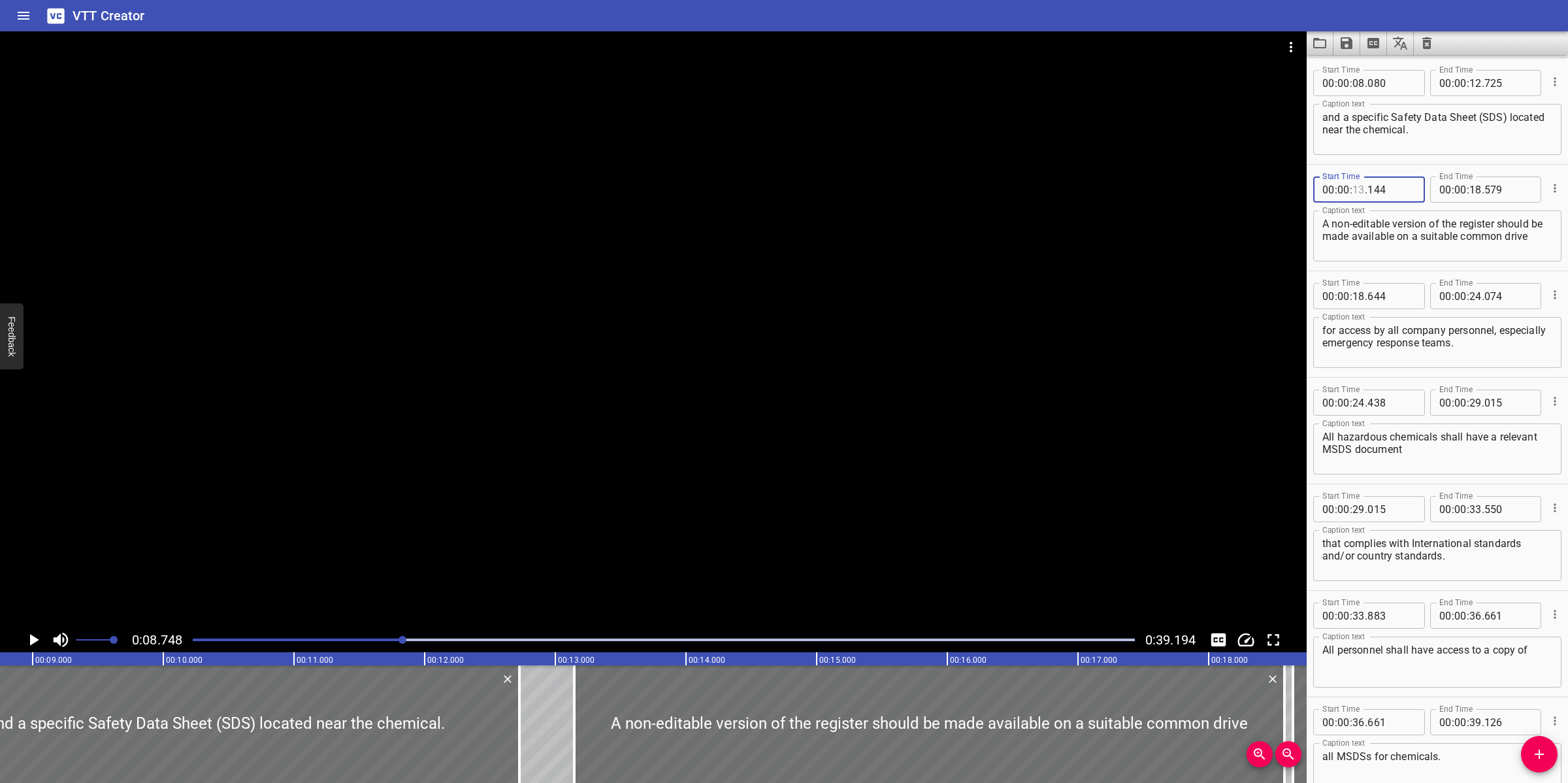
click at [1356, 190] on input "number" at bounding box center [1358, 190] width 12 height 26
type input "27"
type input "025"
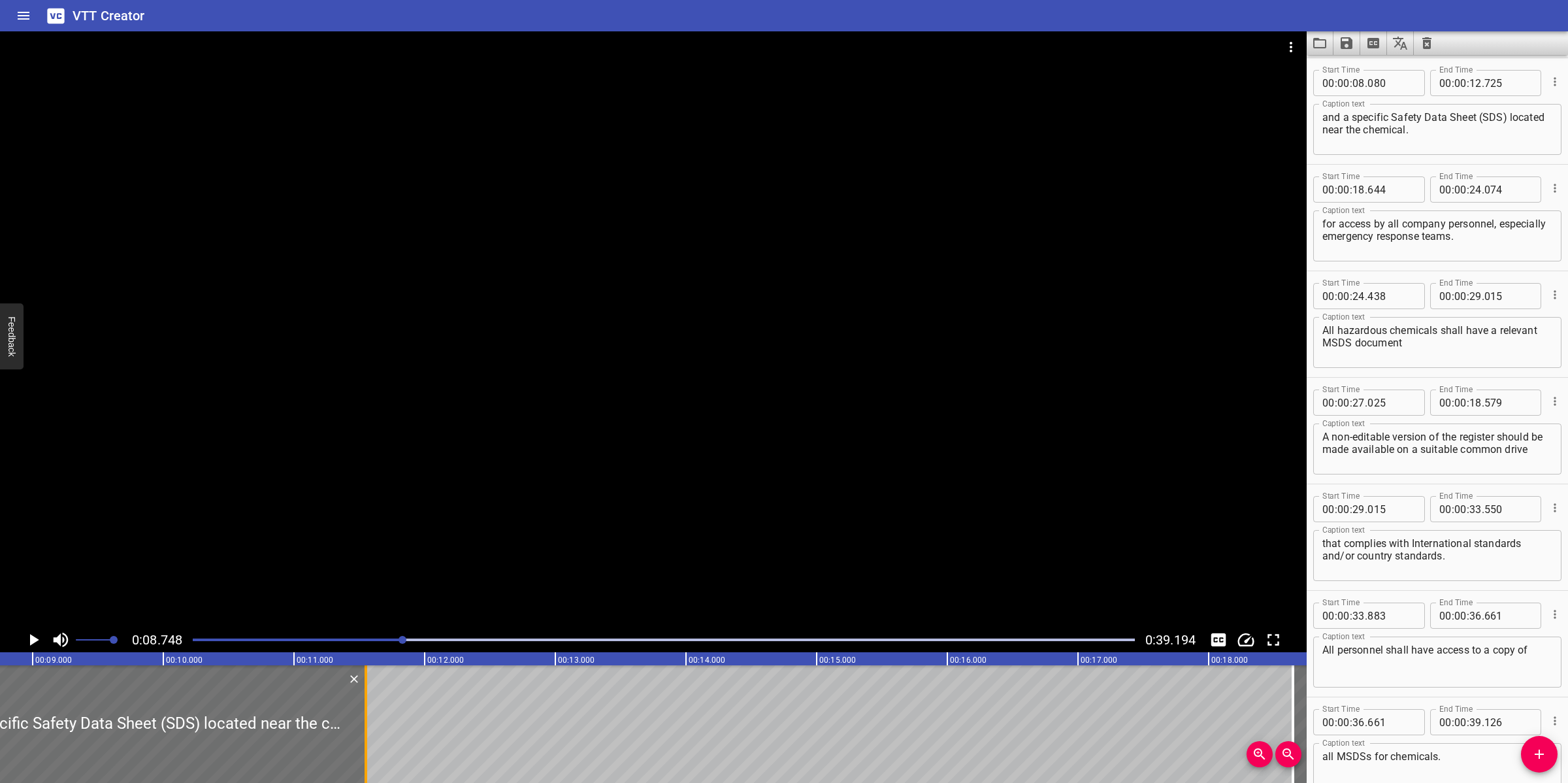
drag, startPoint x: 523, startPoint y: 706, endPoint x: 369, endPoint y: 713, distance: 154.2
click at [369, 713] on div at bounding box center [366, 724] width 13 height 117
type input "11"
type input "550"
click at [211, 635] on div at bounding box center [664, 639] width 958 height 18
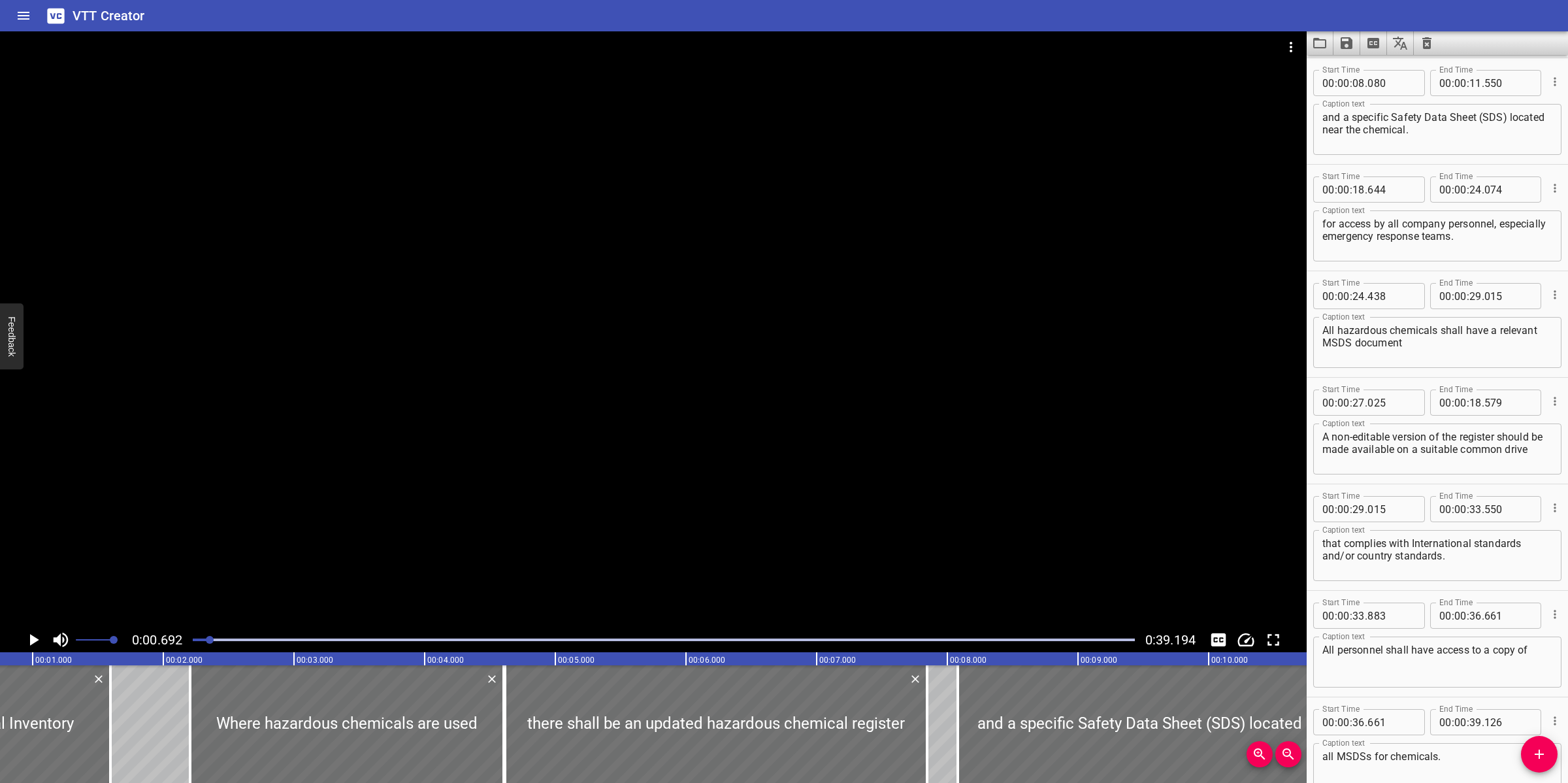
scroll to position [0, 90]
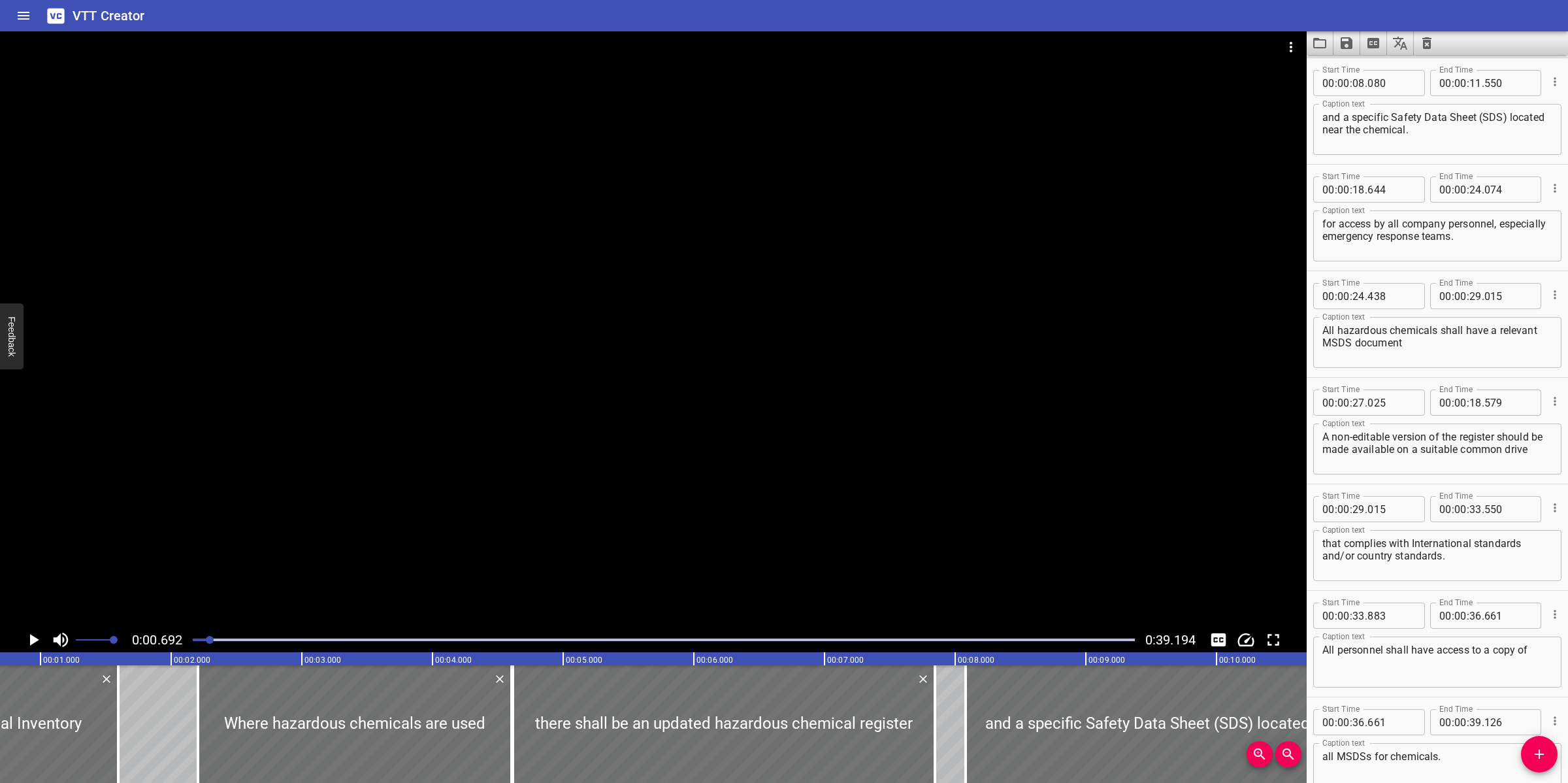
click at [720, 446] on div at bounding box center [653, 329] width 1307 height 596
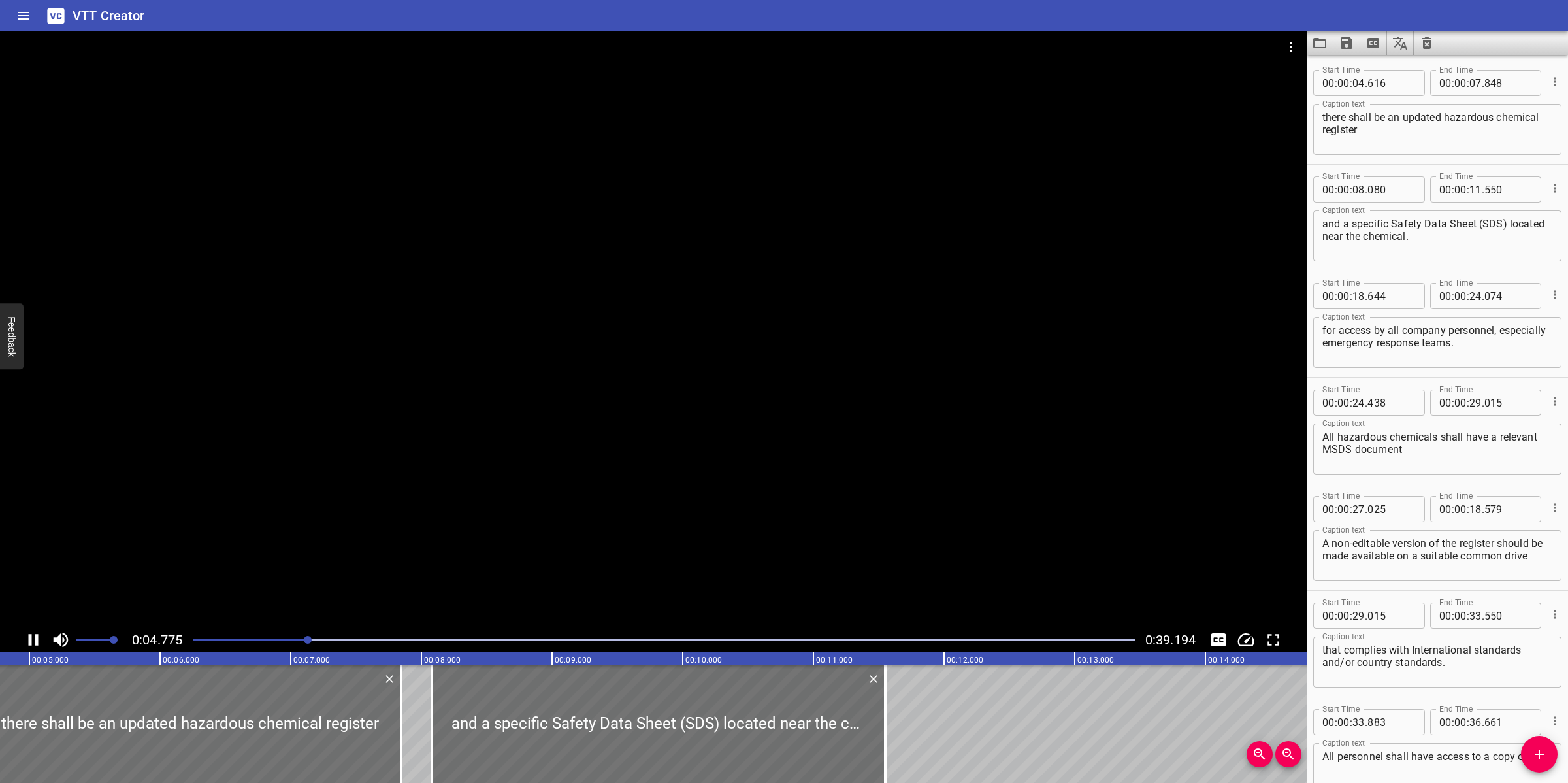
scroll to position [213, 0]
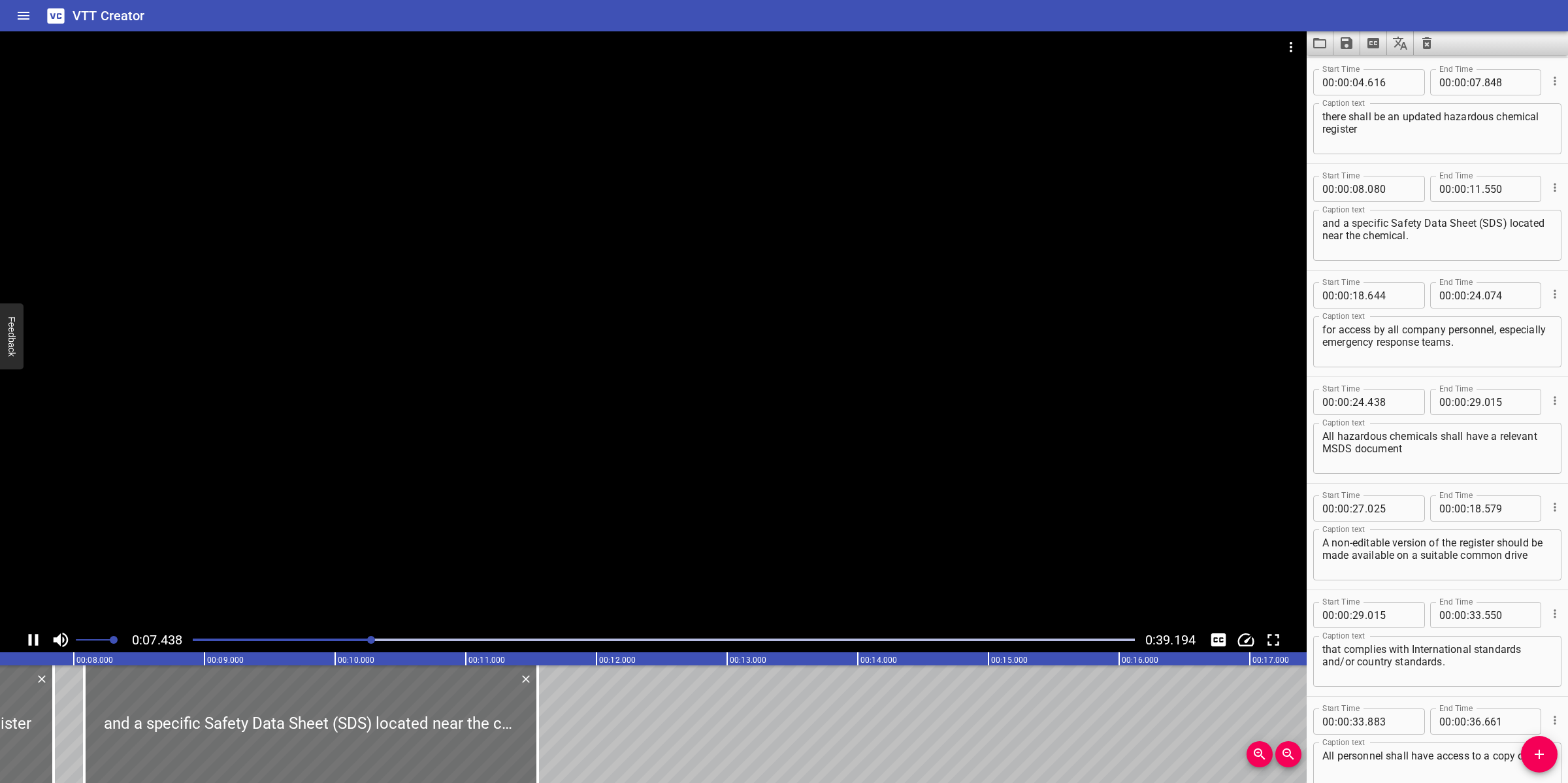
click at [758, 462] on div at bounding box center [653, 329] width 1307 height 596
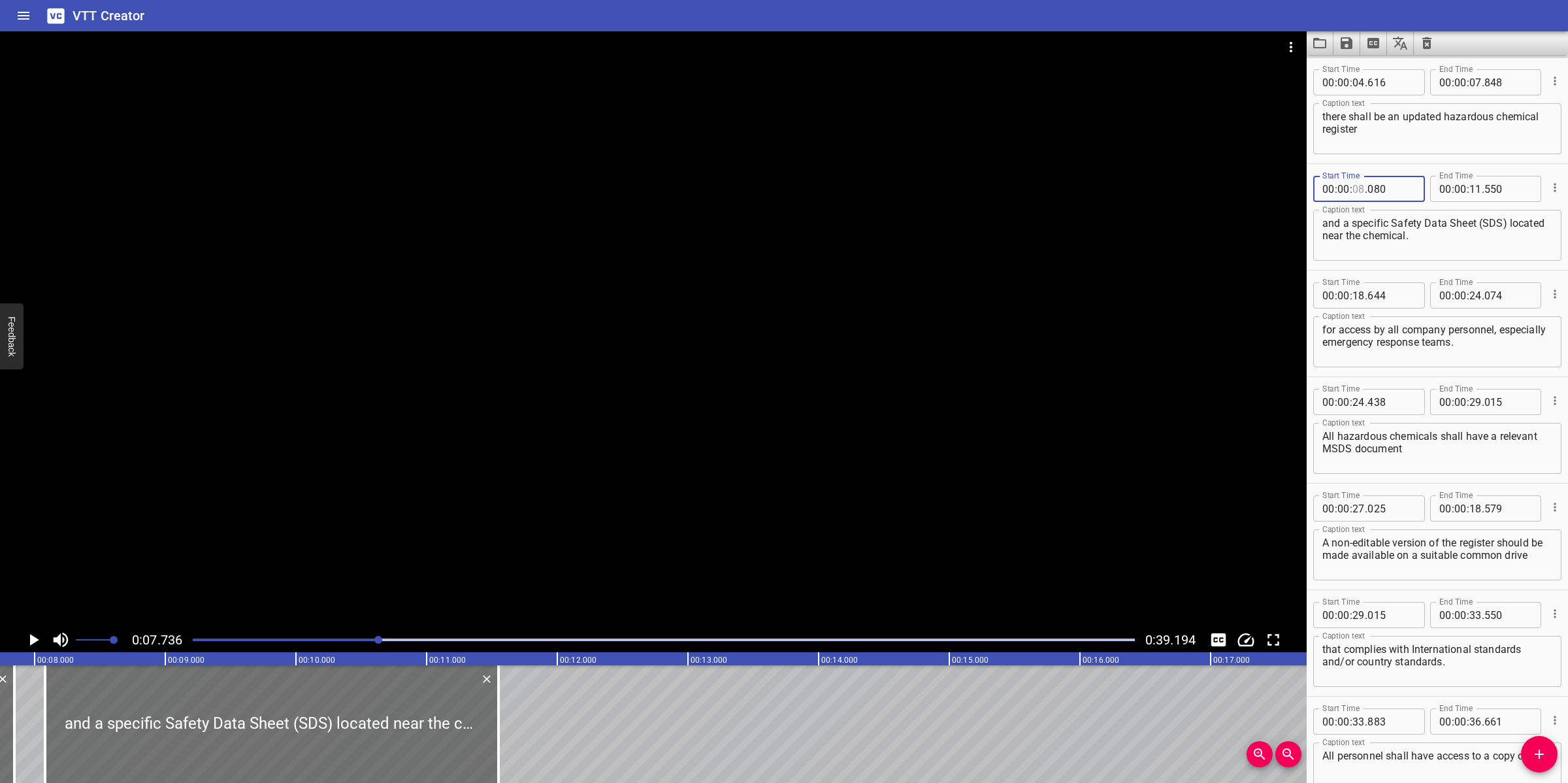
click at [1364, 188] on input "number" at bounding box center [1358, 189] width 12 height 26
type input "08"
click at [1484, 86] on input "number" at bounding box center [1508, 83] width 48 height 26
type input "848"
click at [1357, 196] on input "number" at bounding box center [1358, 189] width 12 height 26
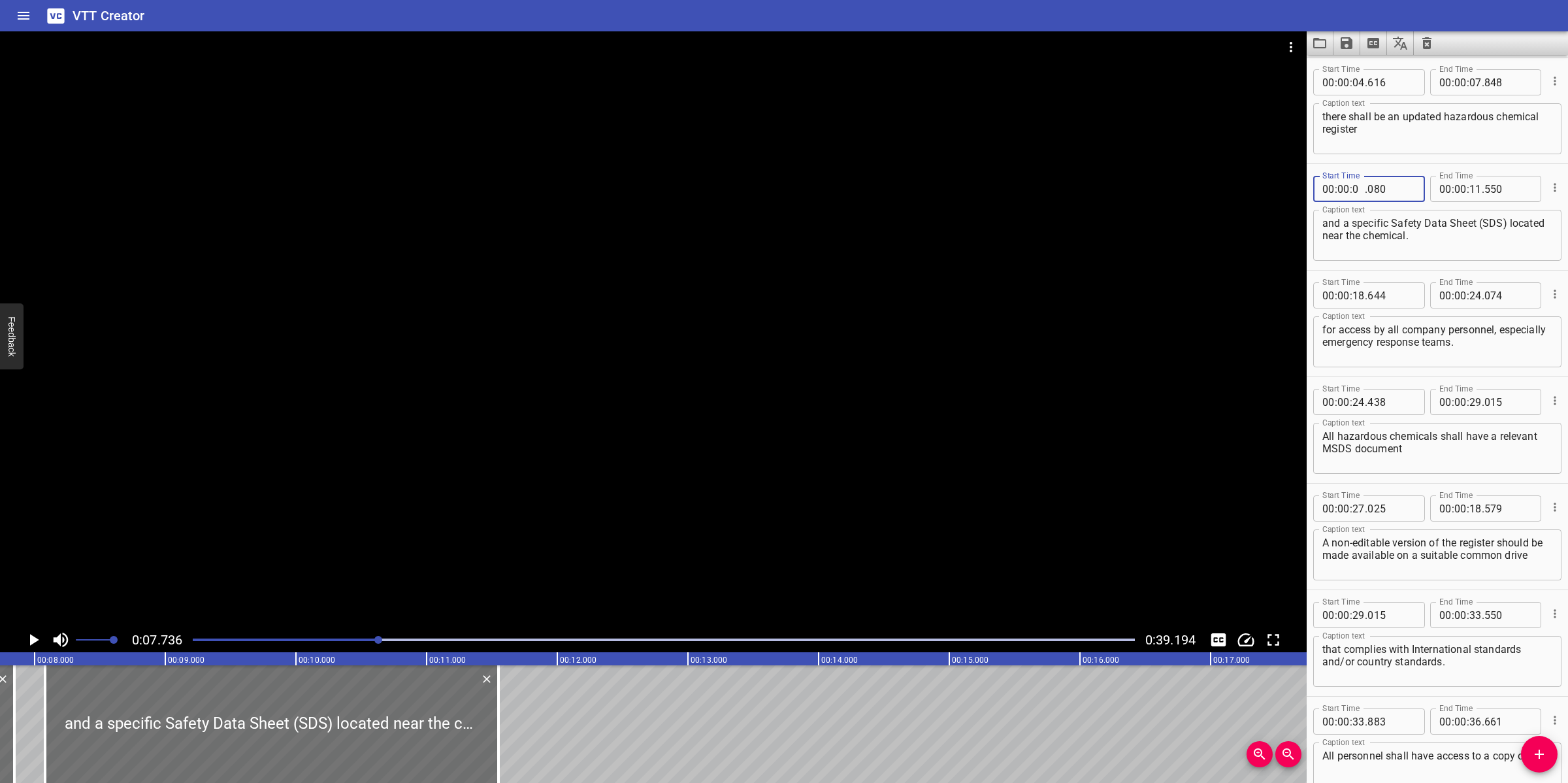
type input "07"
type input "848"
click at [351, 635] on div at bounding box center [664, 639] width 958 height 18
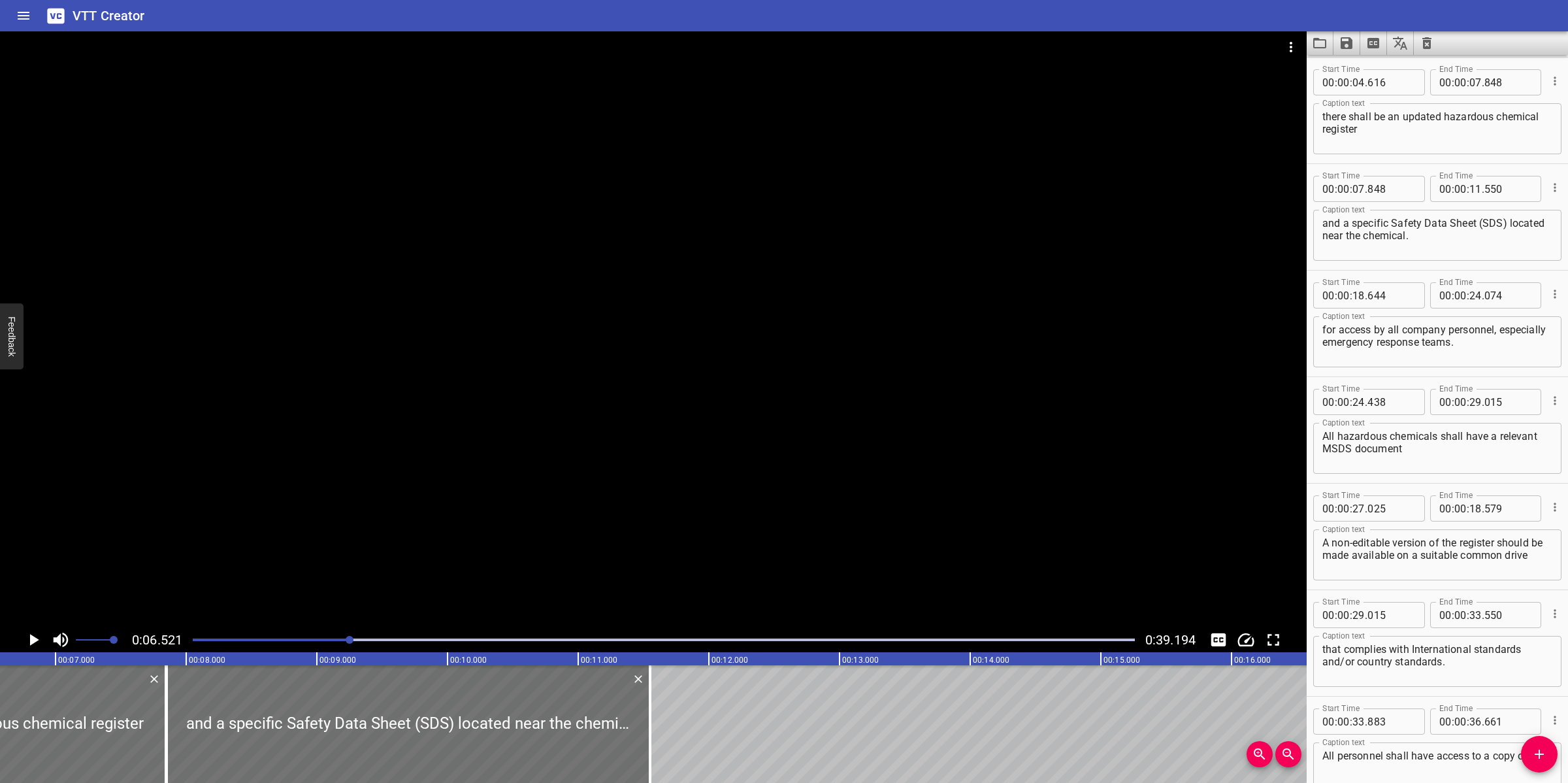
scroll to position [0, 852]
drag, startPoint x: 314, startPoint y: 638, endPoint x: 337, endPoint y: 628, distance: 25.1
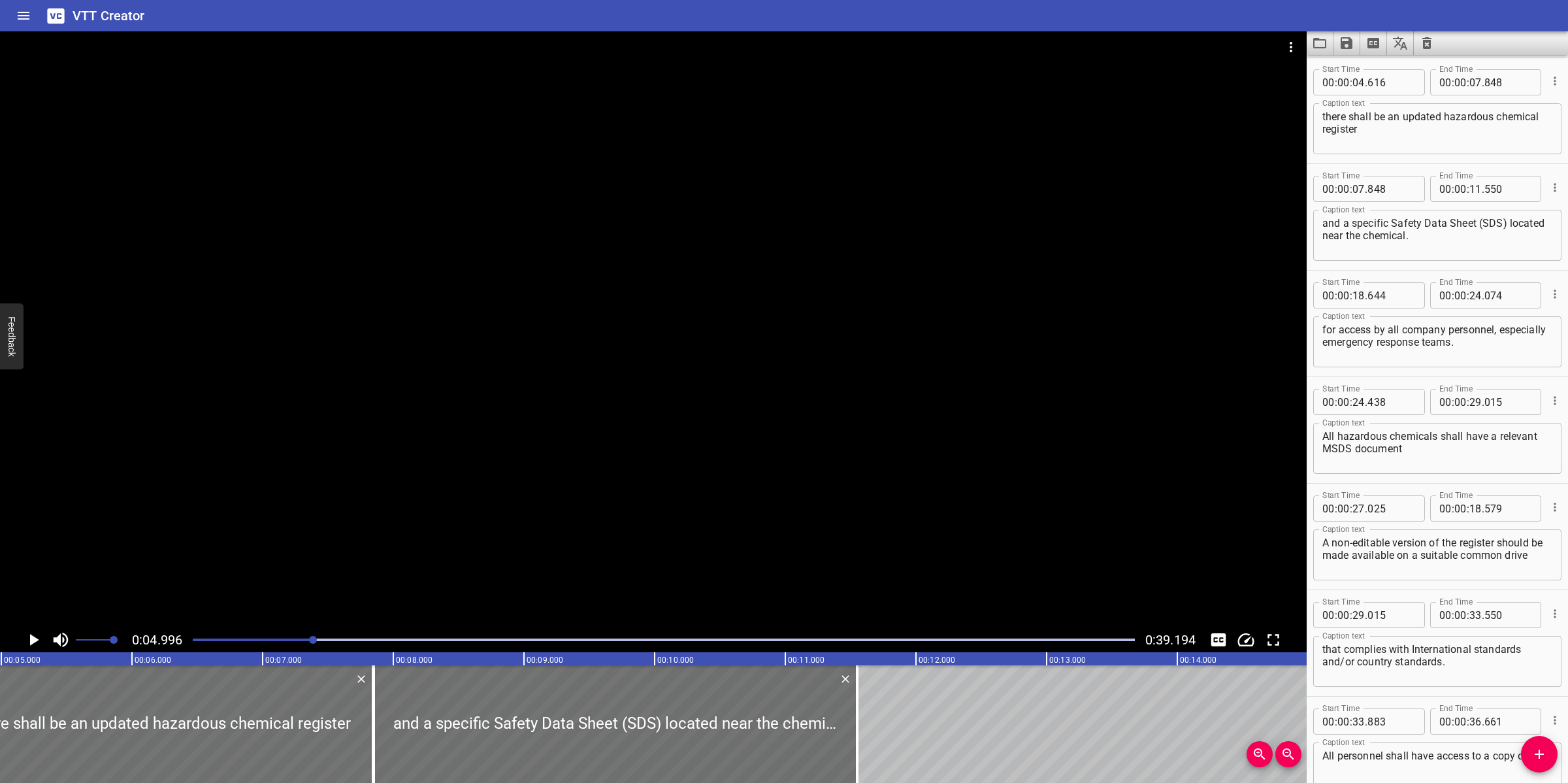
click at [625, 546] on div at bounding box center [653, 329] width 1307 height 596
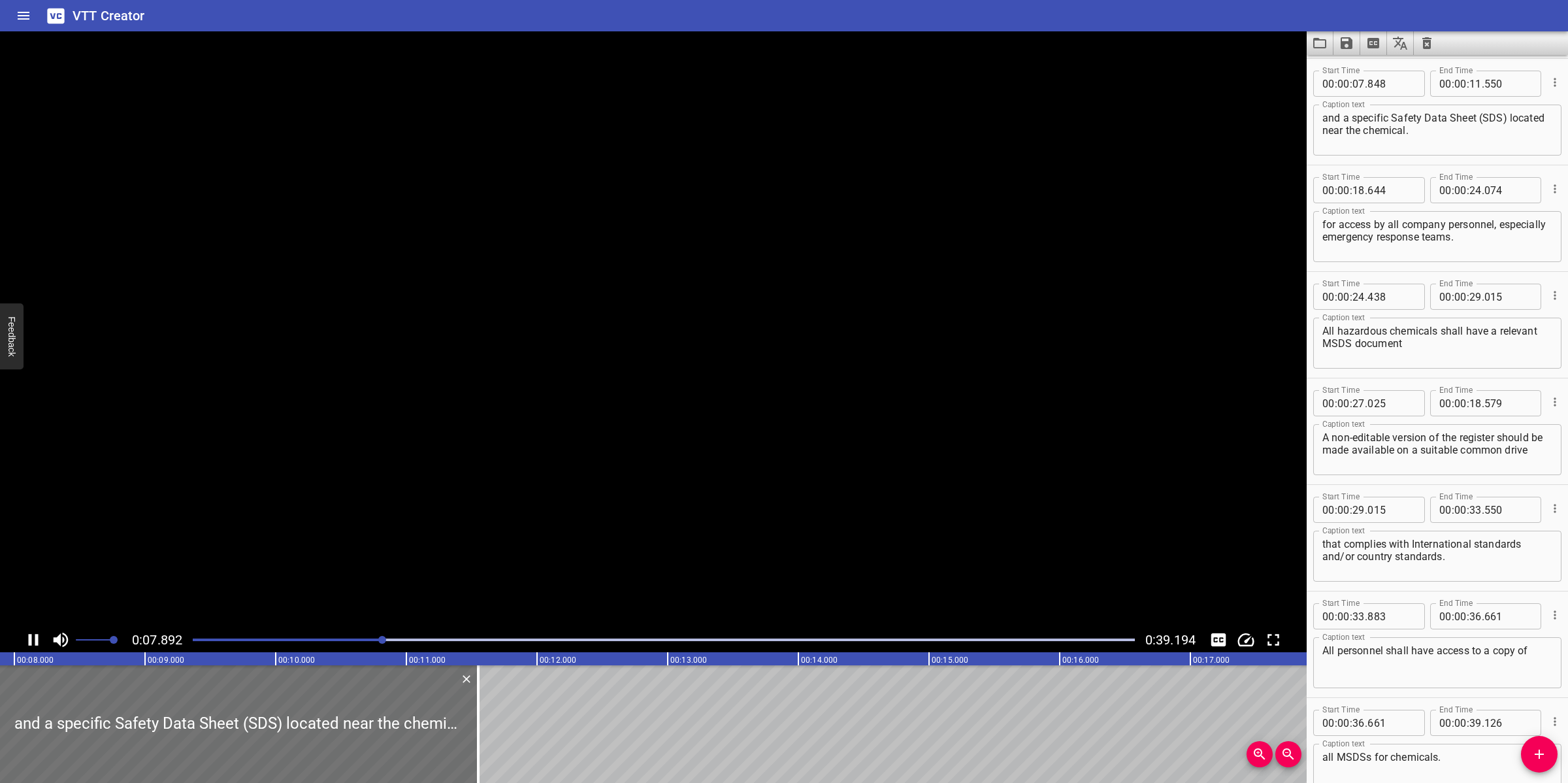
scroll to position [319, 0]
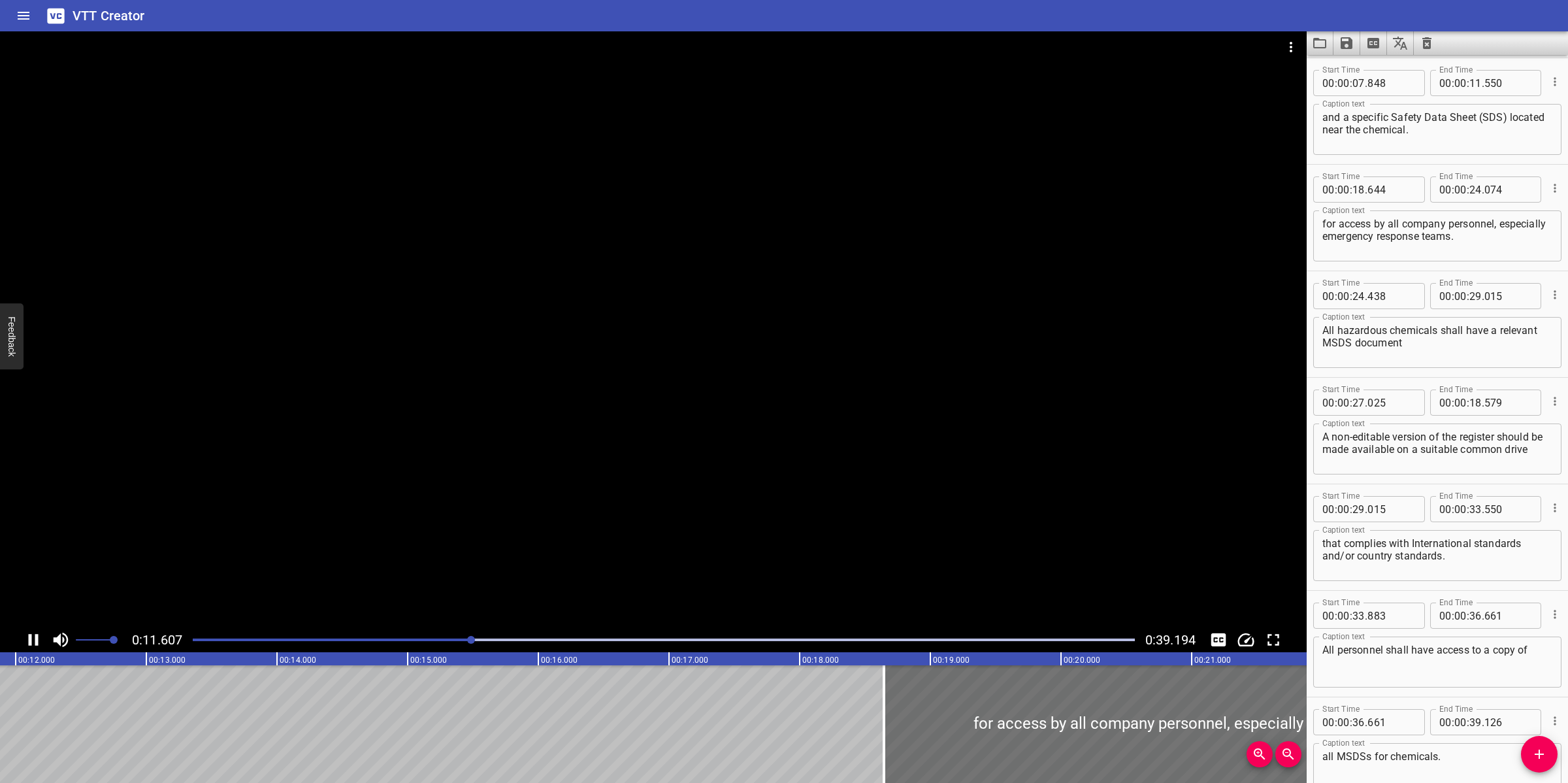
click at [710, 558] on div at bounding box center [653, 329] width 1307 height 596
click at [1532, 753] on icon "Add Cue" at bounding box center [1539, 754] width 16 height 16
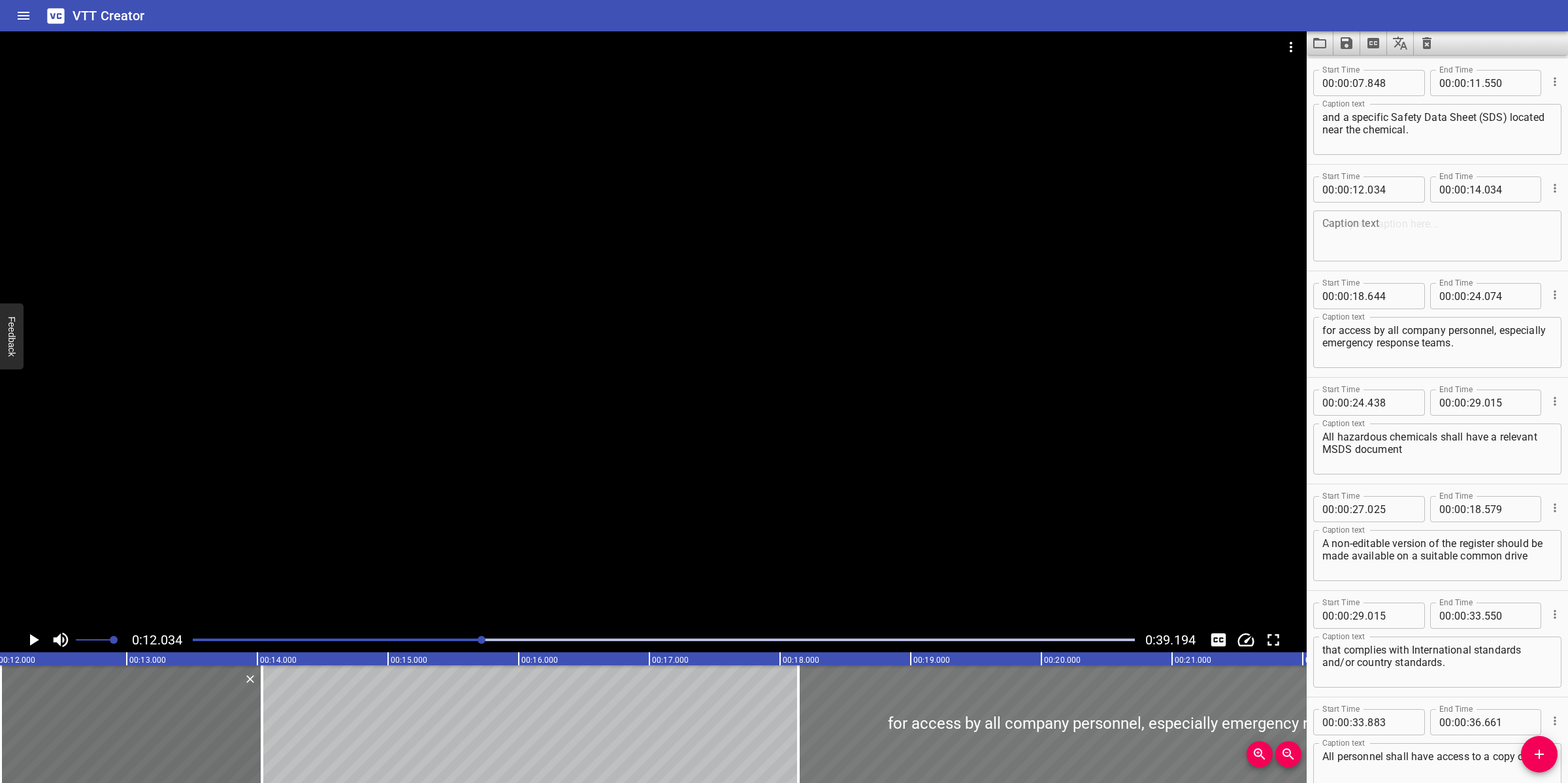
drag, startPoint x: 1204, startPoint y: 713, endPoint x: 975, endPoint y: 713, distance: 229.0
click at [976, 713] on div at bounding box center [1152, 724] width 710 height 117
type input "16"
type input "744"
type input "22"
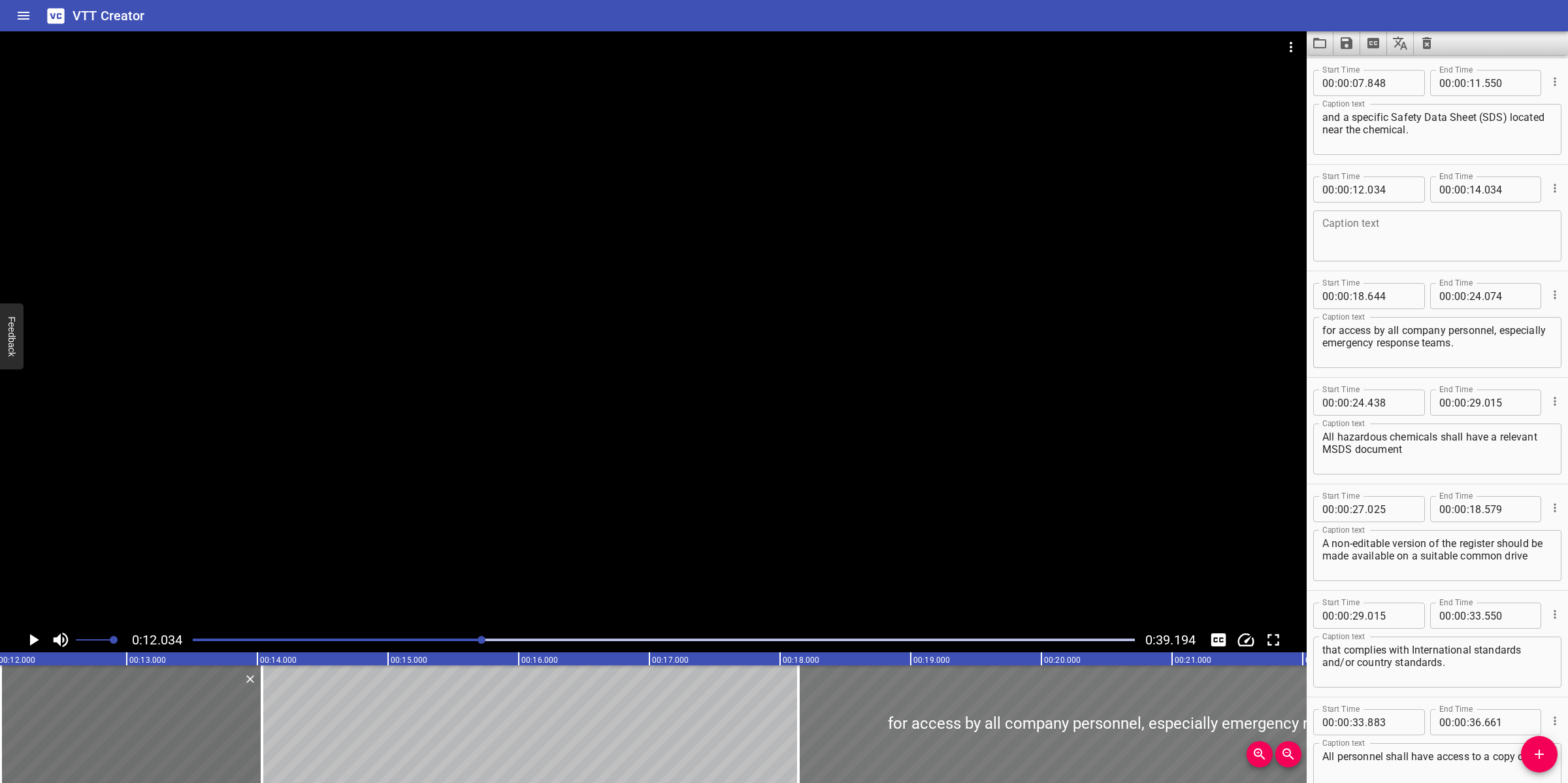
type input "174"
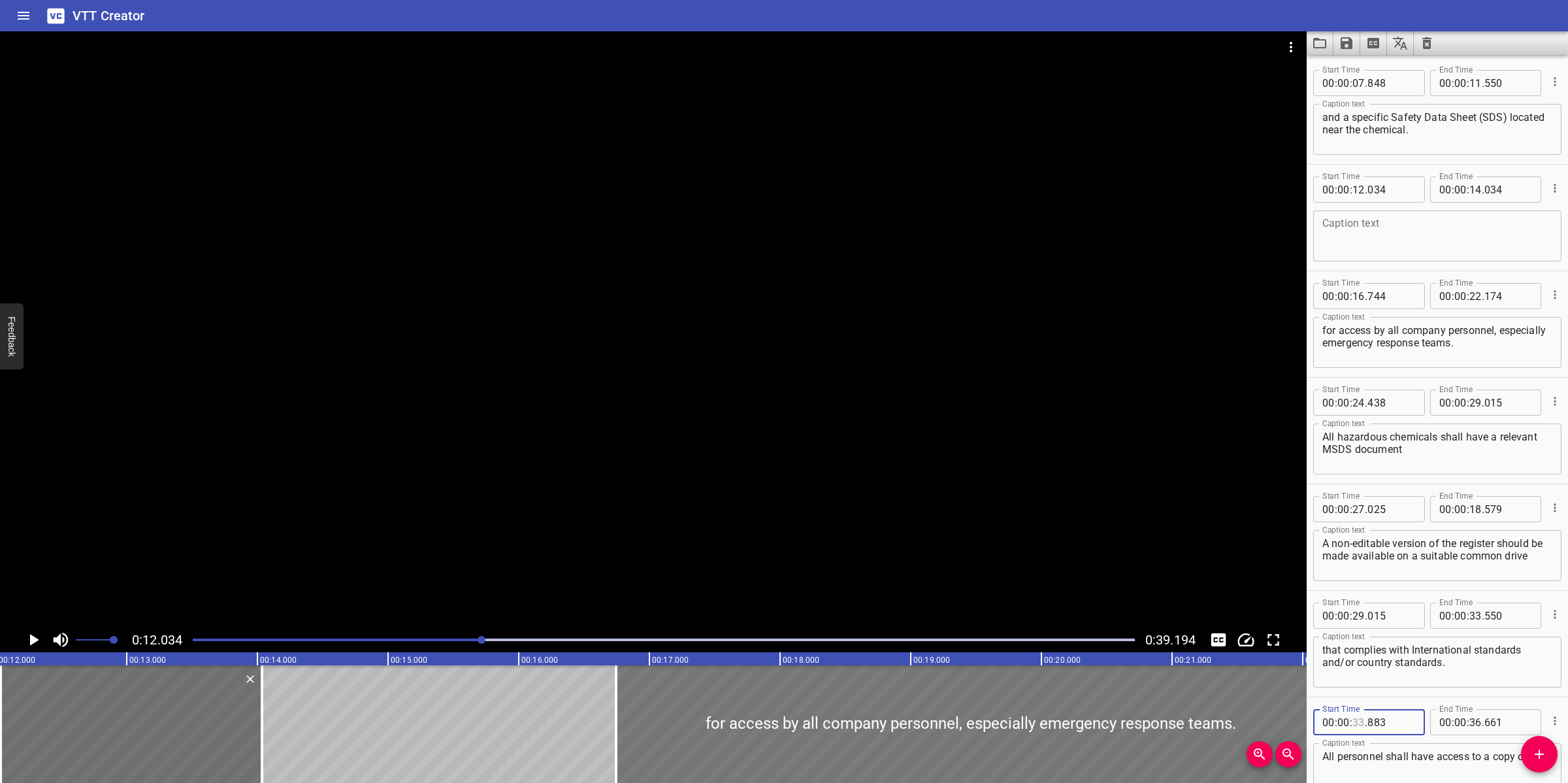
drag, startPoint x: 1237, startPoint y: 708, endPoint x: 1200, endPoint y: 708, distance: 37.0
click at [1200, 708] on main "0:12.034 0:39.194 00:00.000 00:01.000 00:02.000 00:03.000 00:04.000 00:05.000 0…" at bounding box center [784, 406] width 1568 height 751
type input "33"
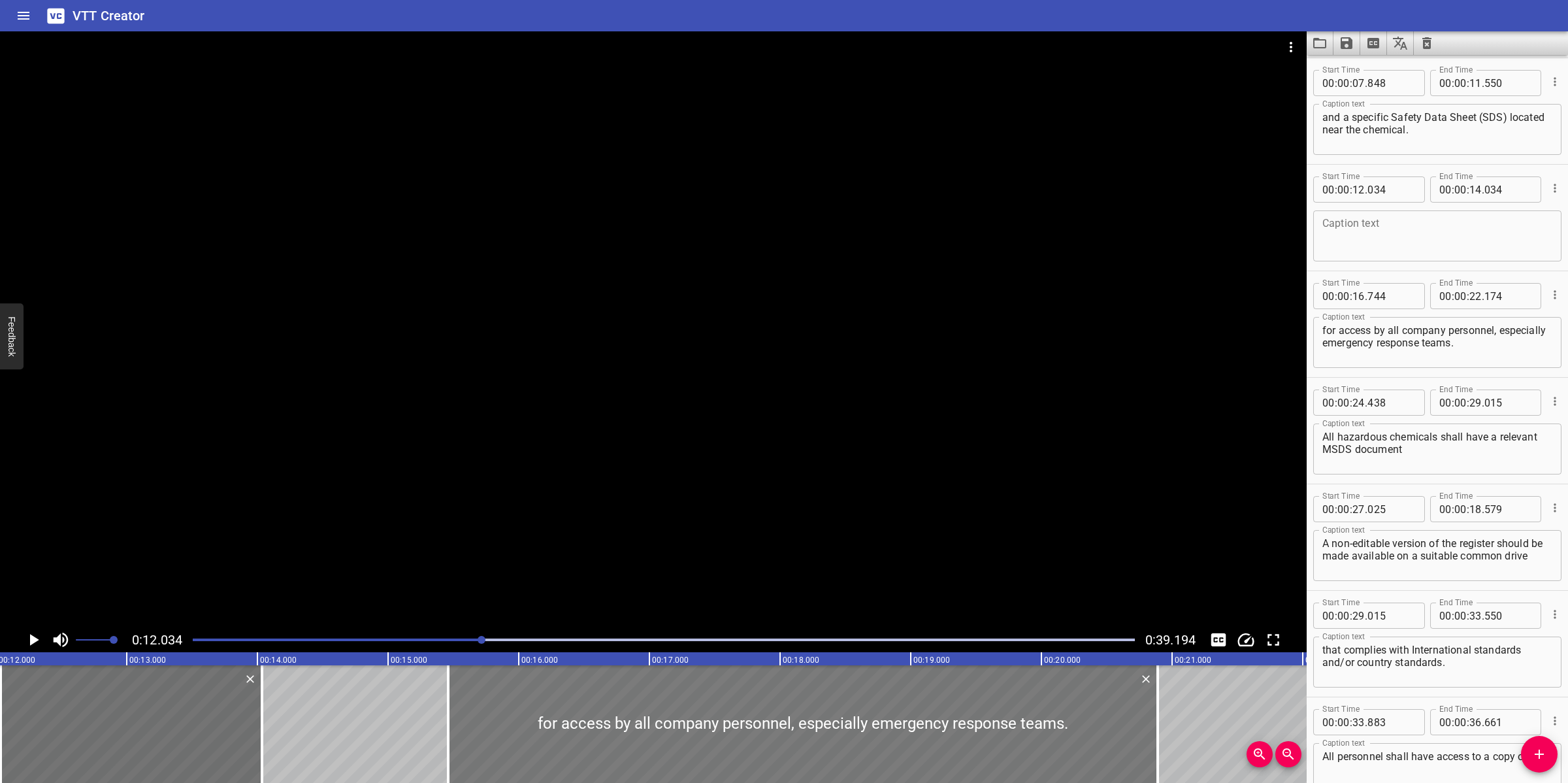
drag, startPoint x: 1099, startPoint y: 713, endPoint x: 980, endPoint y: 713, distance: 119.0
click at [980, 713] on div at bounding box center [803, 724] width 710 height 117
type input "14"
type input "809"
type input "20"
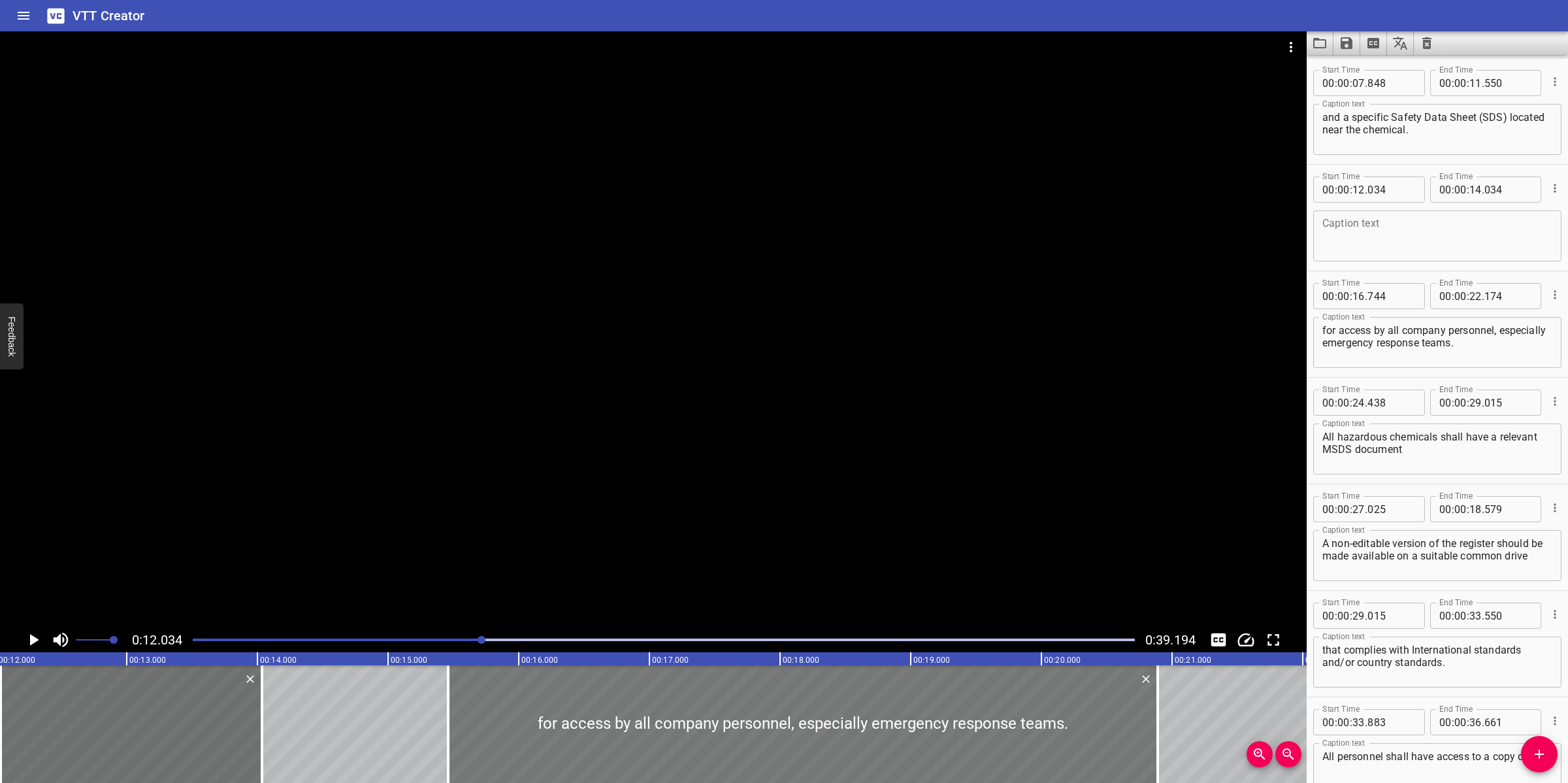
type input "239"
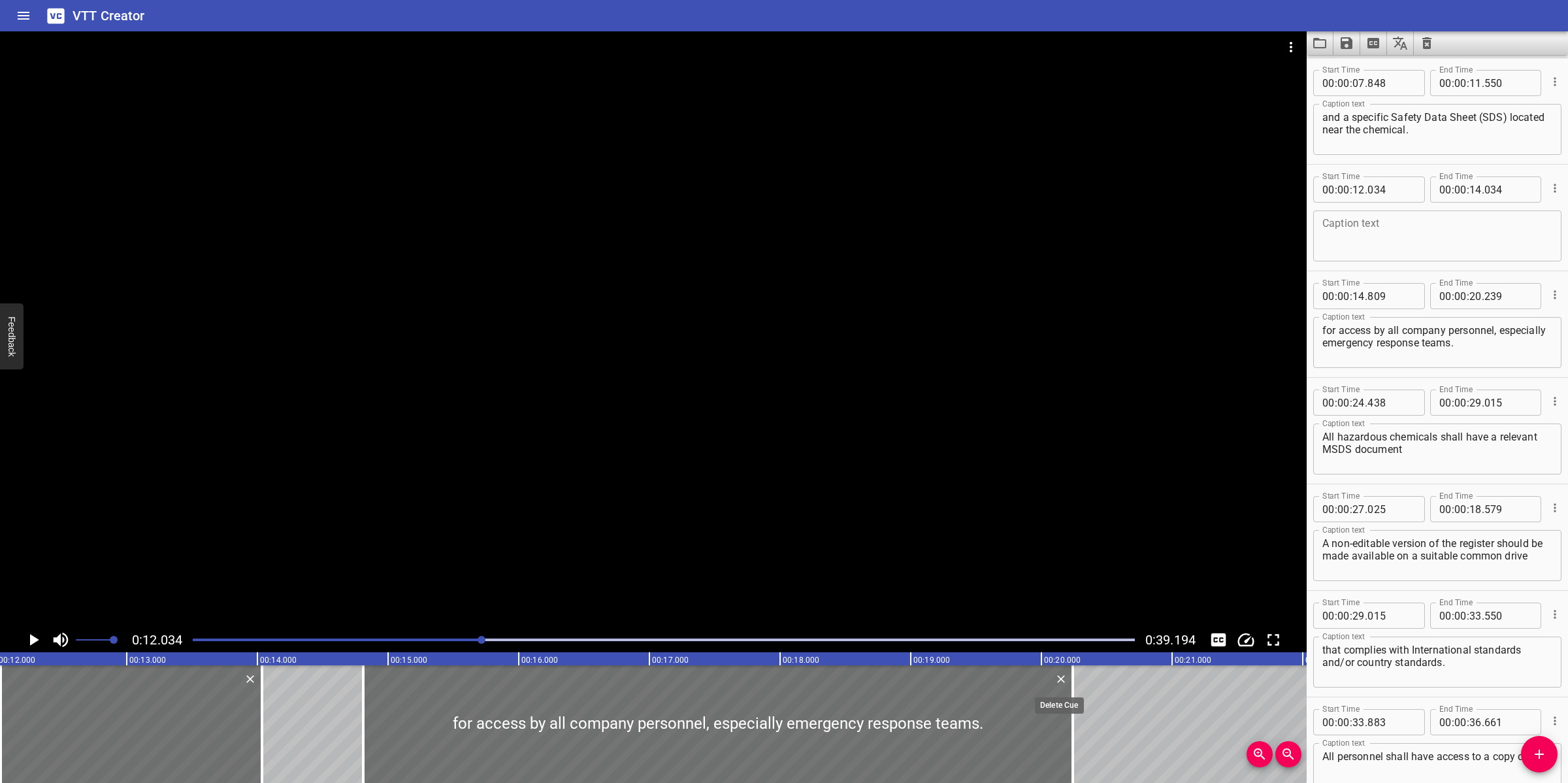
click at [1060, 673] on icon "Delete" at bounding box center [1061, 679] width 13 height 13
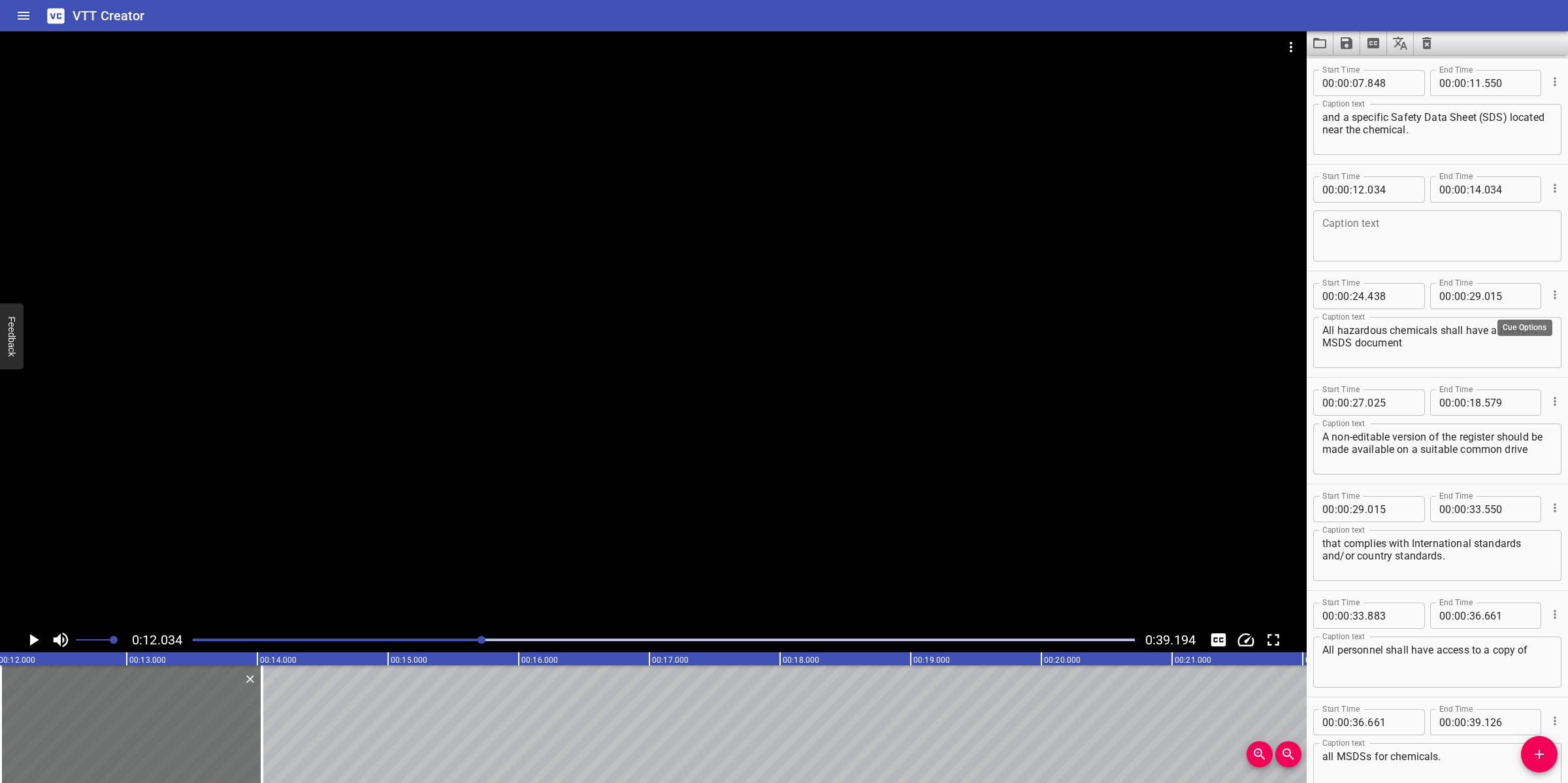
click at [1548, 299] on icon "Cue Options" at bounding box center [1555, 295] width 13 height 13
click at [1471, 321] on li "Delete Cue" at bounding box center [1500, 317] width 114 height 23
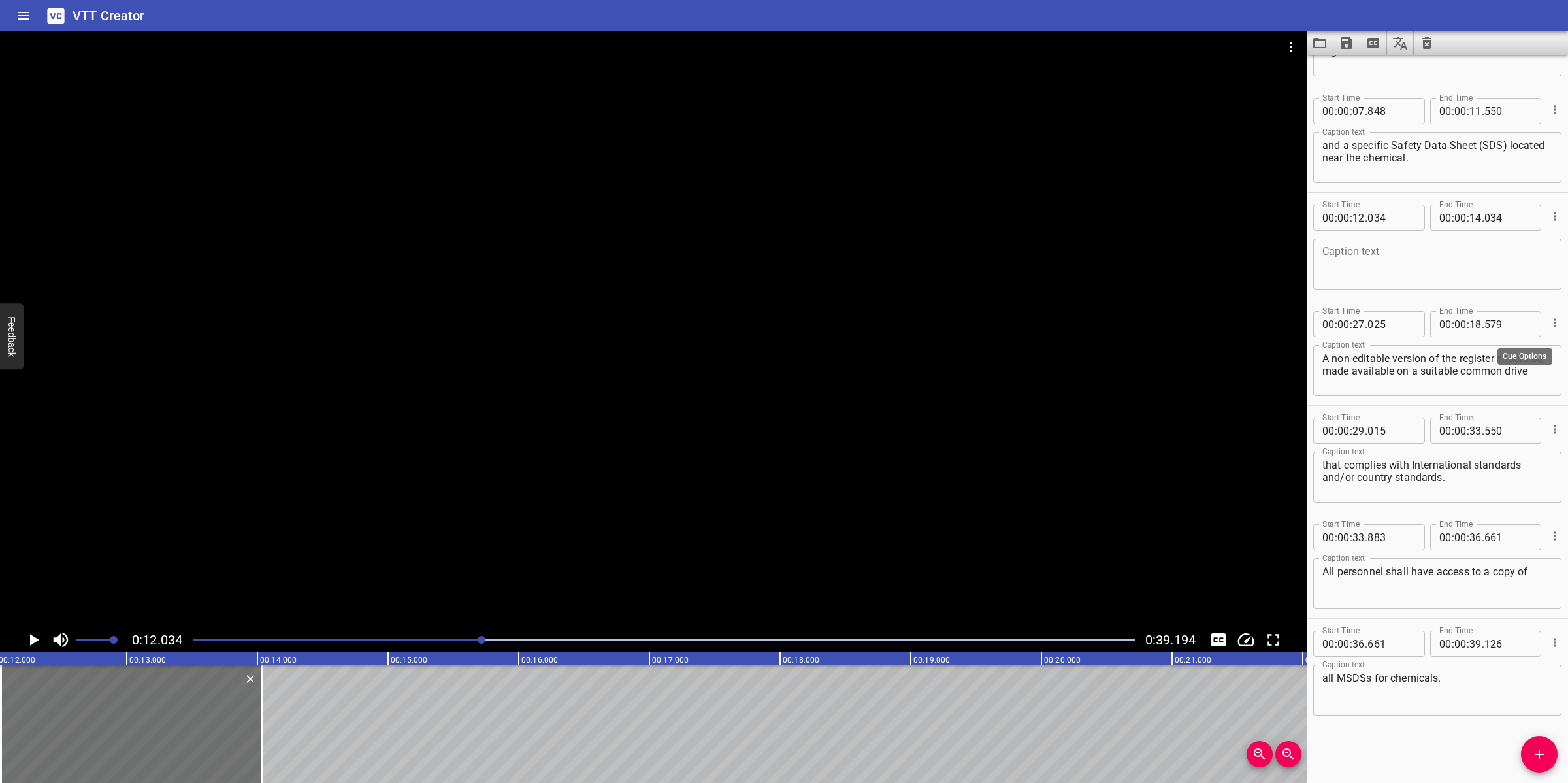
click at [1548, 321] on icon "Cue Options" at bounding box center [1555, 322] width 13 height 13
click at [1477, 351] on li "Delete Cue" at bounding box center [1500, 345] width 114 height 23
click at [1423, 359] on textarea at bounding box center [1437, 371] width 230 height 38
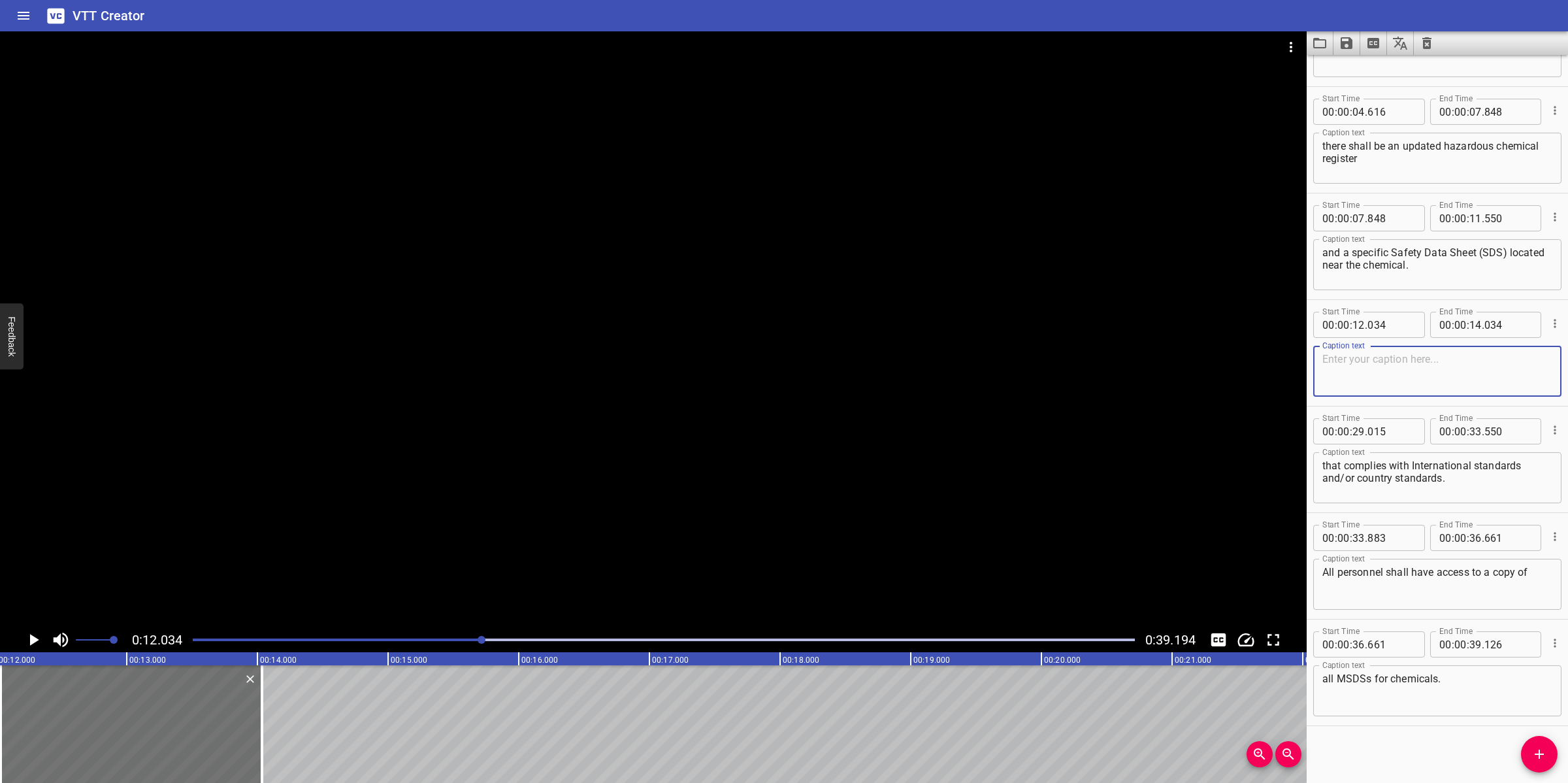
paste textarea "A non-editable version of the register should be made available on a suitable c…"
click at [608, 401] on div at bounding box center [653, 329] width 1307 height 596
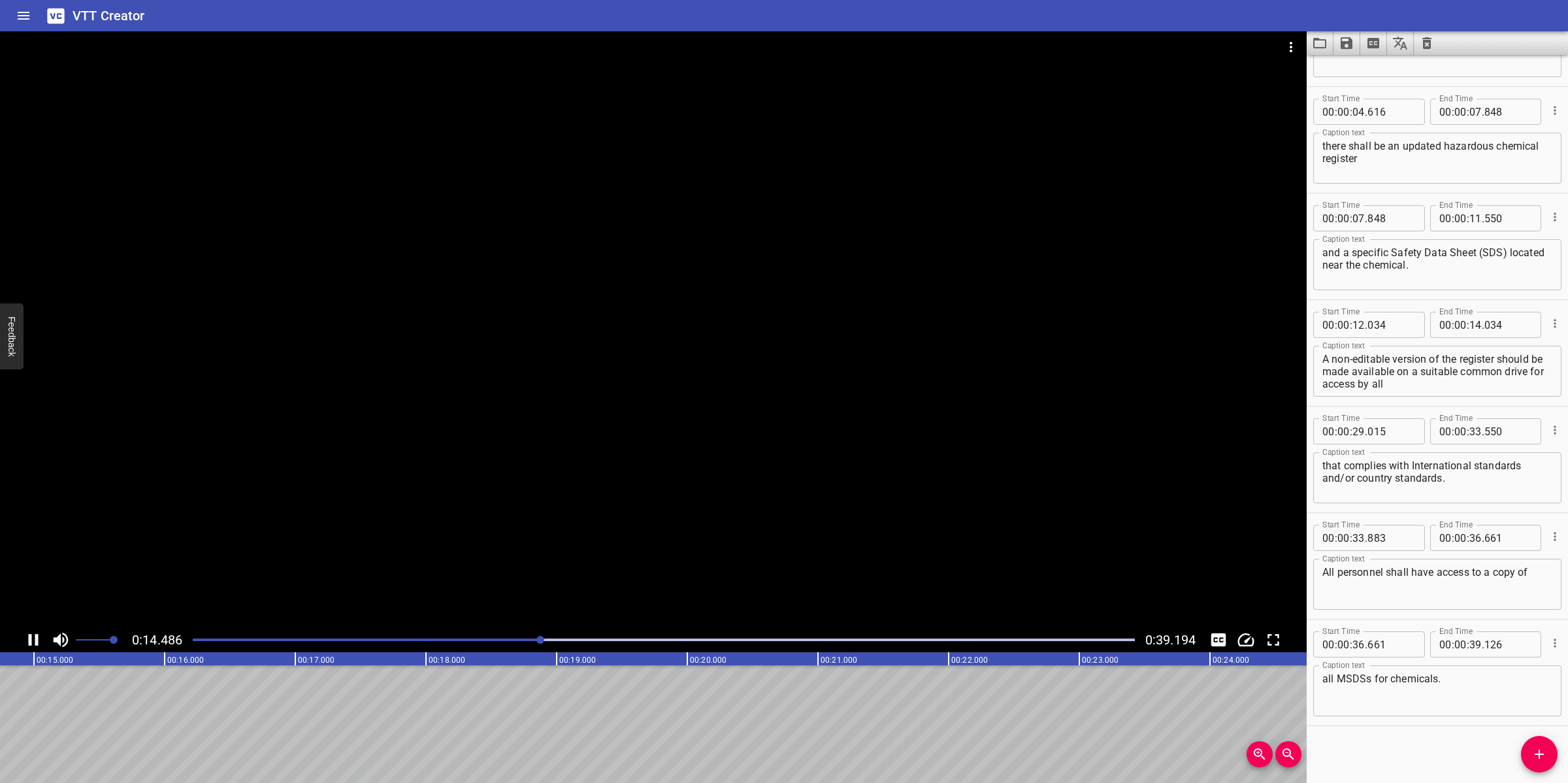
click at [717, 503] on div at bounding box center [653, 329] width 1307 height 596
click at [1435, 367] on textarea "A non-editable version of the register should be made available on a suitable c…" at bounding box center [1437, 371] width 230 height 38
drag, startPoint x: 1500, startPoint y: 357, endPoint x: 1507, endPoint y: 385, distance: 28.9
click at [1507, 385] on textarea "A non-editable version of the register should be made available on a suitable c…" at bounding box center [1437, 371] width 230 height 38
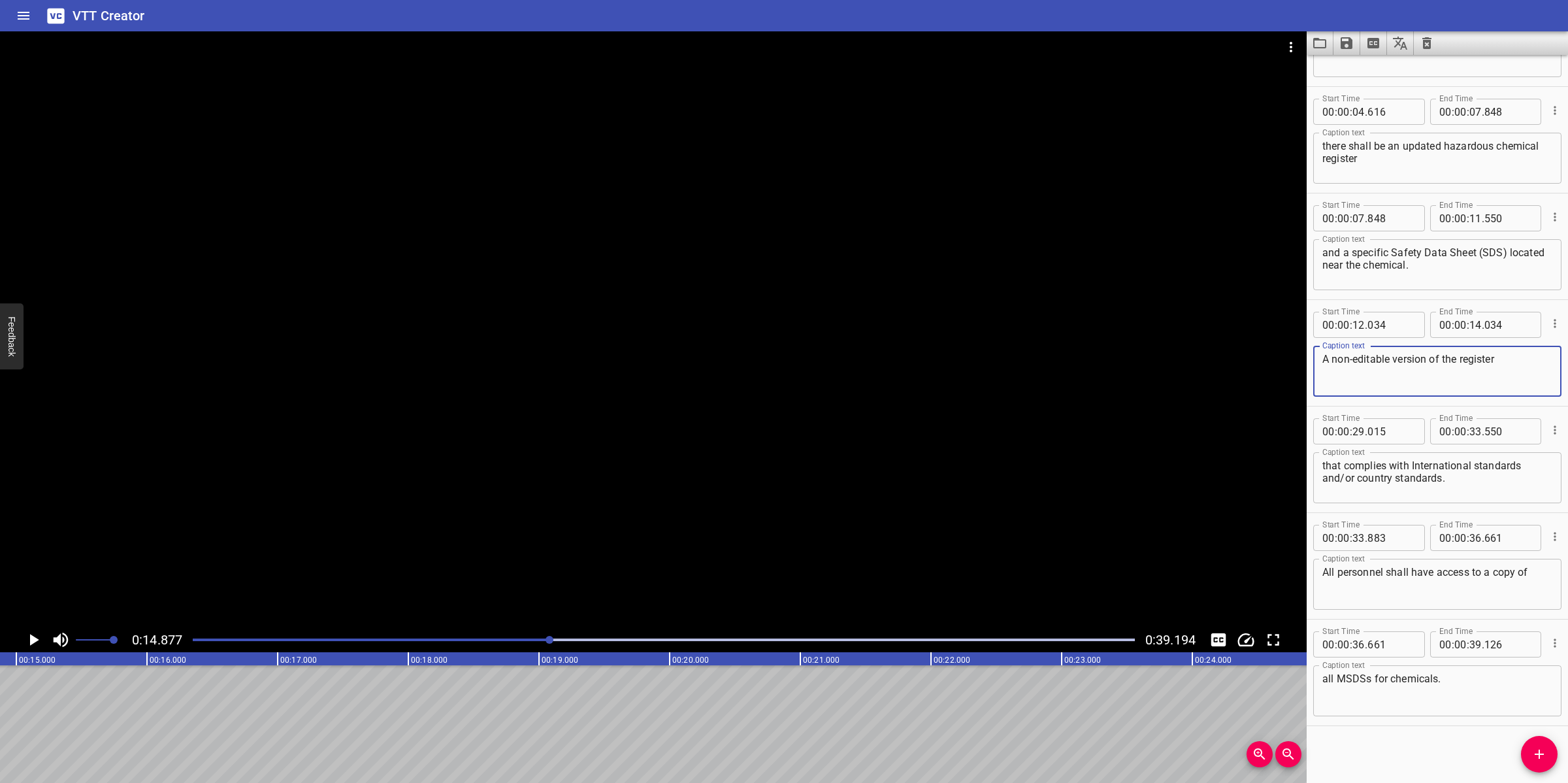
type textarea "A non-editable version of the register"
click at [1469, 321] on input "number" at bounding box center [1475, 325] width 12 height 26
type input "14"
type input "877"
click at [1533, 764] on button "Add Cue" at bounding box center [1539, 754] width 37 height 37
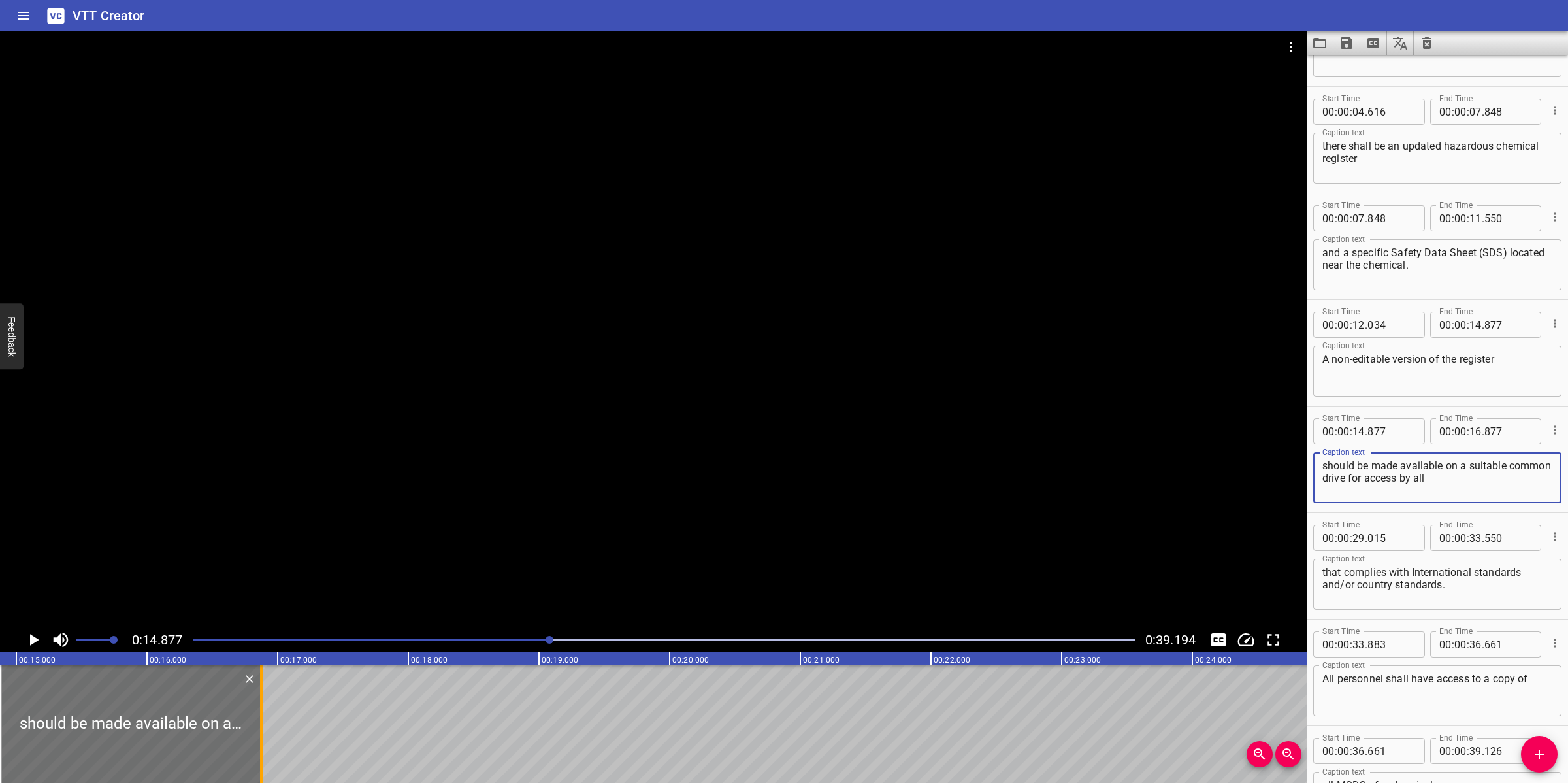
type textarea "should be made available on a suitable common drive for access by all"
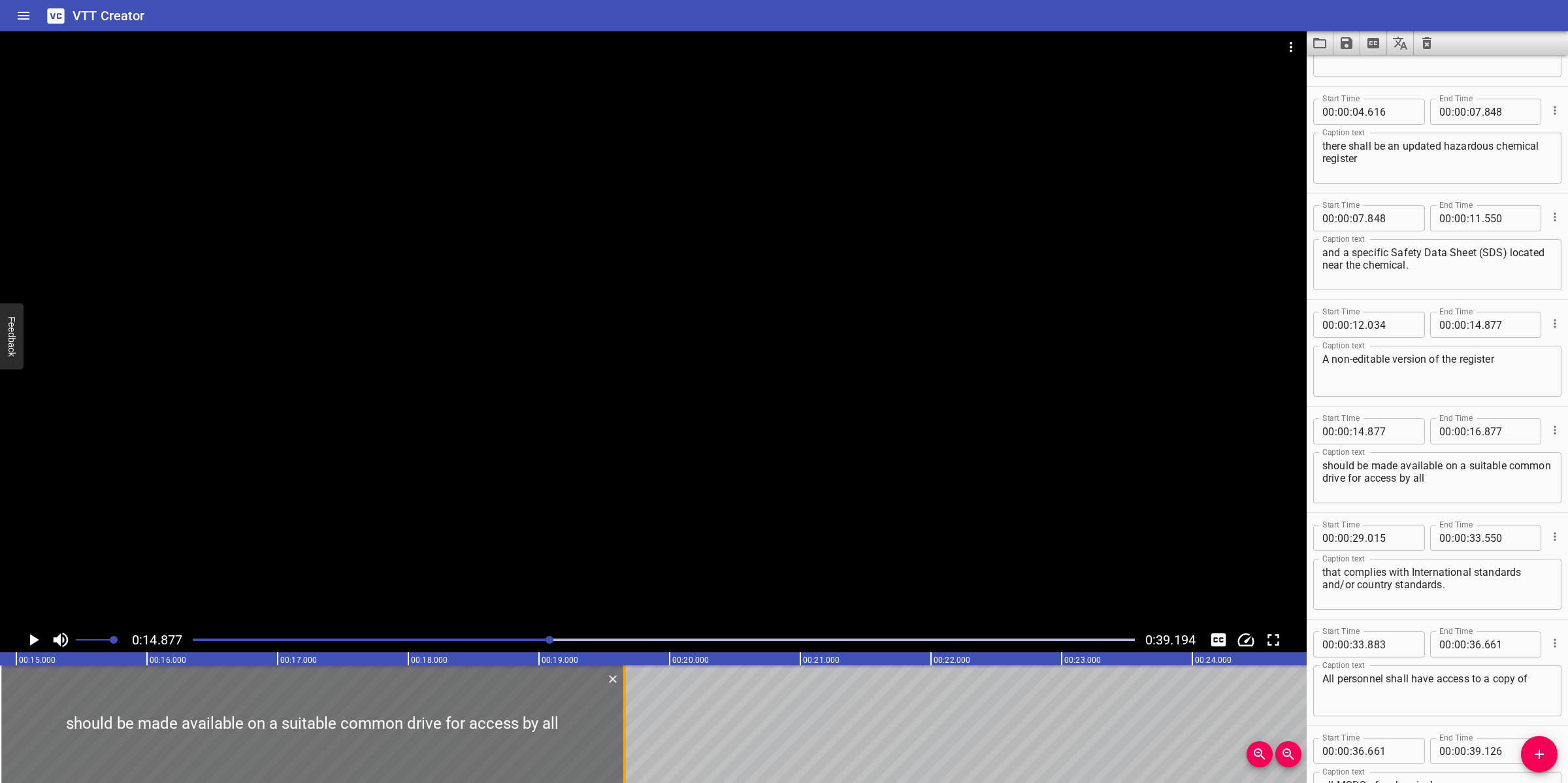
drag, startPoint x: 262, startPoint y: 716, endPoint x: 626, endPoint y: 710, distance: 364.0
click at [626, 710] on div at bounding box center [624, 724] width 3 height 117
type input "19"
type input "662"
click at [502, 492] on div at bounding box center [653, 329] width 1307 height 596
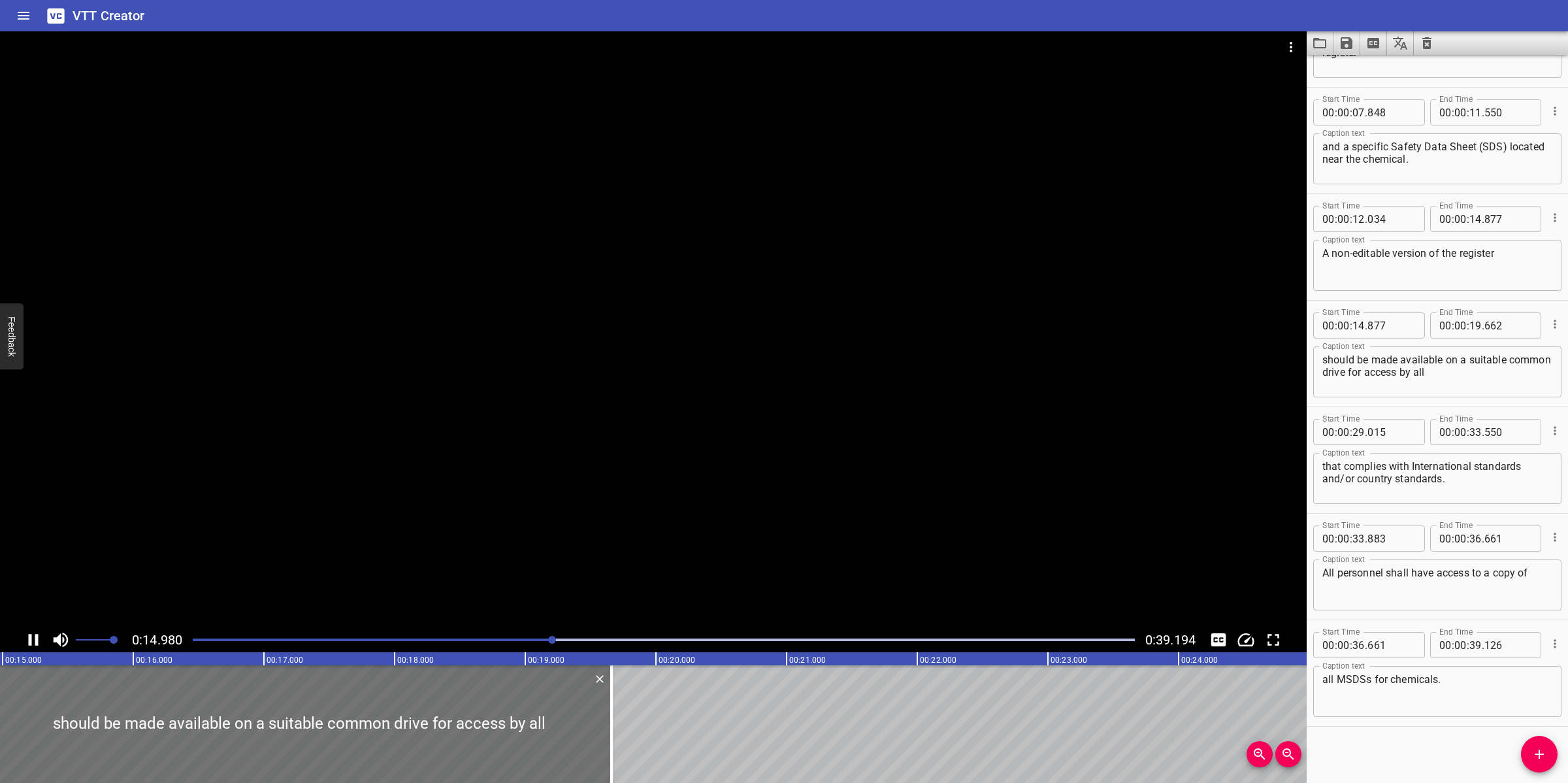
scroll to position [290, 0]
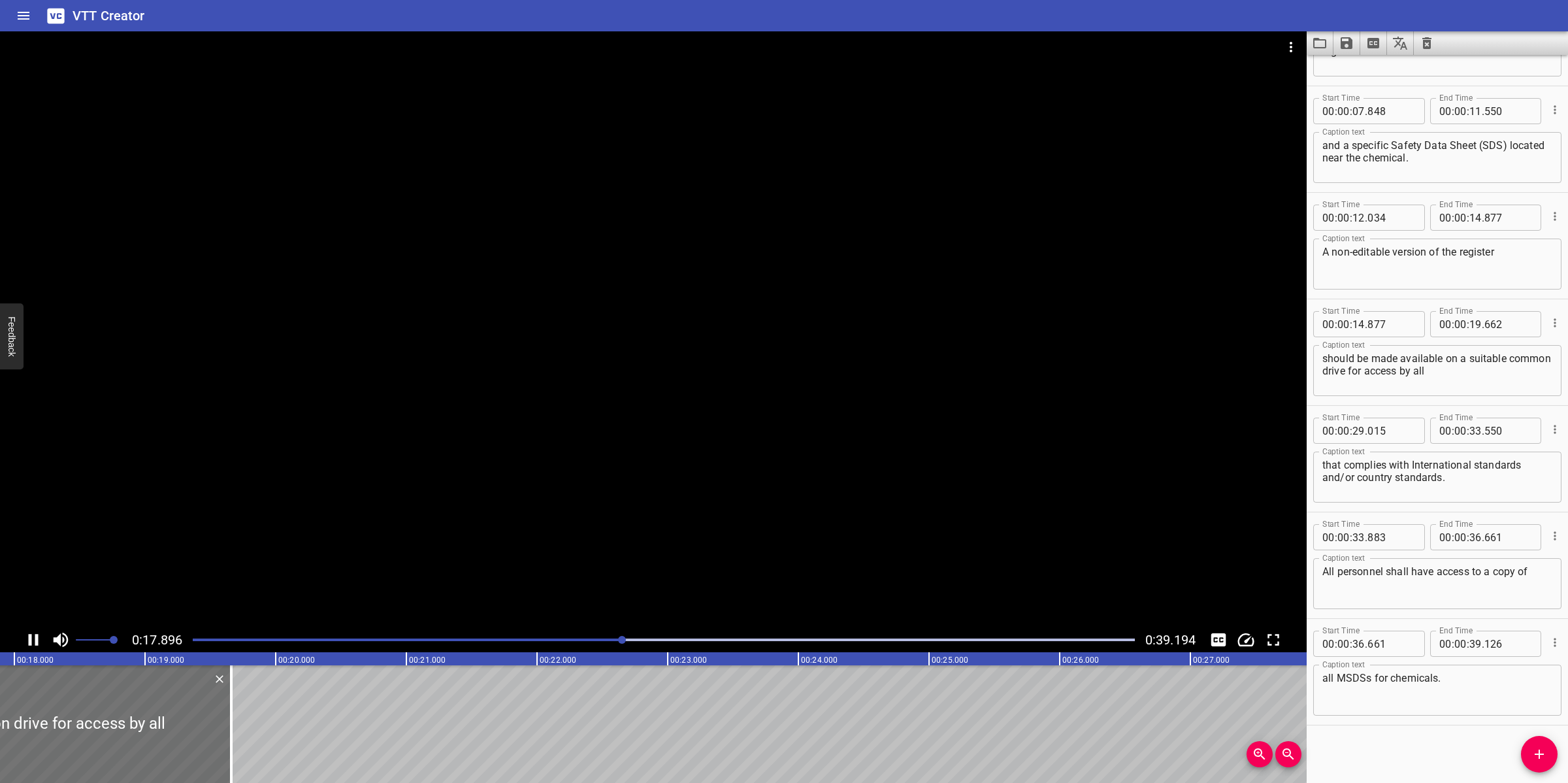
click at [562, 500] on div at bounding box center [653, 329] width 1307 height 596
click at [560, 510] on div at bounding box center [653, 329] width 1307 height 596
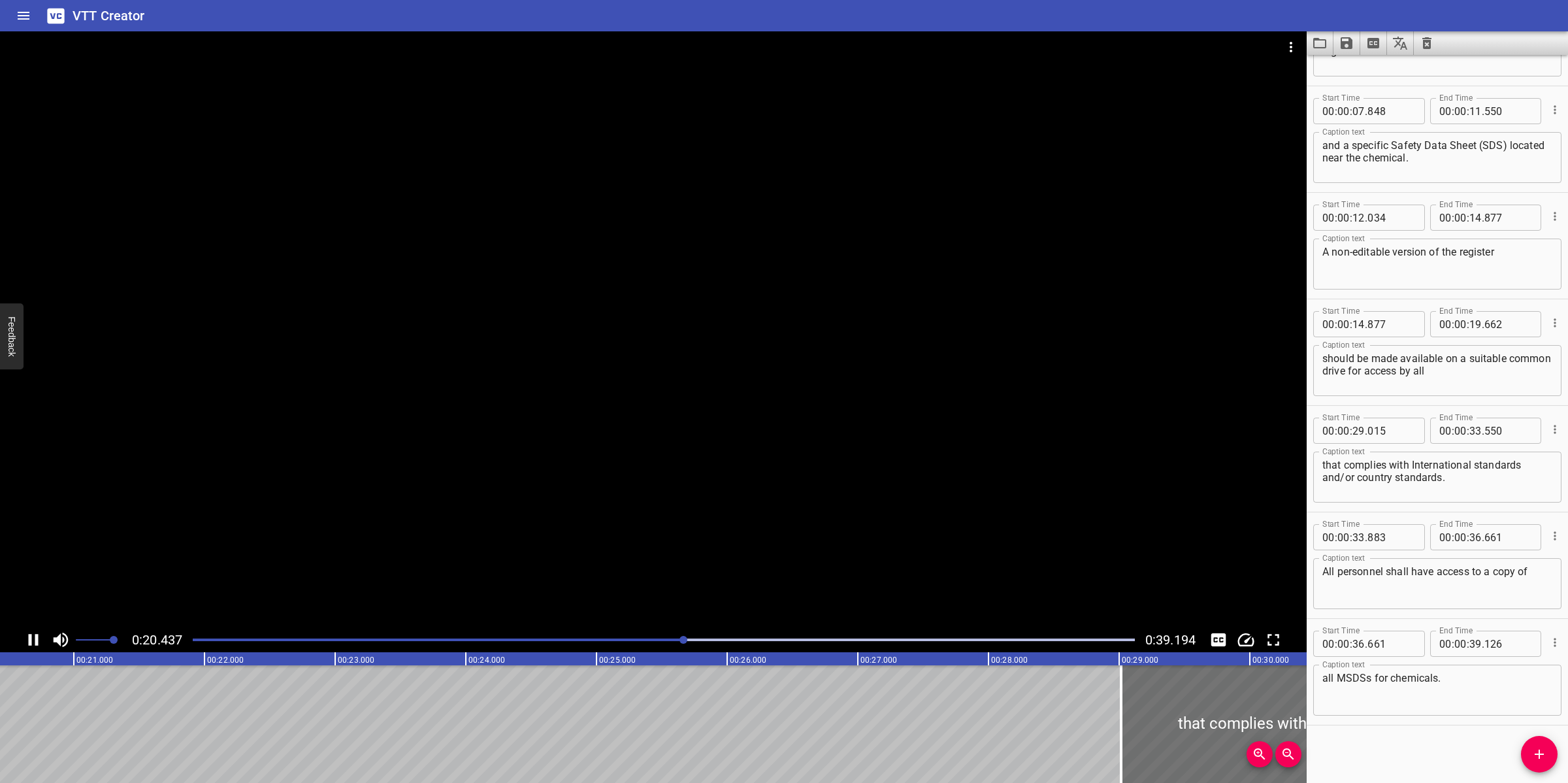
click at [547, 507] on div at bounding box center [653, 329] width 1307 height 596
click at [1497, 369] on textarea "should be made available on a suitable common drive for access by all" at bounding box center [1437, 371] width 230 height 38
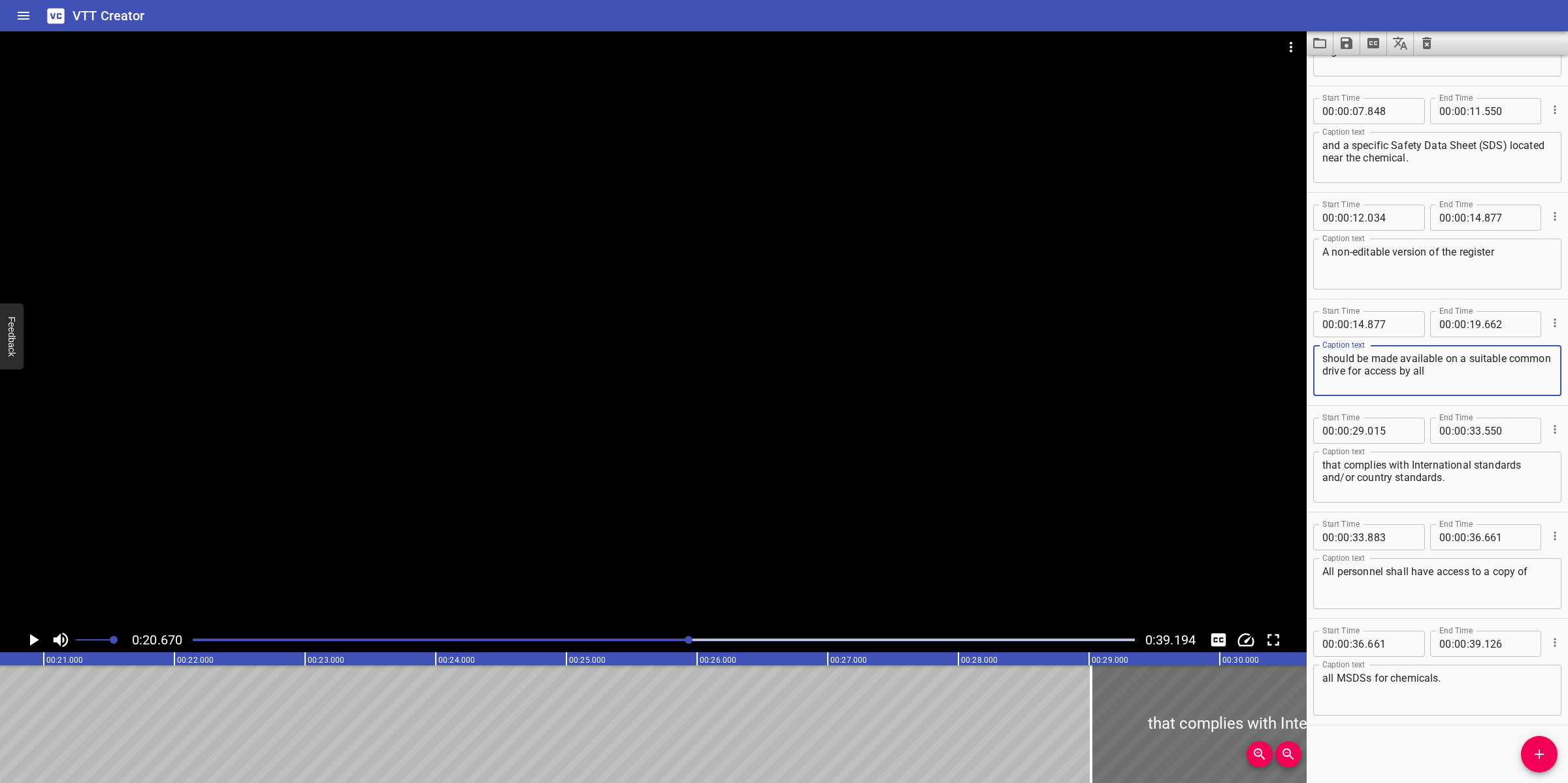
paste textarea "company personnel,"
type textarea "should be made available on a suitable common drive for access by all company p…"
click at [1469, 327] on input "number" at bounding box center [1475, 324] width 12 height 26
type input "20"
type input "670"
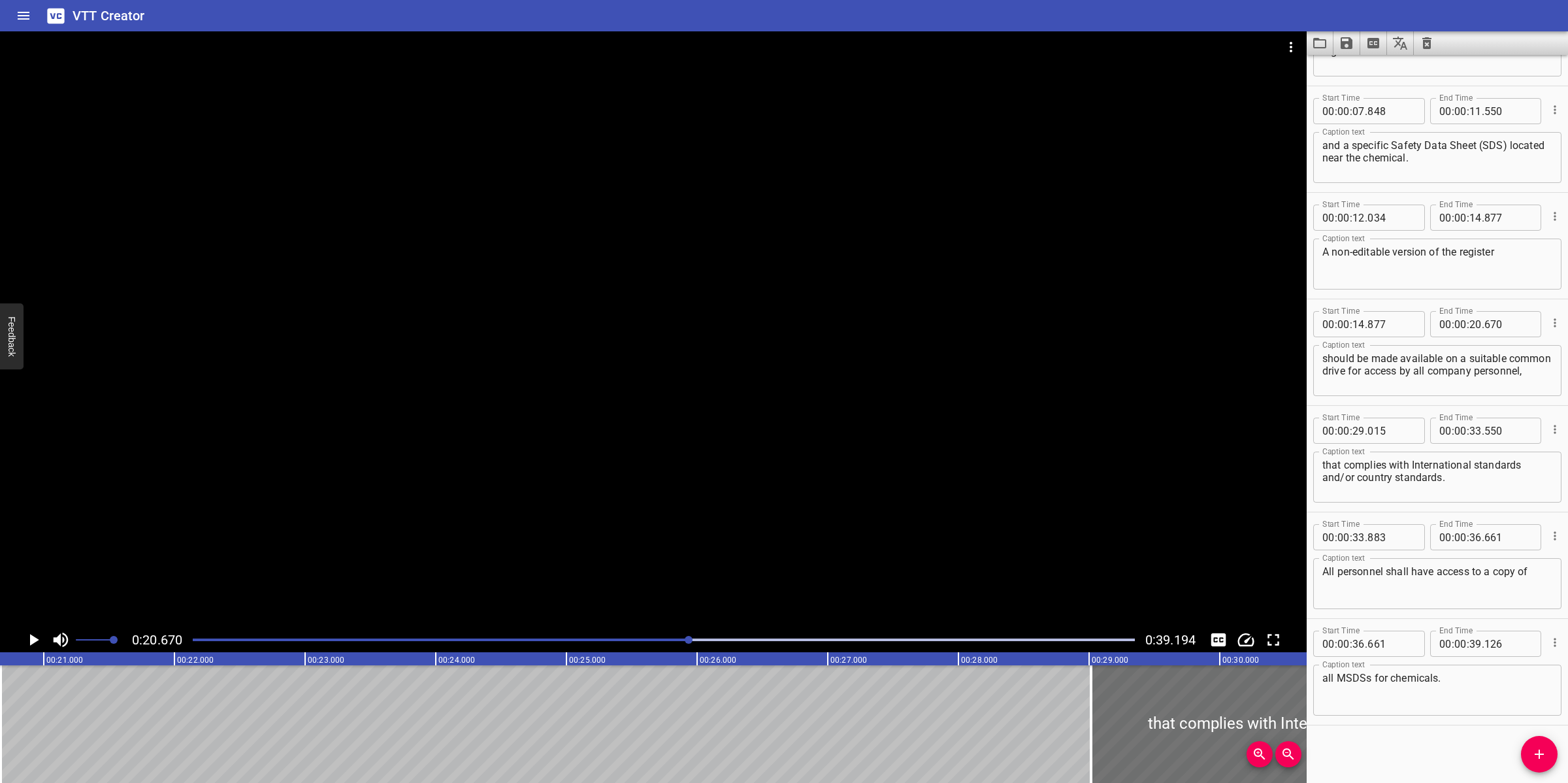
click at [1540, 752] on icon "Add Cue" at bounding box center [1539, 754] width 16 height 16
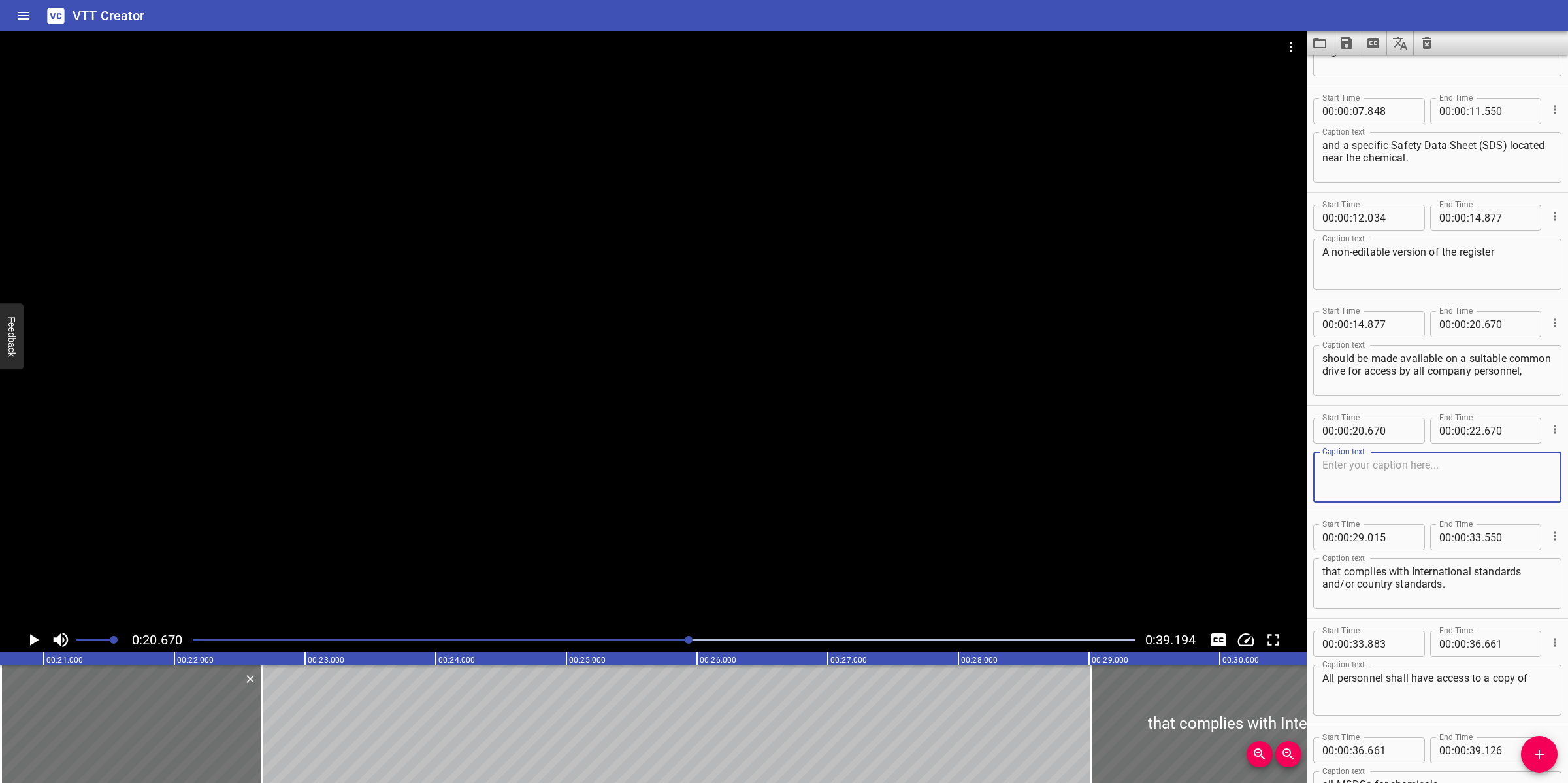
click at [1423, 473] on textarea at bounding box center [1437, 478] width 230 height 38
paste textarea "especially the emergency response teams."
type textarea "especially the emergency response teams."
click at [1546, 544] on div at bounding box center [1554, 536] width 15 height 34
click at [1548, 530] on icon "Cue Options" at bounding box center [1555, 536] width 13 height 13
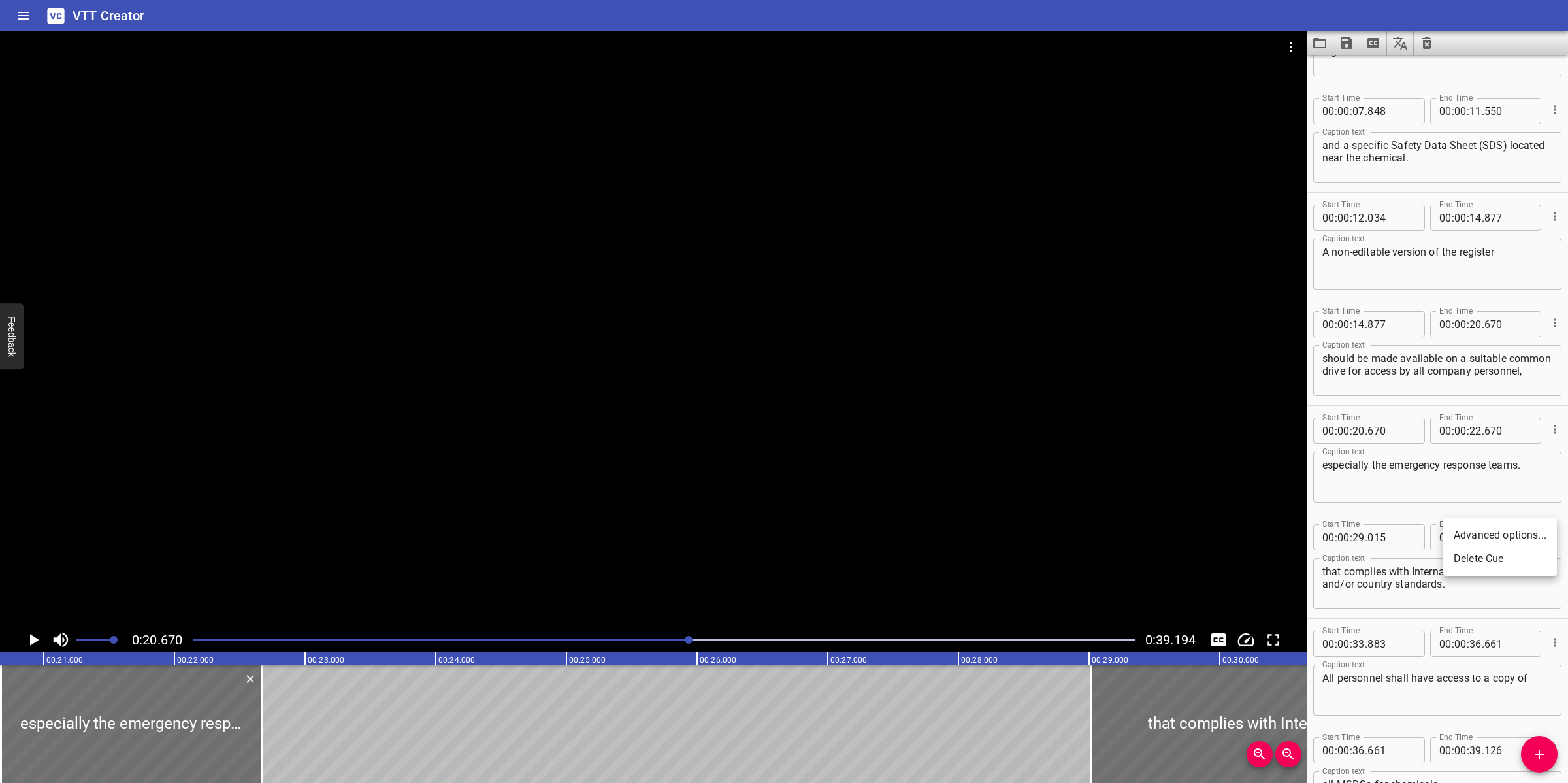
click at [1488, 559] on li "Delete Cue" at bounding box center [1500, 558] width 114 height 23
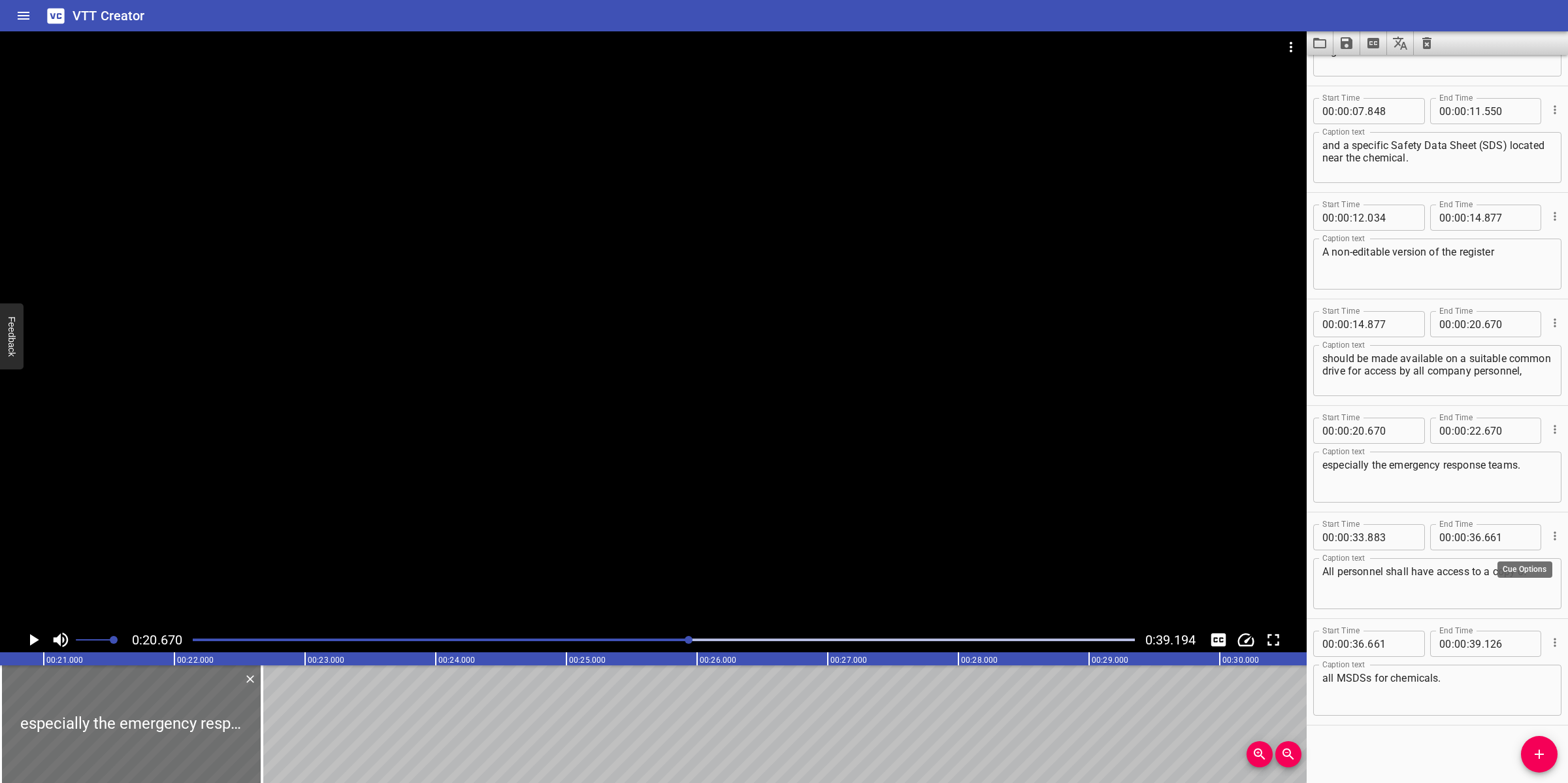
click at [1548, 534] on icon "Cue Options" at bounding box center [1555, 536] width 13 height 13
click at [1518, 560] on li "Delete Cue" at bounding box center [1500, 558] width 114 height 23
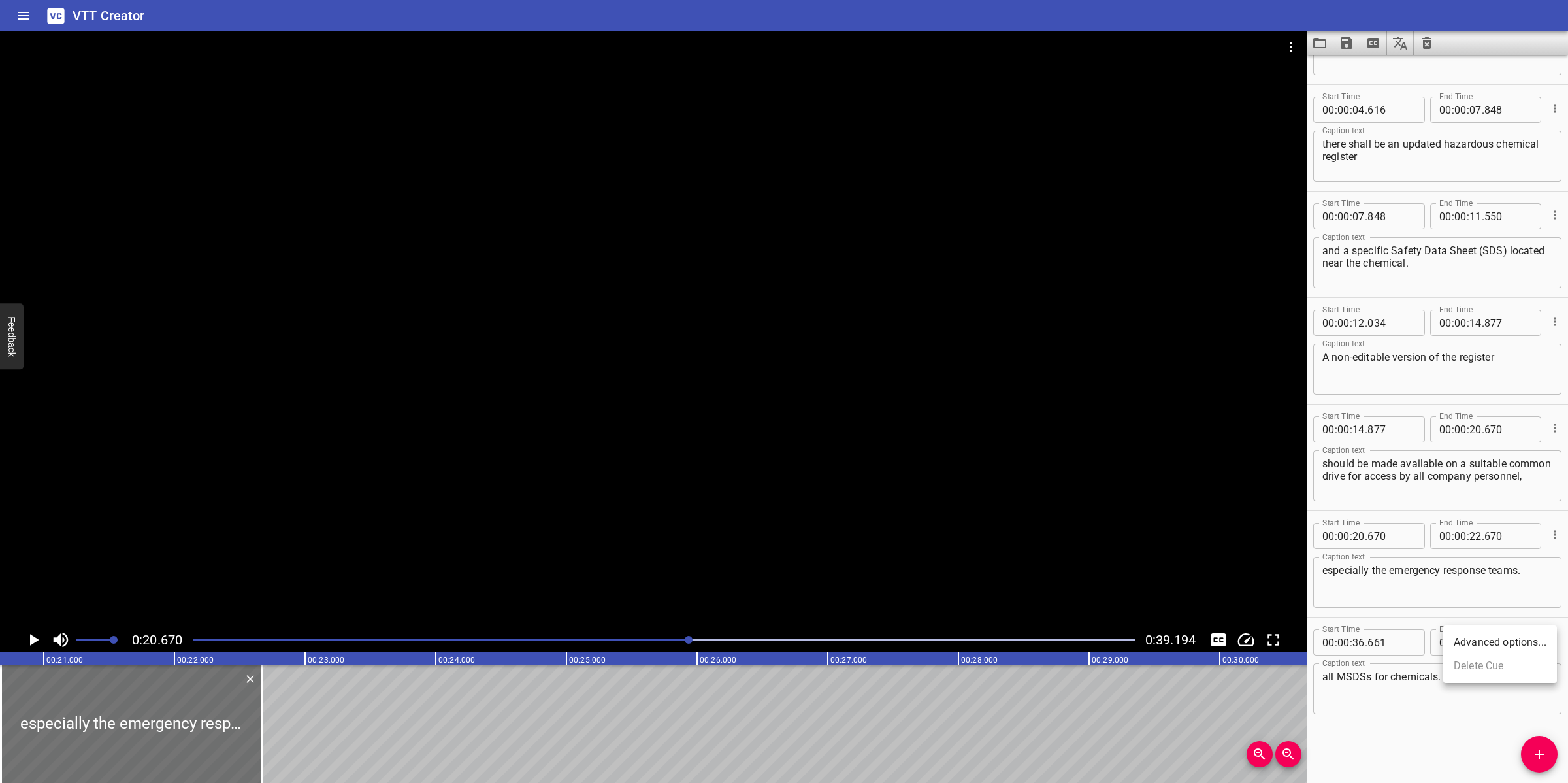
scroll to position [183, 0]
click at [1548, 637] on icon "Cue Options" at bounding box center [1555, 643] width 13 height 13
click at [1472, 667] on li "Delete Cue" at bounding box center [1500, 666] width 114 height 23
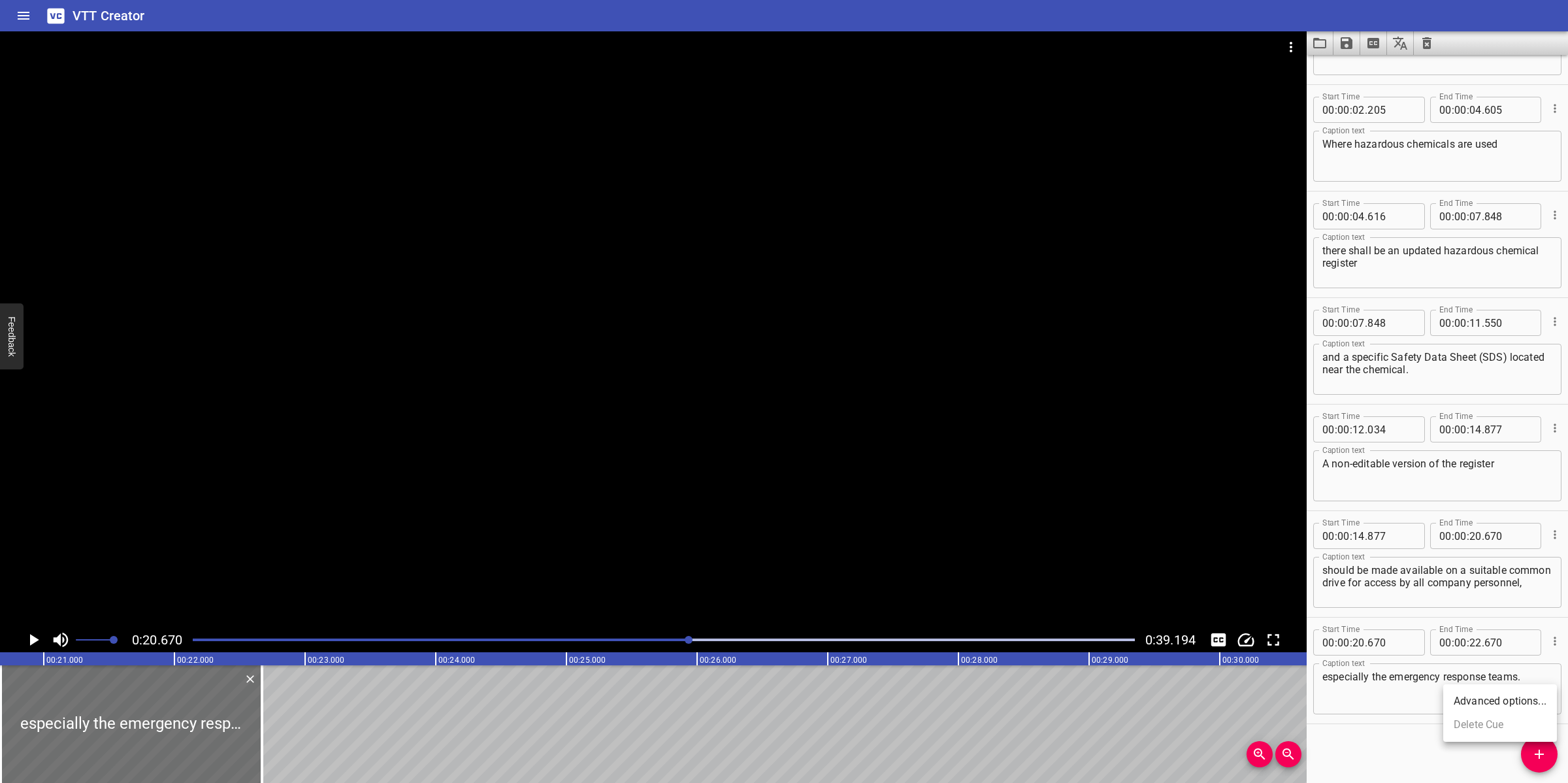
scroll to position [77, 0]
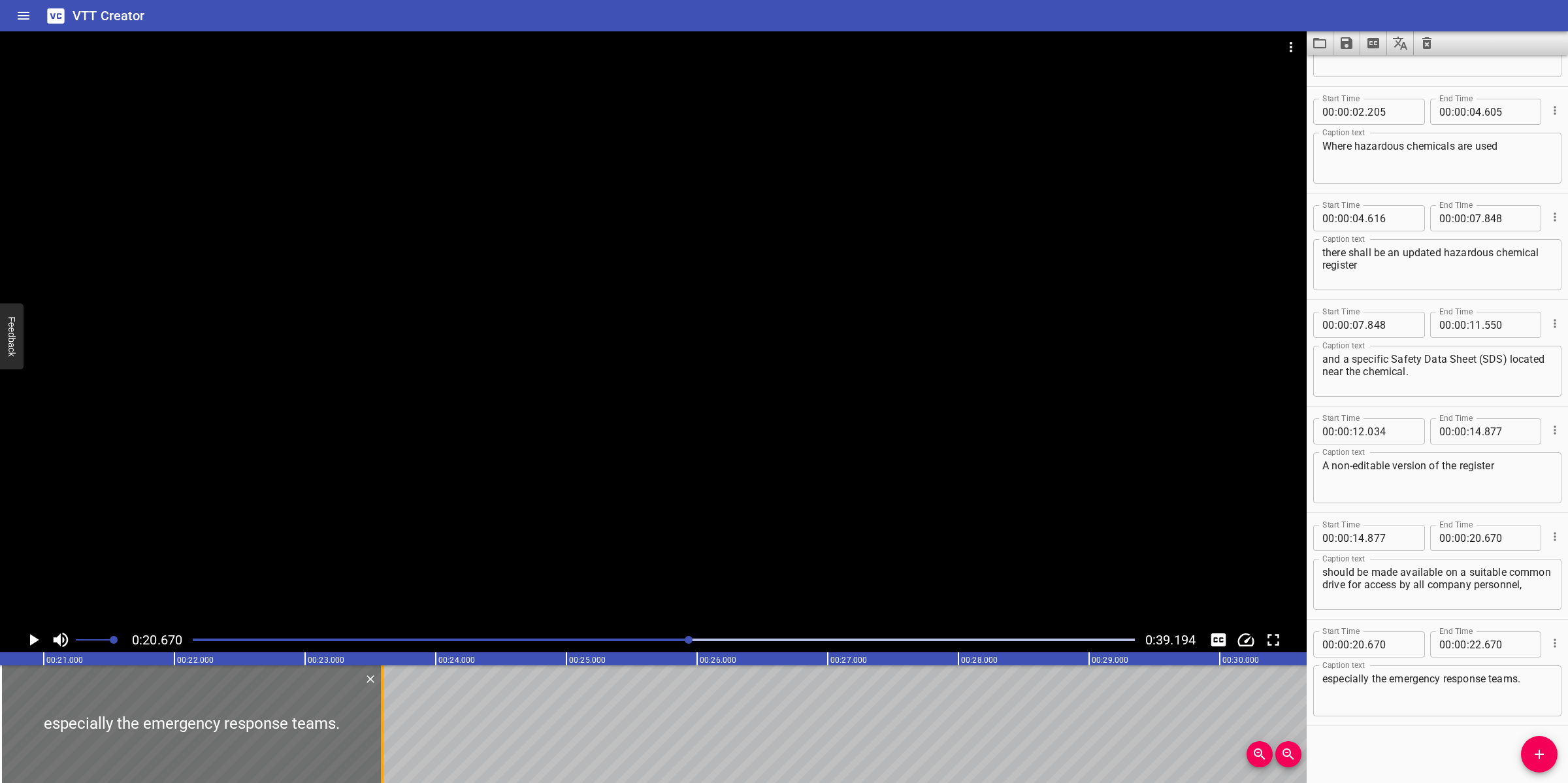
drag, startPoint x: 262, startPoint y: 717, endPoint x: 384, endPoint y: 717, distance: 122.0
click at [384, 717] on div at bounding box center [383, 724] width 13 height 117
type input "23"
type input "595"
click at [580, 475] on div at bounding box center [653, 329] width 1307 height 596
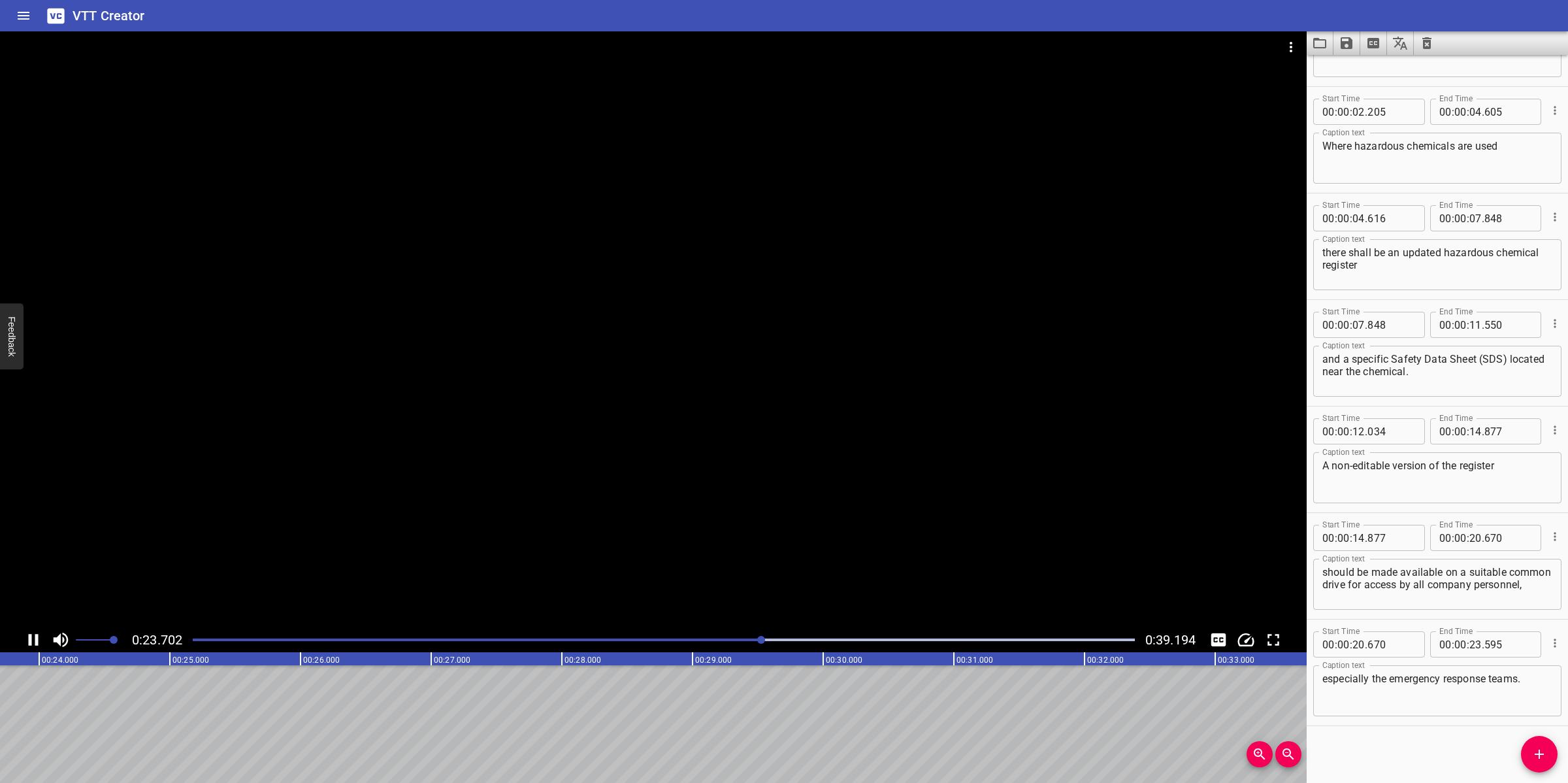
scroll to position [0, 3147]
click at [560, 537] on div at bounding box center [653, 329] width 1307 height 596
click at [1533, 756] on icon "Add Cue" at bounding box center [1539, 754] width 16 height 16
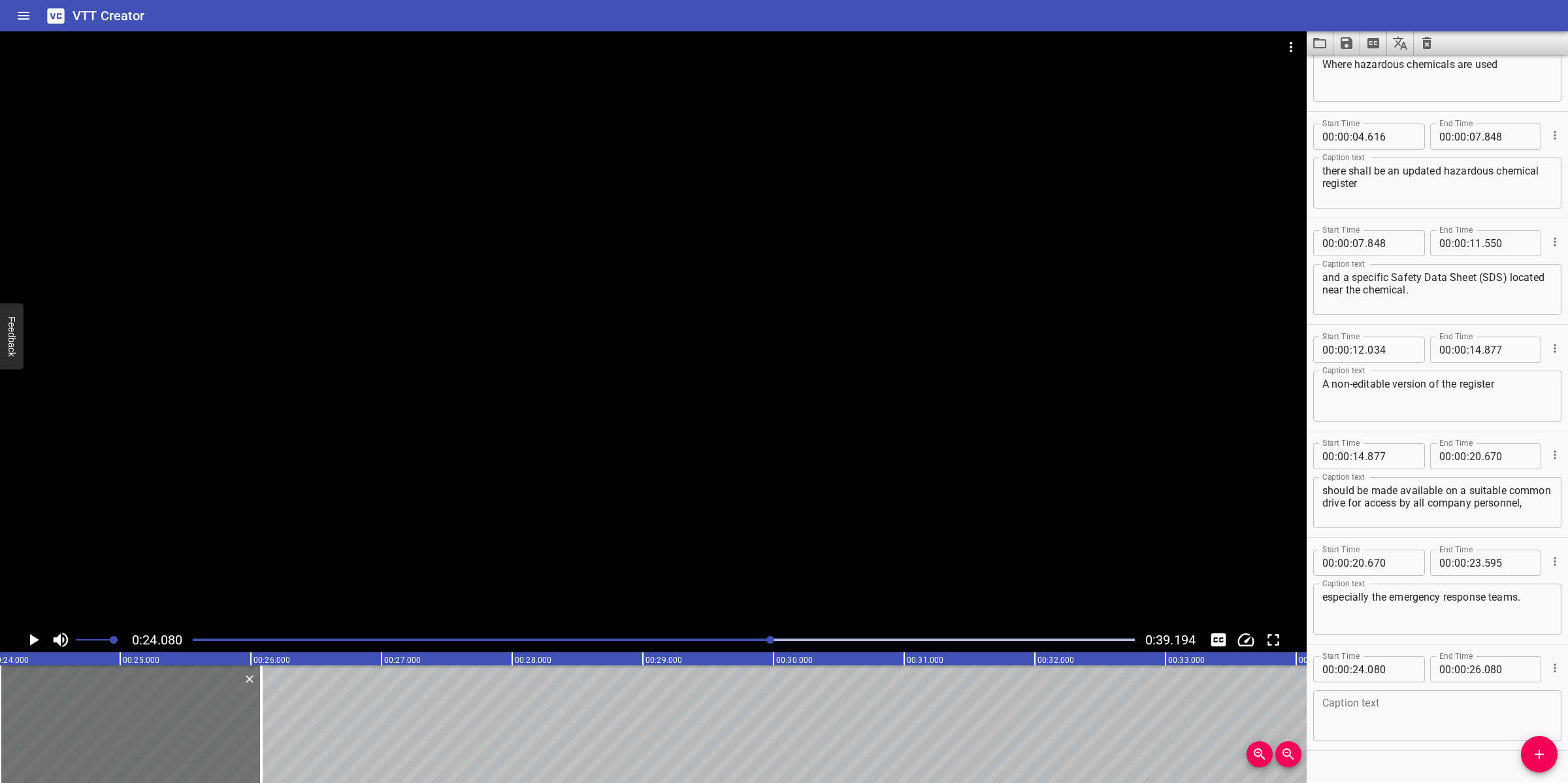
scroll to position [165, 0]
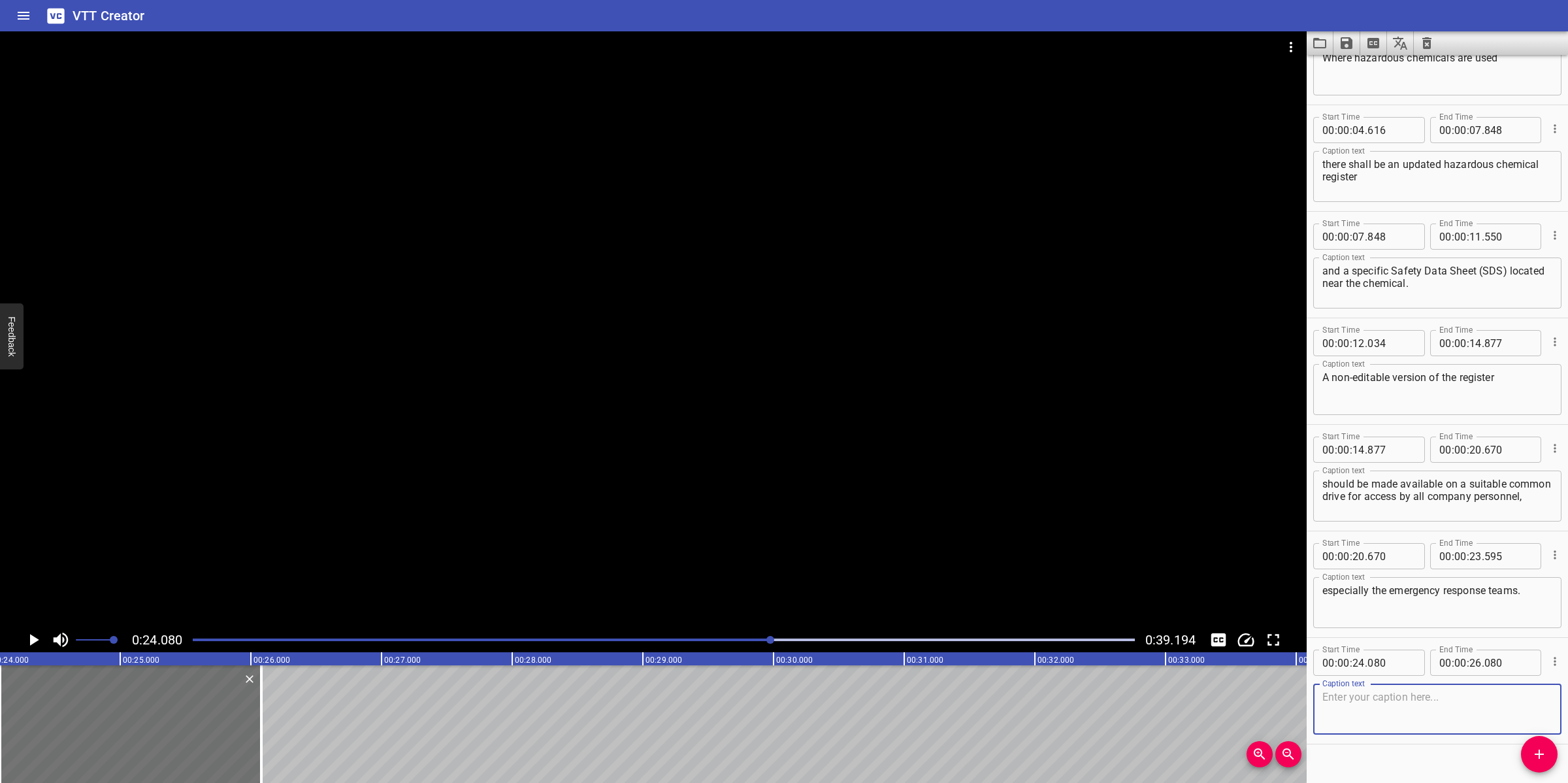
click at [1376, 704] on textarea at bounding box center [1437, 710] width 230 height 38
paste textarea "All hazardous chemicals shall have a relevant SDS document that complies with i…"
click at [1463, 713] on textarea "All hazardous chemicals shall have a relevant SDS document that complies with i…" at bounding box center [1437, 710] width 230 height 38
click at [1452, 709] on textarea "All hazardous chemicals shall have a relevant SDS document that complies with i…" at bounding box center [1437, 710] width 230 height 38
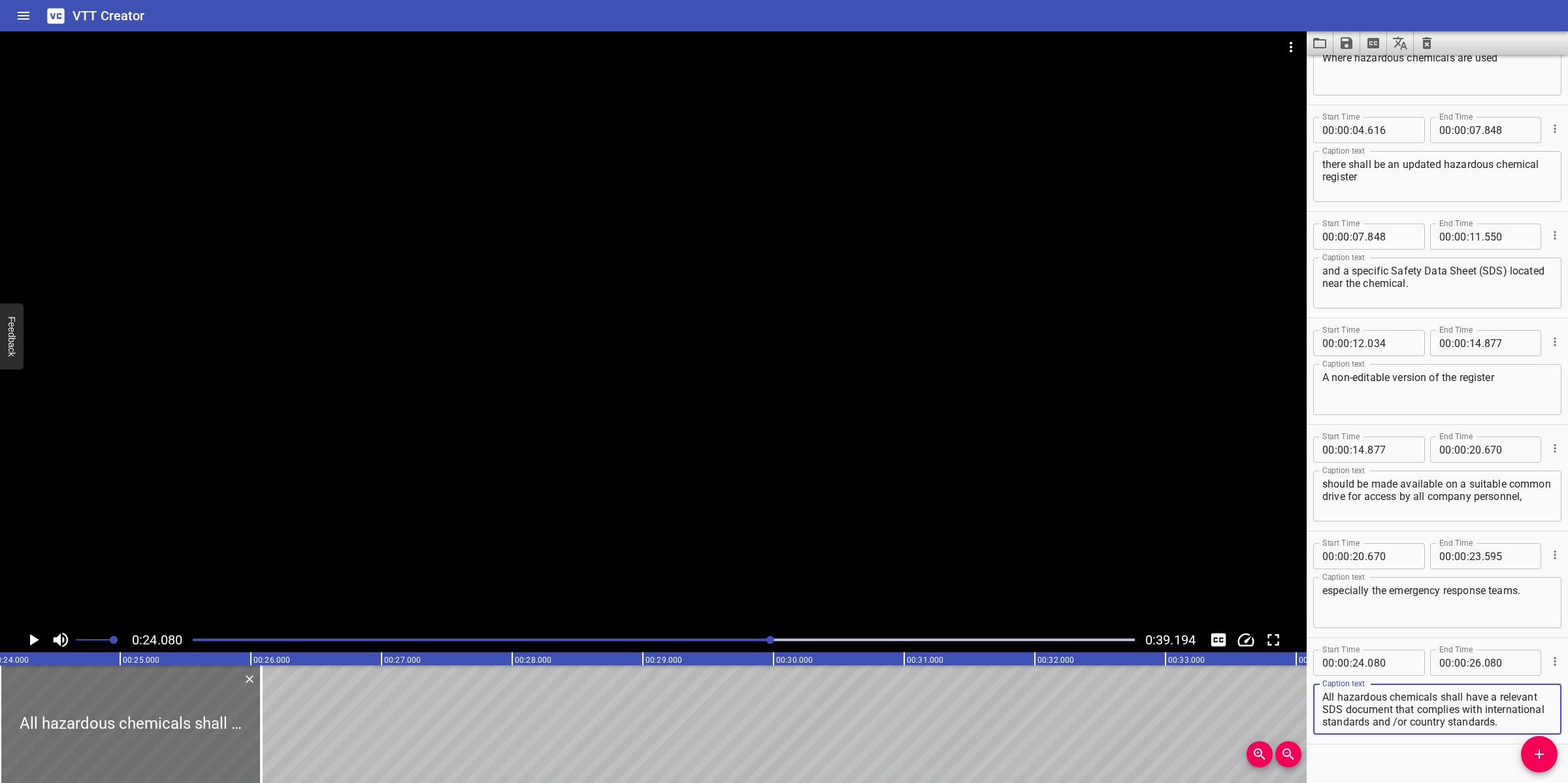
click at [1457, 709] on textarea "All hazardous chemicals shall have a relevant SDS document that complies with i…" at bounding box center [1437, 710] width 230 height 38
click at [381, 587] on div at bounding box center [653, 329] width 1307 height 596
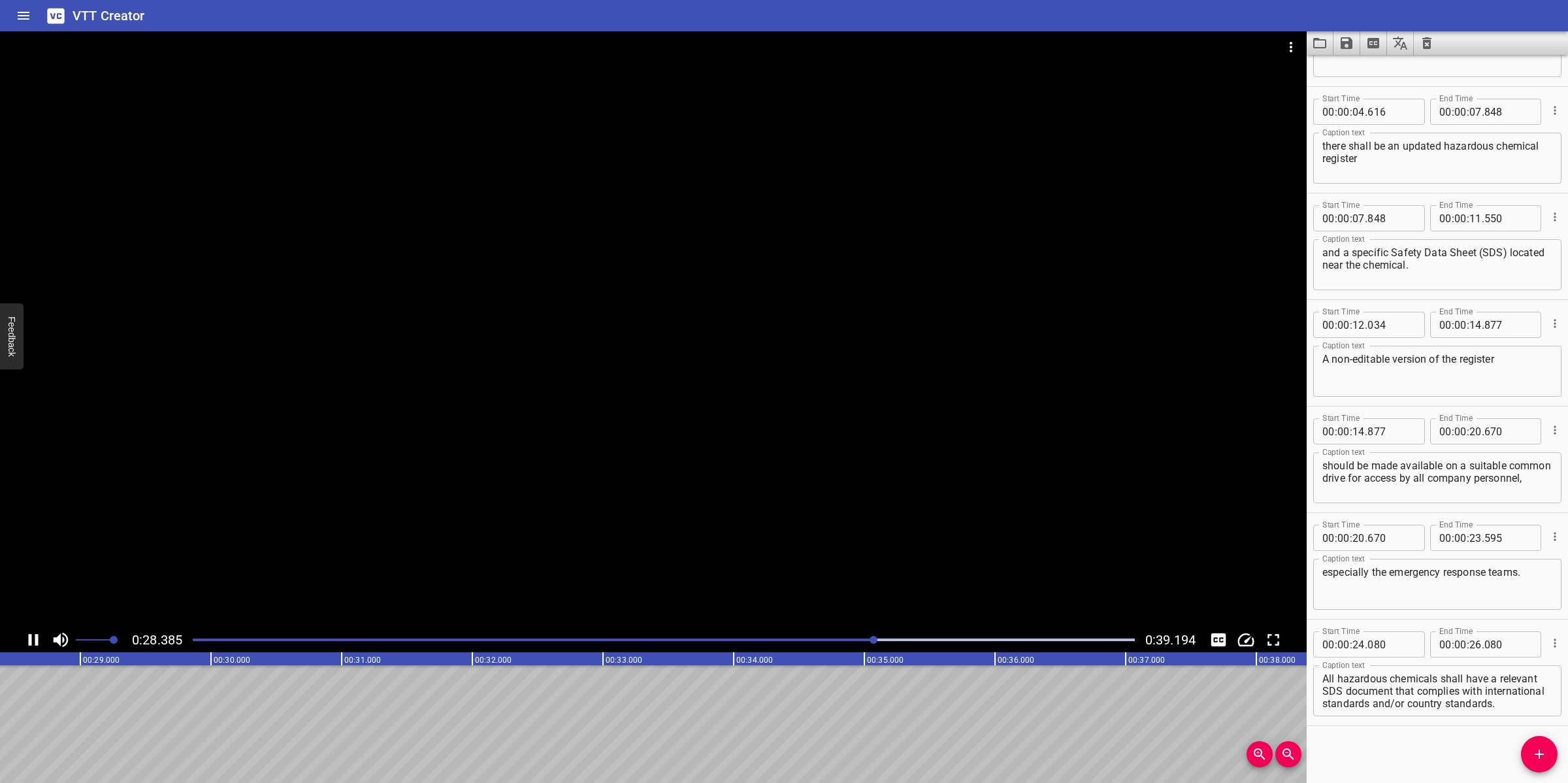
click at [533, 529] on div at bounding box center [653, 329] width 1307 height 596
drag, startPoint x: 850, startPoint y: 647, endPoint x: 856, endPoint y: 634, distance: 14.3
click at [853, 644] on div at bounding box center [664, 639] width 958 height 18
click at [789, 556] on div at bounding box center [653, 329] width 1307 height 596
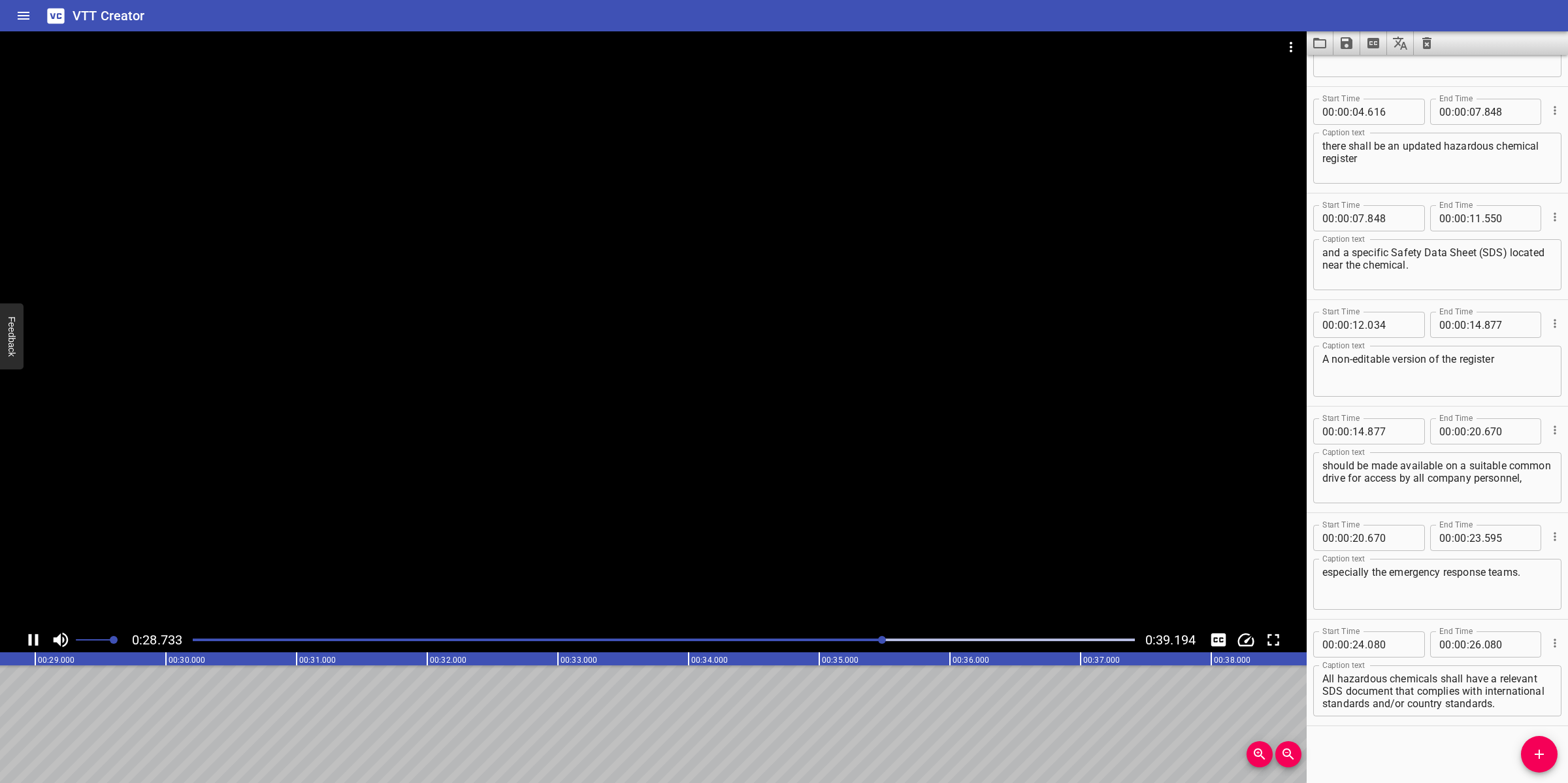
click at [739, 505] on div at bounding box center [653, 329] width 1307 height 596
click at [847, 642] on div at bounding box center [664, 639] width 958 height 18
click at [734, 536] on div at bounding box center [653, 329] width 1307 height 596
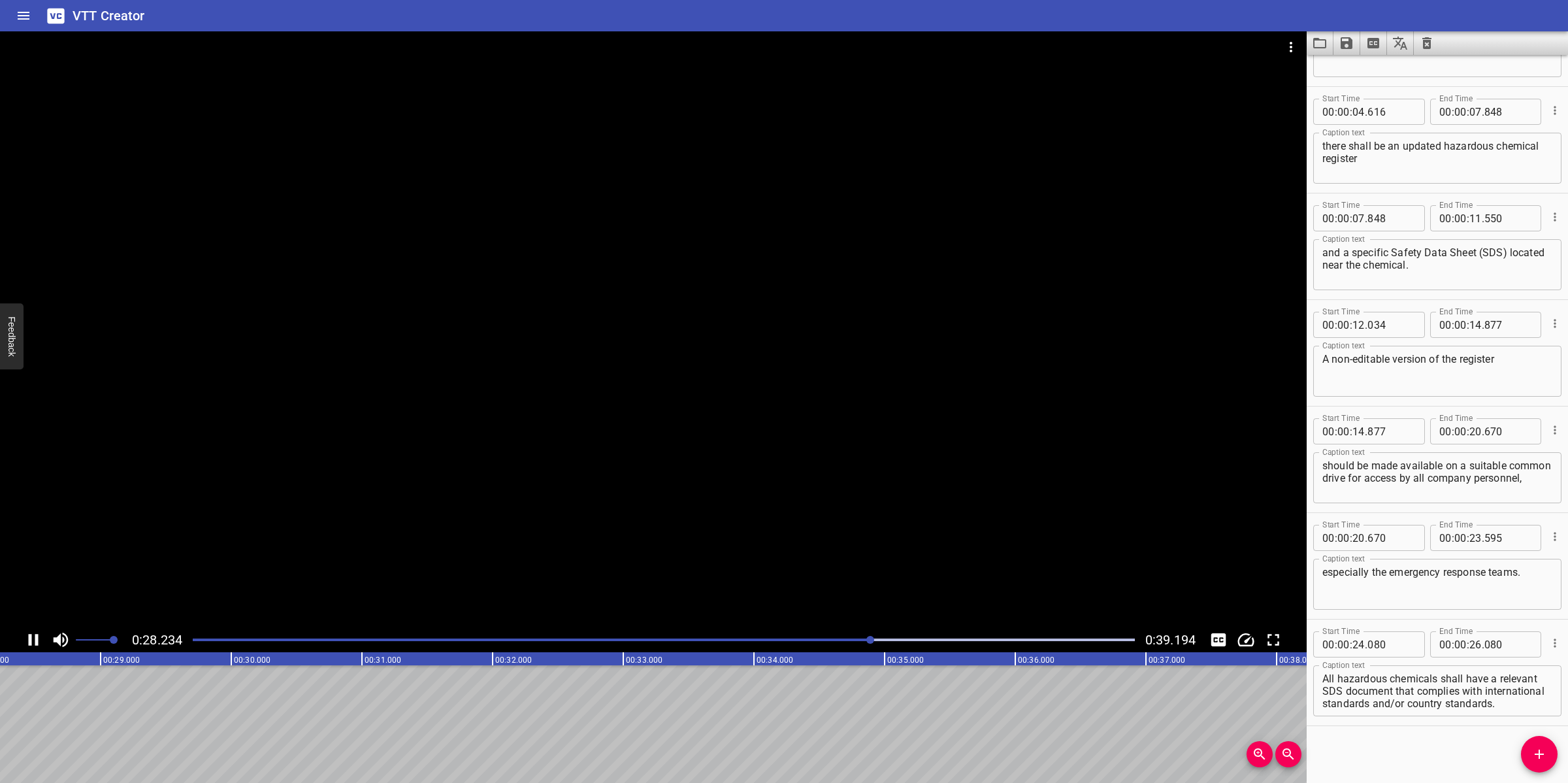
click at [743, 533] on div at bounding box center [653, 329] width 1307 height 596
click at [835, 639] on div "Play progress" at bounding box center [407, 639] width 942 height 3
click at [792, 576] on div at bounding box center [653, 329] width 1307 height 596
click at [798, 566] on div at bounding box center [653, 329] width 1307 height 596
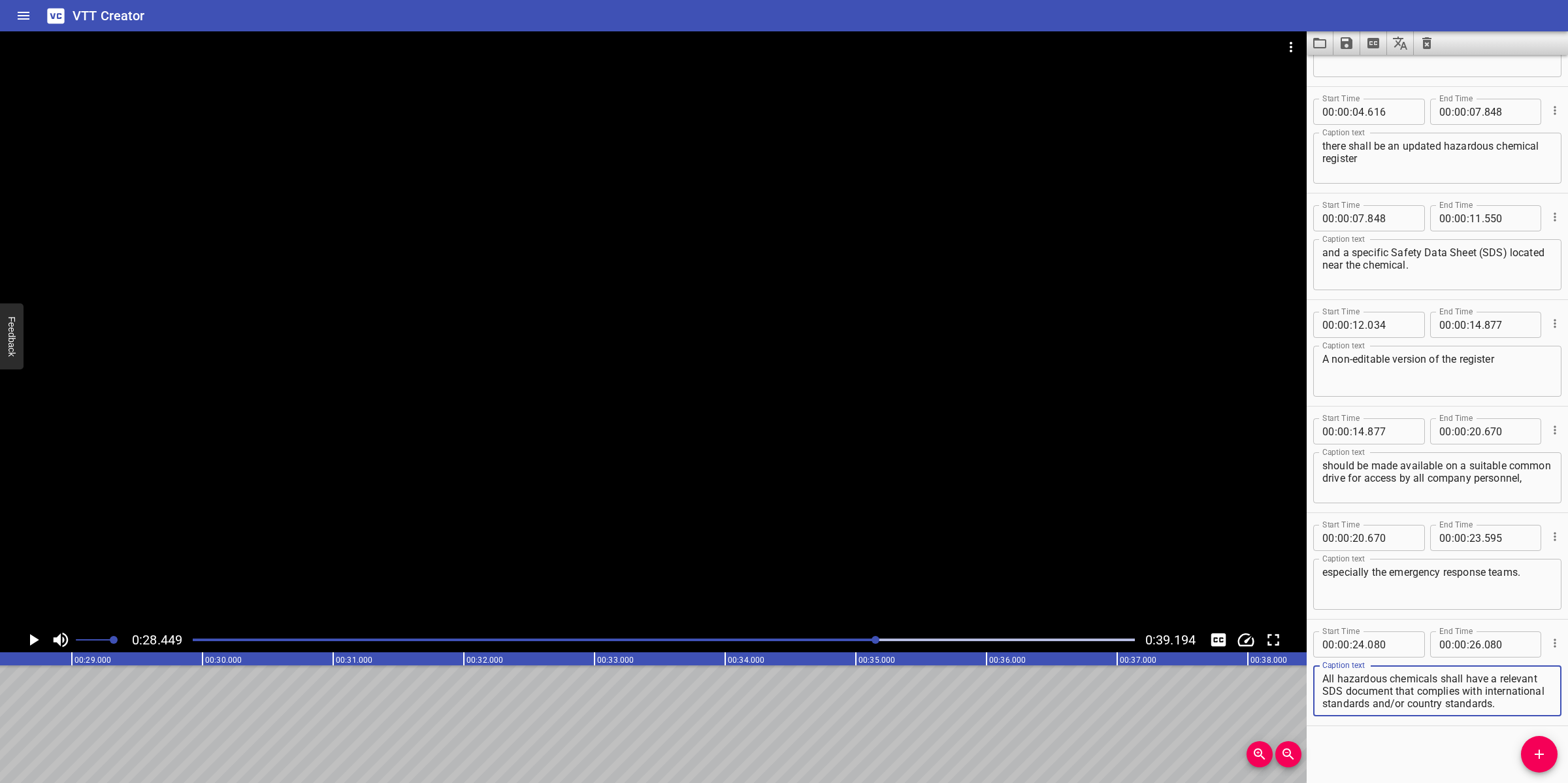
scroll to position [12, 0]
drag, startPoint x: 1433, startPoint y: 674, endPoint x: 1441, endPoint y: 716, distance: 42.8
click at [1441, 716] on div "Caption text All hazardous chemicals shall have a relevant SDS document that co…" at bounding box center [1437, 689] width 248 height 59
type textarea "All hazardous chemicals shall have a relevant SDS document"
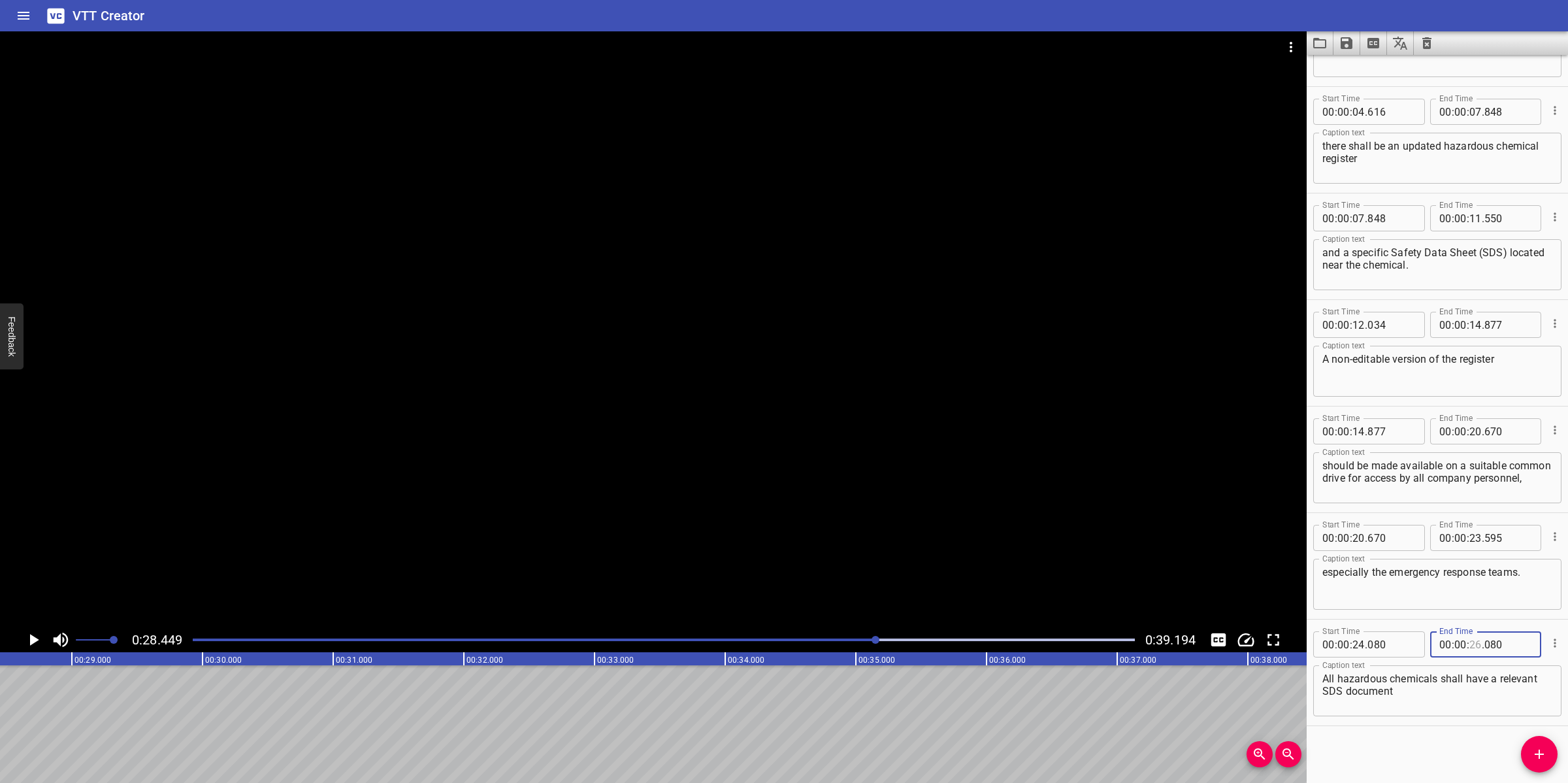
click at [1469, 644] on input "number" at bounding box center [1475, 644] width 12 height 26
type input "28"
type input "449"
click at [1541, 753] on icon "Add Cue" at bounding box center [1539, 754] width 16 height 16
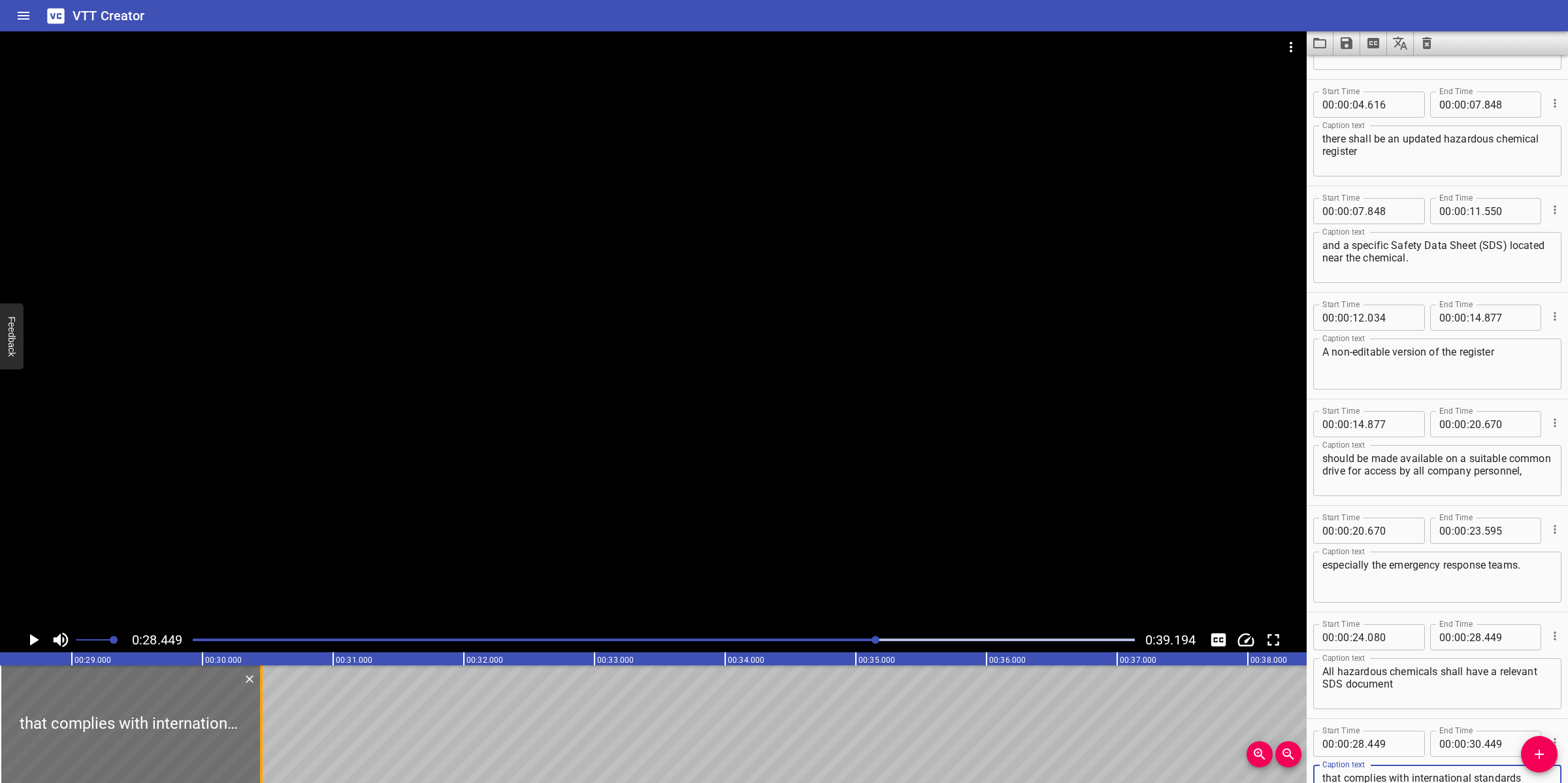
type textarea "that complies with international standards and/or country standards."
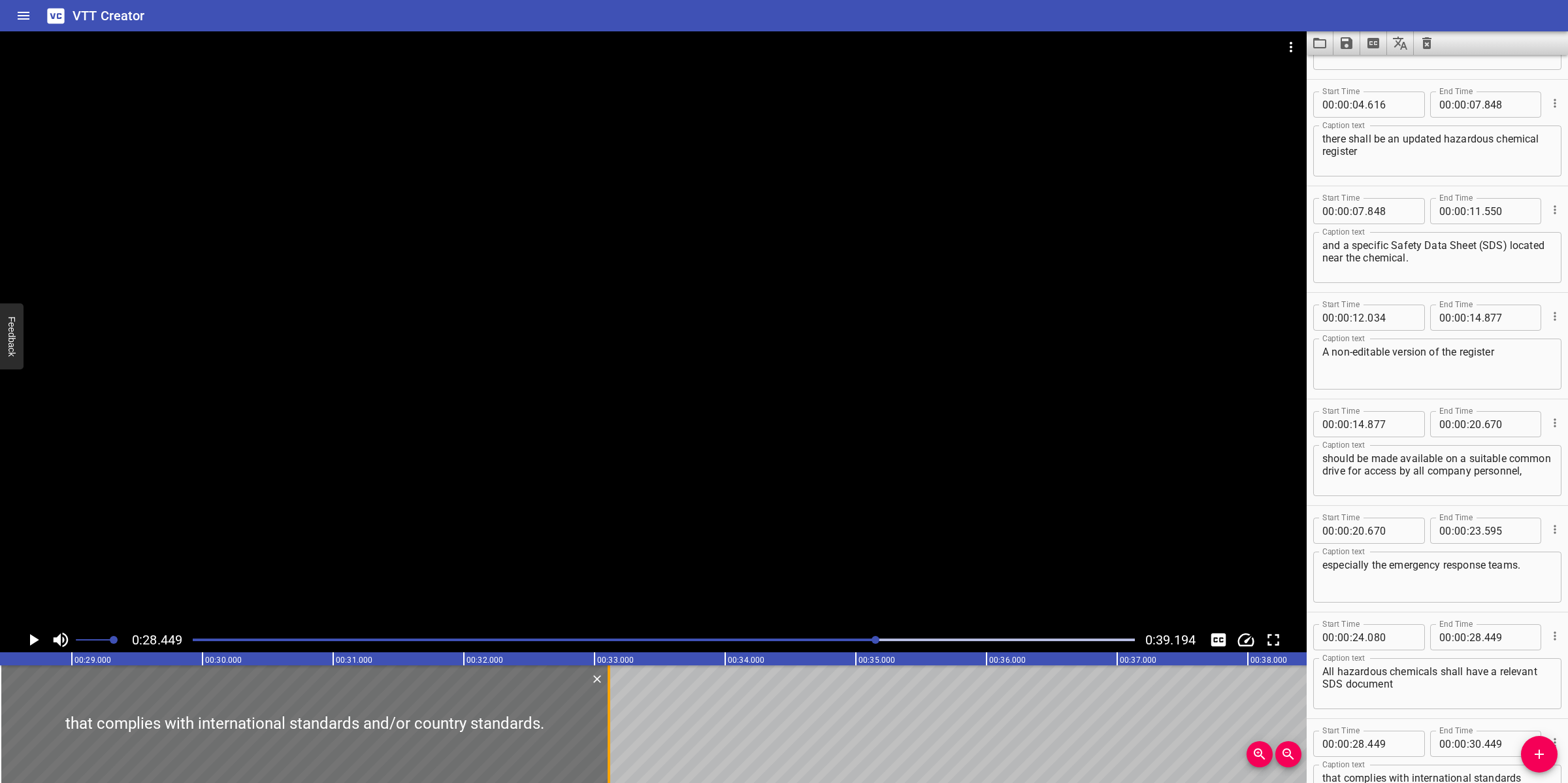
drag, startPoint x: 263, startPoint y: 708, endPoint x: 611, endPoint y: 723, distance: 348.3
click at [611, 723] on div at bounding box center [609, 724] width 13 height 117
type input "33"
type input "109"
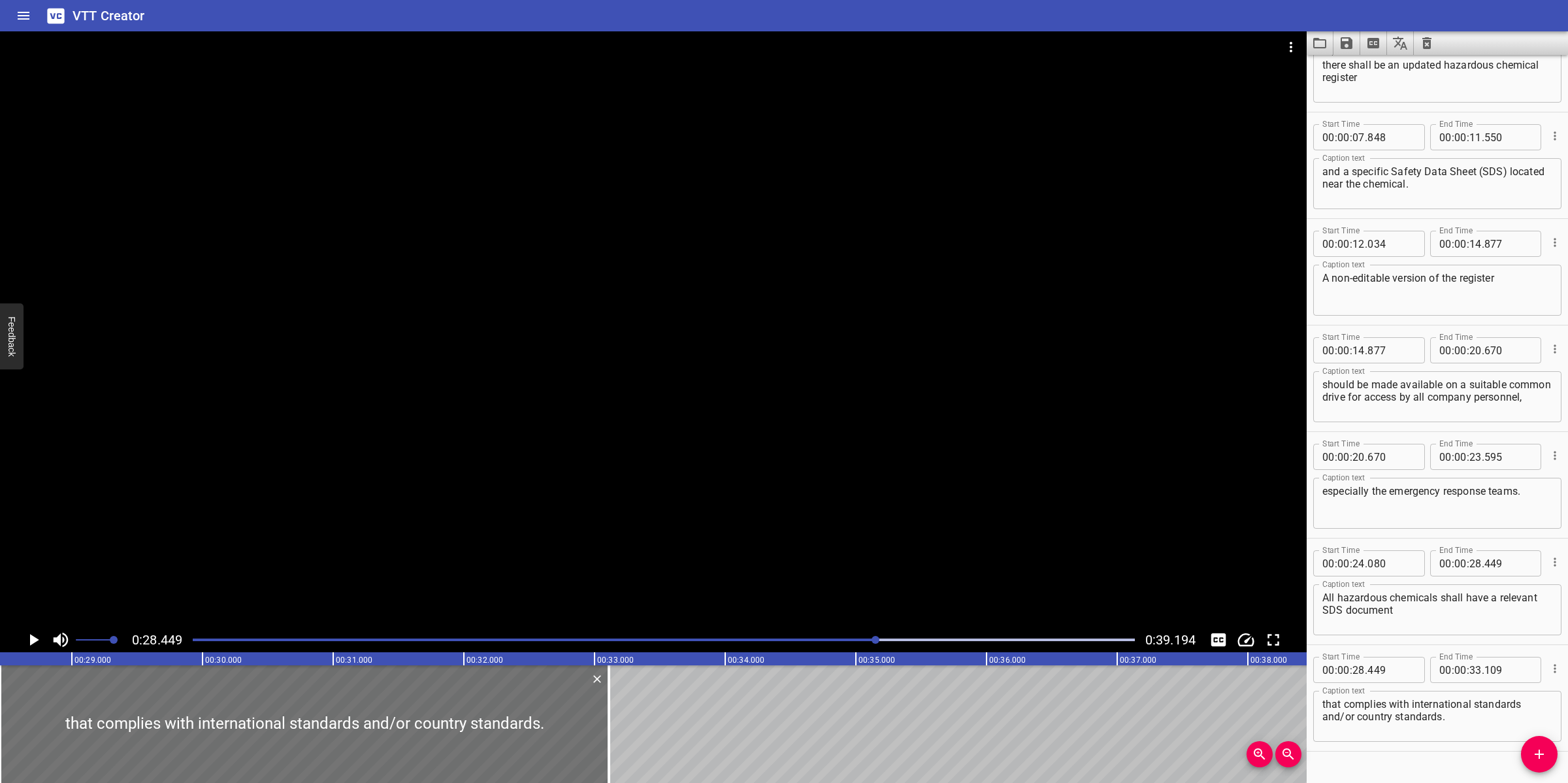
scroll to position [290, 0]
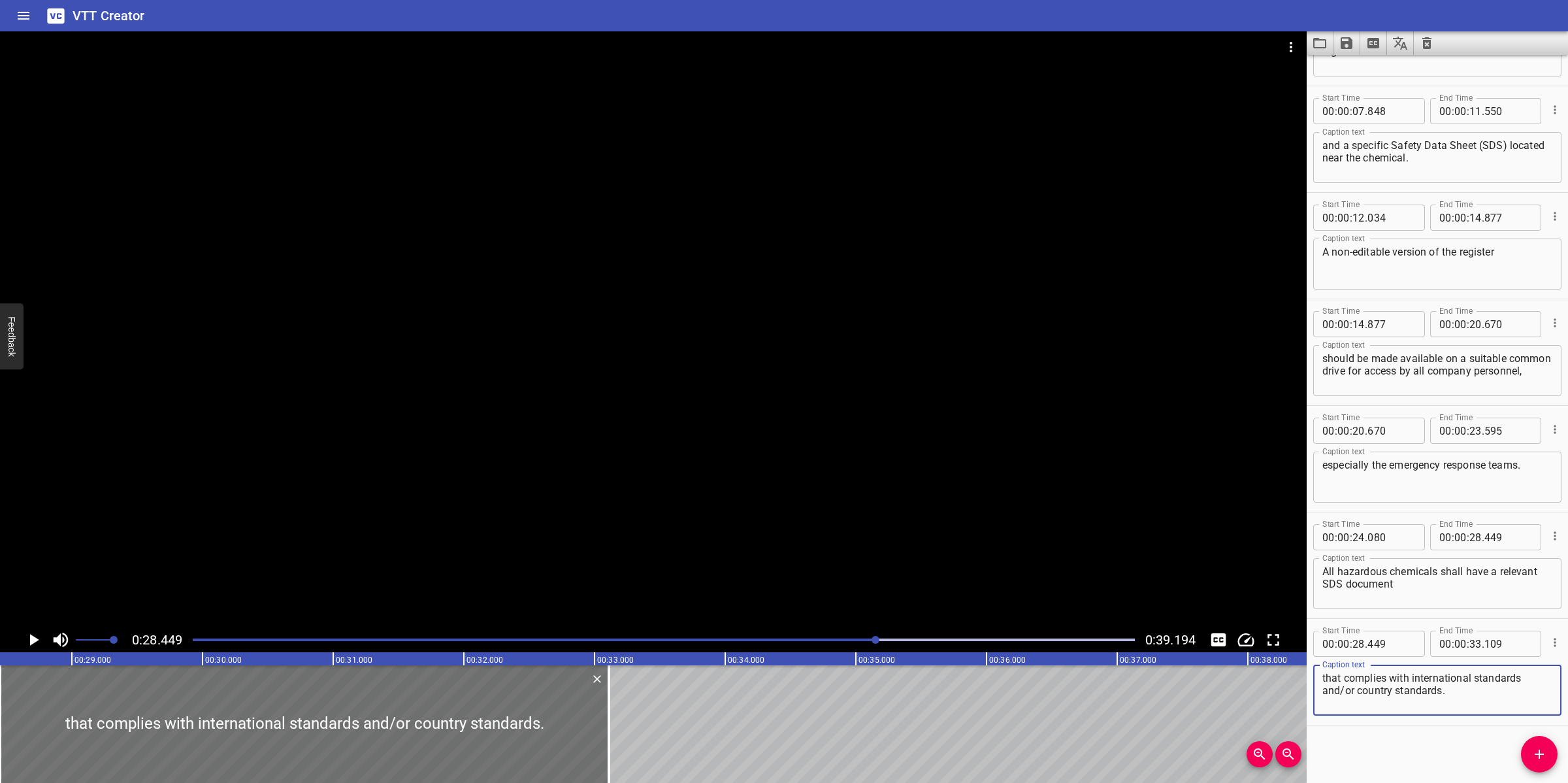
click at [1325, 676] on textarea "that complies with international standards and/or country standards." at bounding box center [1437, 691] width 230 height 38
type textarea "that complies with international standards and/or country standards."
click at [751, 518] on div at bounding box center [653, 329] width 1307 height 596
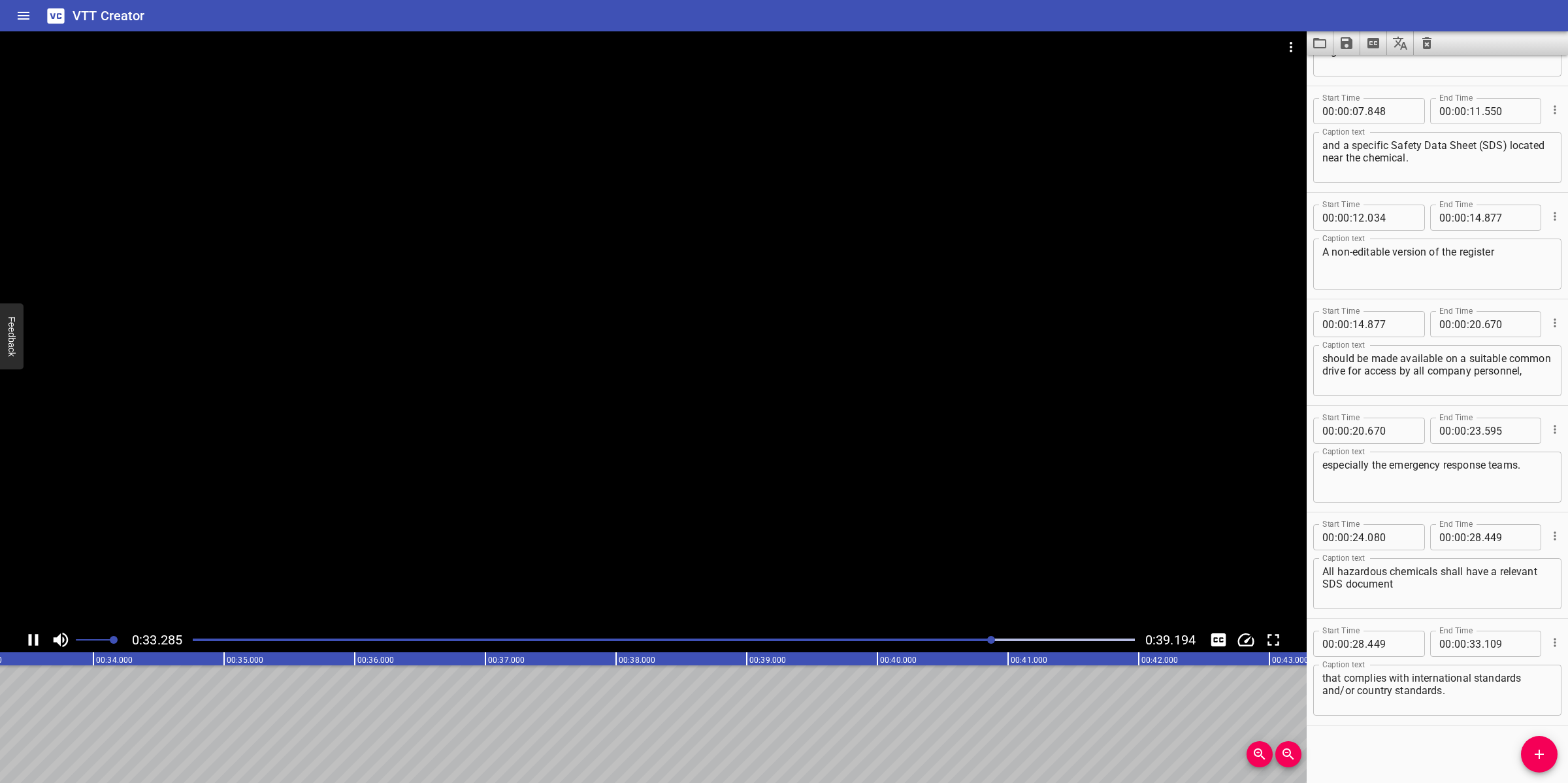
click at [723, 543] on div at bounding box center [653, 329] width 1307 height 596
click at [1533, 761] on icon "Add Cue" at bounding box center [1539, 754] width 16 height 16
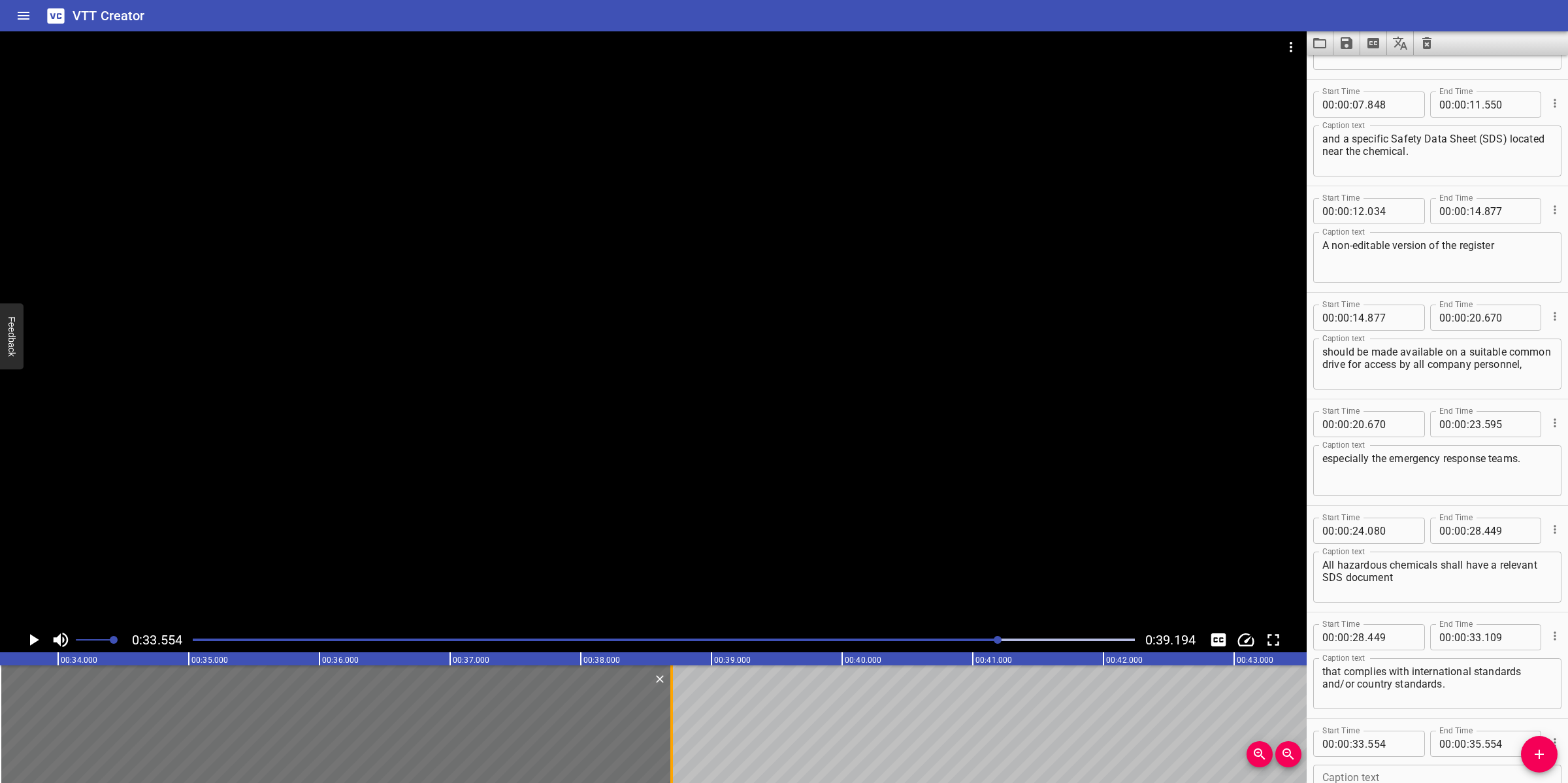
drag, startPoint x: 259, startPoint y: 701, endPoint x: 668, endPoint y: 713, distance: 409.2
click at [668, 713] on div at bounding box center [672, 724] width 13 height 117
type input "38"
type input "694"
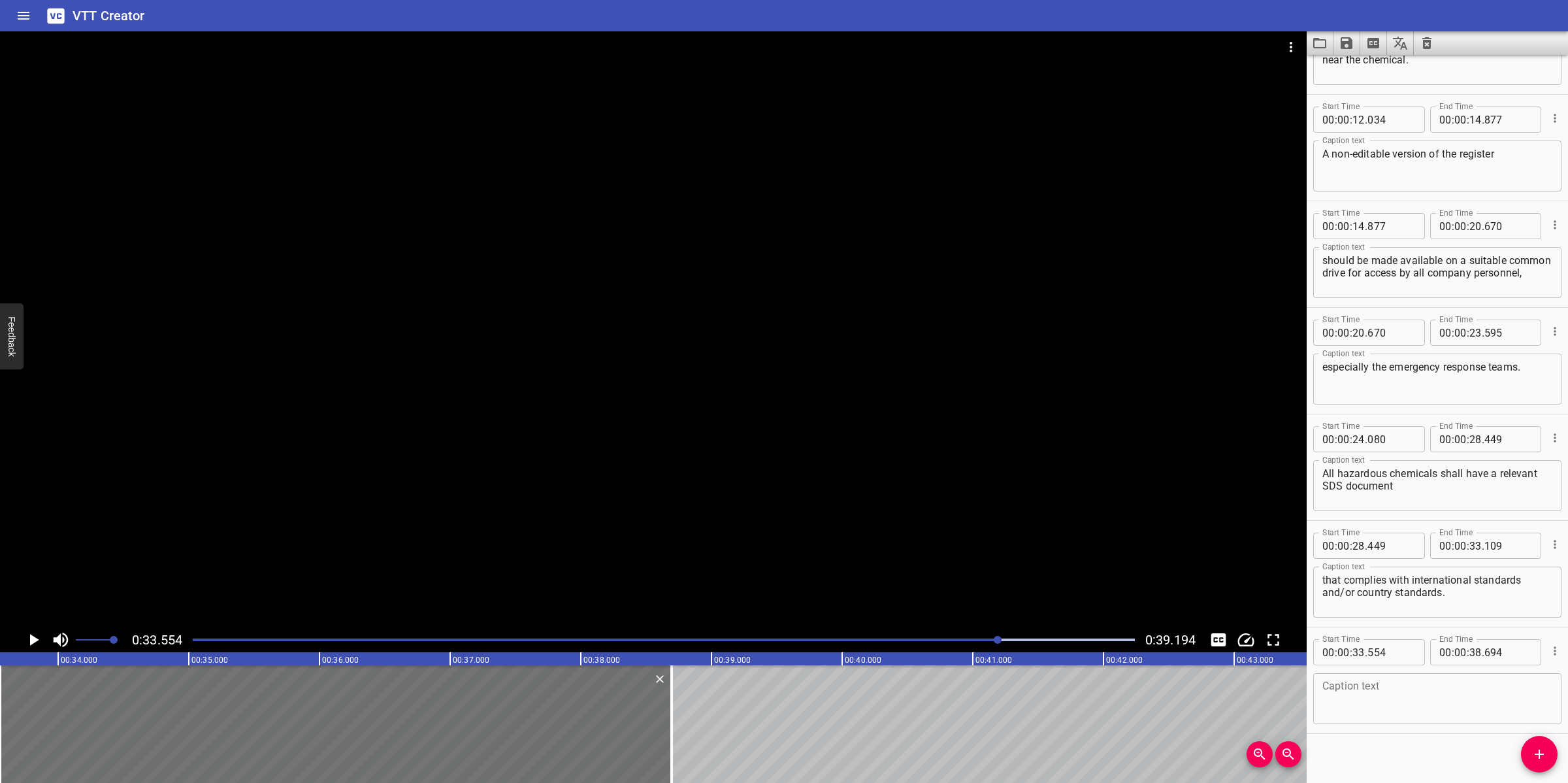
scroll to position [397, 0]
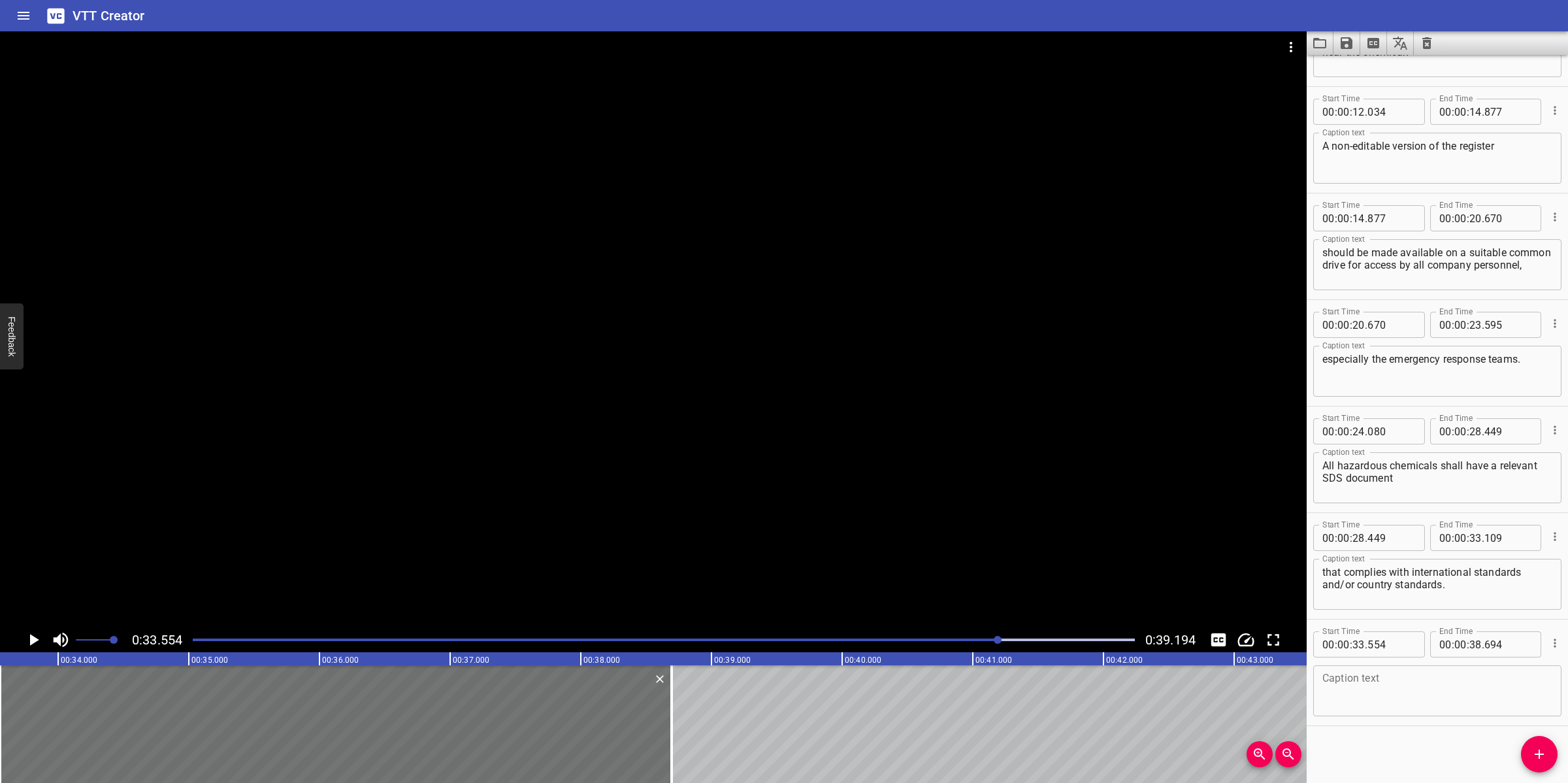
click at [1429, 691] on textarea at bounding box center [1437, 691] width 230 height 38
paste textarea "All personnel shall have access to a copy of all SDS's for chemicals."
type textarea "All personnel shall have access to a copy of all SDS's for chemicals."
click at [732, 507] on div at bounding box center [653, 329] width 1307 height 596
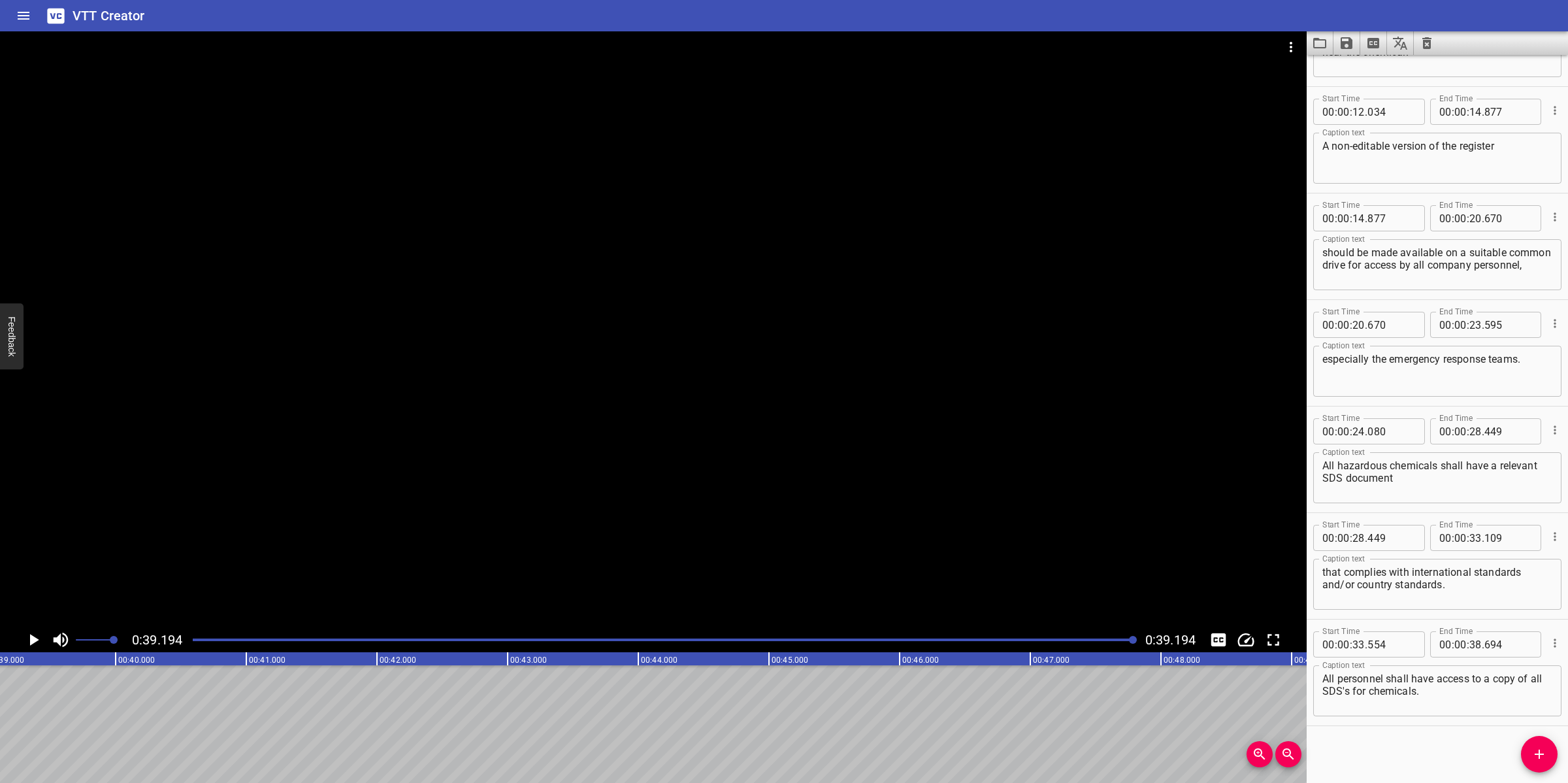
scroll to position [0, 5121]
click at [1353, 43] on icon "Save captions to file" at bounding box center [1346, 43] width 12 height 12
click at [1384, 70] on li "Save to VTT file" at bounding box center [1382, 71] width 96 height 23
click at [1287, 53] on icon "Video Options" at bounding box center [1291, 47] width 16 height 16
click at [1287, 53] on li "Select New Video File..." at bounding box center [1341, 48] width 130 height 23
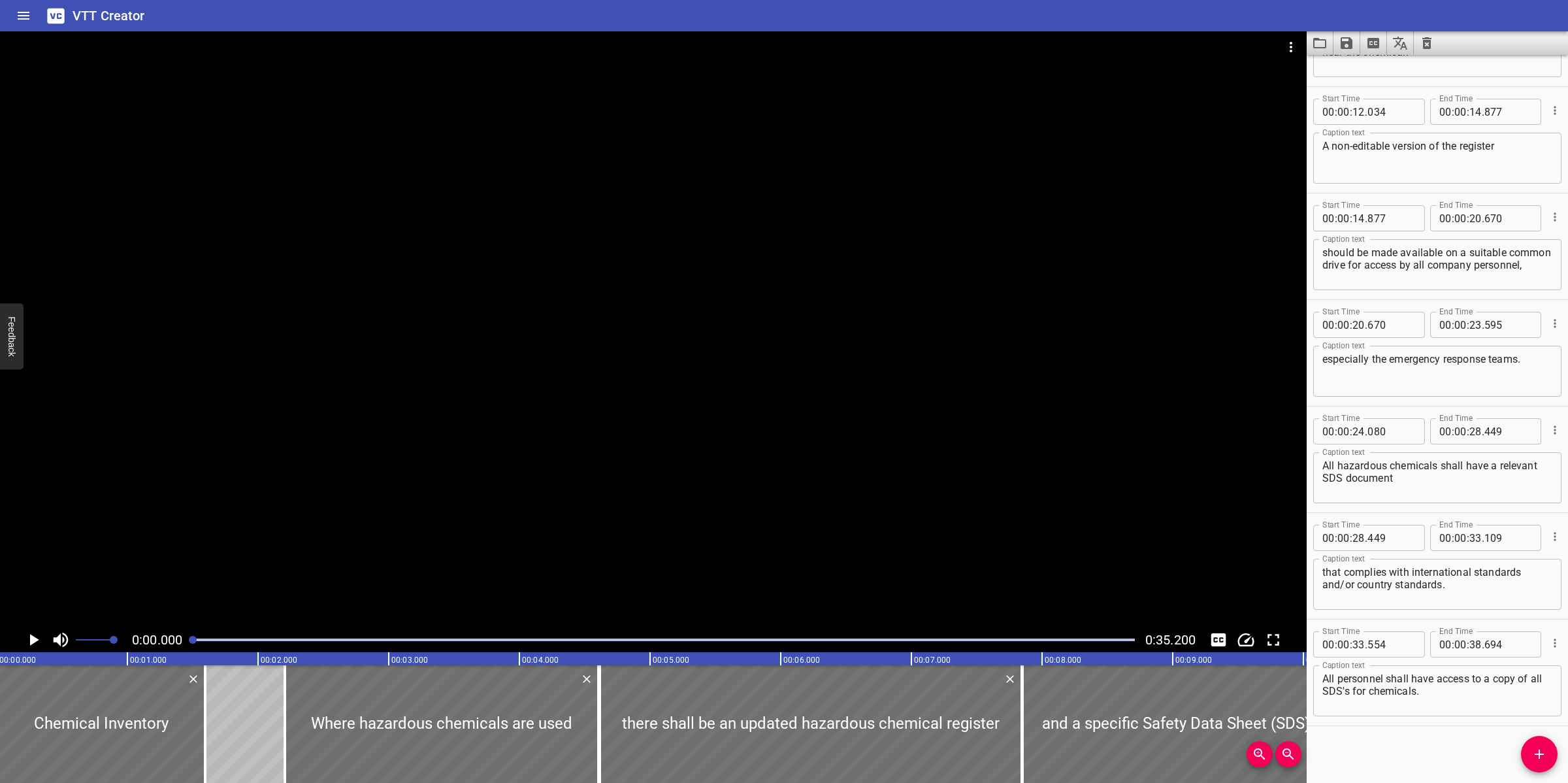
scroll to position [0, 0]
click at [1313, 46] on icon "Load captions from file" at bounding box center [1320, 42] width 13 height 10
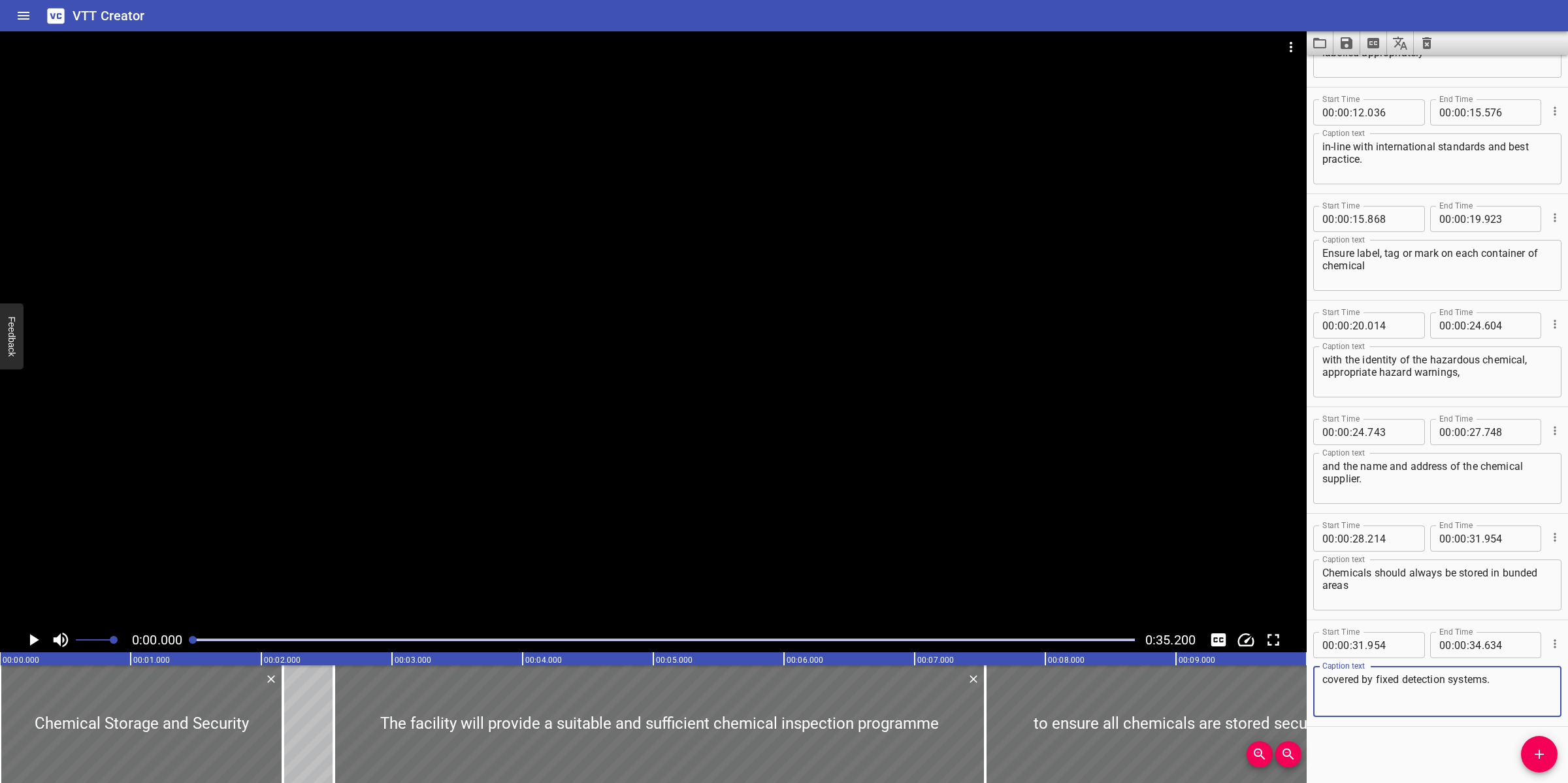
scroll to position [290, 0]
click at [702, 416] on div at bounding box center [653, 329] width 1307 height 596
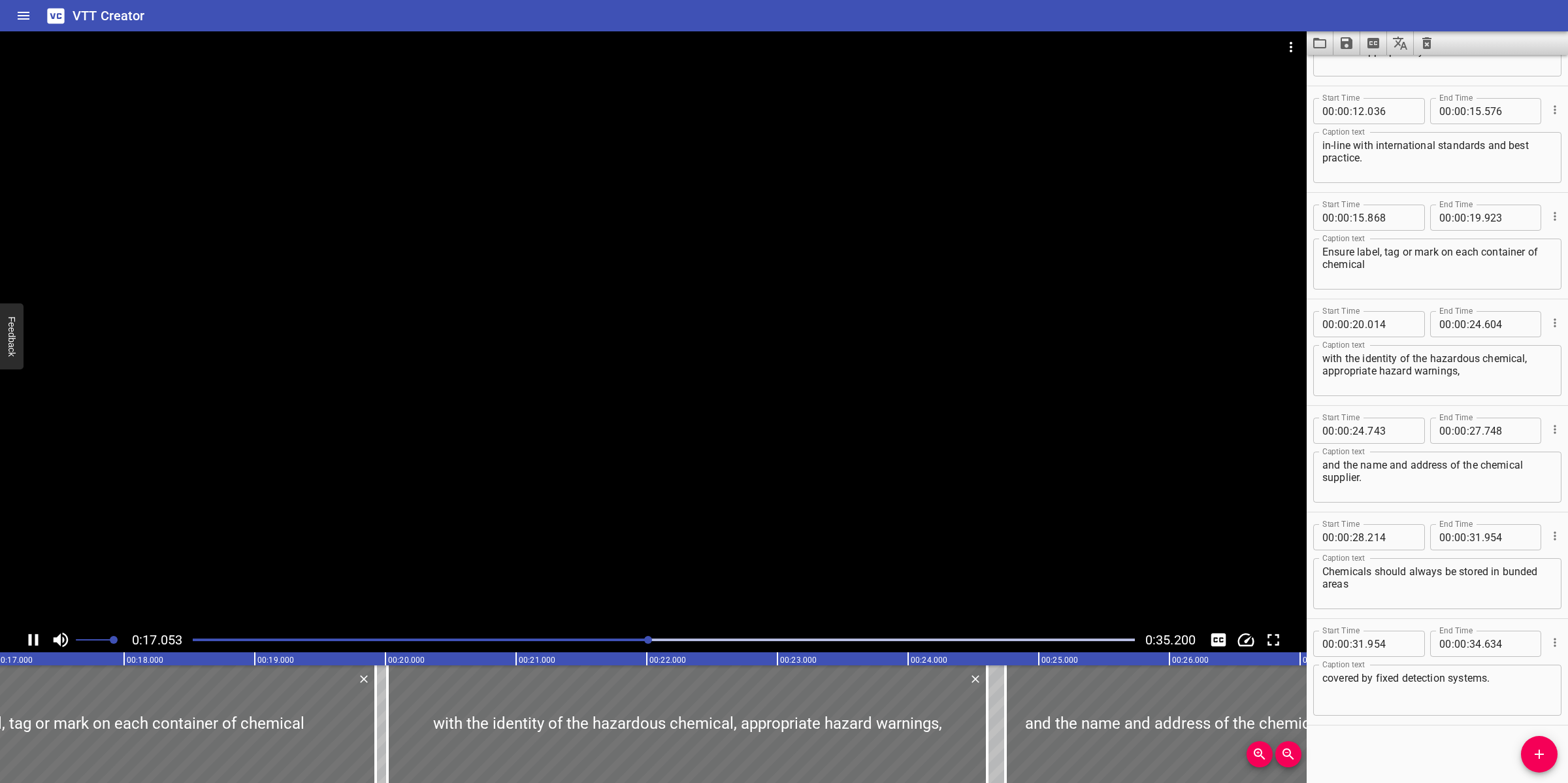
click at [644, 468] on div at bounding box center [653, 329] width 1307 height 596
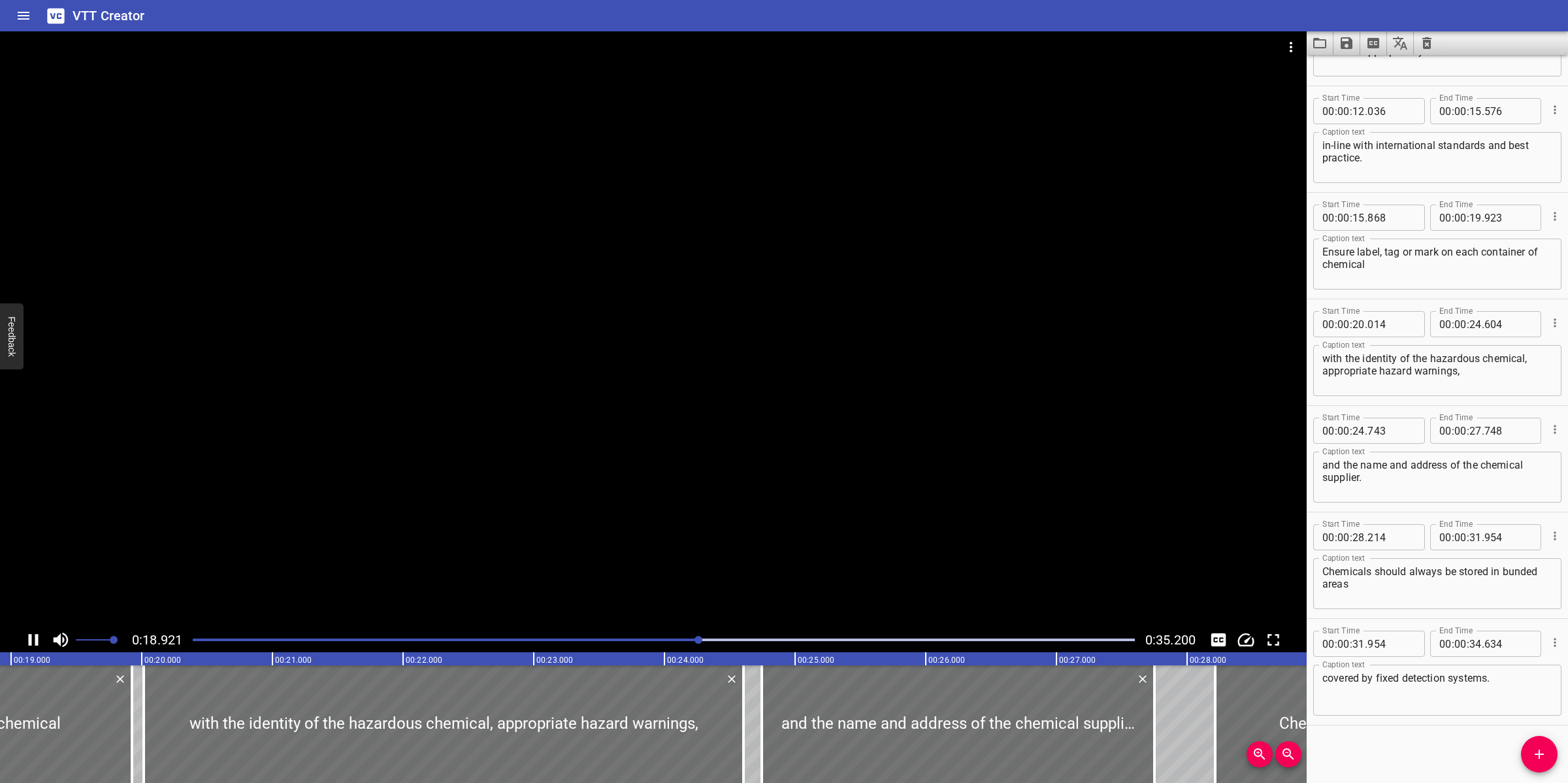
click at [713, 523] on div at bounding box center [653, 329] width 1307 height 596
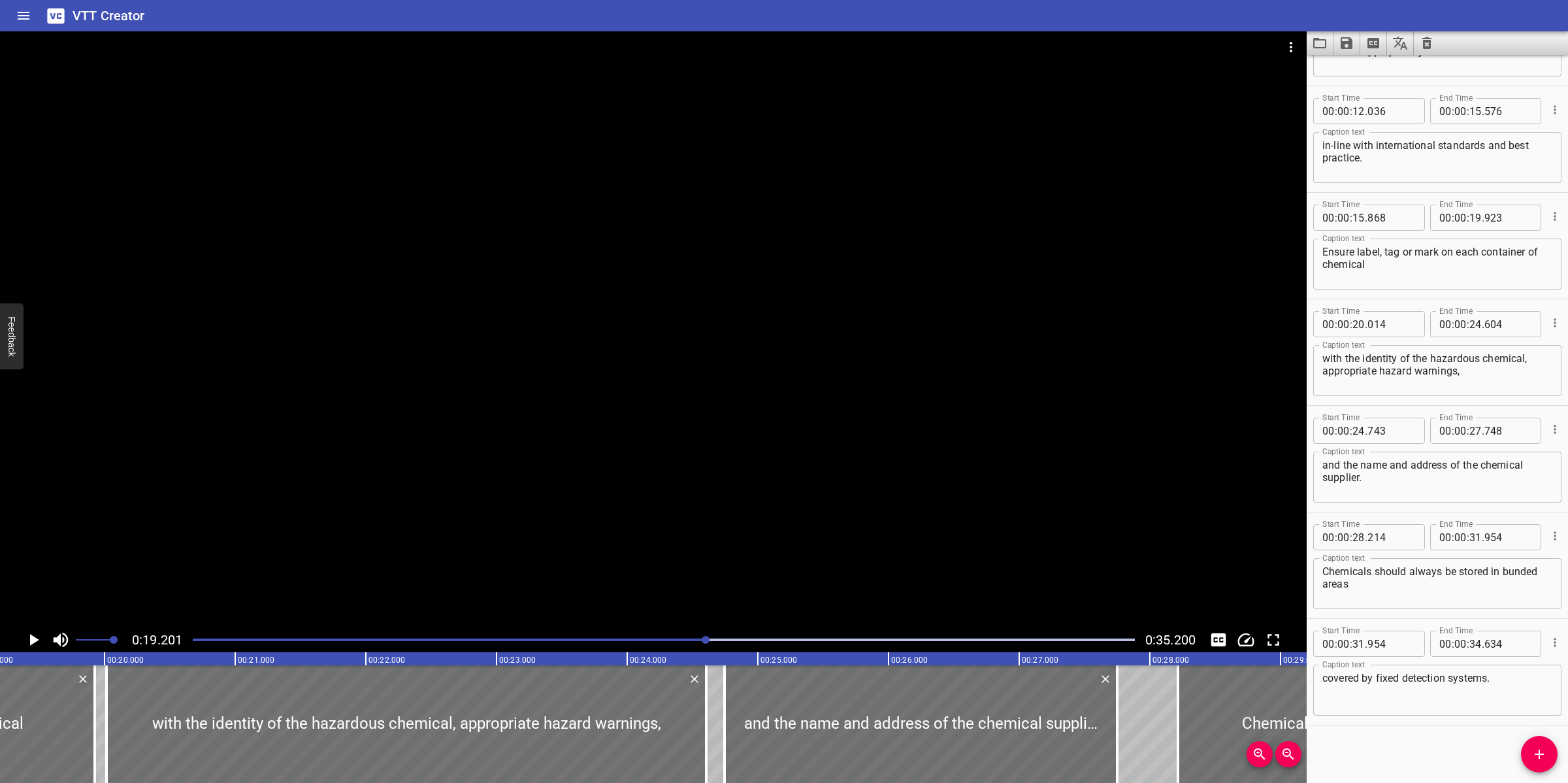
click at [612, 477] on div at bounding box center [653, 329] width 1307 height 596
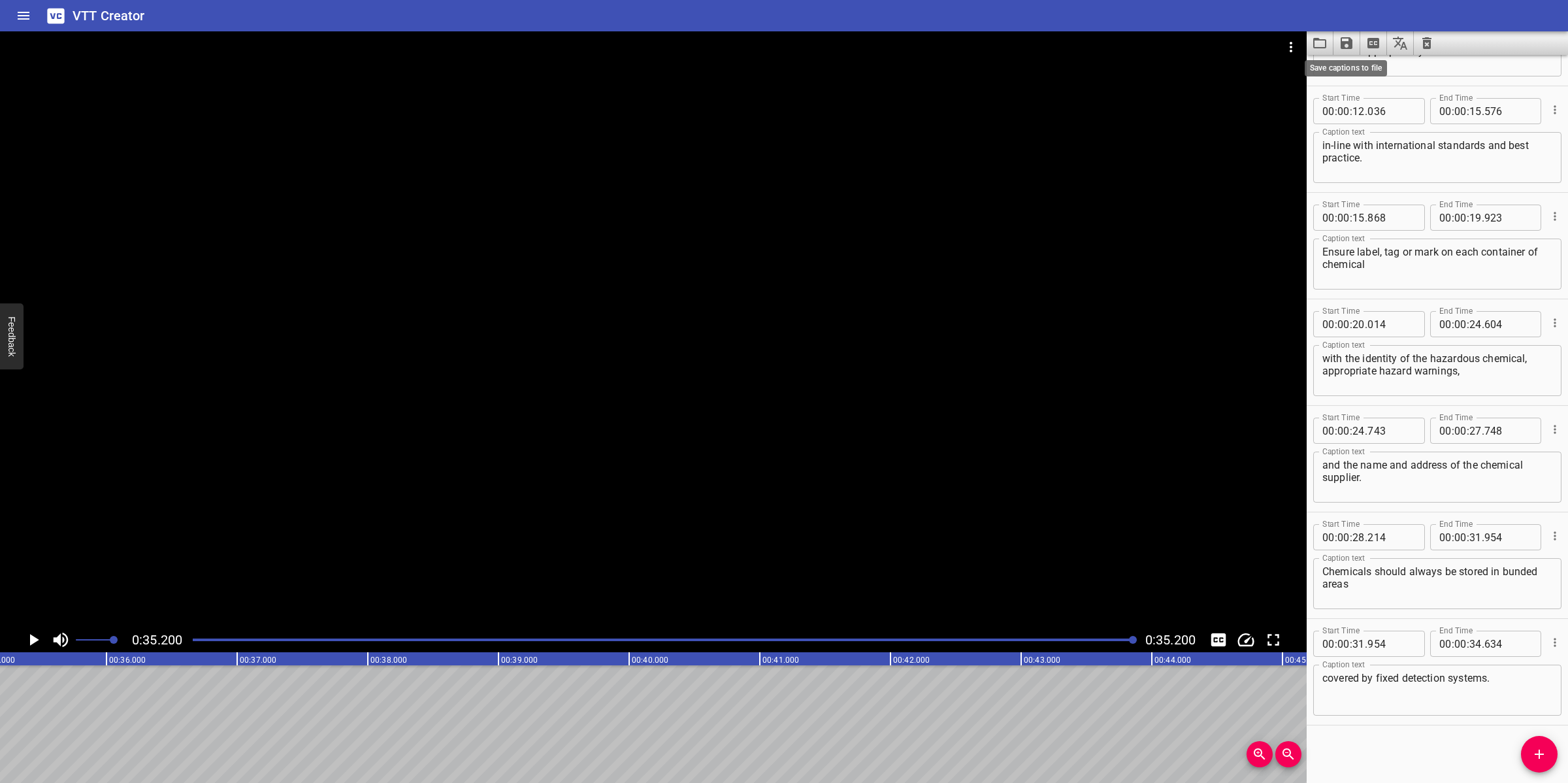
scroll to position [0, 4601]
click at [1351, 46] on icon "Save captions to file" at bounding box center [1346, 43] width 12 height 12
click at [1386, 70] on li "Save to VTT file" at bounding box center [1382, 71] width 96 height 23
click at [1294, 44] on icon "Video Options" at bounding box center [1291, 47] width 16 height 16
click at [1294, 44] on li "Select New Video File..." at bounding box center [1341, 48] width 130 height 23
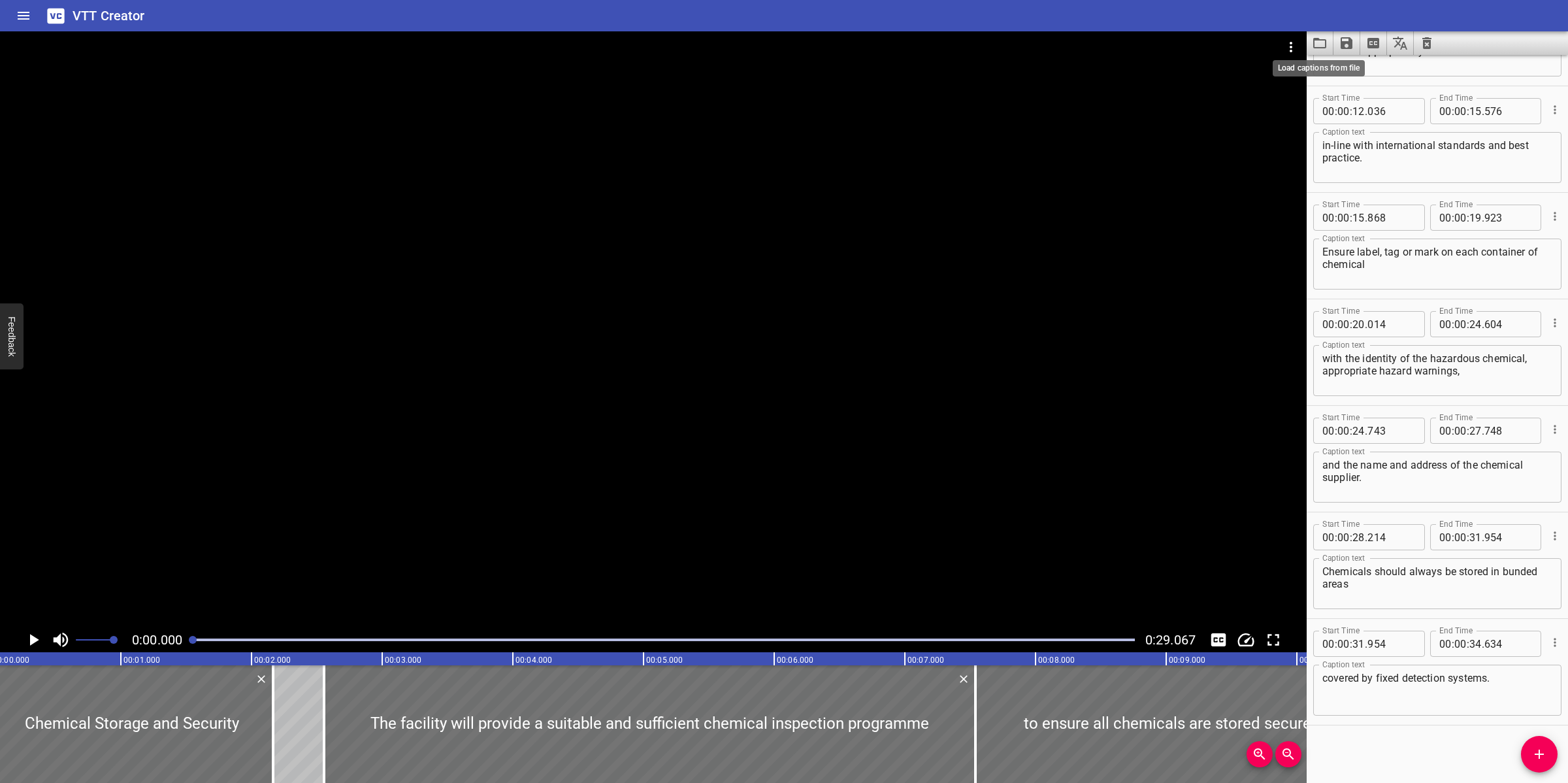
scroll to position [0, 0]
click at [1314, 46] on icon "Load captions from file" at bounding box center [1320, 42] width 13 height 10
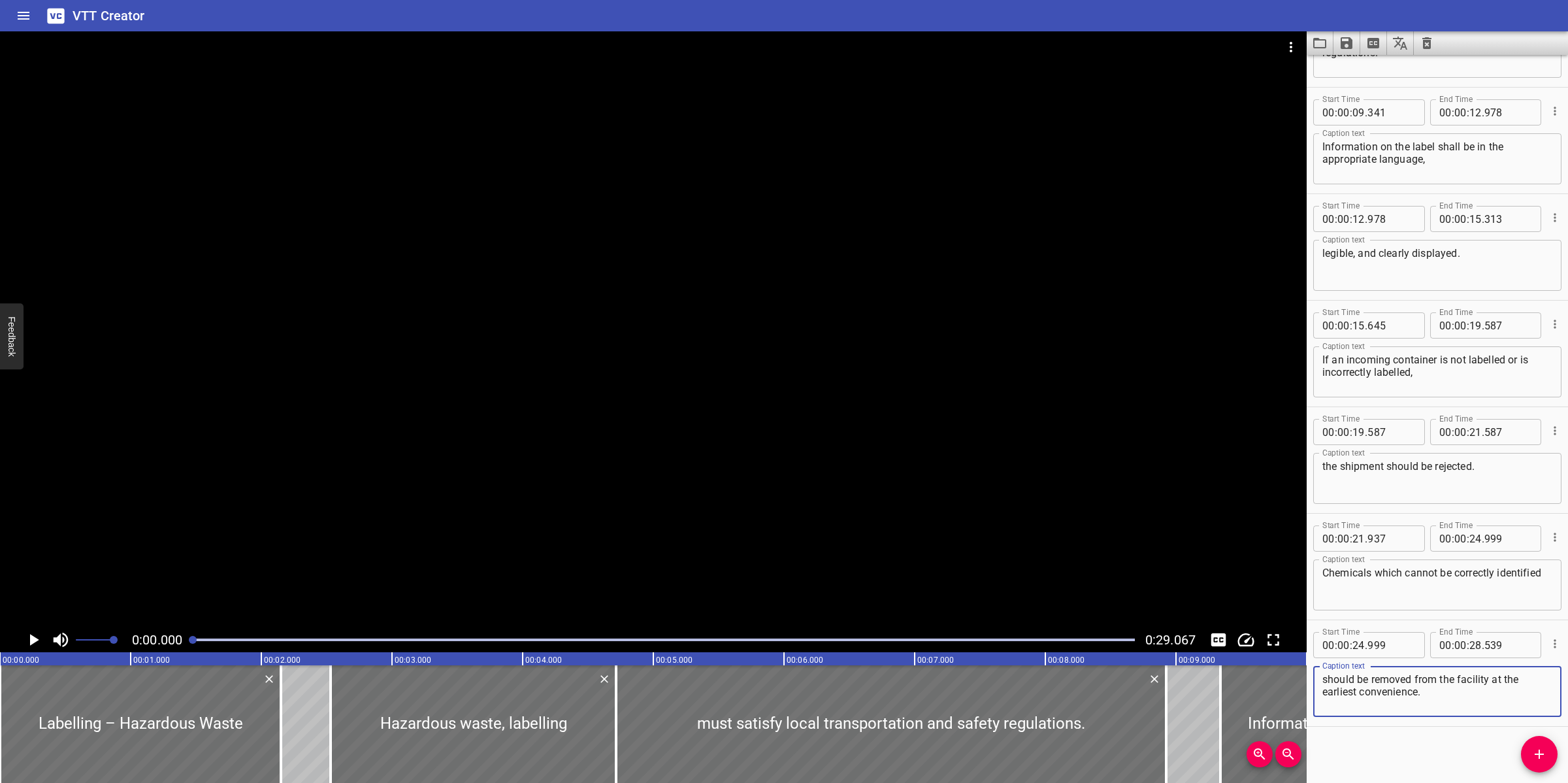
scroll to position [290, 0]
click at [1286, 53] on icon "Video Options" at bounding box center [1291, 47] width 16 height 16
click at [1294, 44] on li "Select New Video File..." at bounding box center [1341, 48] width 130 height 23
click at [721, 177] on div at bounding box center [653, 329] width 1307 height 596
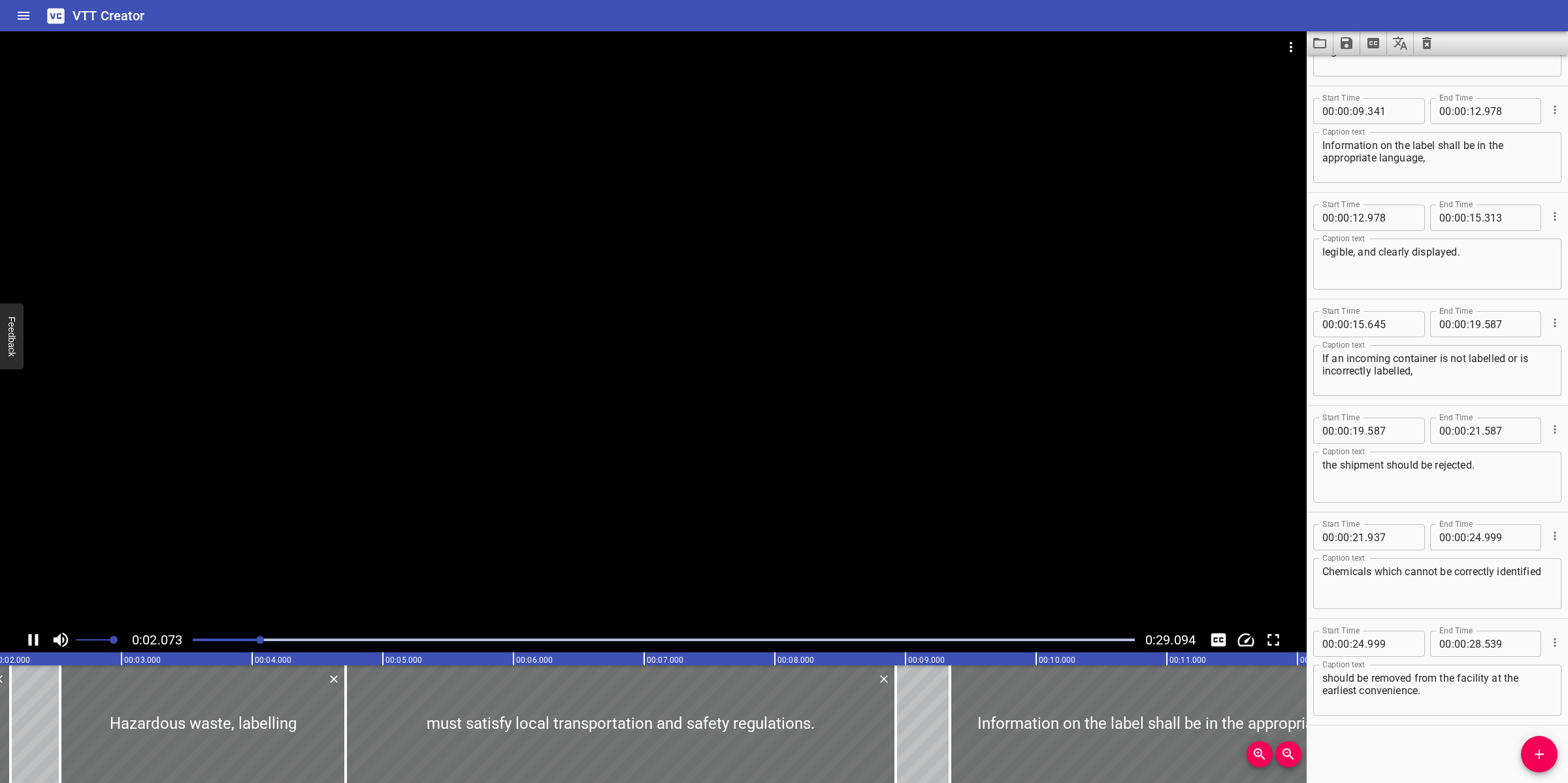
click at [700, 324] on div at bounding box center [653, 329] width 1307 height 596
